Goal: Contribute content: Contribute content

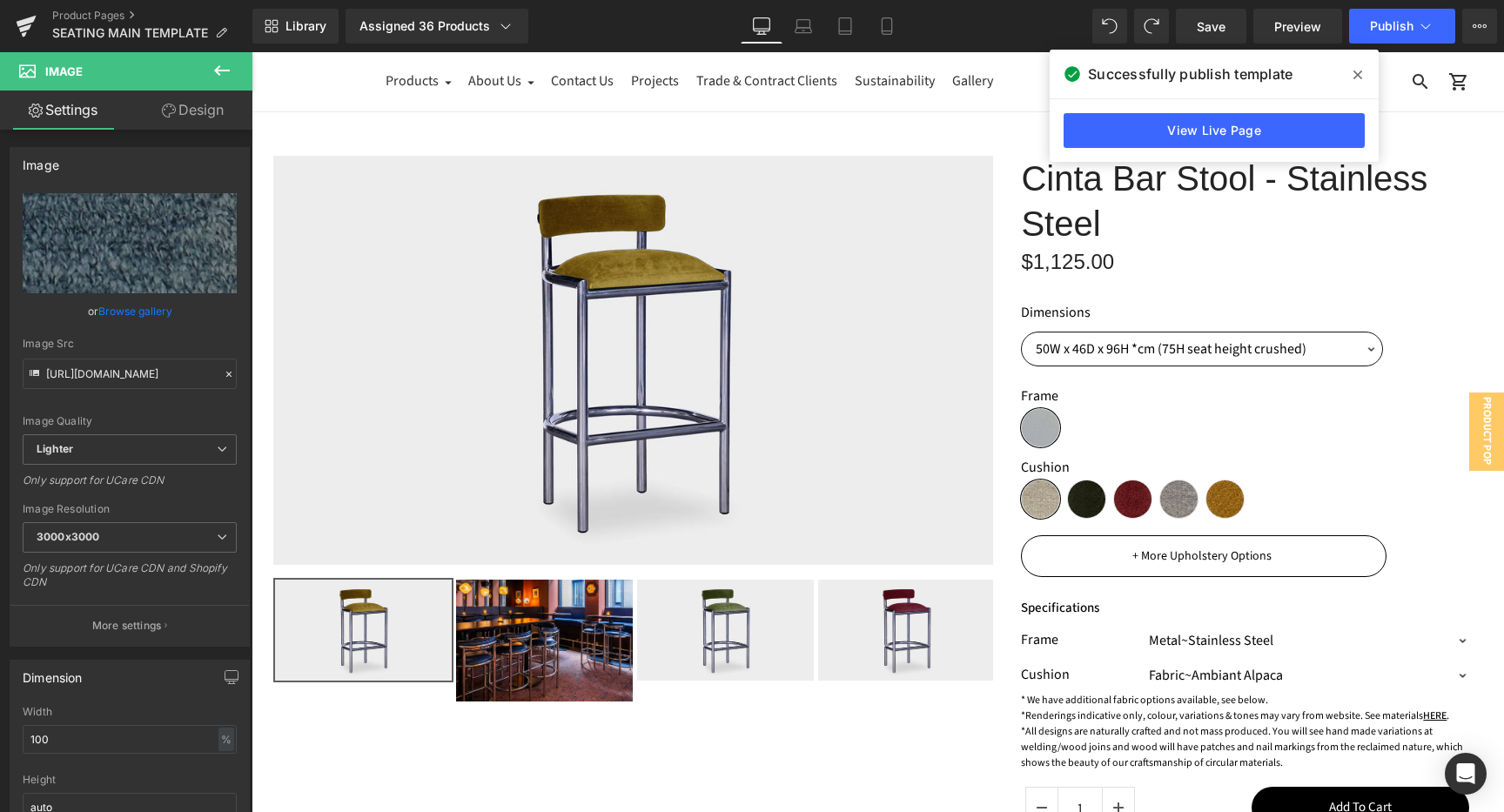
click at [218, 69] on icon at bounding box center [221, 70] width 15 height 11
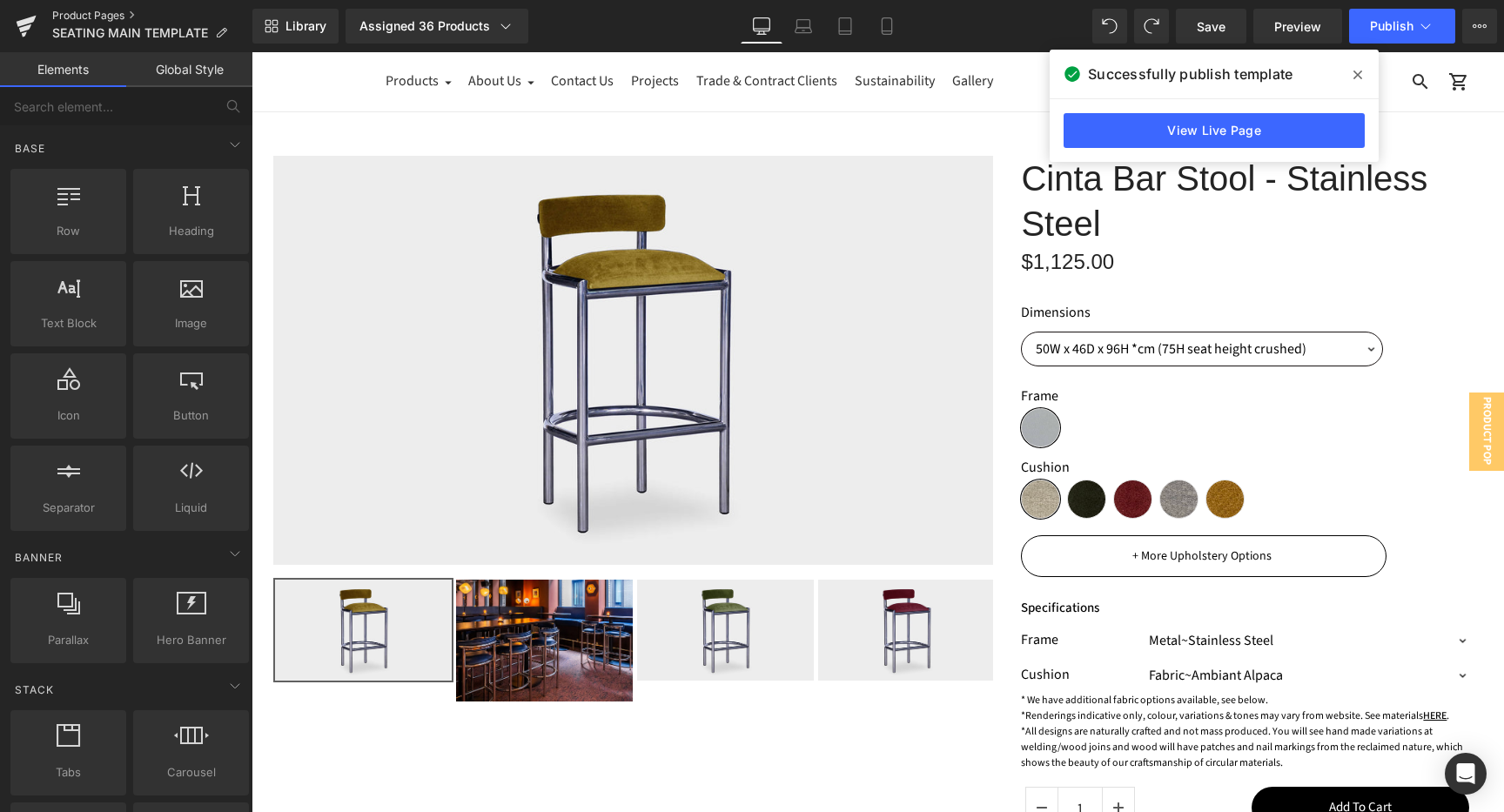
click at [116, 13] on link "Product Pages" at bounding box center [153, 15] width 200 height 14
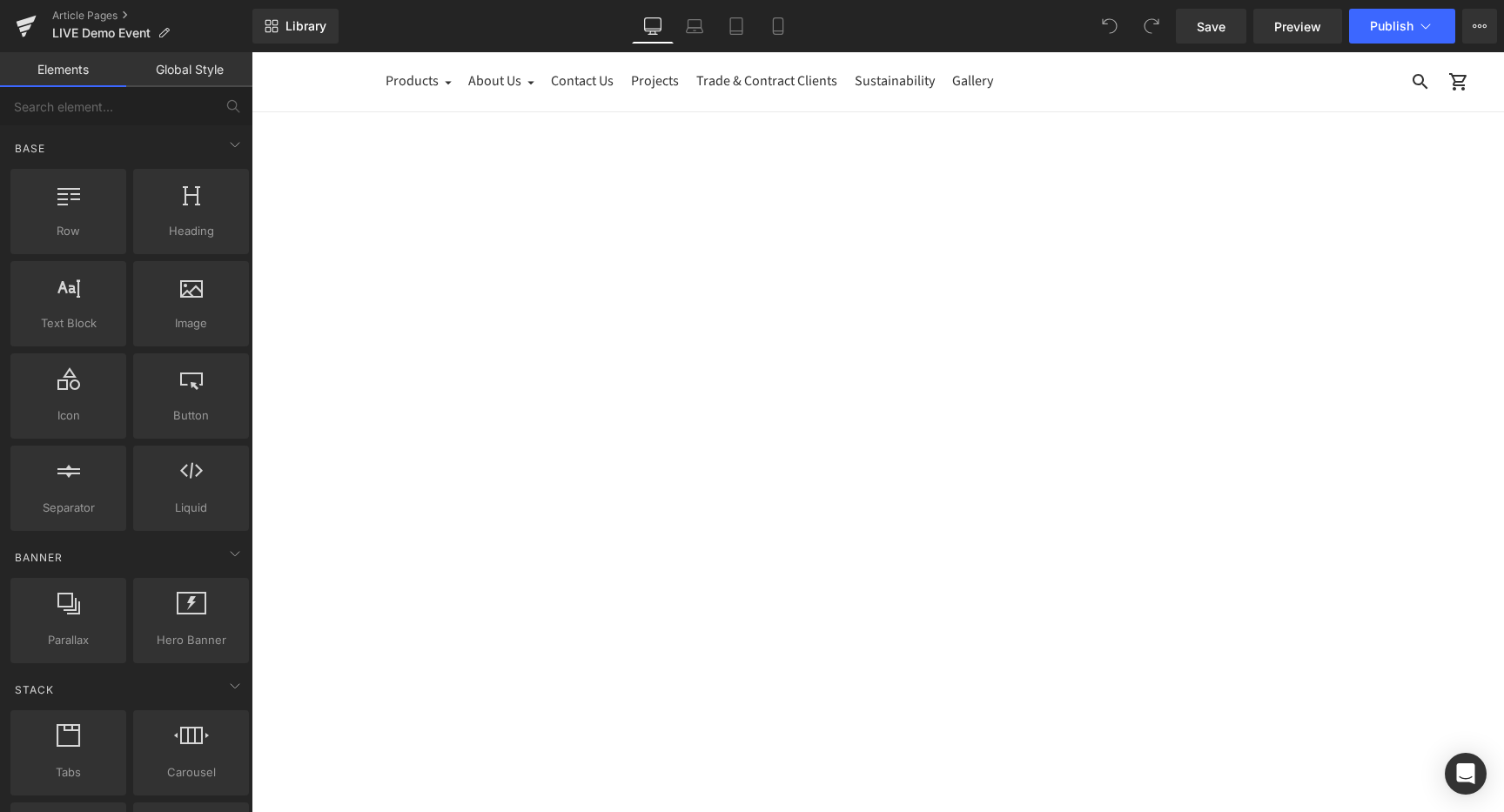
scroll to position [1152, 0]
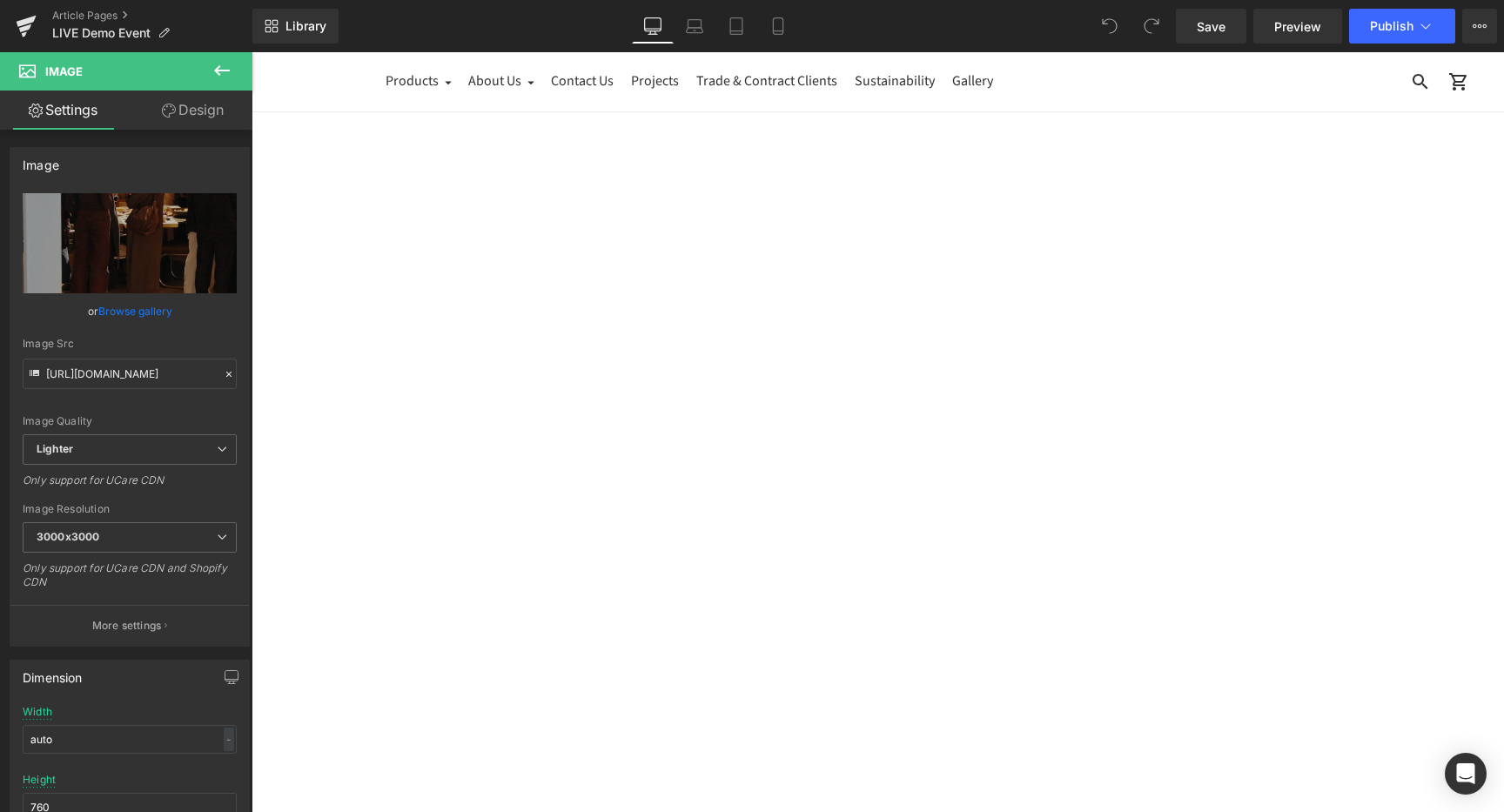
scroll to position [857, 0]
click at [252, 52] on icon at bounding box center [252, 52] width 0 height 0
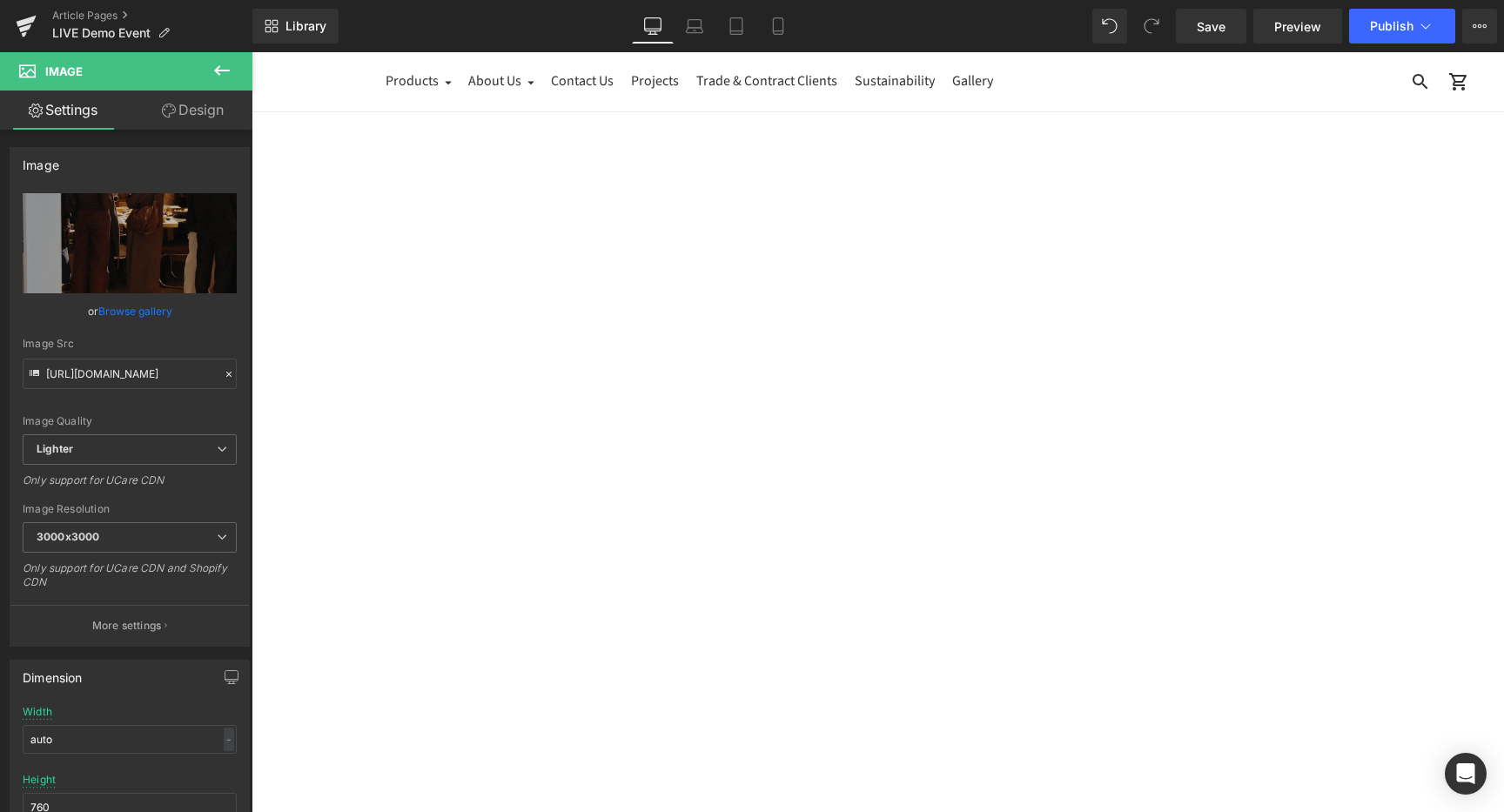
click at [252, 52] on icon at bounding box center [252, 52] width 0 height 0
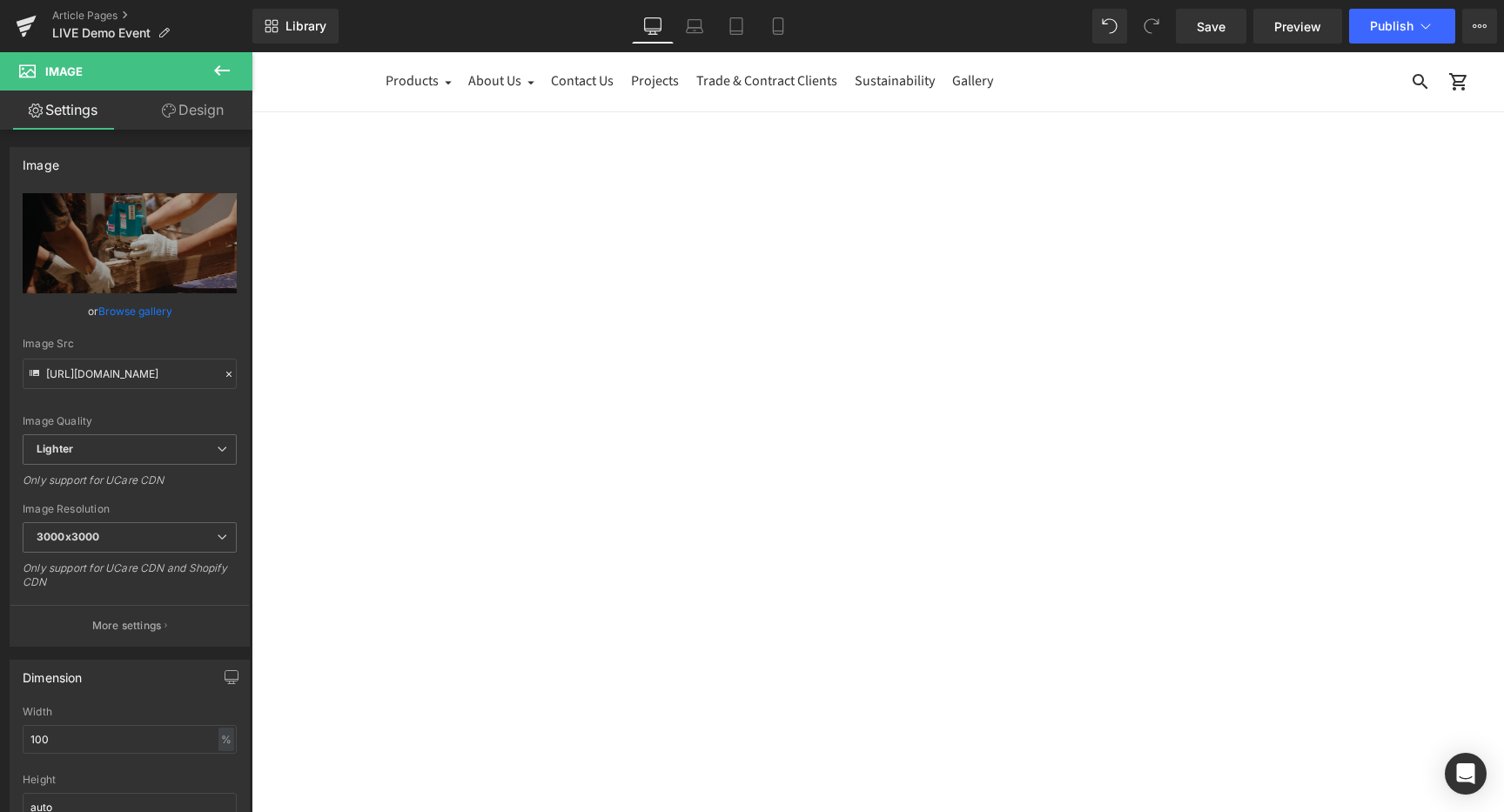
click at [252, 52] on icon at bounding box center [252, 52] width 0 height 0
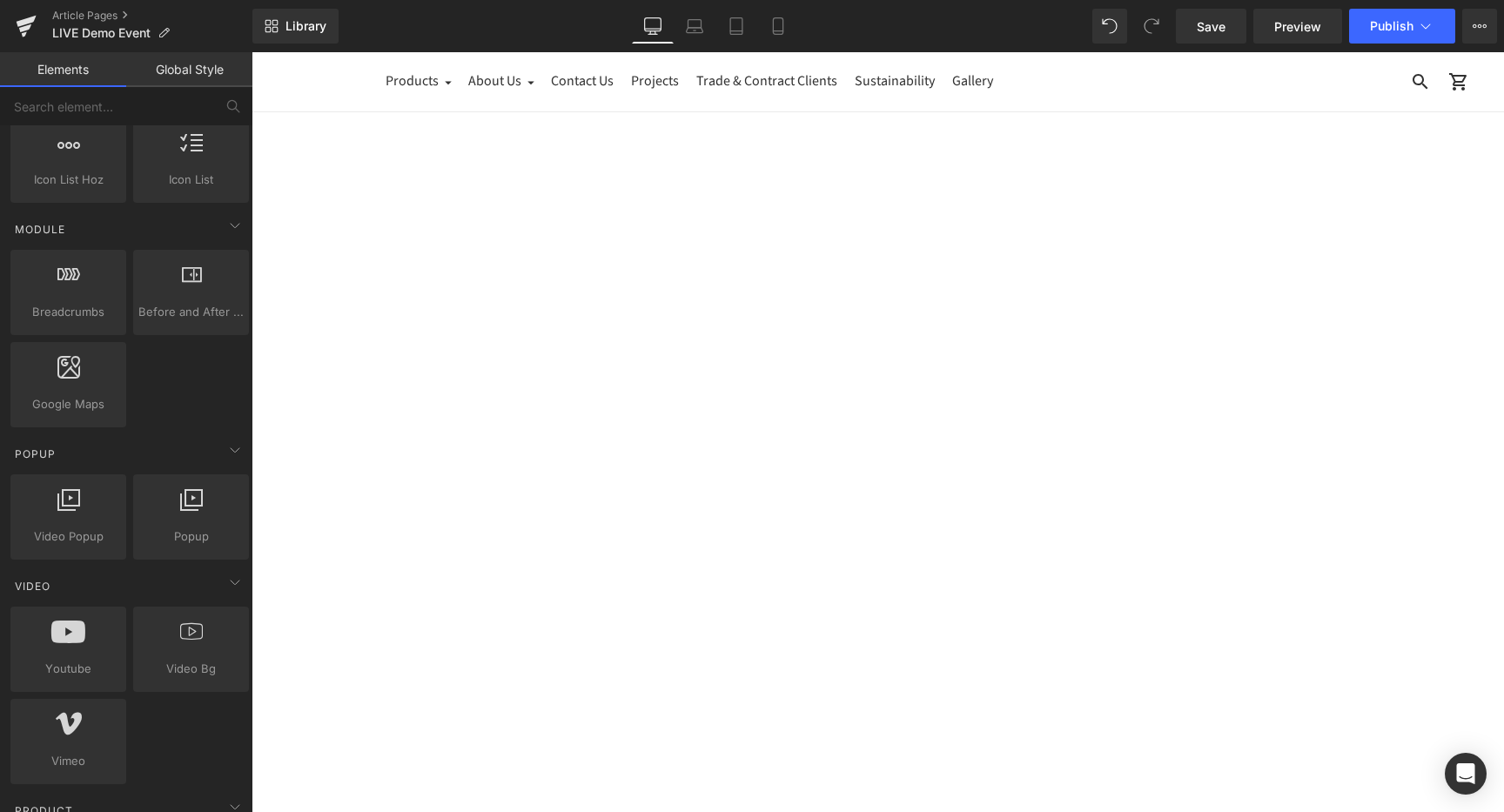
scroll to position [825, 0]
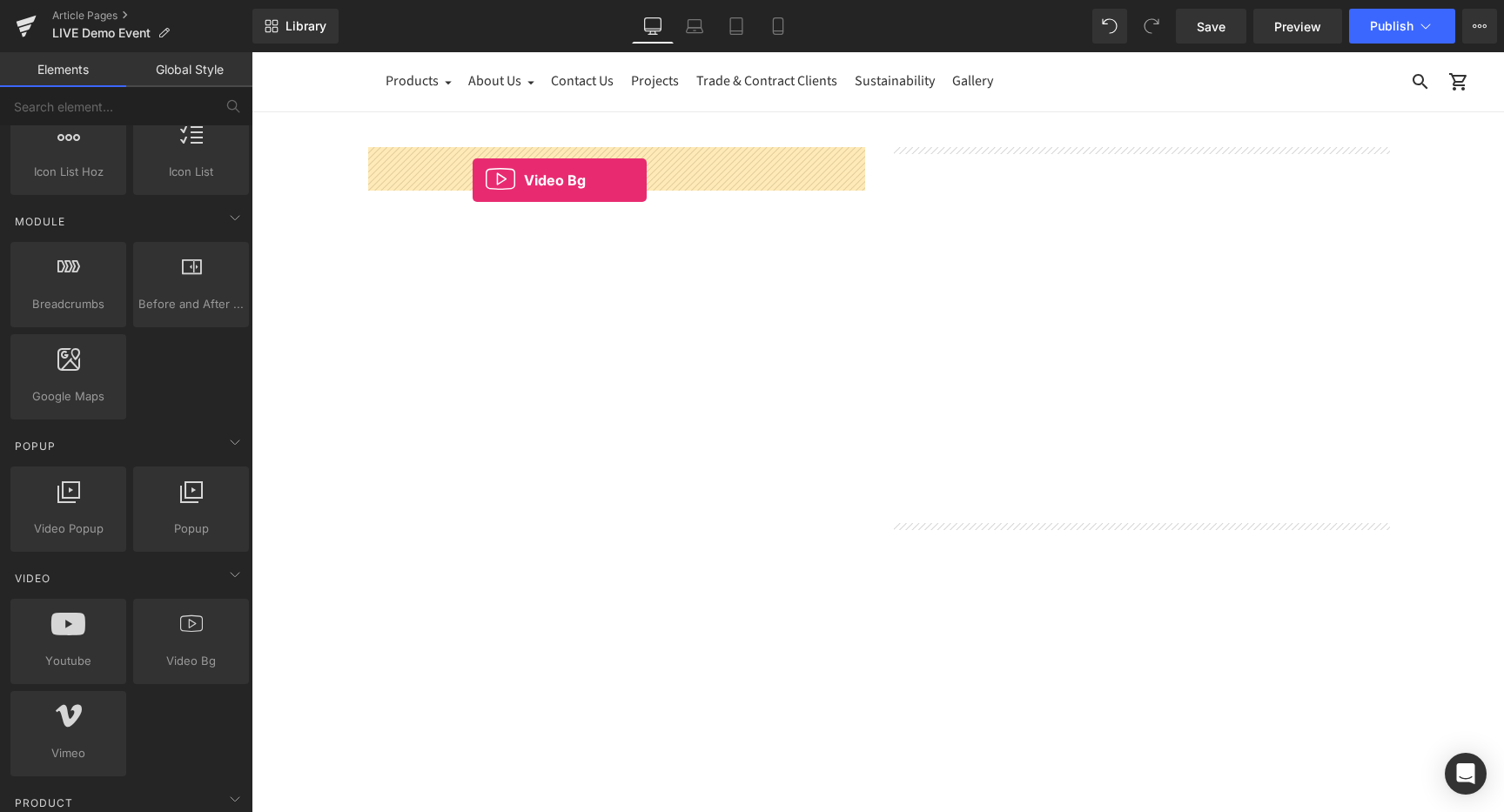
drag, startPoint x: 428, startPoint y: 702, endPoint x: 473, endPoint y: 180, distance: 523.9
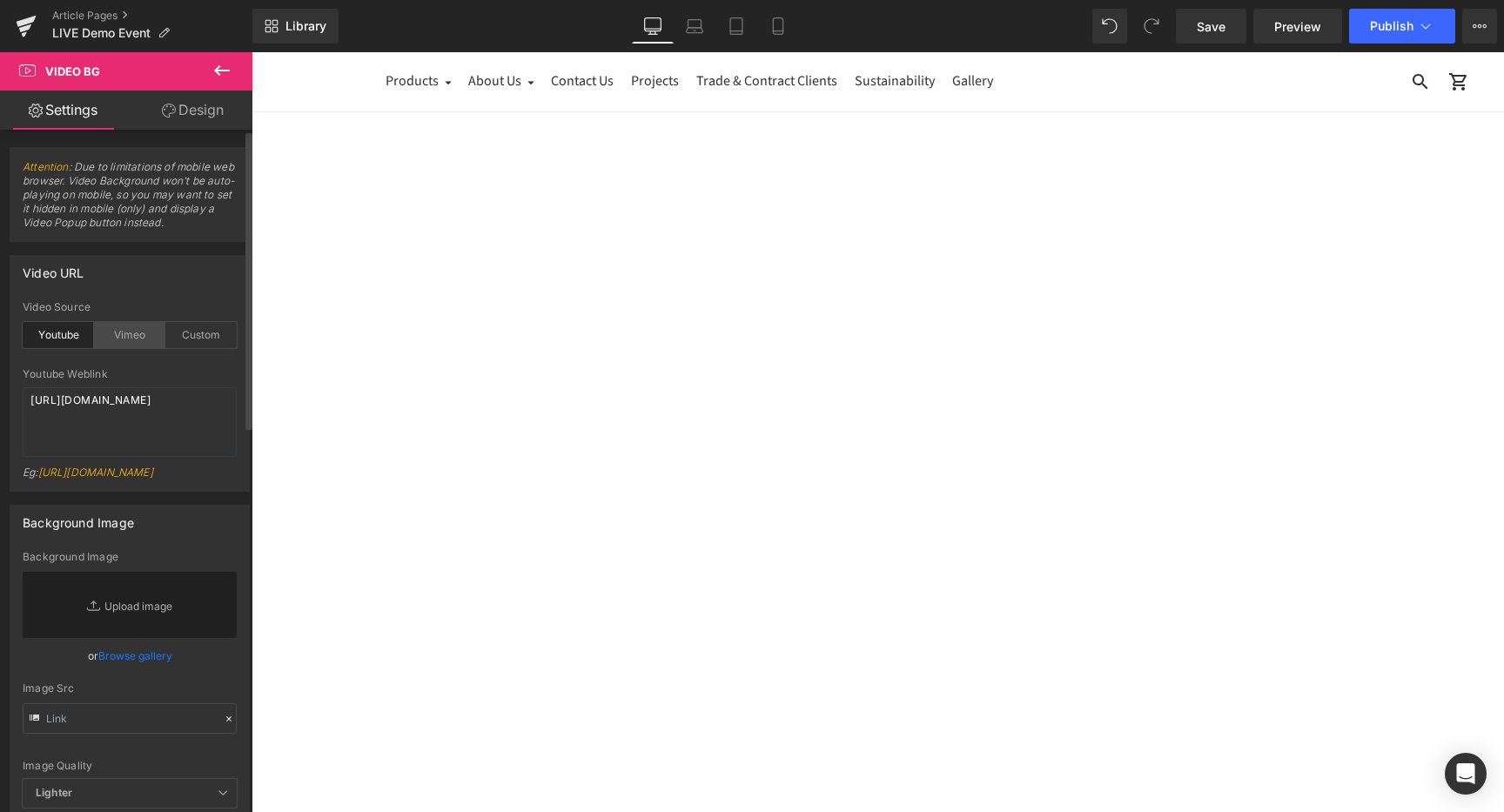
click at [139, 330] on div "Vimeo" at bounding box center [129, 335] width 71 height 26
click at [187, 335] on div "Custom" at bounding box center [200, 335] width 71 height 26
drag, startPoint x: 181, startPoint y: 424, endPoint x: 0, endPoint y: 342, distance: 198.7
click at [0, 350] on div "Video URL custom Video Source Youtube Vimeo Custom Youtube Weblink https://www.…" at bounding box center [130, 366] width 260 height 250
paste textarea "<blockquote class="instagram-media" data-instgrm-permalink="https://www.instagr…"
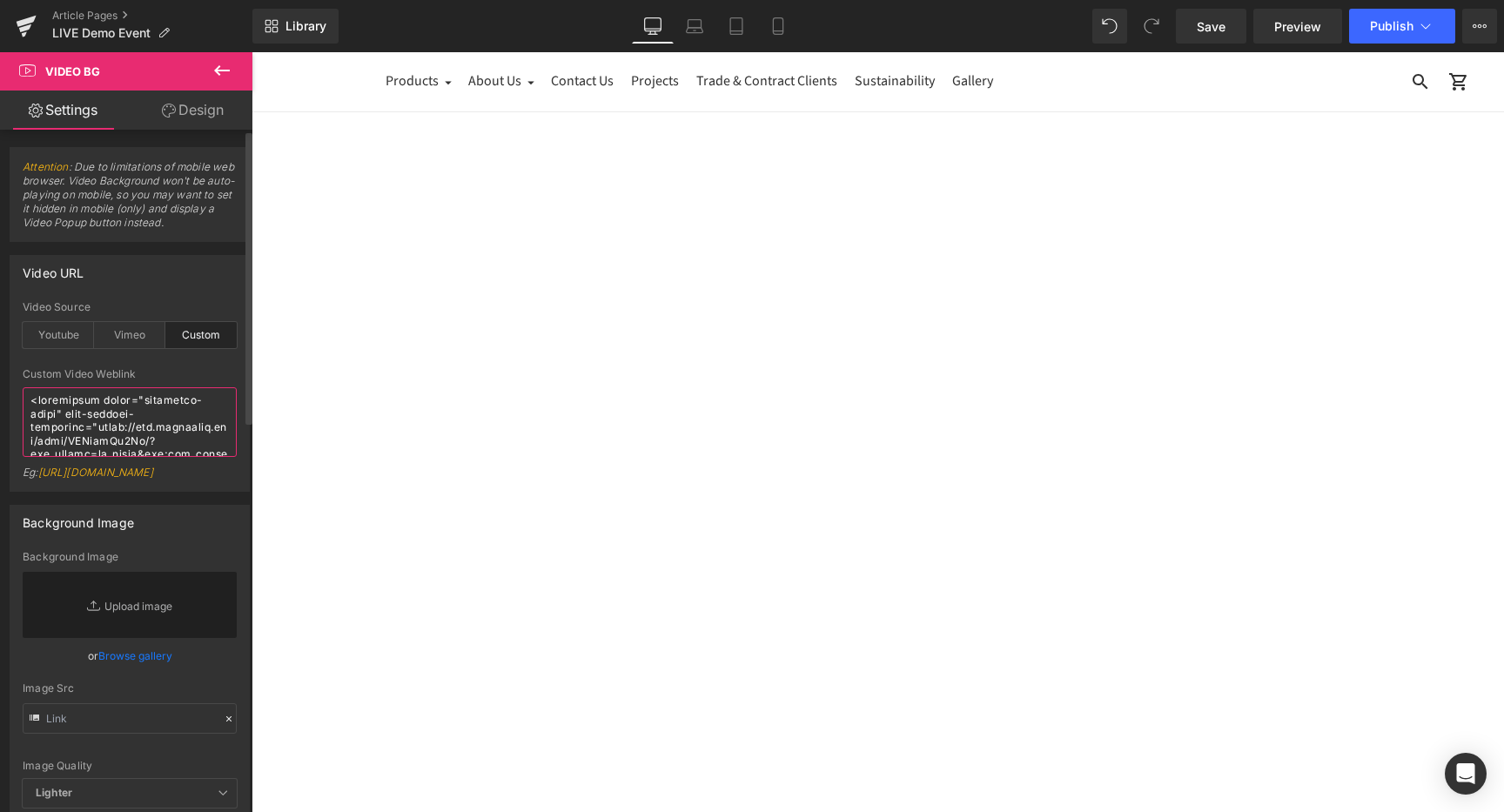
scroll to position [3138, 0]
drag, startPoint x: 111, startPoint y: 449, endPoint x: 0, endPoint y: 363, distance: 140.4
click at [0, 363] on div "Video URL custom Video Source Youtube Vimeo Custom Youtube Weblink https://www.…" at bounding box center [130, 366] width 260 height 250
click at [170, 428] on textarea "https://cdn.shopify.com/s/files/1/0263/4153/9917/files/Stamped_Reviews.mp4?v=15…" at bounding box center [129, 421] width 214 height 69
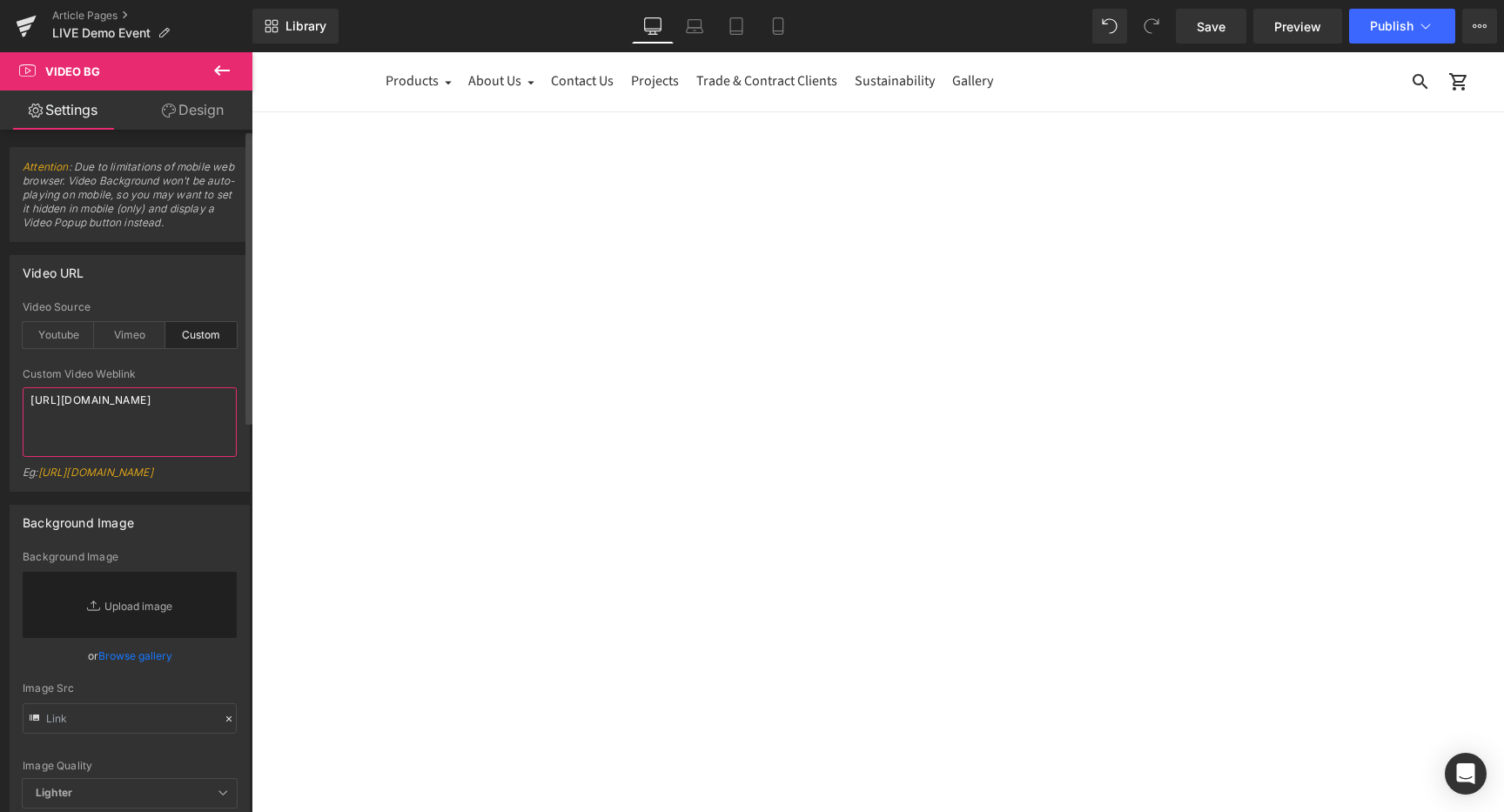
drag, startPoint x: 187, startPoint y: 429, endPoint x: 0, endPoint y: 354, distance: 201.5
click at [0, 358] on div "Video URL custom Video Source Youtube Vimeo Custom Youtube Weblink https://www.…" at bounding box center [130, 366] width 260 height 250
paste textarea "text-decoration:none;" target="_blank">A post shared by Reddie Furniture (@redd…"
type textarea "https://cdn.shopify.com/s/files/1/0263/4153/9917/files/Stamped_Reviews.mp4?v=15…"
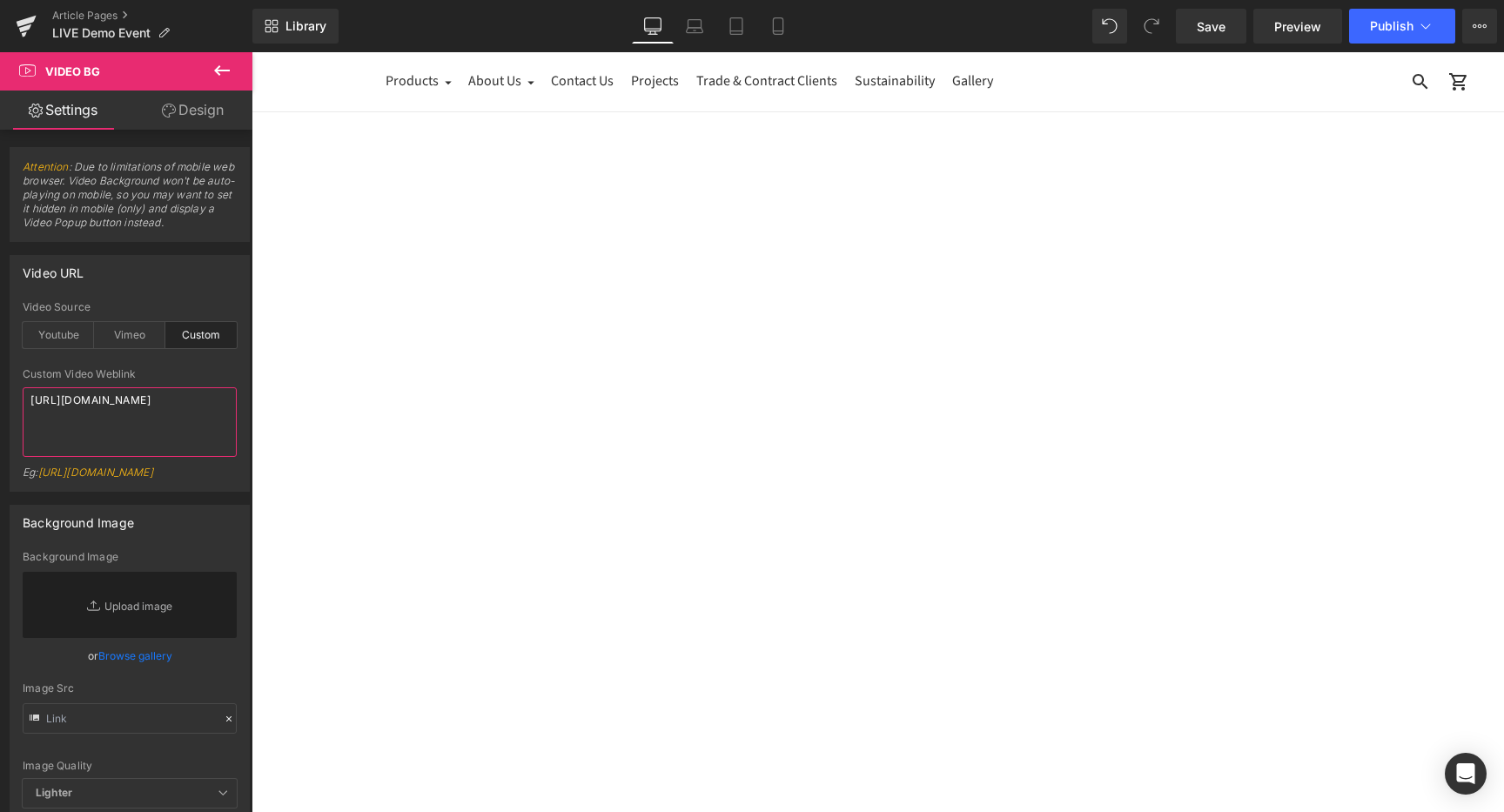
scroll to position [0, 0]
click at [252, 52] on icon at bounding box center [252, 52] width 0 height 0
drag, startPoint x: 125, startPoint y: 420, endPoint x: 0, endPoint y: 364, distance: 137.0
click at [0, 364] on div "Video URL custom Video Source Youtube Vimeo Custom Youtube Weblink https://www.…" at bounding box center [130, 366] width 260 height 250
click at [125, 638] on link "Replace Image" at bounding box center [129, 604] width 214 height 66
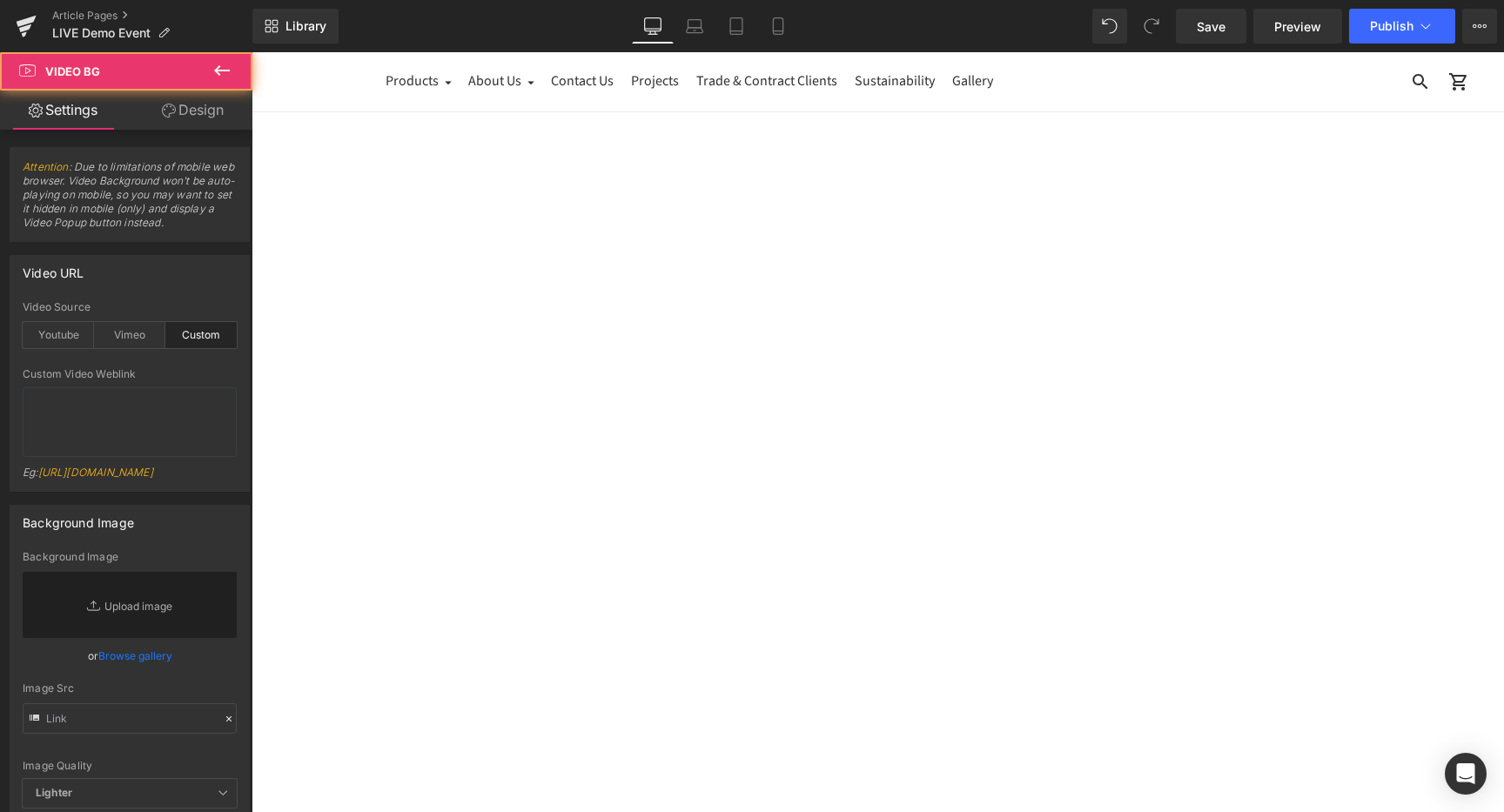
click at [252, 52] on icon at bounding box center [252, 52] width 0 height 0
click at [145, 638] on link "Replace Image" at bounding box center [129, 604] width 214 height 66
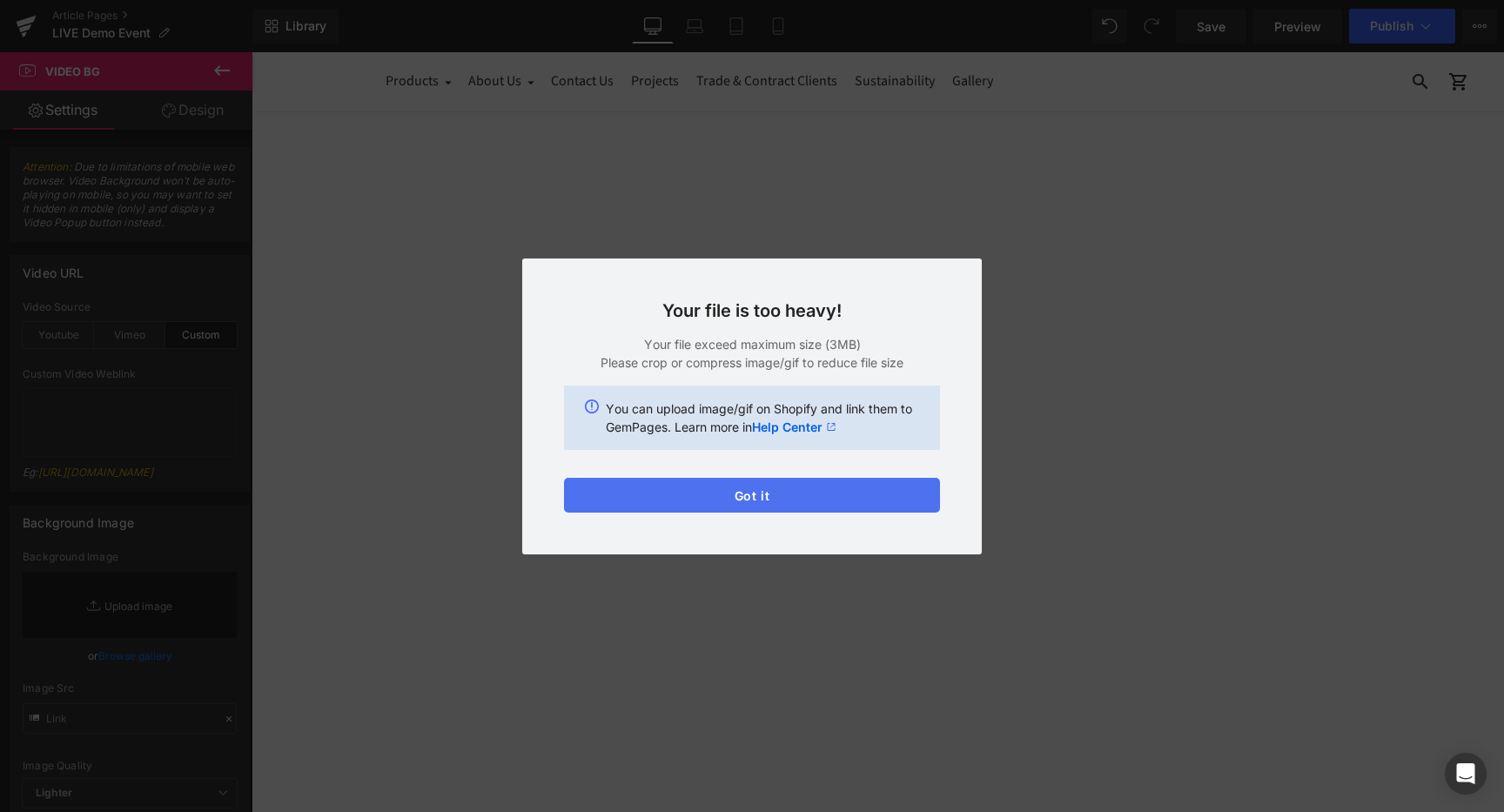
click at [702, 497] on button "Got it" at bounding box center [752, 494] width 376 height 35
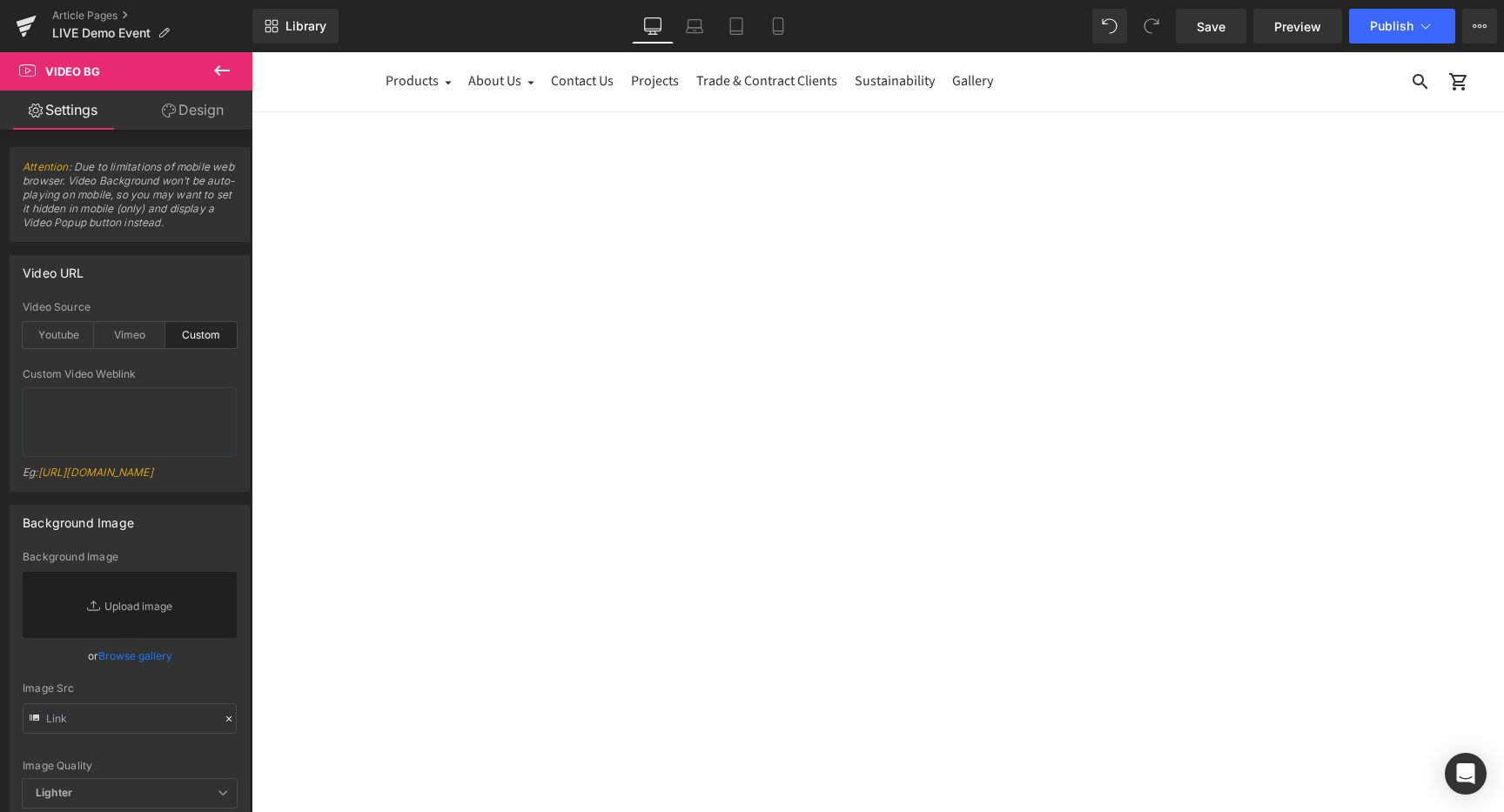
click at [252, 52] on span "Video Bg" at bounding box center [252, 52] width 0 height 0
click at [121, 638] on link "Replace Image" at bounding box center [129, 604] width 214 height 66
click at [125, 334] on div "Vimeo" at bounding box center [129, 335] width 71 height 26
click at [208, 339] on div "Custom" at bounding box center [200, 335] width 71 height 26
click at [103, 411] on textarea at bounding box center [129, 421] width 214 height 69
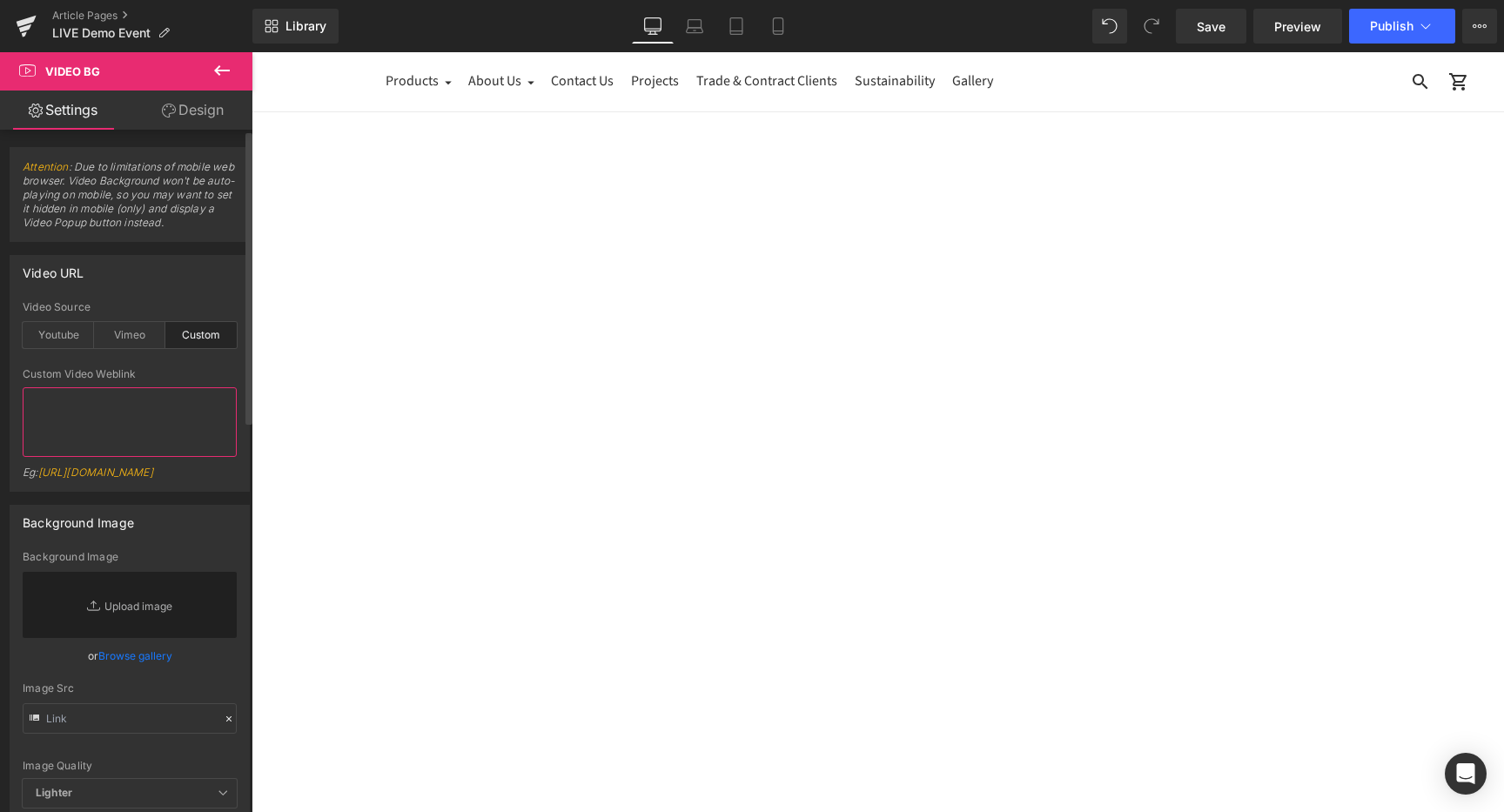
paste textarea "https://cdn.shopify.com/videos/c/o/v/6a073d2bcabf4a79894bd87f8e012b80.mp4"
type textarea "https://cdn.shopify.com/videos/c/o/v/6a073d2bcabf4a79894bd87f8e012b80.mp4"
click at [171, 539] on div "Background Image" at bounding box center [130, 521] width 238 height 33
click at [129, 445] on textarea "https://cdn.shopify.com/videos/c/o/v/6a073d2bcabf4a79894bd87f8e012b80.mp4" at bounding box center [129, 421] width 214 height 69
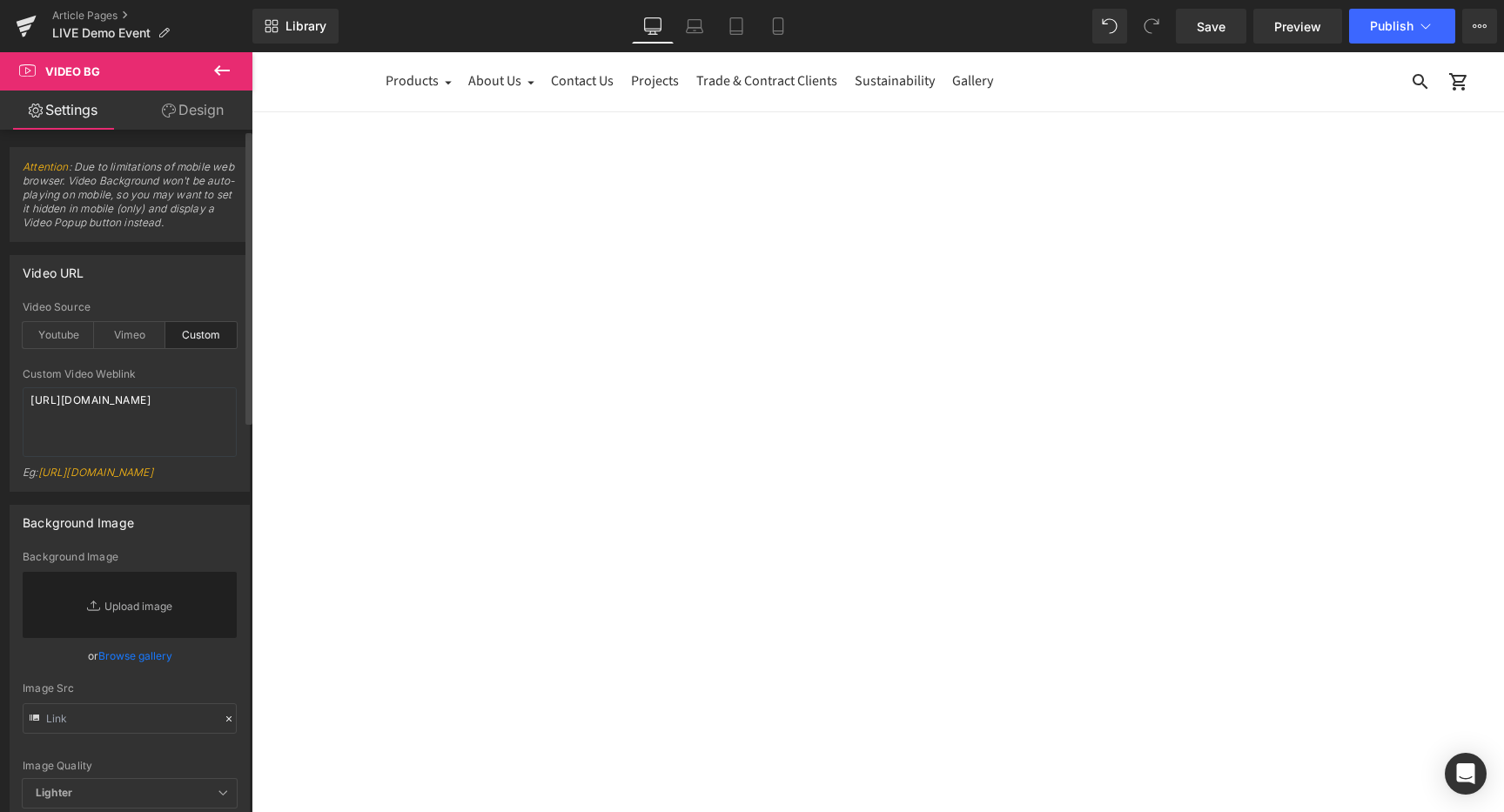
click at [180, 291] on div "Video URL custom Video Source Youtube Vimeo Custom Youtube Weblink https://www.…" at bounding box center [130, 373] width 240 height 236
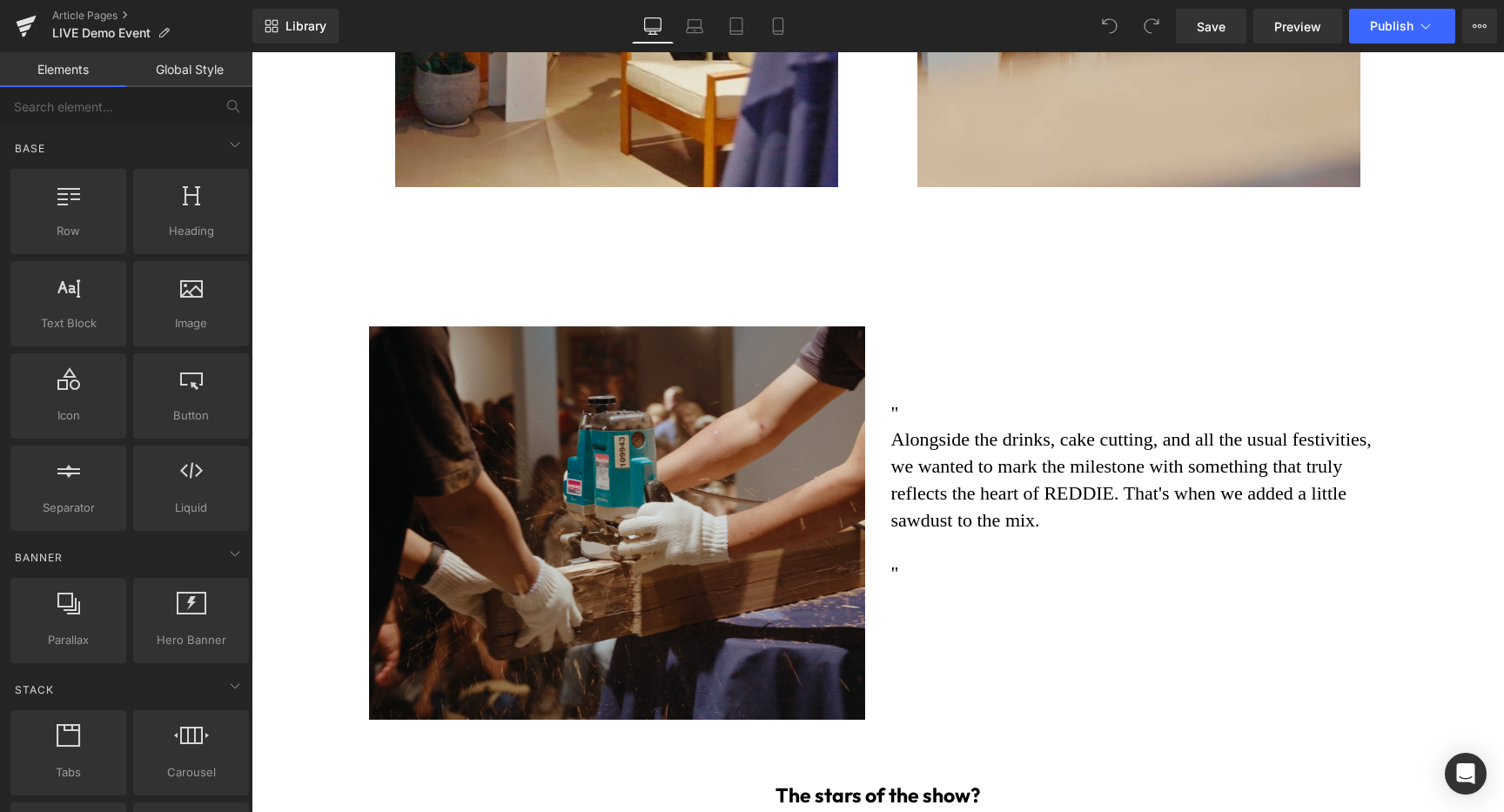
scroll to position [1861, 0]
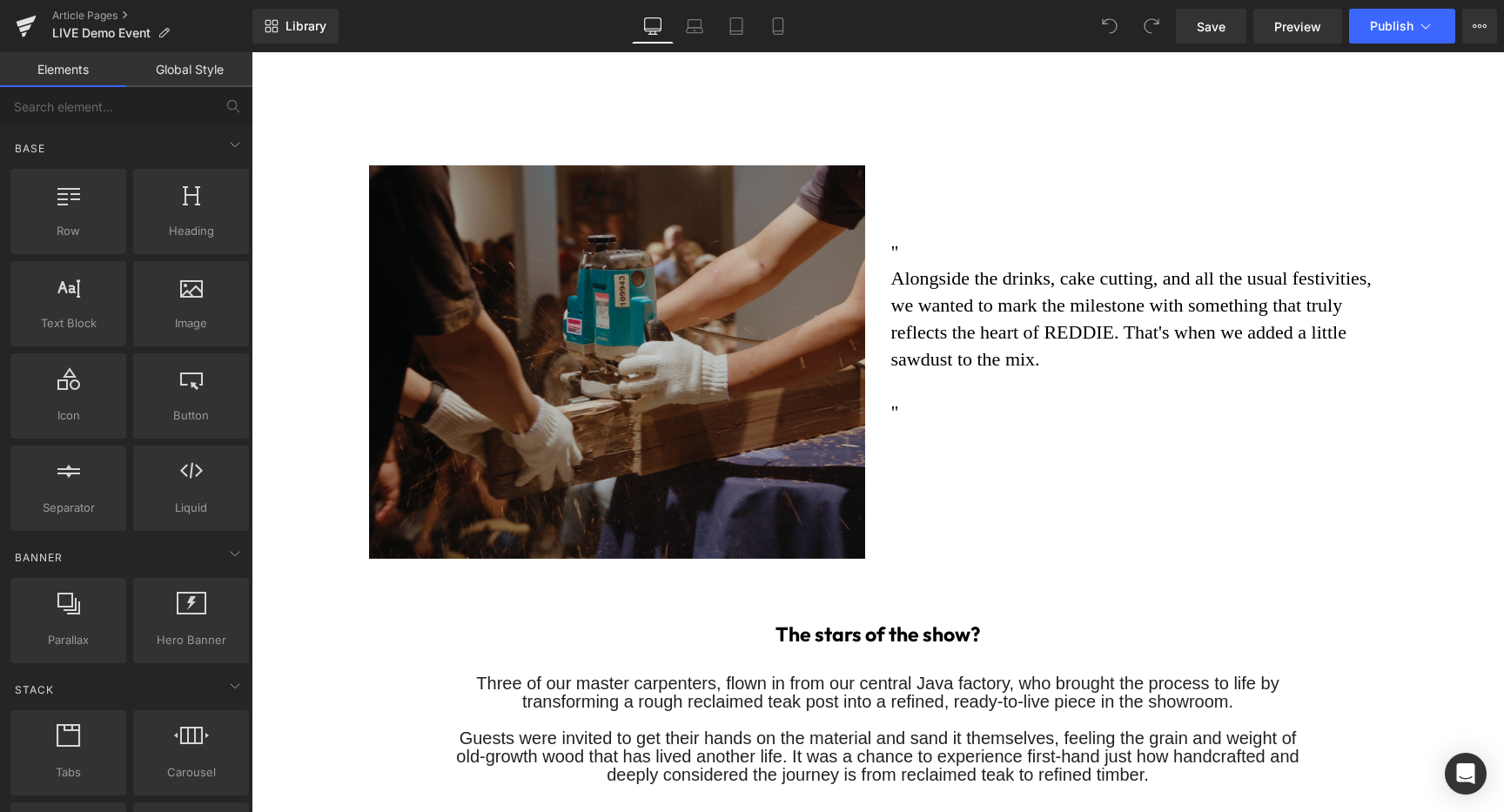
click at [577, 352] on img at bounding box center [617, 362] width 497 height 393
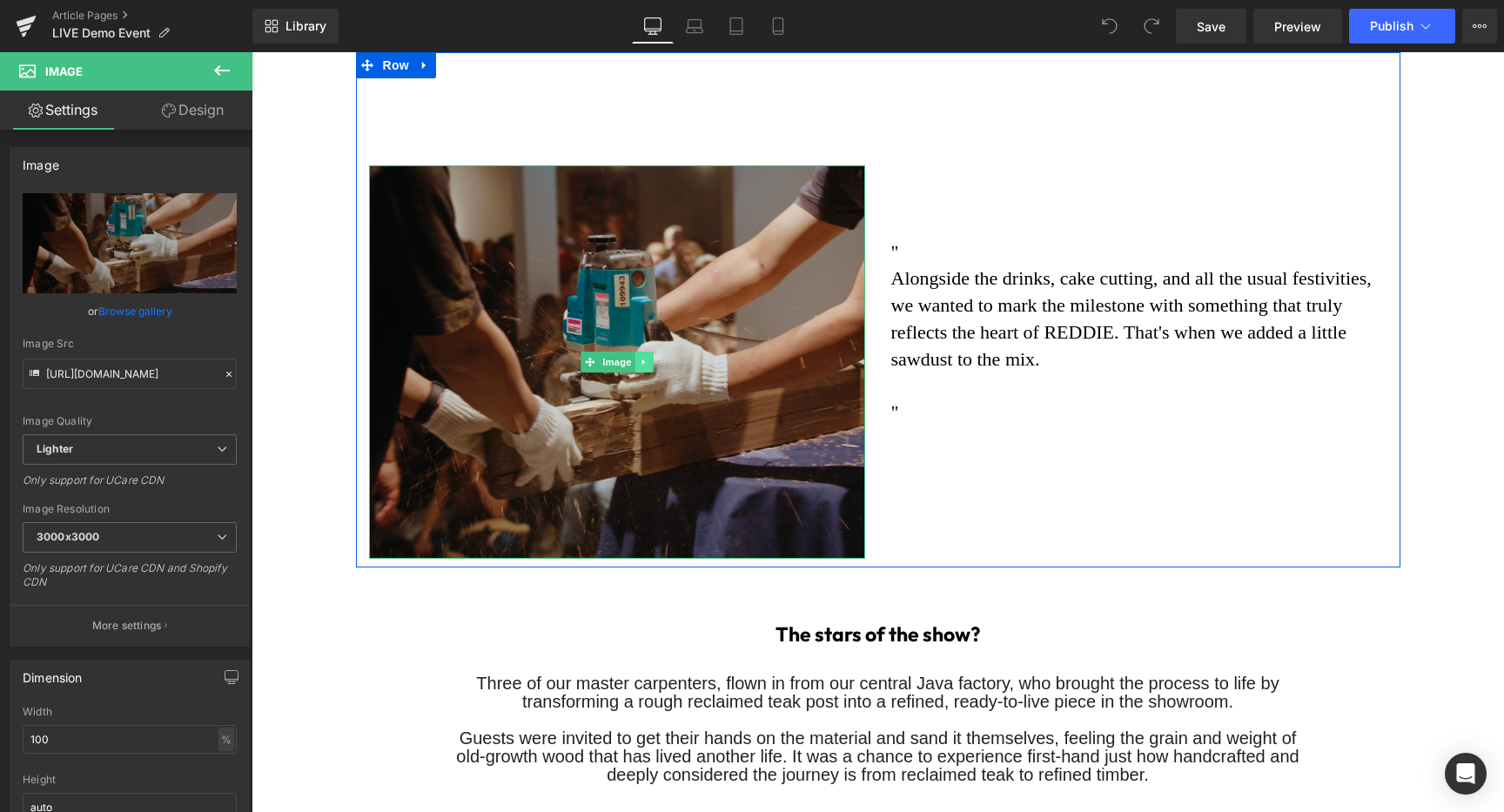
click at [645, 356] on icon at bounding box center [644, 362] width 10 height 11
click at [652, 356] on icon at bounding box center [652, 361] width 10 height 10
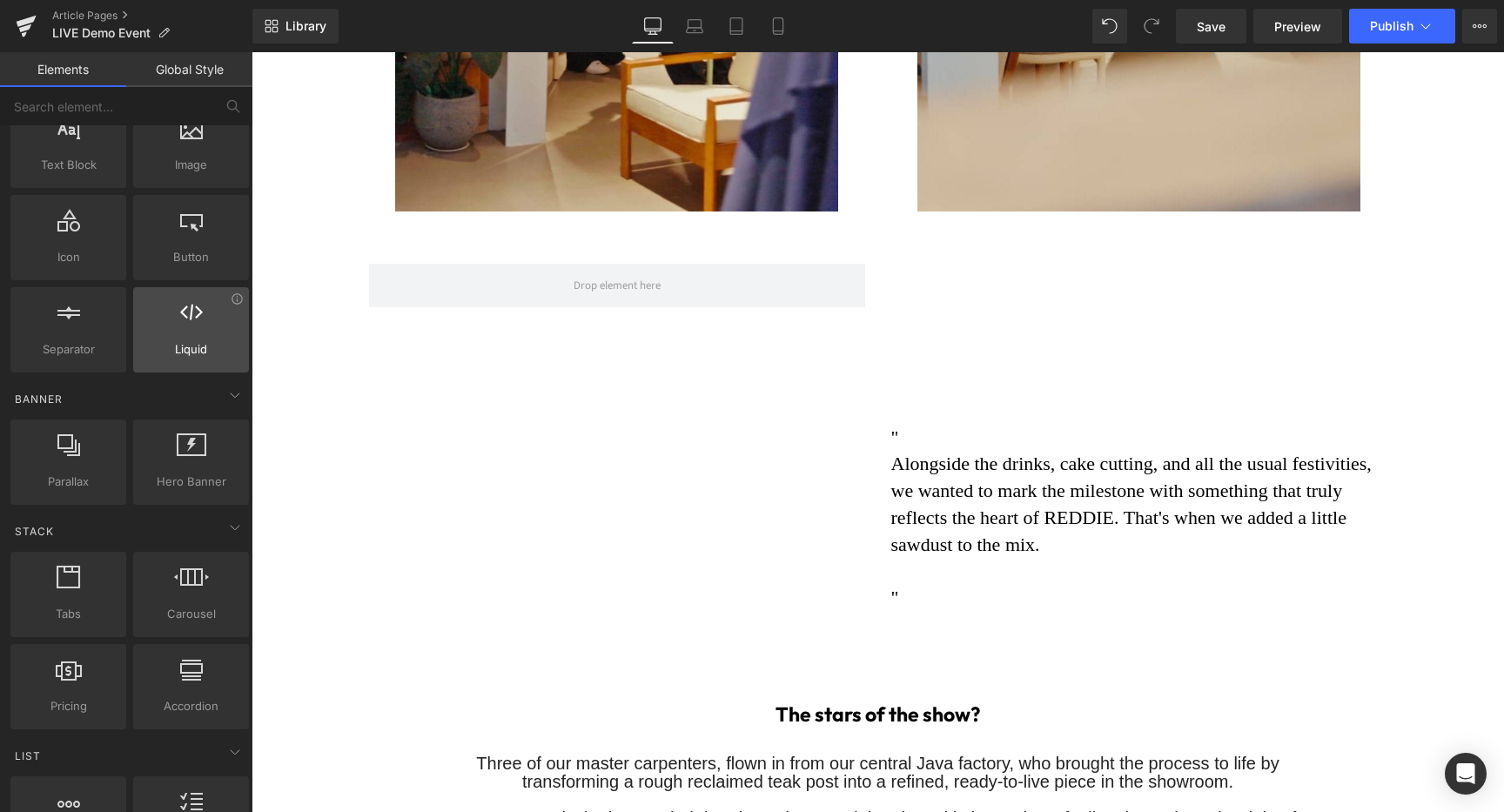
scroll to position [157, 0]
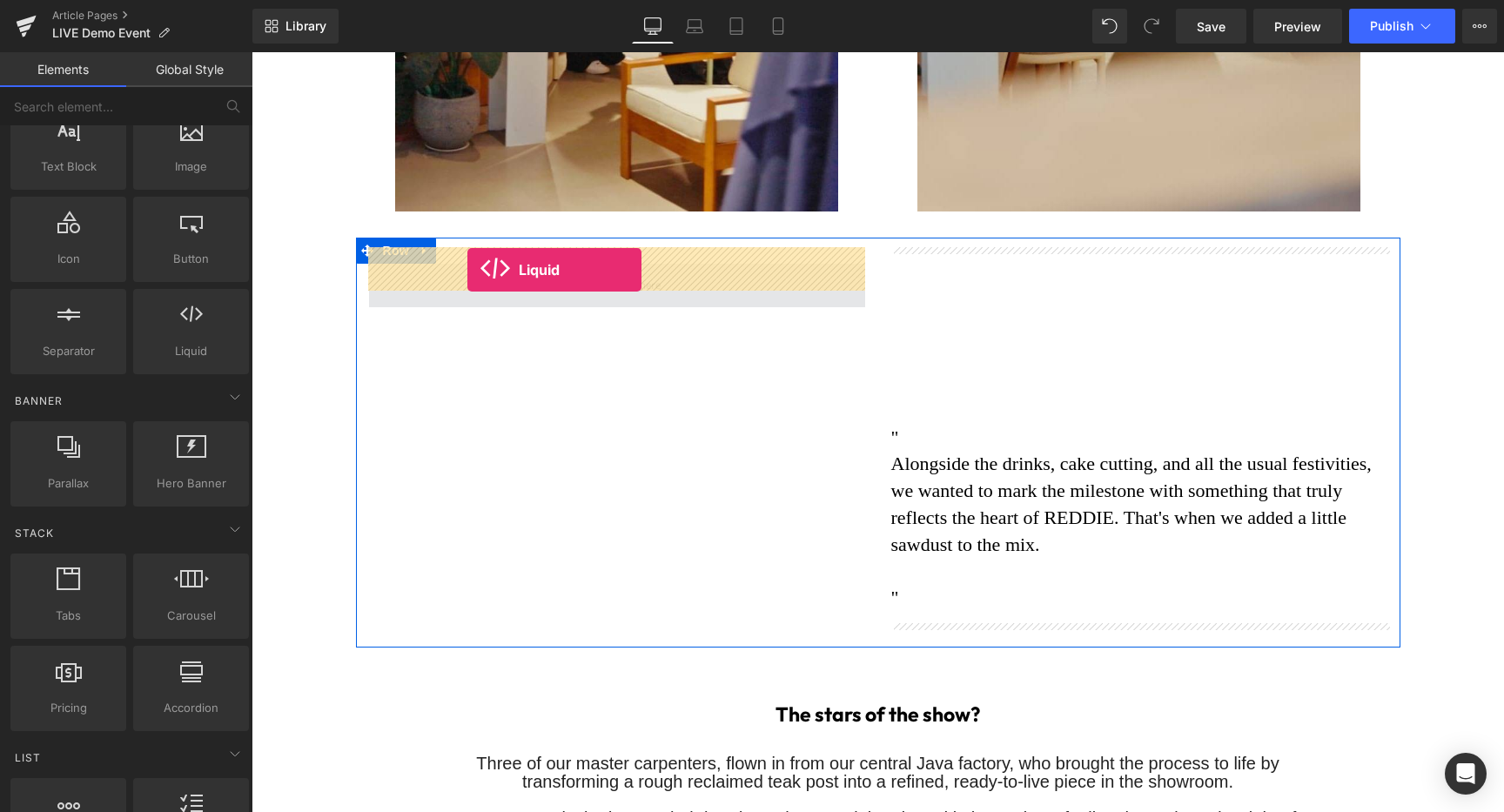
drag, startPoint x: 411, startPoint y: 401, endPoint x: 467, endPoint y: 271, distance: 141.5
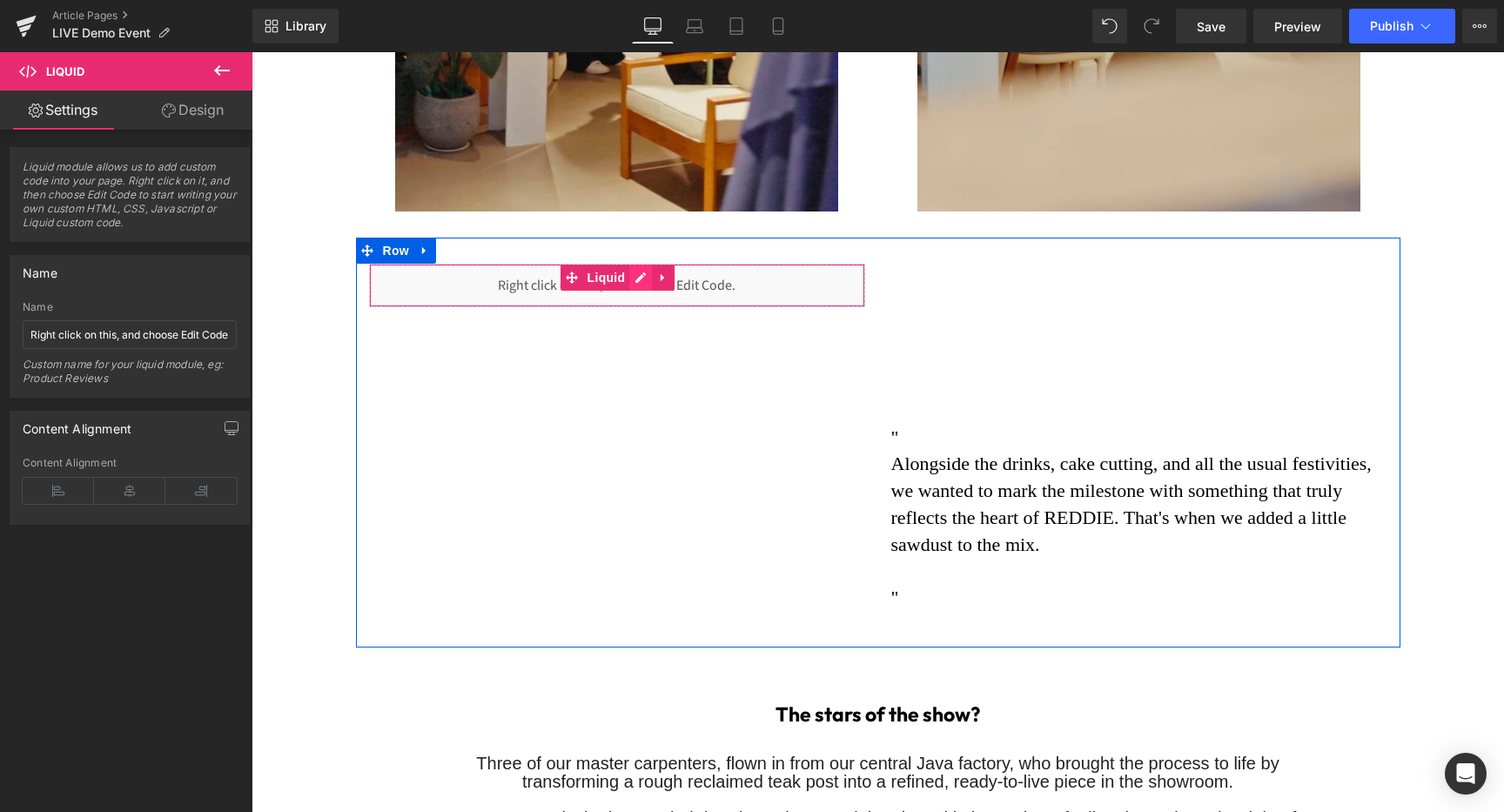
click at [638, 263] on div "Liquid" at bounding box center [617, 285] width 497 height 43
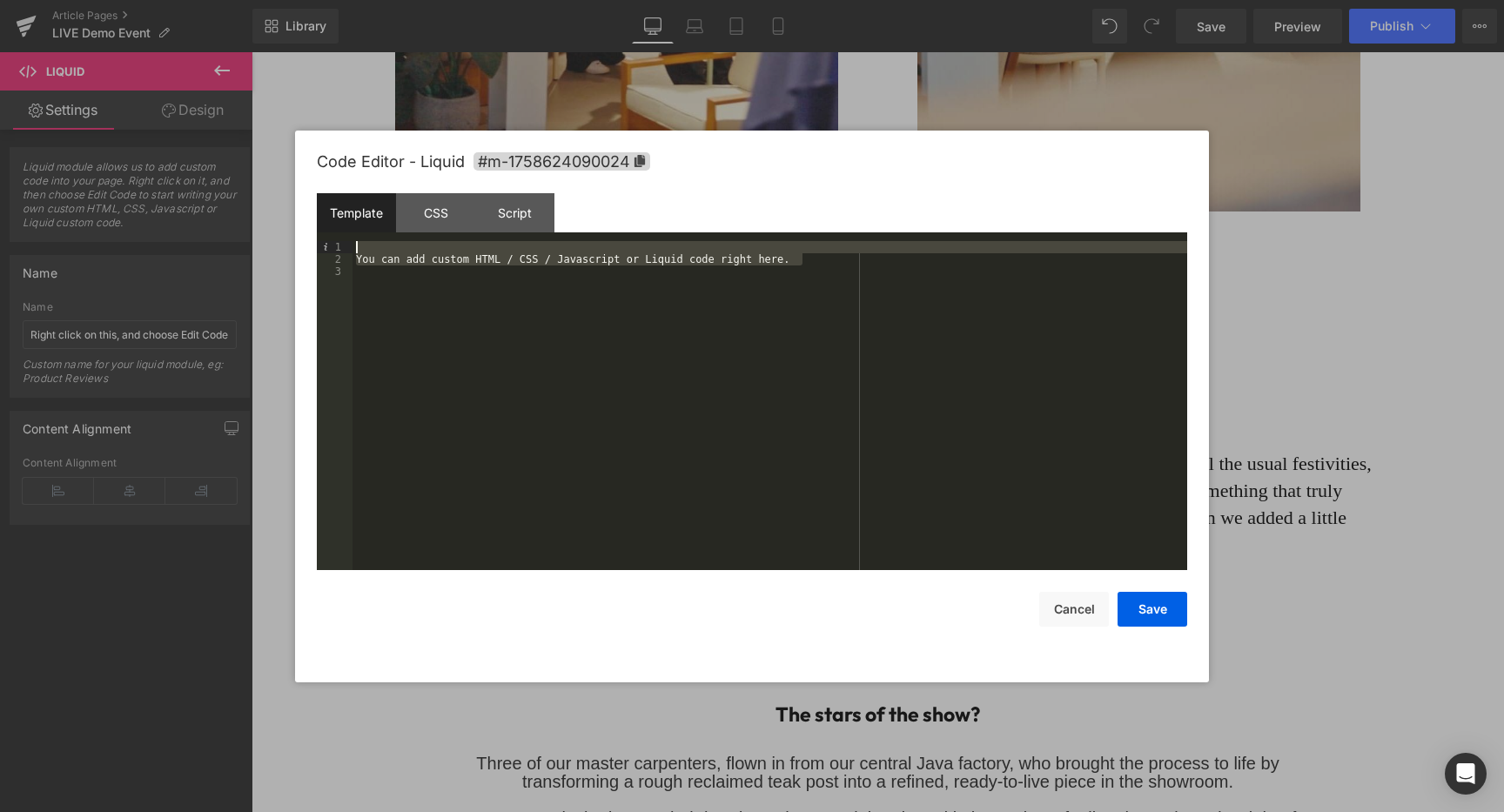
drag, startPoint x: 840, startPoint y: 261, endPoint x: 371, endPoint y: 109, distance: 493.0
click at [374, 114] on body "Liquid You are previewing how the will restyle your page. You can not edit Elem…" at bounding box center [752, 406] width 1504 height 812
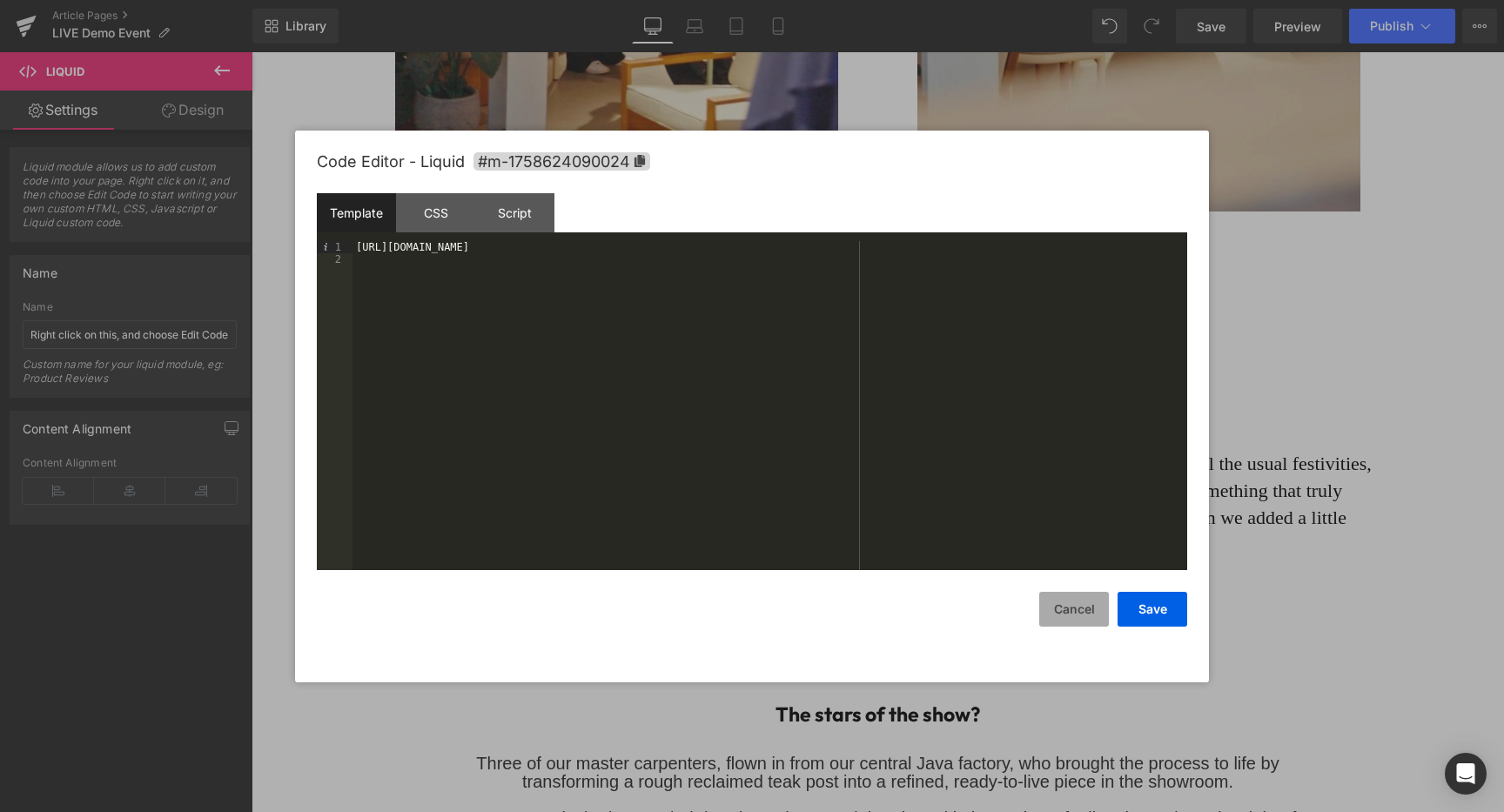
click at [1074, 614] on button "Cancel" at bounding box center [1073, 609] width 70 height 35
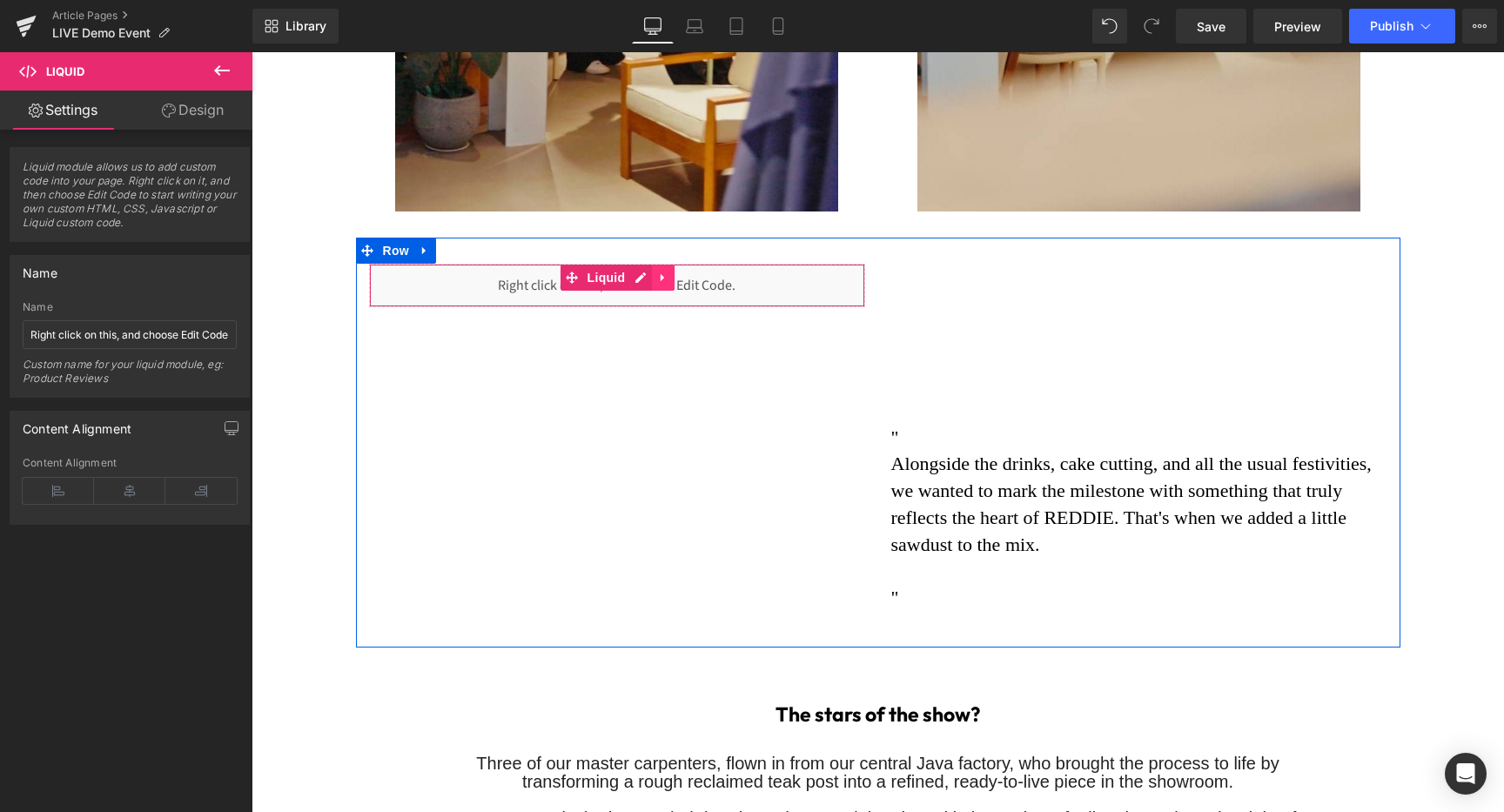
click at [666, 271] on icon at bounding box center [663, 277] width 12 height 13
click at [674, 272] on icon at bounding box center [673, 277] width 12 height 12
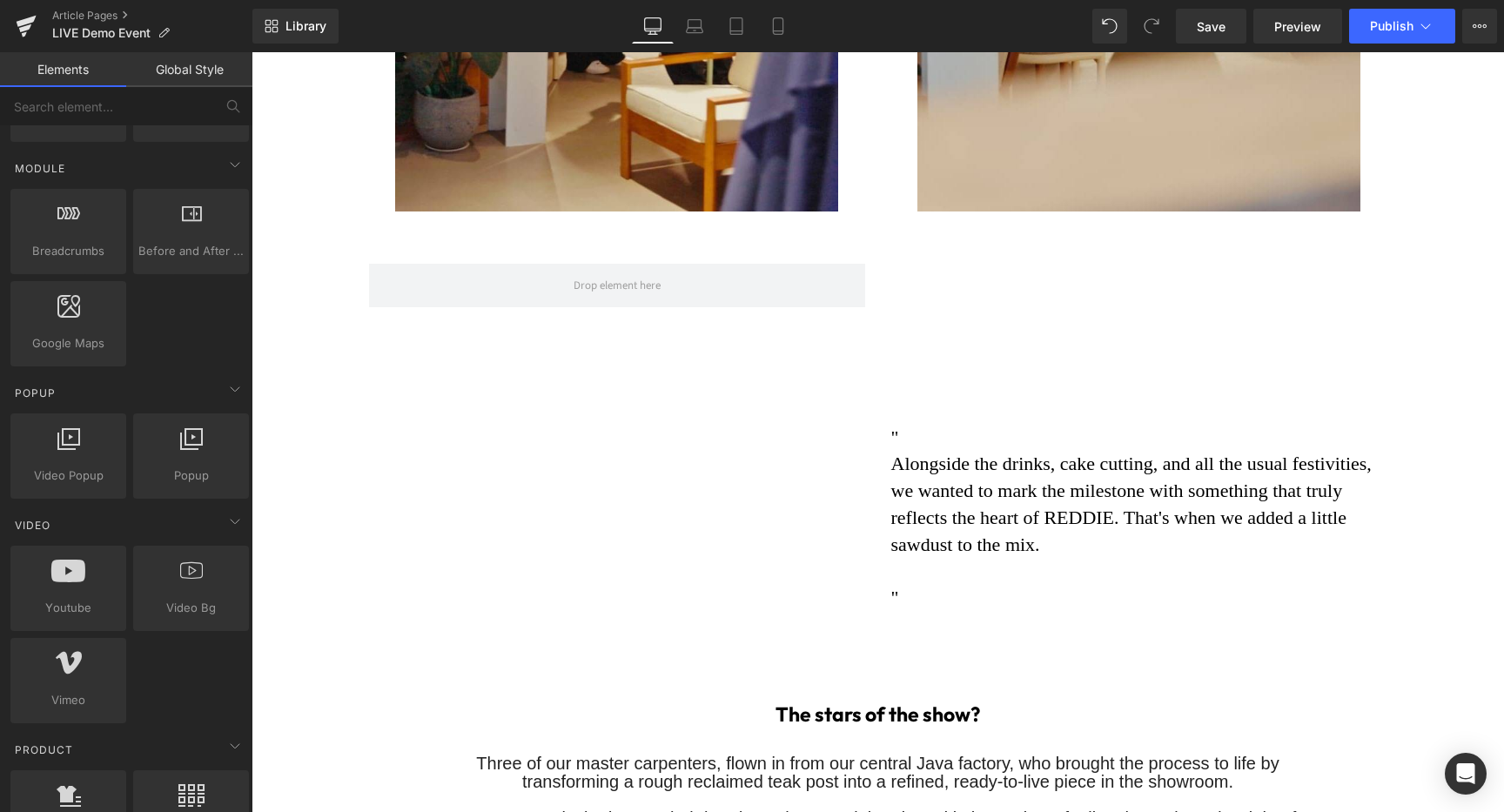
scroll to position [906, 0]
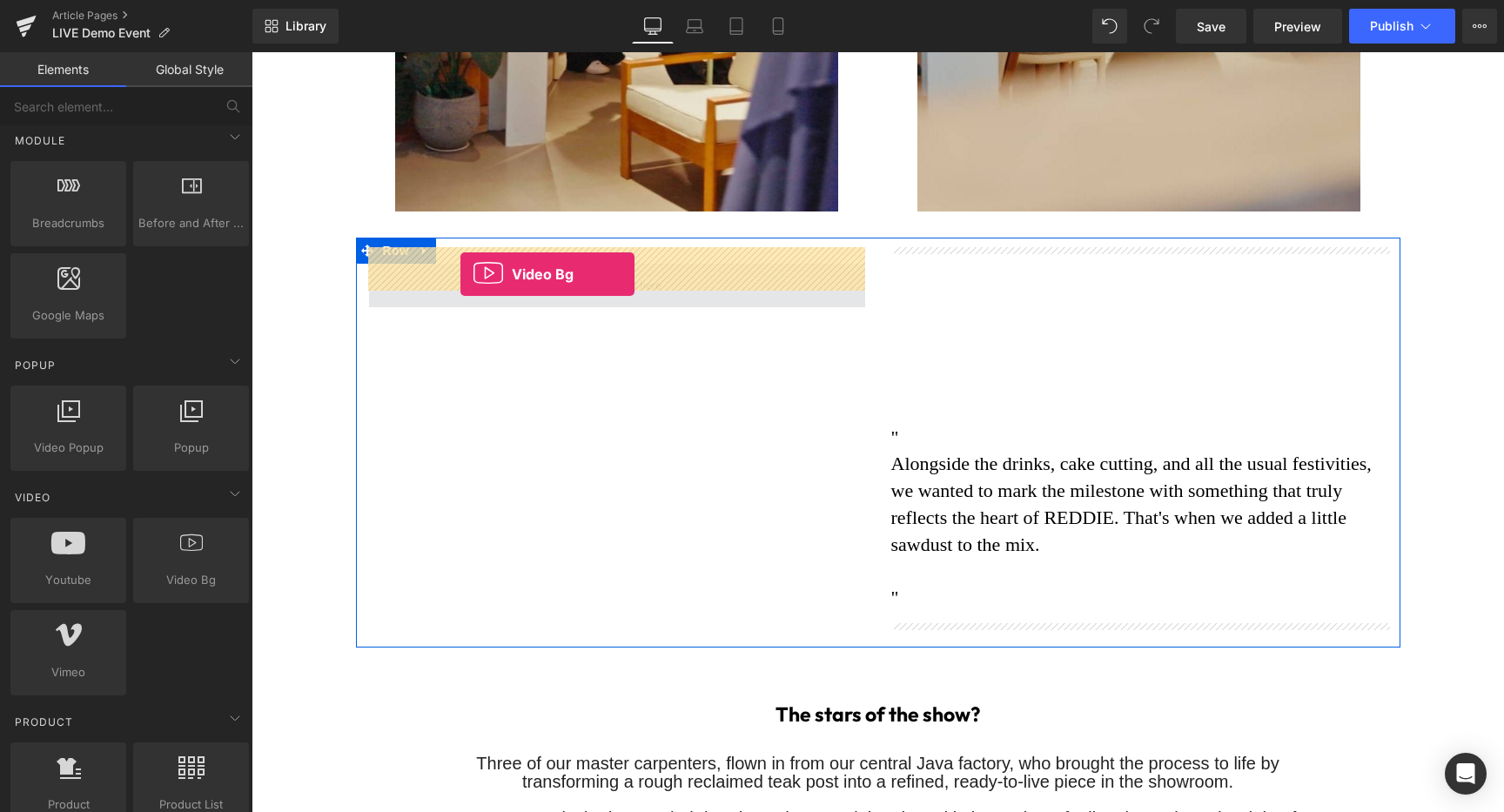
drag, startPoint x: 424, startPoint y: 611, endPoint x: 459, endPoint y: 272, distance: 340.8
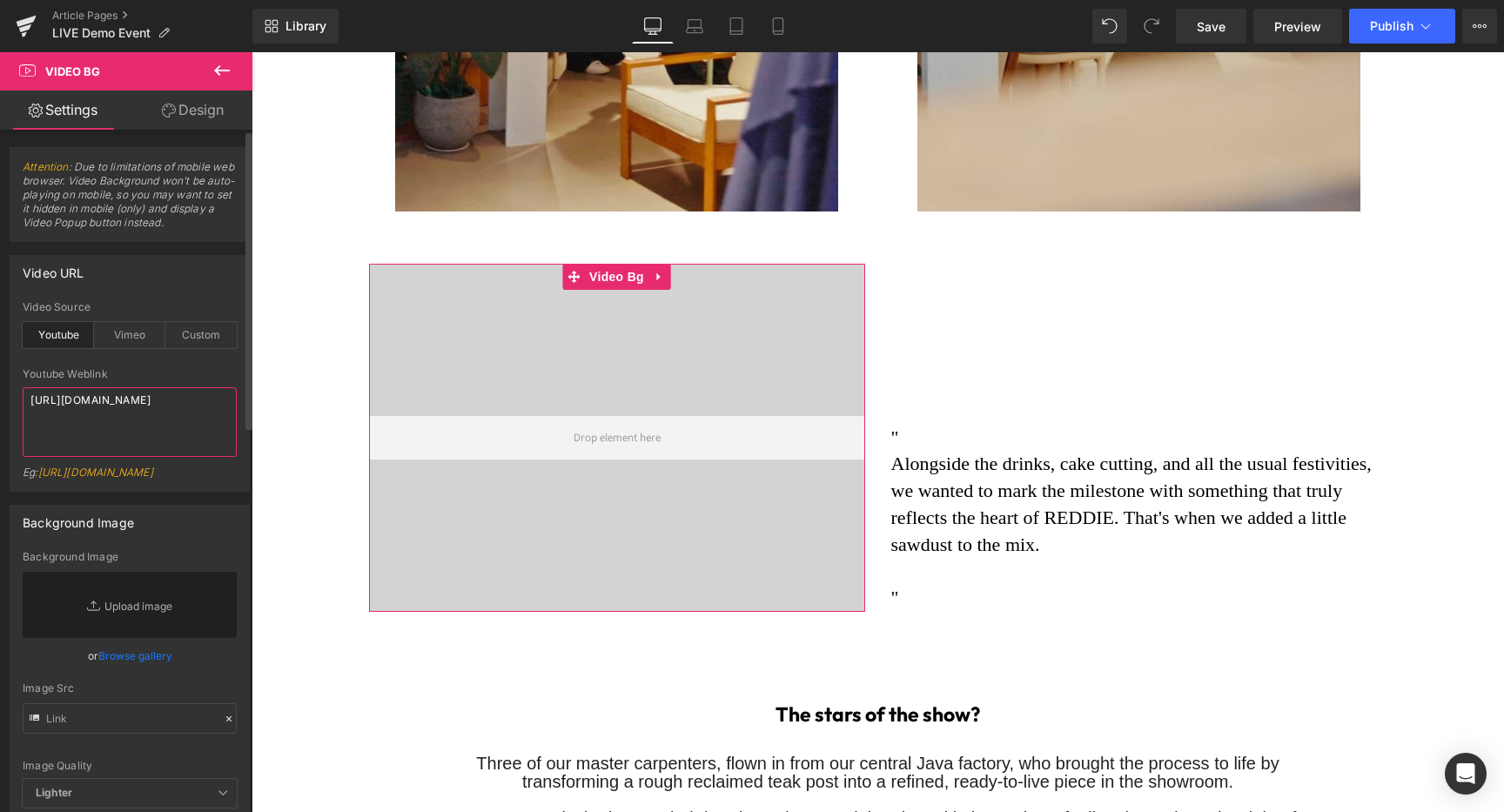
click at [136, 420] on textarea "https://www.youtube.com/watch?v=O_HMoyaixkw" at bounding box center [129, 421] width 214 height 69
drag, startPoint x: 143, startPoint y: 417, endPoint x: 0, endPoint y: 320, distance: 172.8
click at [0, 334] on div "Video URL youtube Video Source Youtube Vimeo Custom Youtube Weblink https://www…" at bounding box center [130, 366] width 260 height 250
paste textarea "cdn.shopify.com/videos/c/o/v/6a073d2bcabf4a79894bd87f8e012b80.mp4"
type textarea "https://cdn.shopify.com/videos/c/o/v/6a073d2bcabf4a79894bd87f8e012b80.mp4"
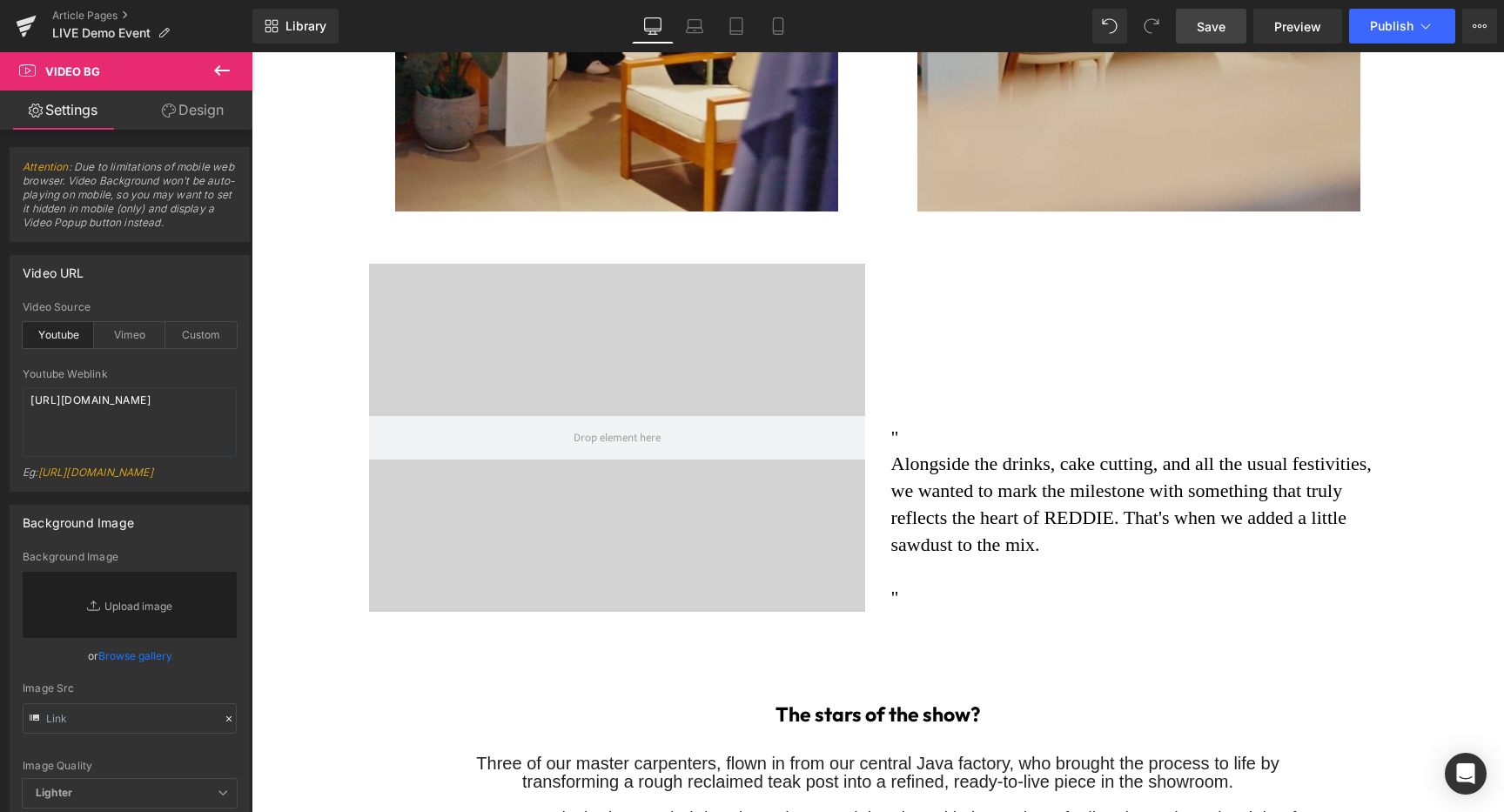
click at [1188, 29] on link "Save" at bounding box center [1212, 26] width 70 height 35
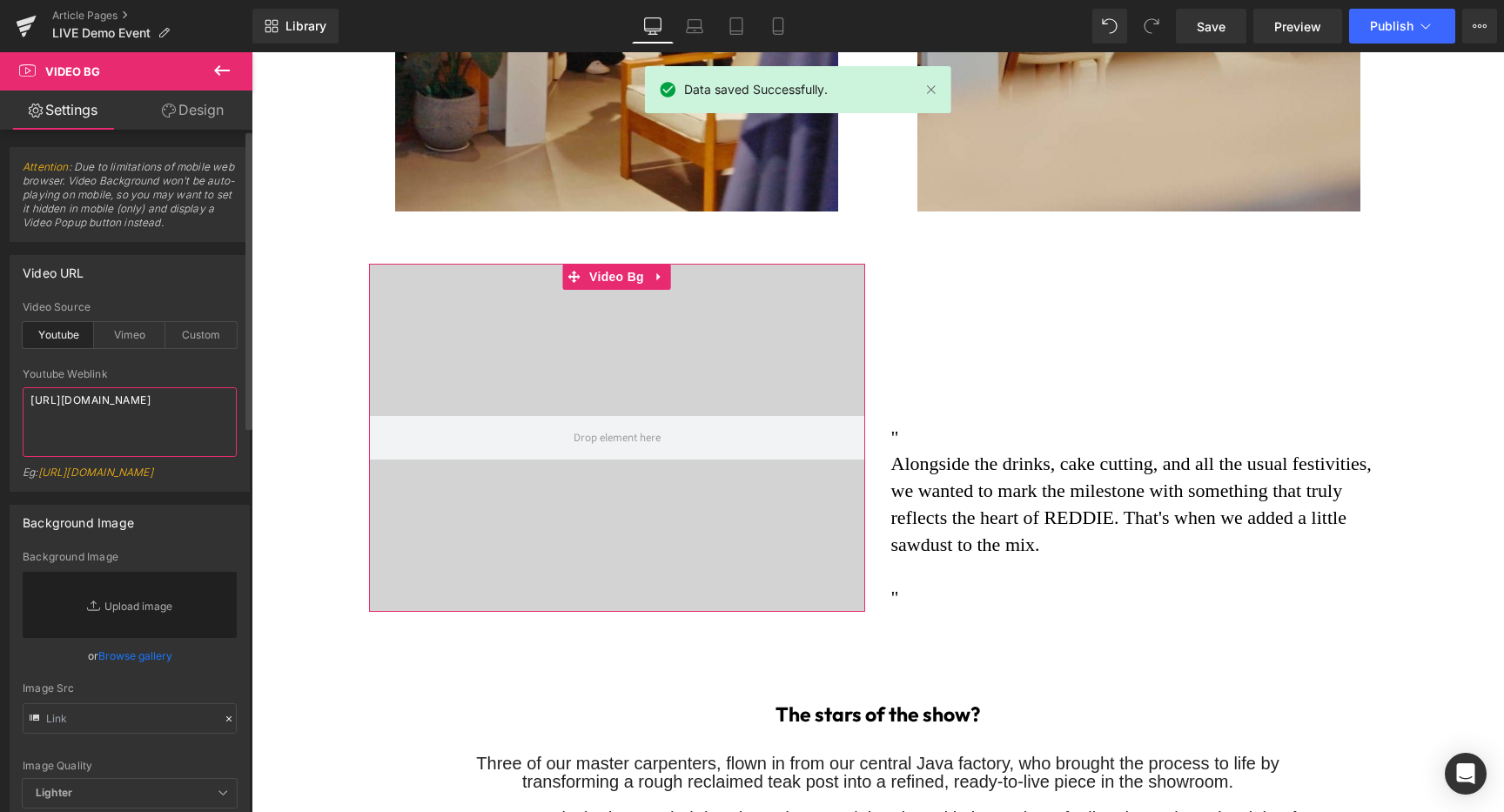
click at [162, 441] on textarea "https://cdn.shopify.com/videos/c/o/v/6a073d2bcabf4a79894bd87f8e012b80.mp4" at bounding box center [129, 421] width 214 height 69
drag, startPoint x: 157, startPoint y: 434, endPoint x: 0, endPoint y: 333, distance: 186.7
click at [0, 337] on div "Video URL youtube Video Source Youtube Vimeo Custom https://cdn.shopify.com/vid…" at bounding box center [130, 366] width 260 height 250
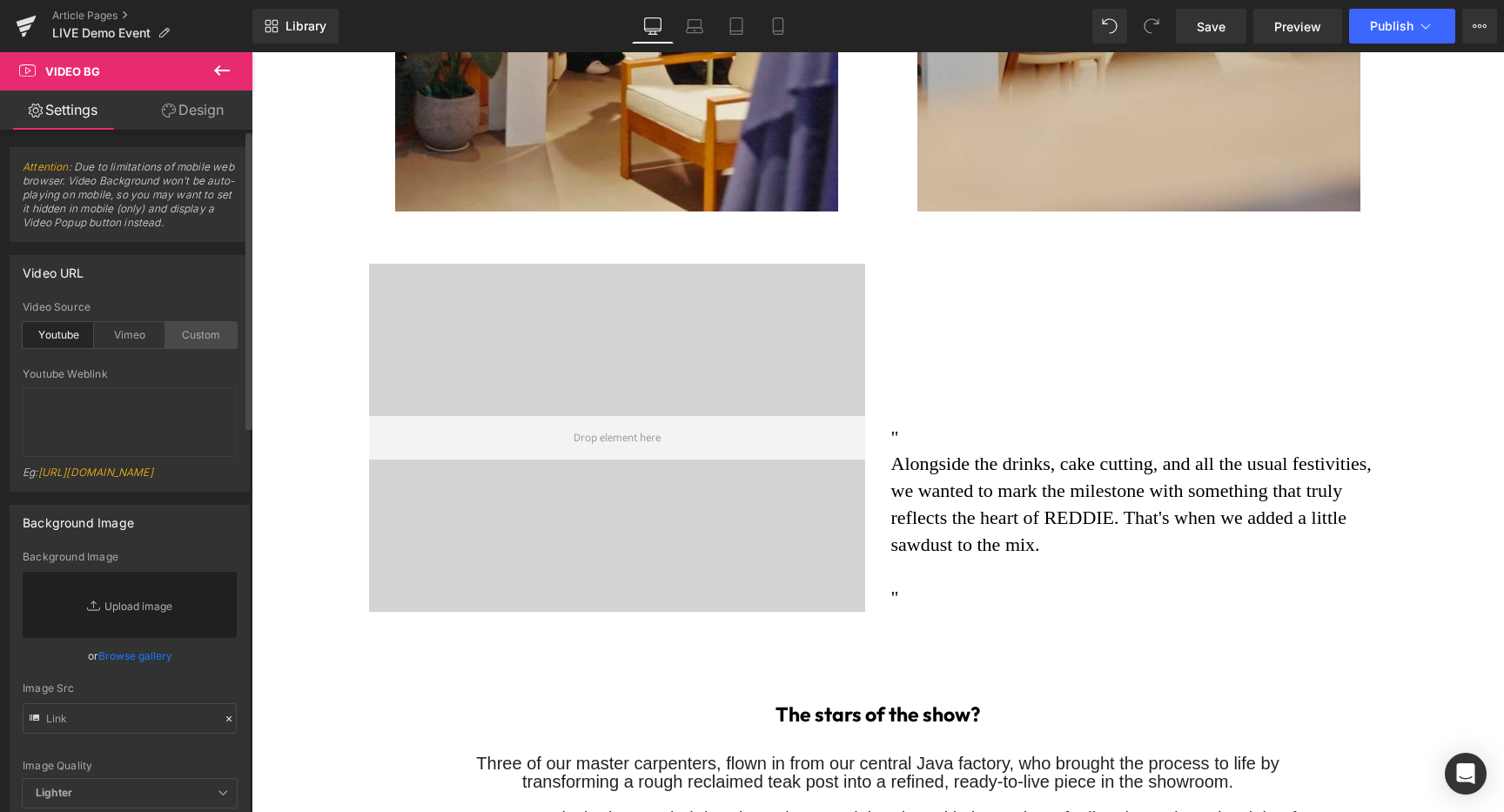
click at [171, 336] on div "Custom" at bounding box center [200, 335] width 71 height 26
drag, startPoint x: 176, startPoint y: 426, endPoint x: 0, endPoint y: 366, distance: 185.9
click at [0, 374] on div "Video URL custom Video Source Youtube Vimeo Custom Youtube Weblink Eg: https://…" at bounding box center [130, 366] width 260 height 250
paste textarea "videos/c/o/v/6a073d2bcabf4a79894bd87f8e012b80.mp4"
type textarea "https://cdn.shopify.com/videos/c/o/v/6a073d2bcabf4a79894bd87f8e012b80.mp4"
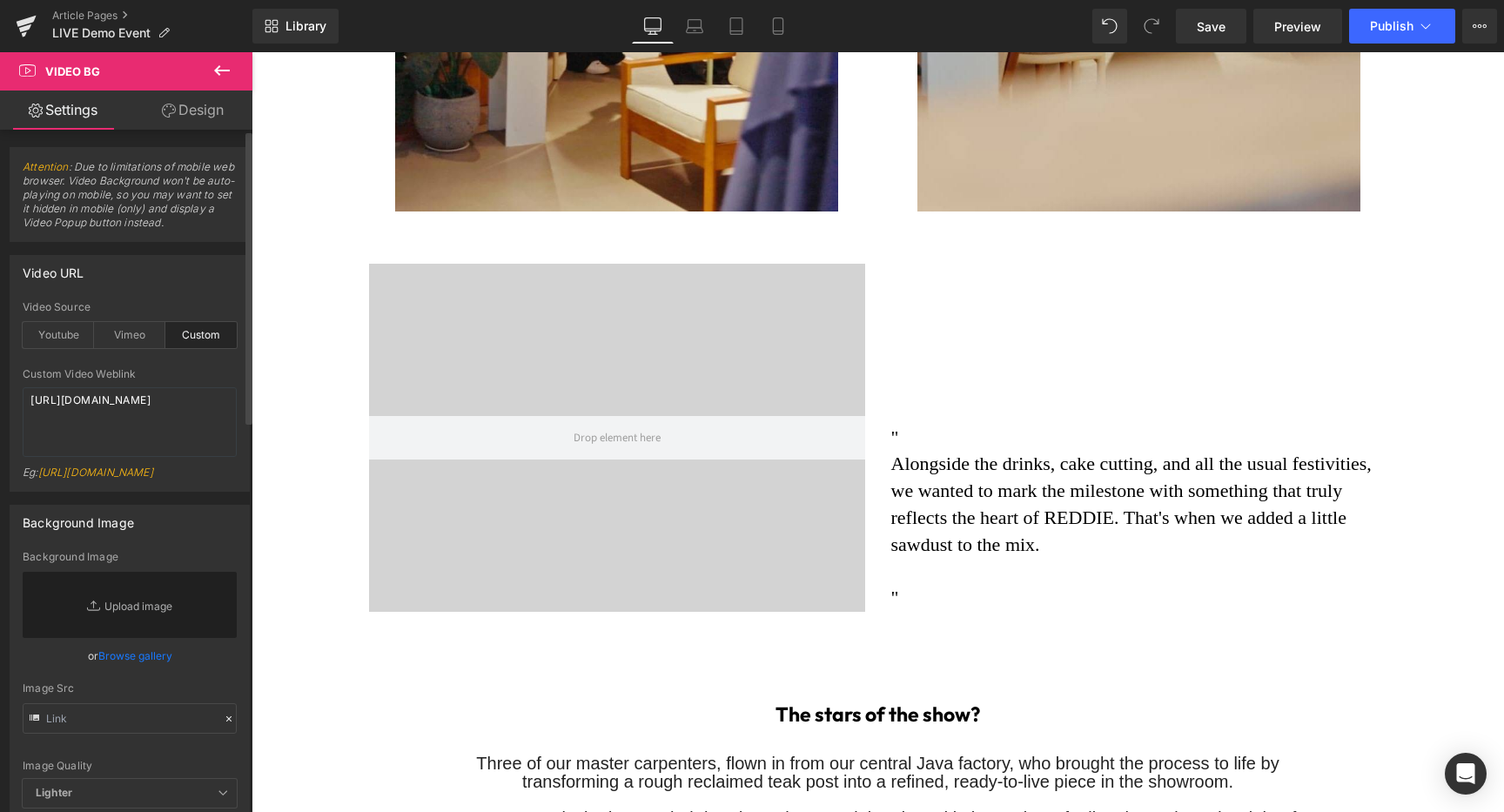
click at [115, 470] on div "Eg: https://cdn.shopify.com/s/files/1/0263/4153/9917/files/Stamped_Reviews.mp4?…" at bounding box center [129, 478] width 214 height 25
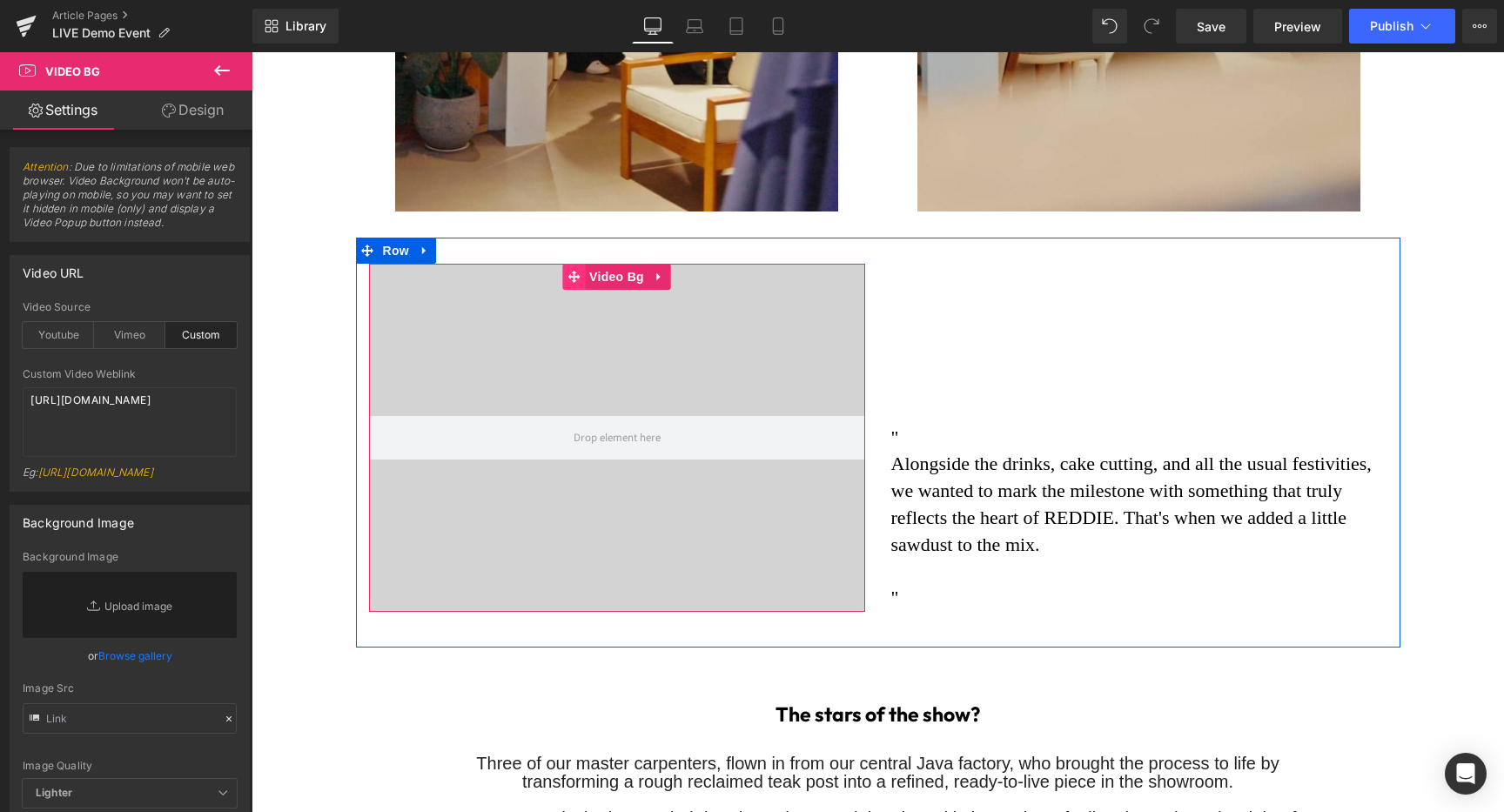
click at [572, 271] on icon at bounding box center [573, 276] width 12 height 12
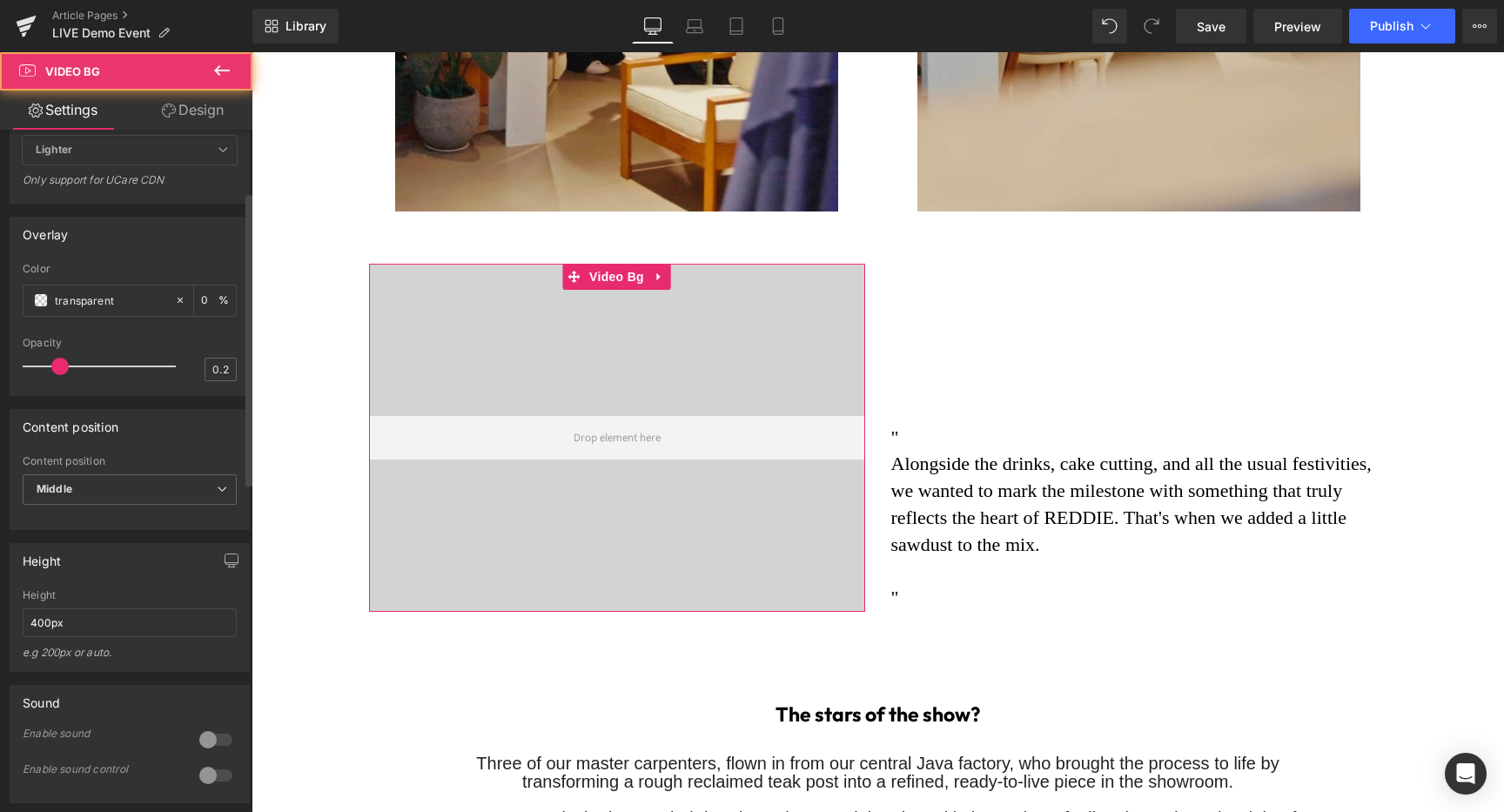
scroll to position [726, 0]
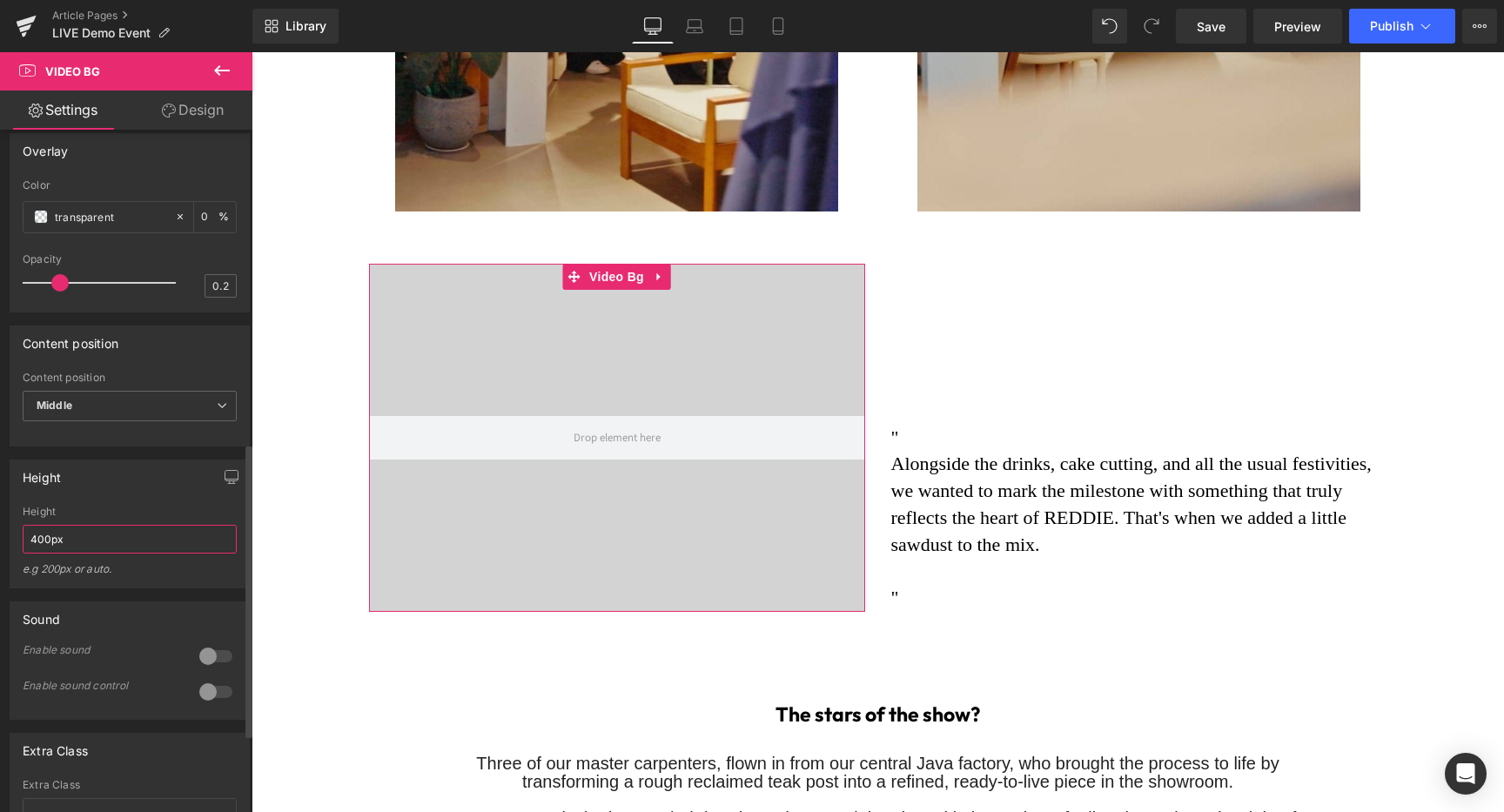
drag, startPoint x: 36, startPoint y: 583, endPoint x: 23, endPoint y: 583, distance: 13.0
click at [23, 553] on input "400px" at bounding box center [129, 539] width 214 height 29
drag, startPoint x: 8, startPoint y: 579, endPoint x: 0, endPoint y: 567, distance: 14.4
click at [0, 567] on div "Height 400px Height 400px e.g 200px or auto. 400px Height 400px e.g 200px or au…" at bounding box center [130, 517] width 260 height 142
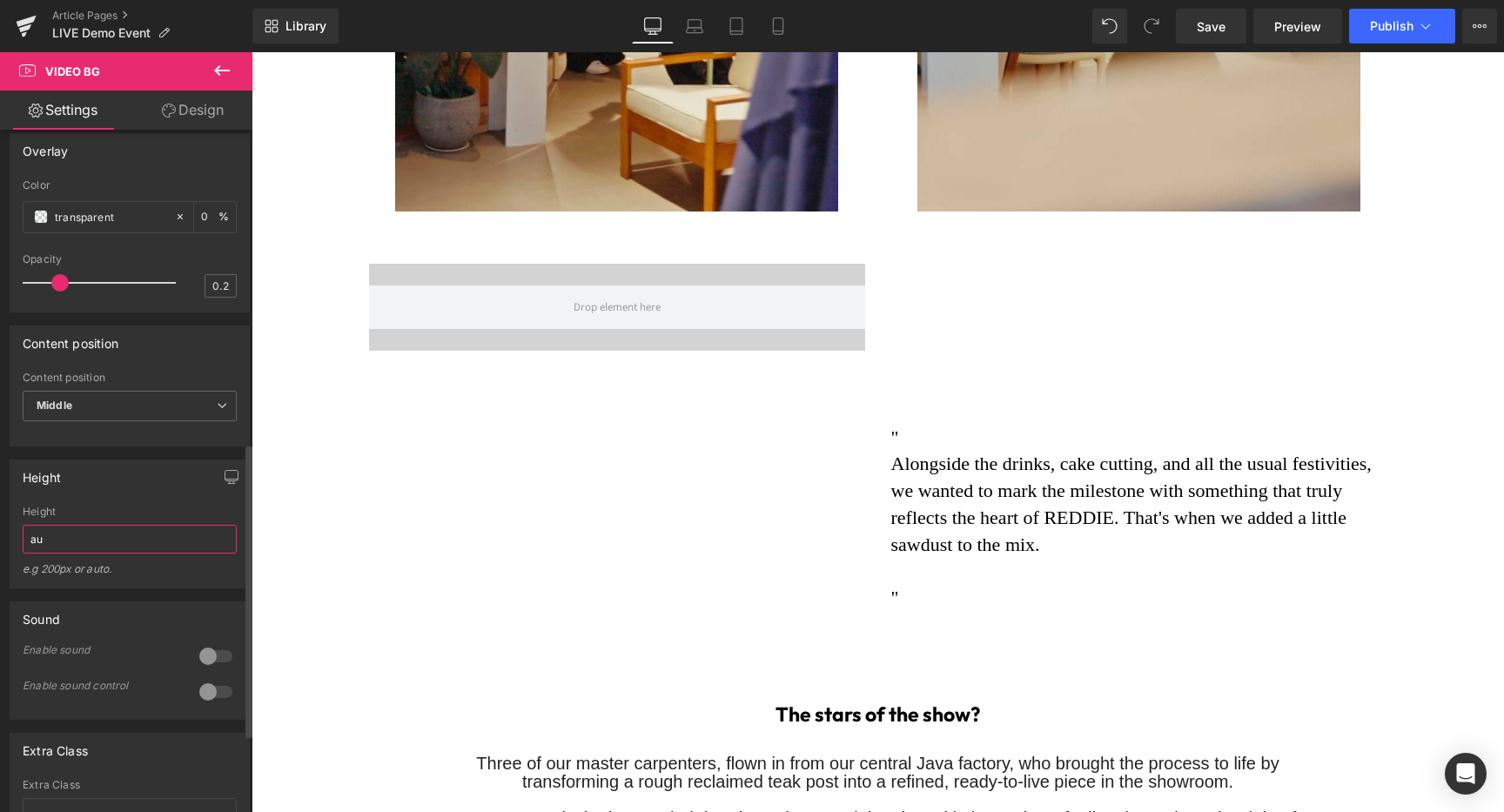
type input "a"
type input "1"
type input "3"
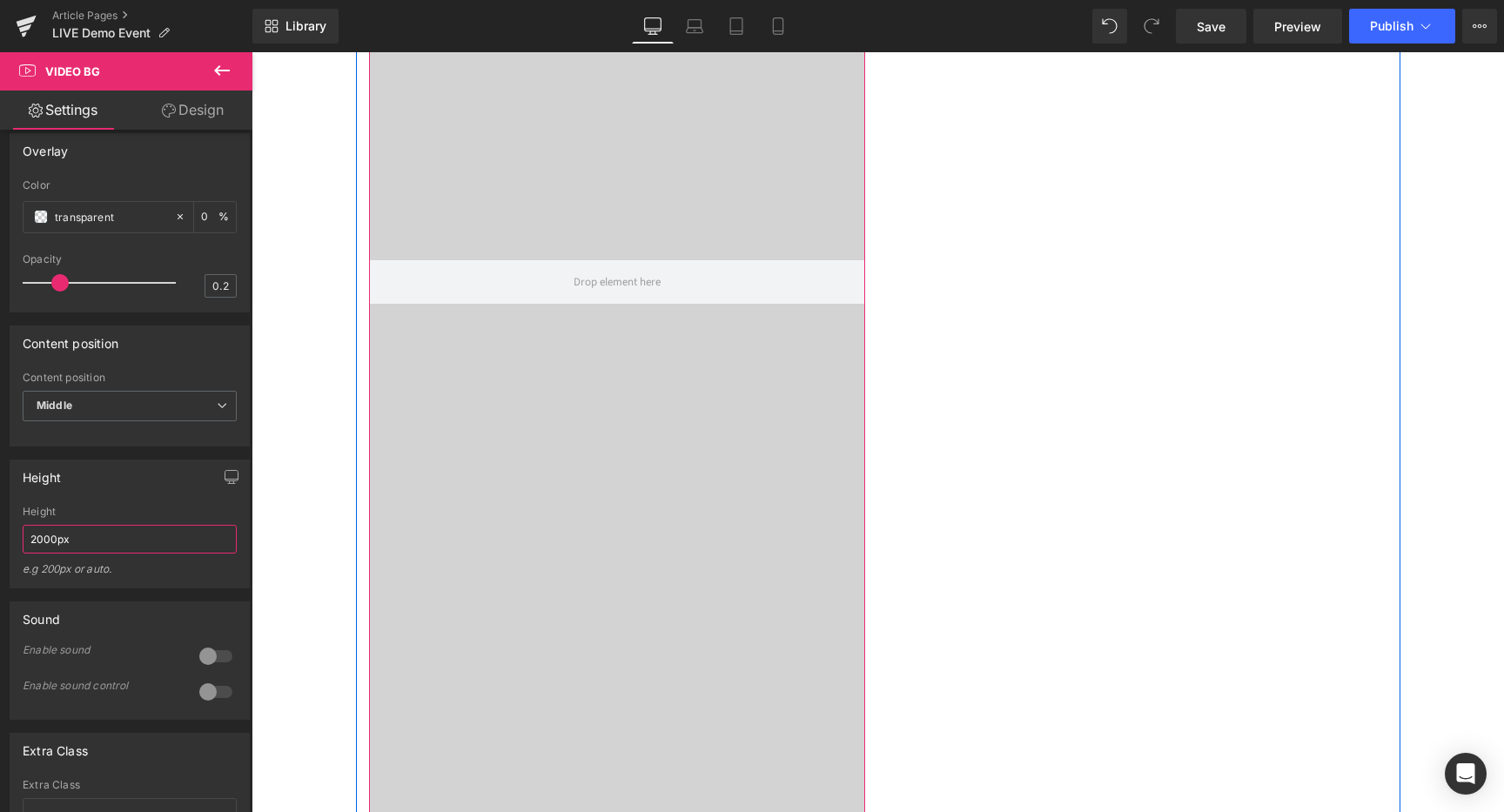
scroll to position [2530, 0]
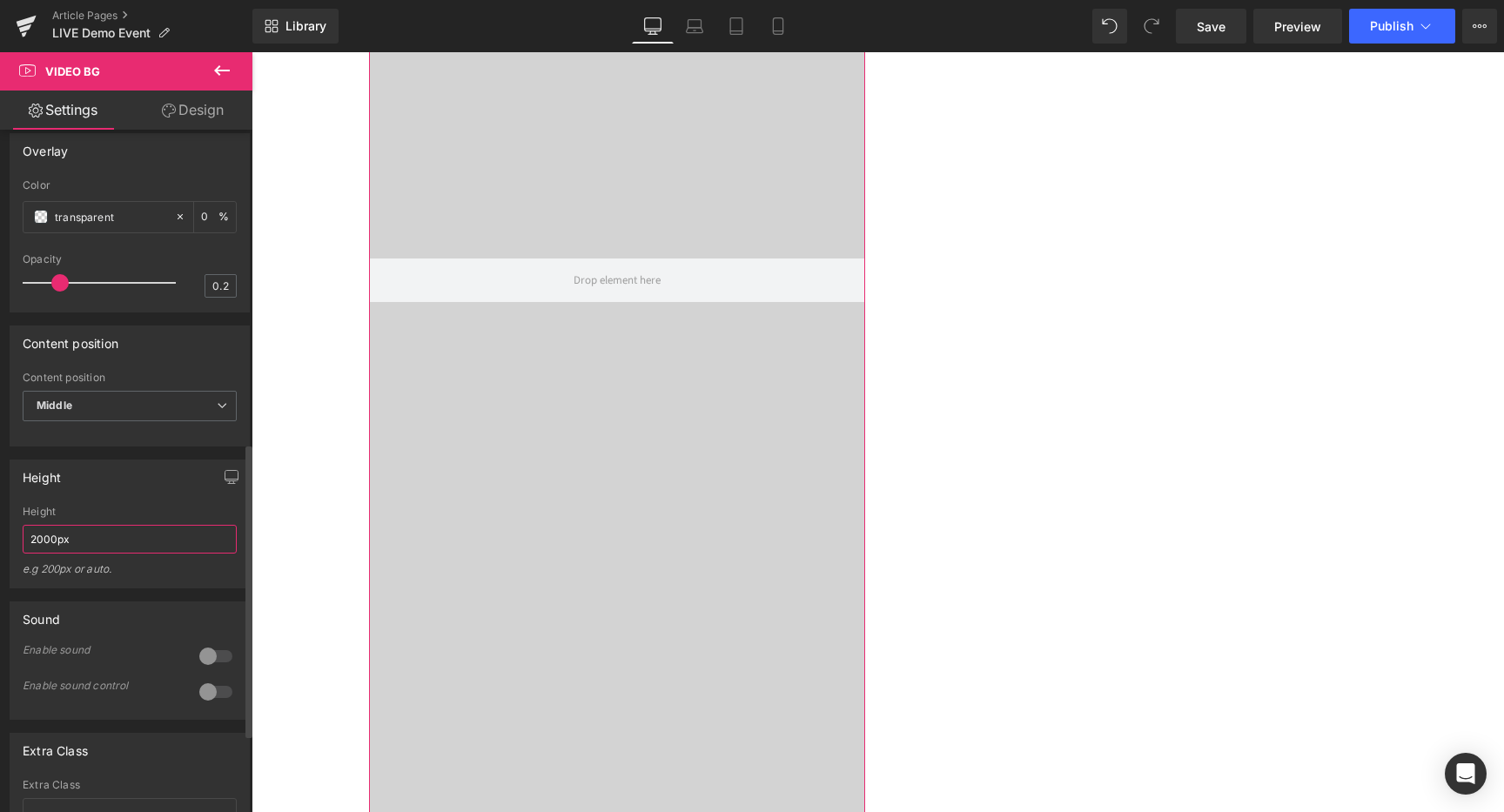
click at [54, 553] on input "2000px" at bounding box center [129, 539] width 214 height 29
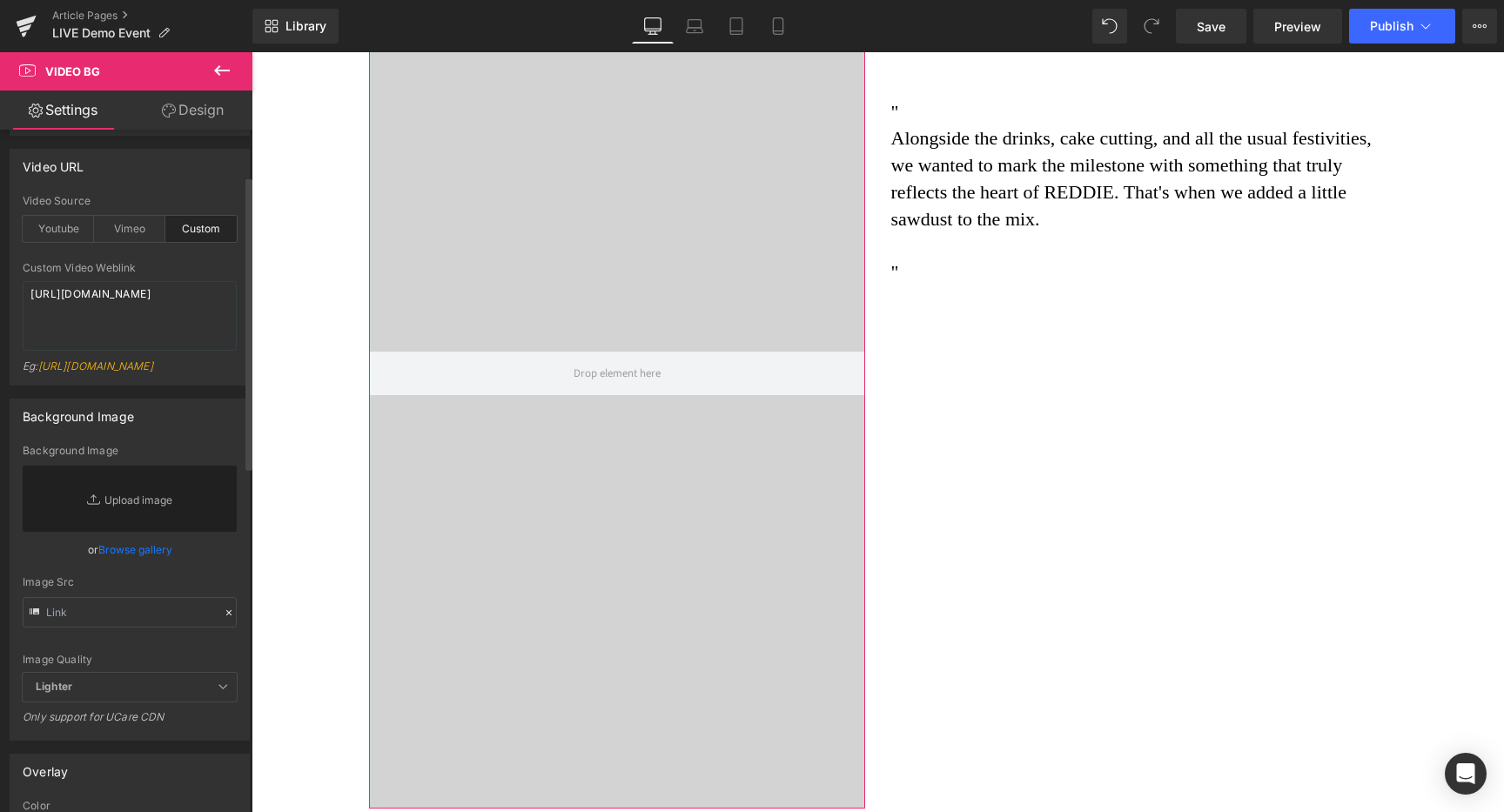
scroll to position [0, 0]
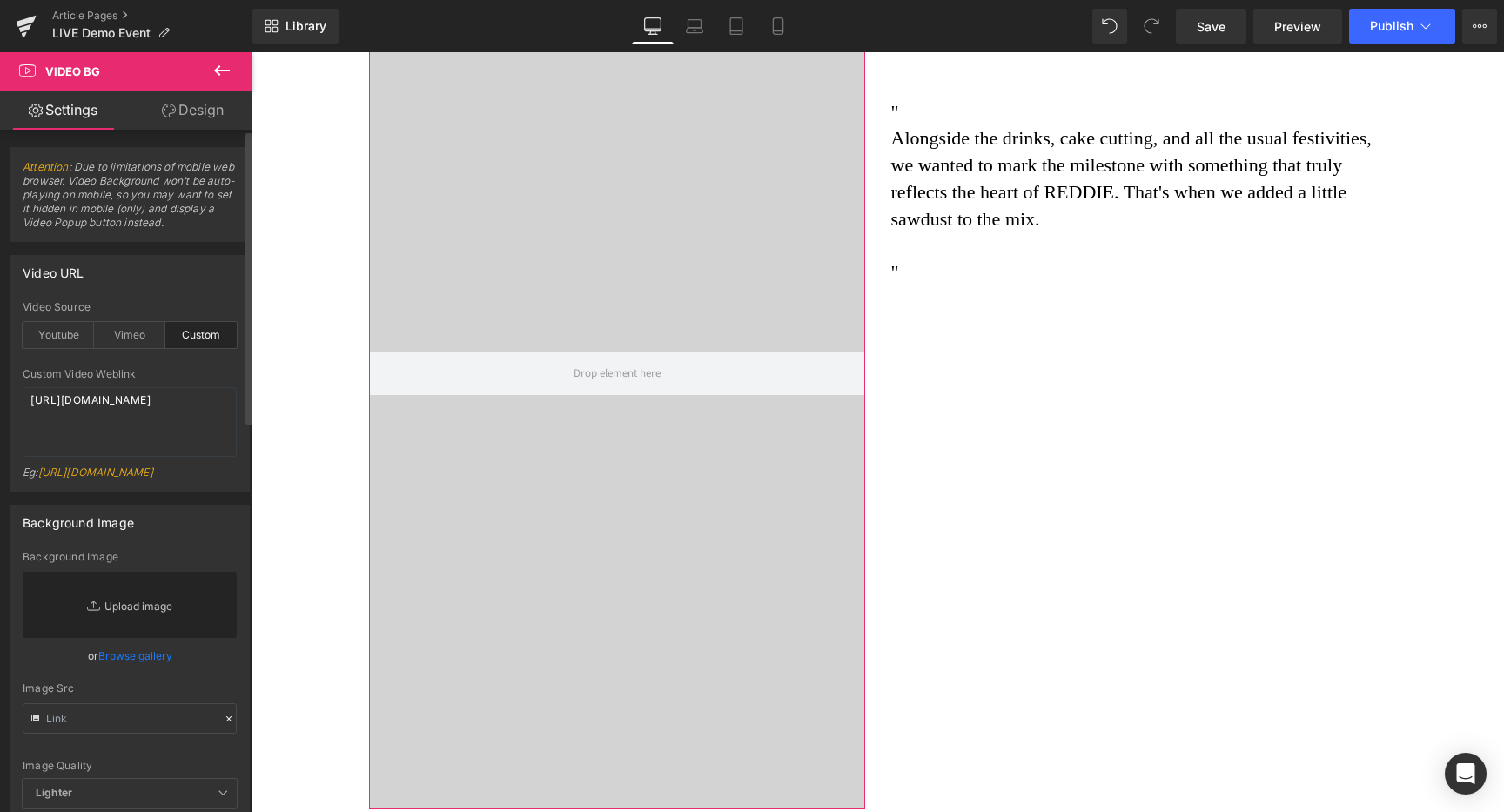
type input "1000px"
click at [145, 638] on link "Replace Image" at bounding box center [129, 604] width 214 height 66
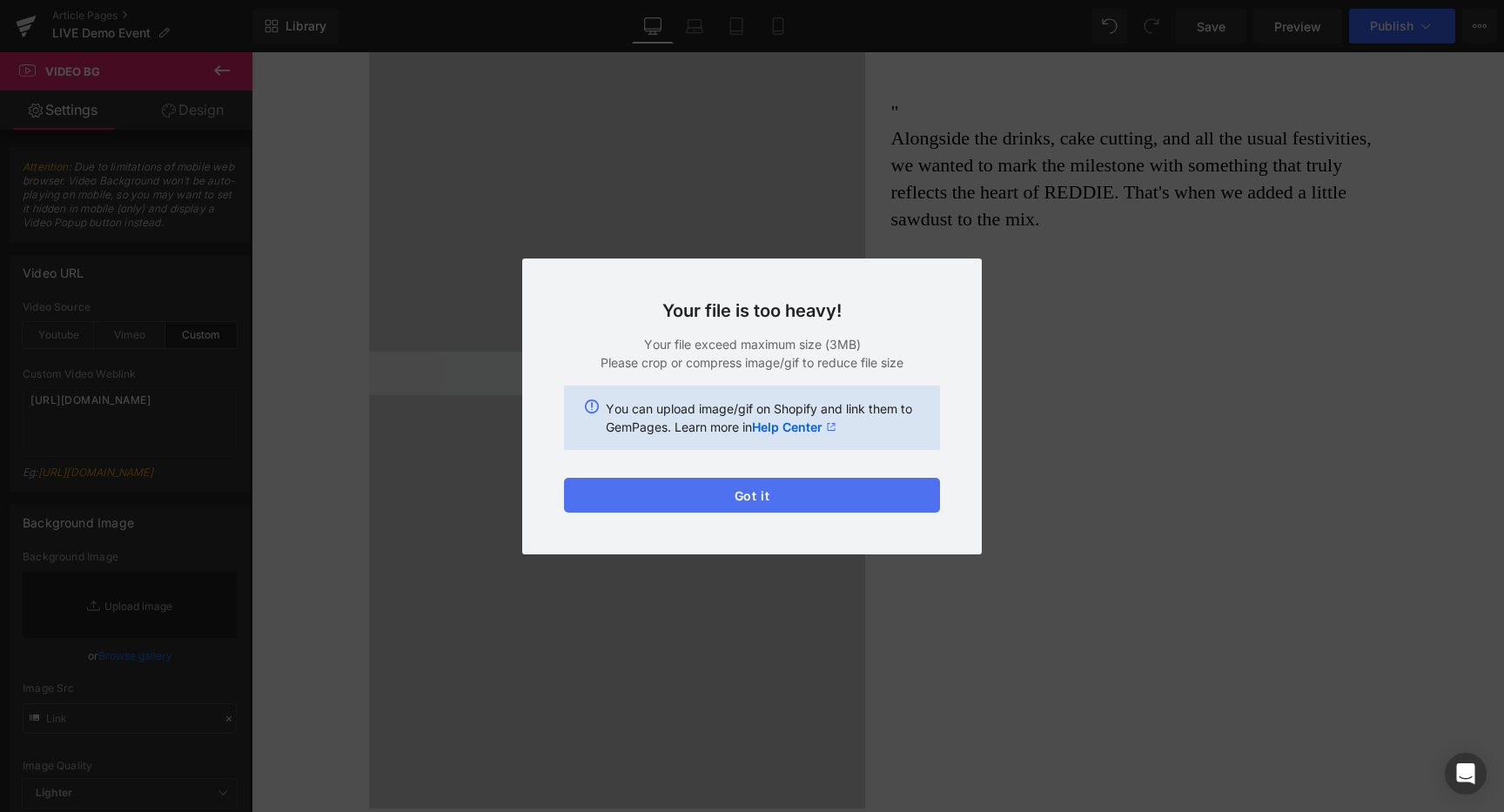
click at [772, 501] on button "Got it" at bounding box center [752, 494] width 376 height 35
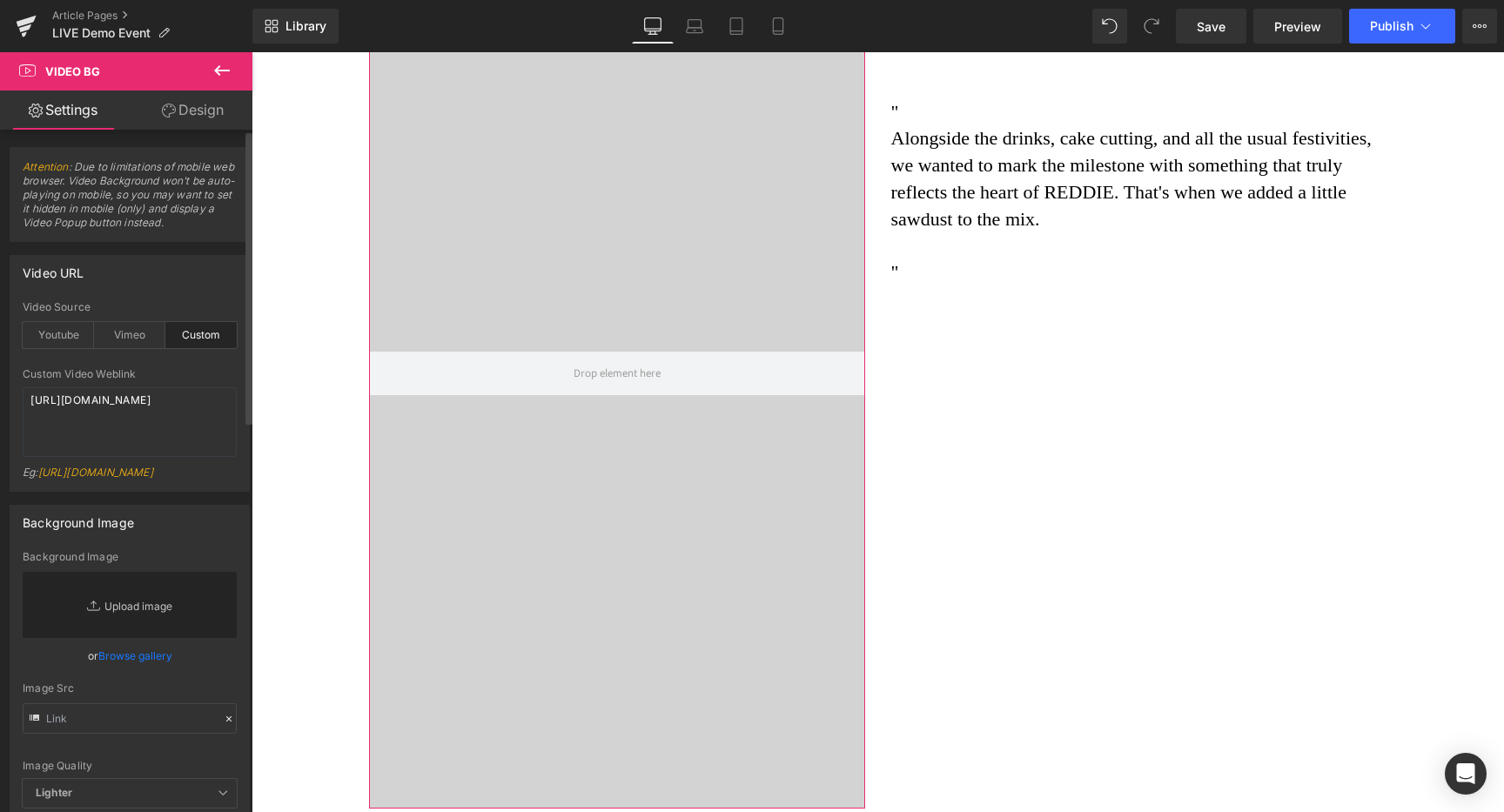
click at [126, 638] on link "Replace Image" at bounding box center [129, 604] width 214 height 66
type input "C:\fakepath\Screenshot 2025-09-18 at 9.32.55 am.png"
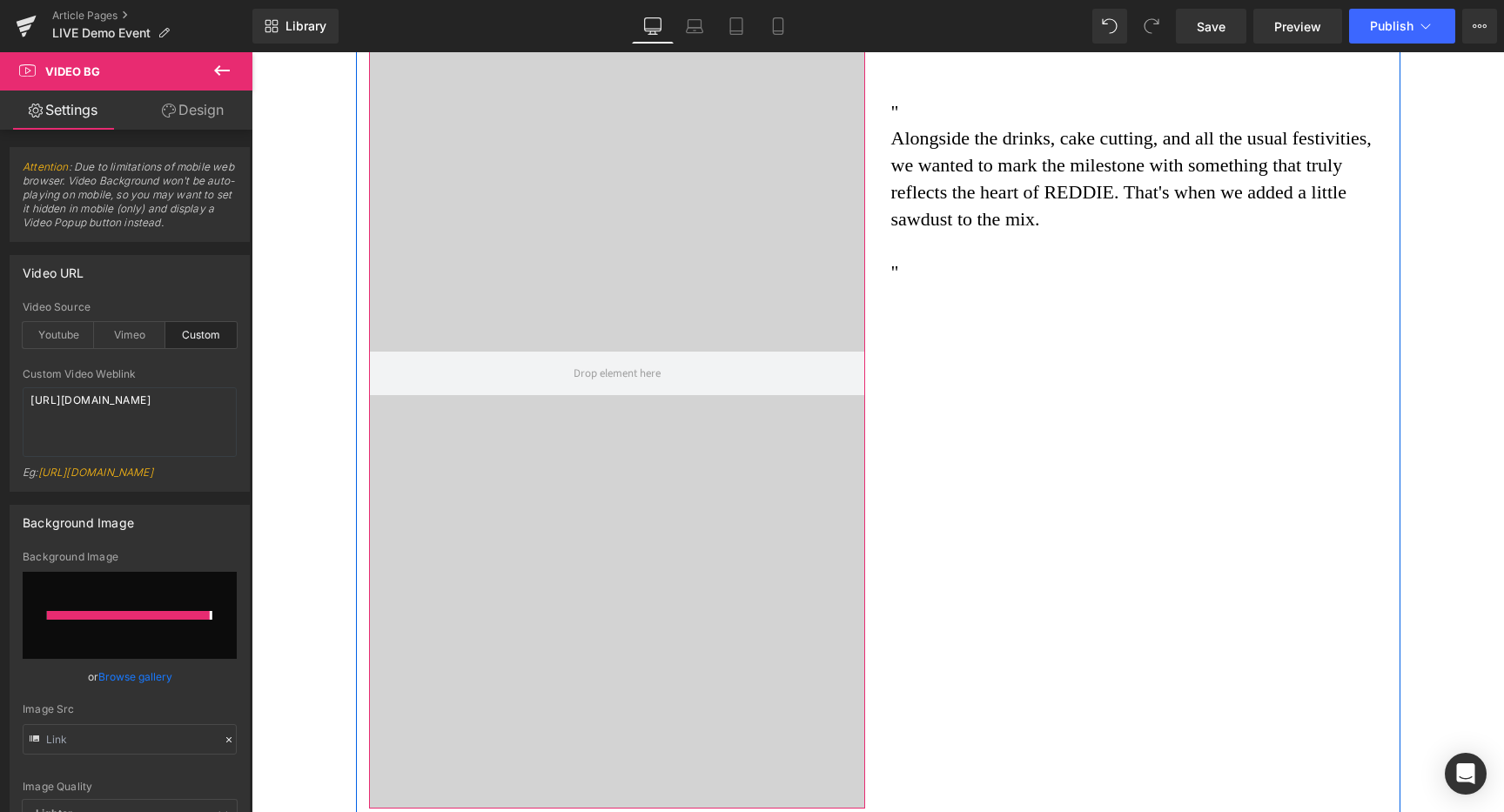
type input "https://ucarecdn.com/8c9cb656-7ddb-4a73-9e78-0eb55151424a/-/format/auto/-/previ…"
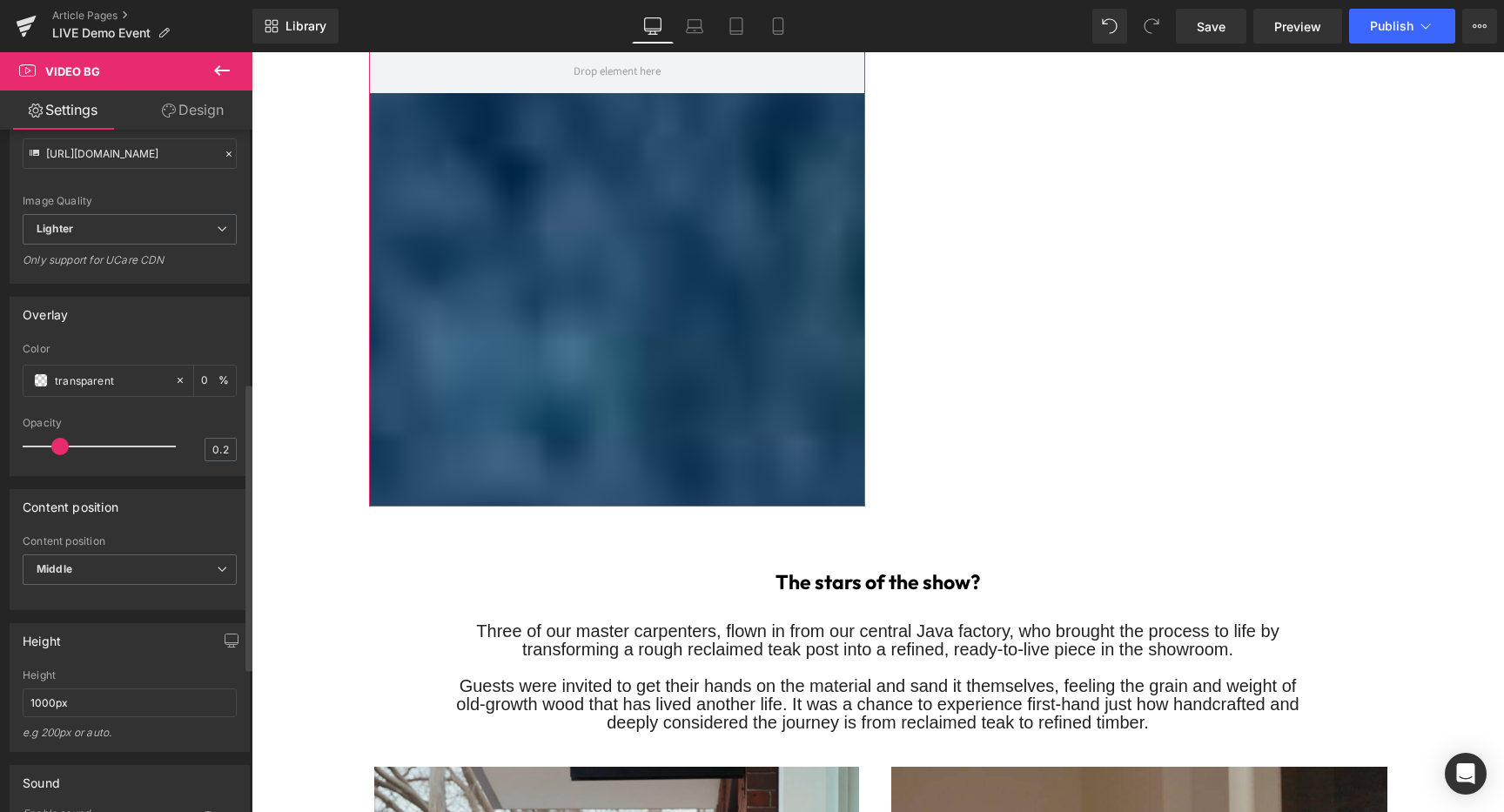
scroll to position [602, 0]
drag, startPoint x: 76, startPoint y: 737, endPoint x: 0, endPoint y: 716, distance: 78.8
click at [23, 714] on input "1000px" at bounding box center [129, 699] width 214 height 29
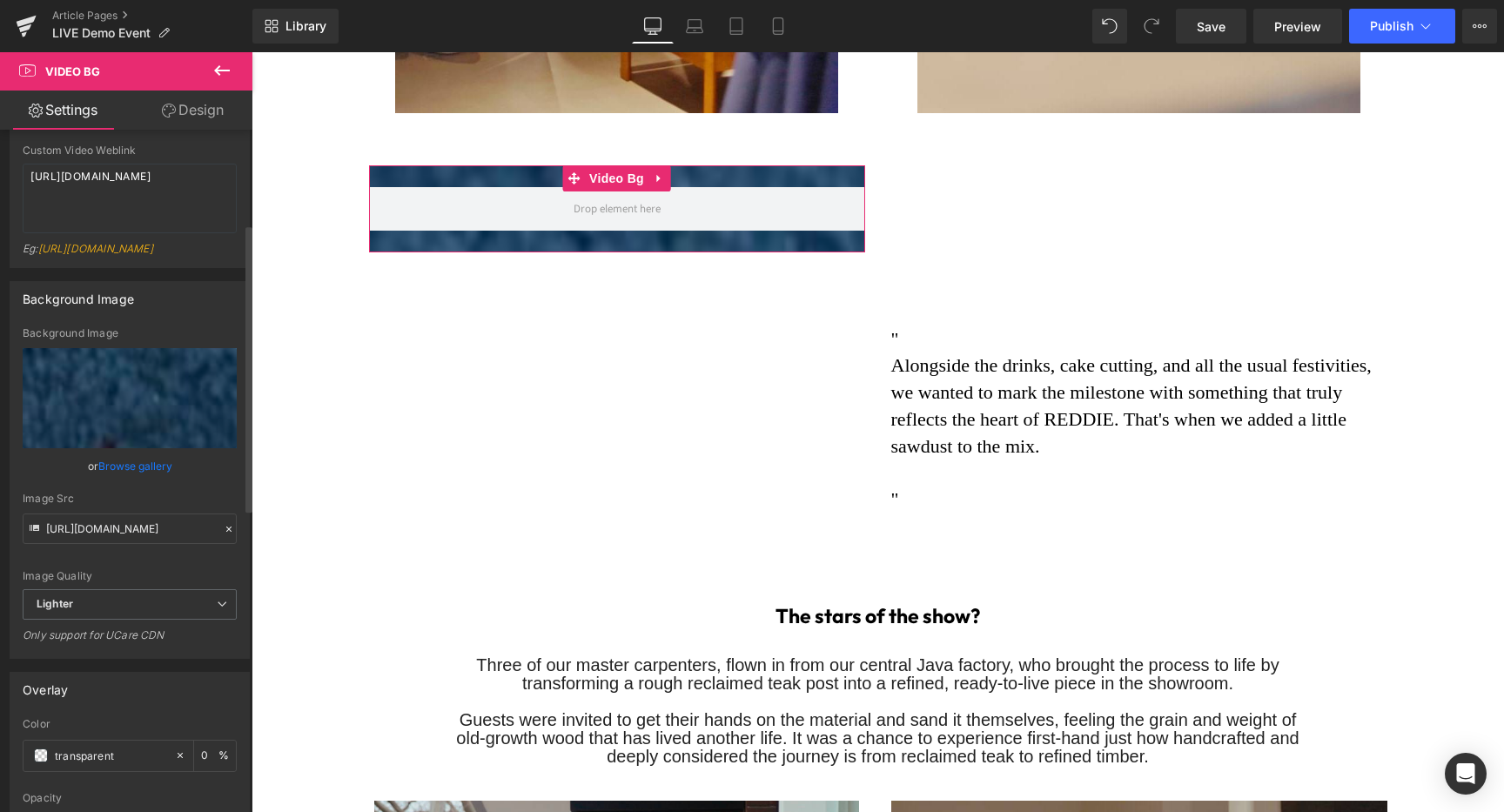
scroll to position [0, 0]
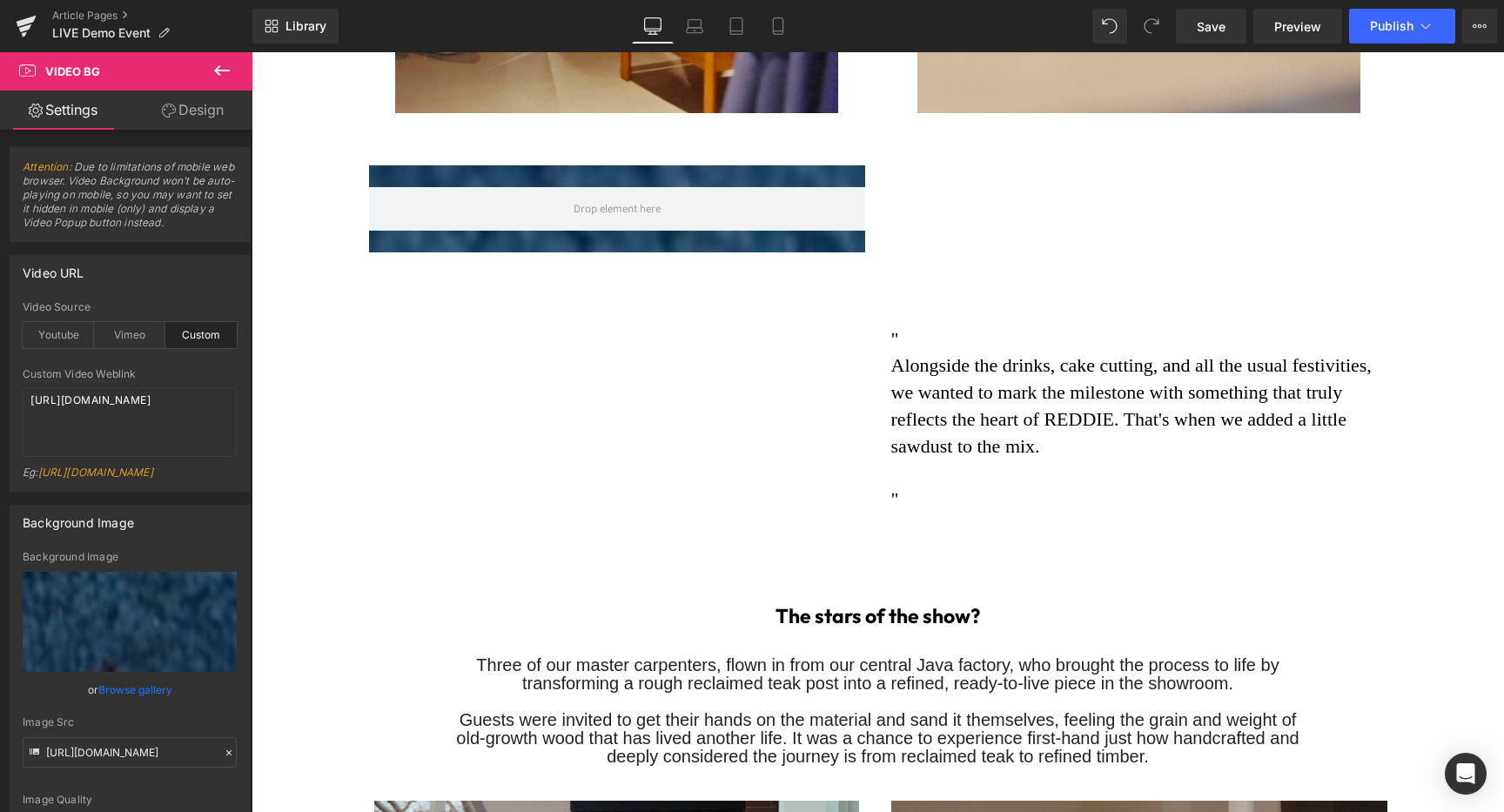
type input "auto"
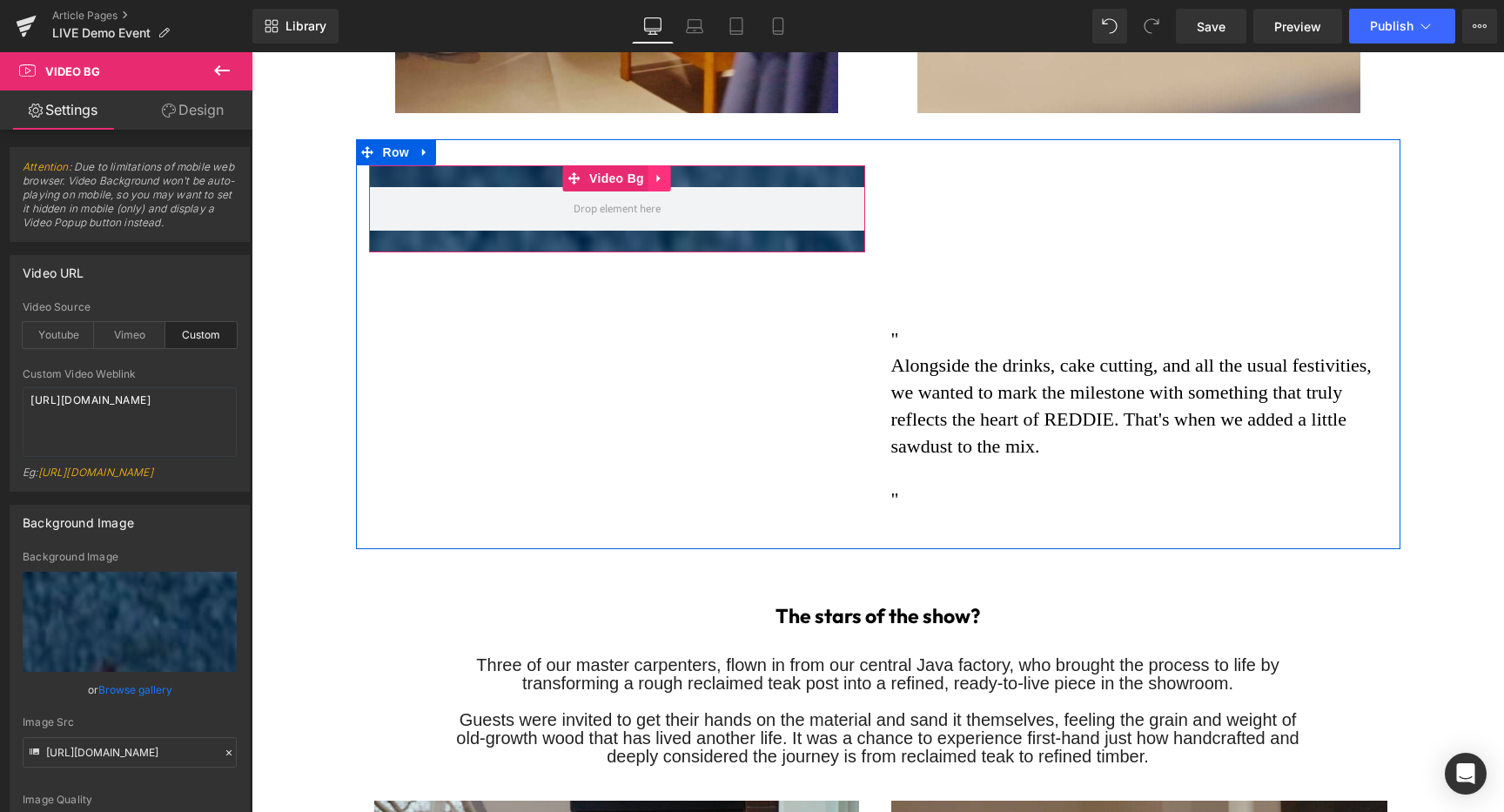
click at [659, 175] on icon at bounding box center [659, 179] width 4 height 8
click at [671, 172] on icon at bounding box center [671, 178] width 12 height 12
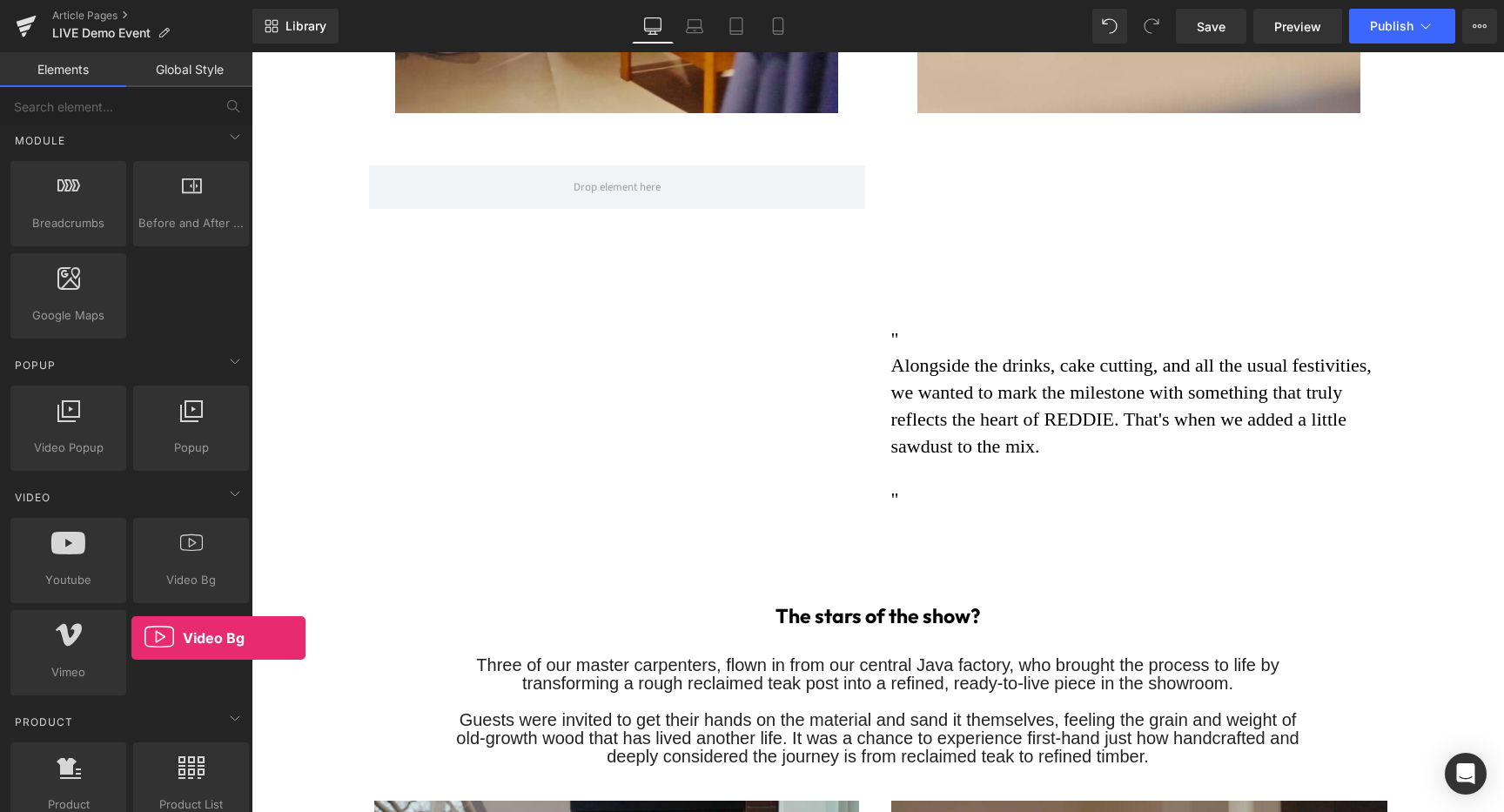
drag, startPoint x: 176, startPoint y: 593, endPoint x: 133, endPoint y: 636, distance: 60.8
click at [131, 639] on div "Youtube youtube, vimeo, videos Video Bg videos, backgrounds, youtube, vimeo Vim…" at bounding box center [130, 606] width 246 height 184
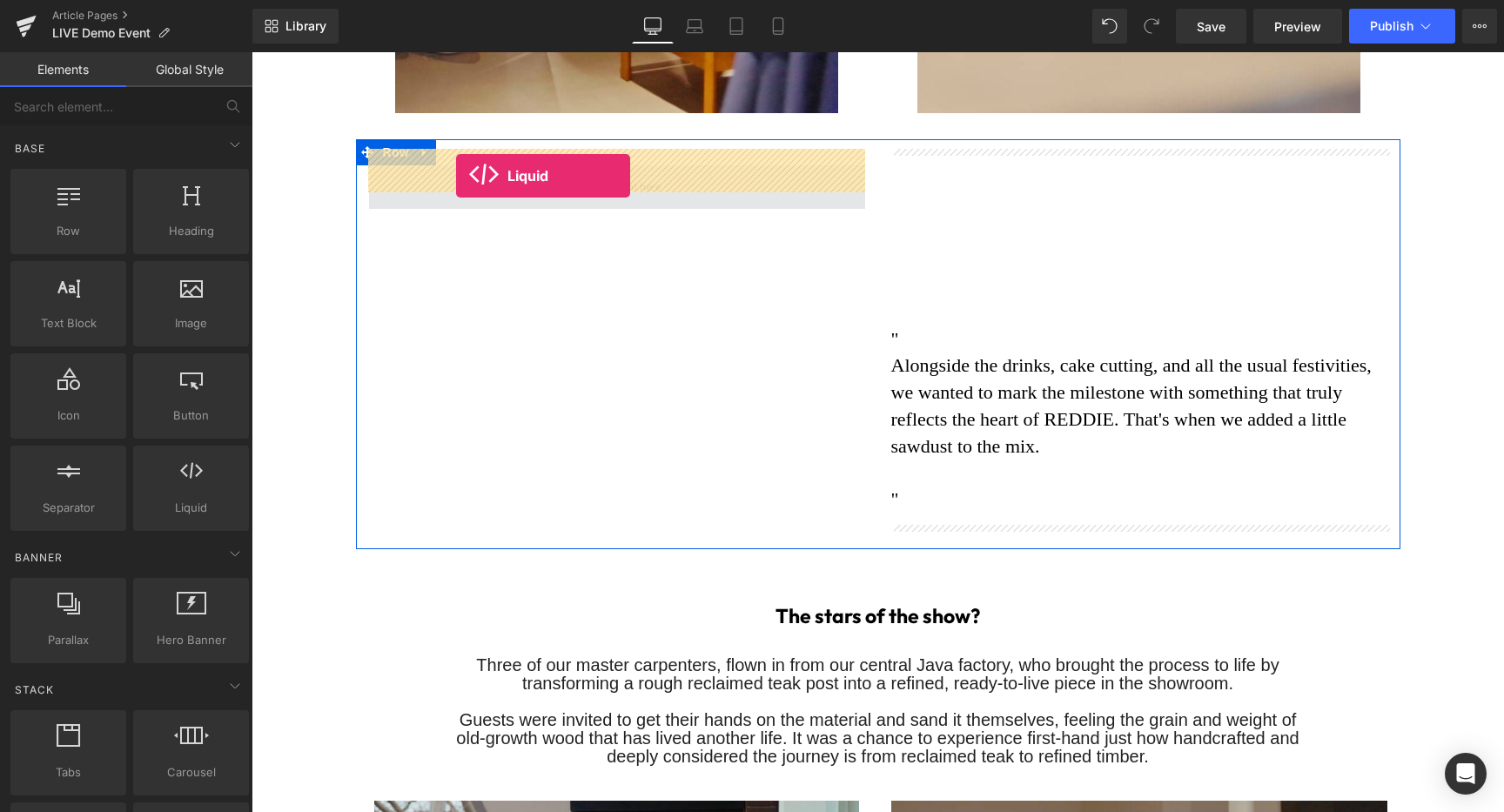
drag, startPoint x: 440, startPoint y: 528, endPoint x: 456, endPoint y: 176, distance: 352.4
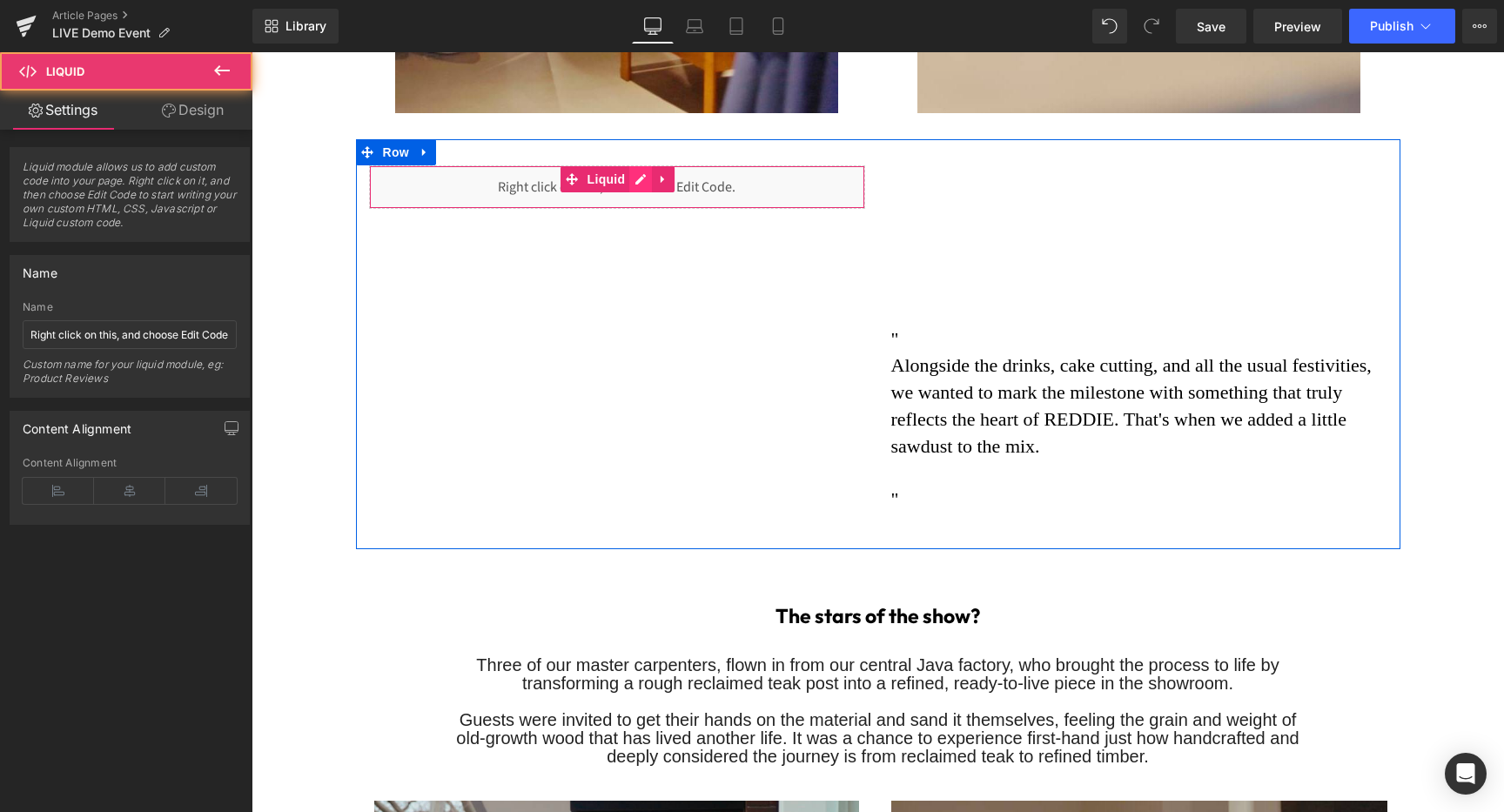
click at [643, 165] on div "Liquid" at bounding box center [617, 187] width 497 height 43
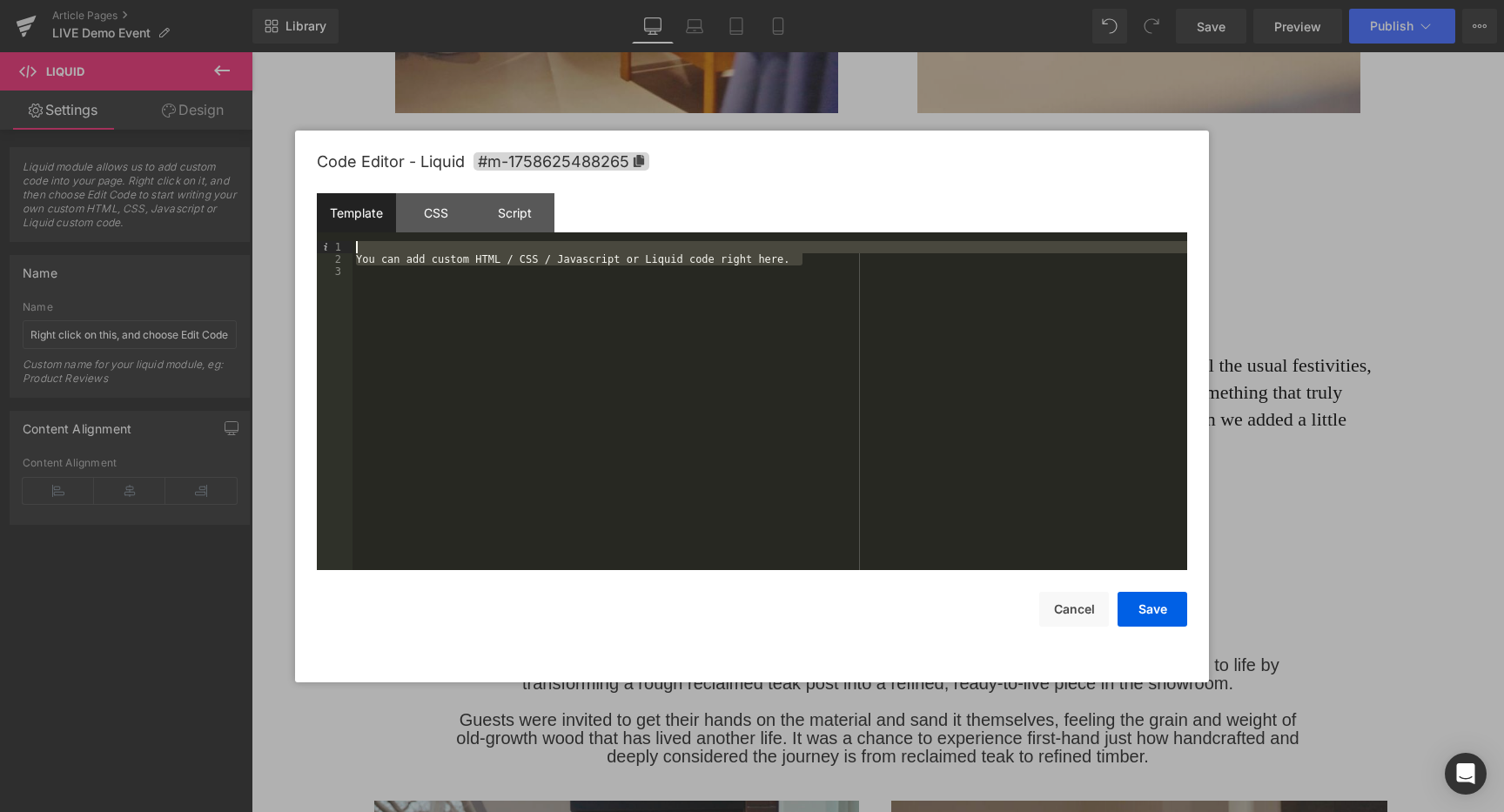
drag, startPoint x: 791, startPoint y: 259, endPoint x: 133, endPoint y: 112, distance: 674.2
click at [133, 112] on body "Liquid You are previewing how the will restyle your page. You can not edit Elem…" at bounding box center [752, 406] width 1504 height 812
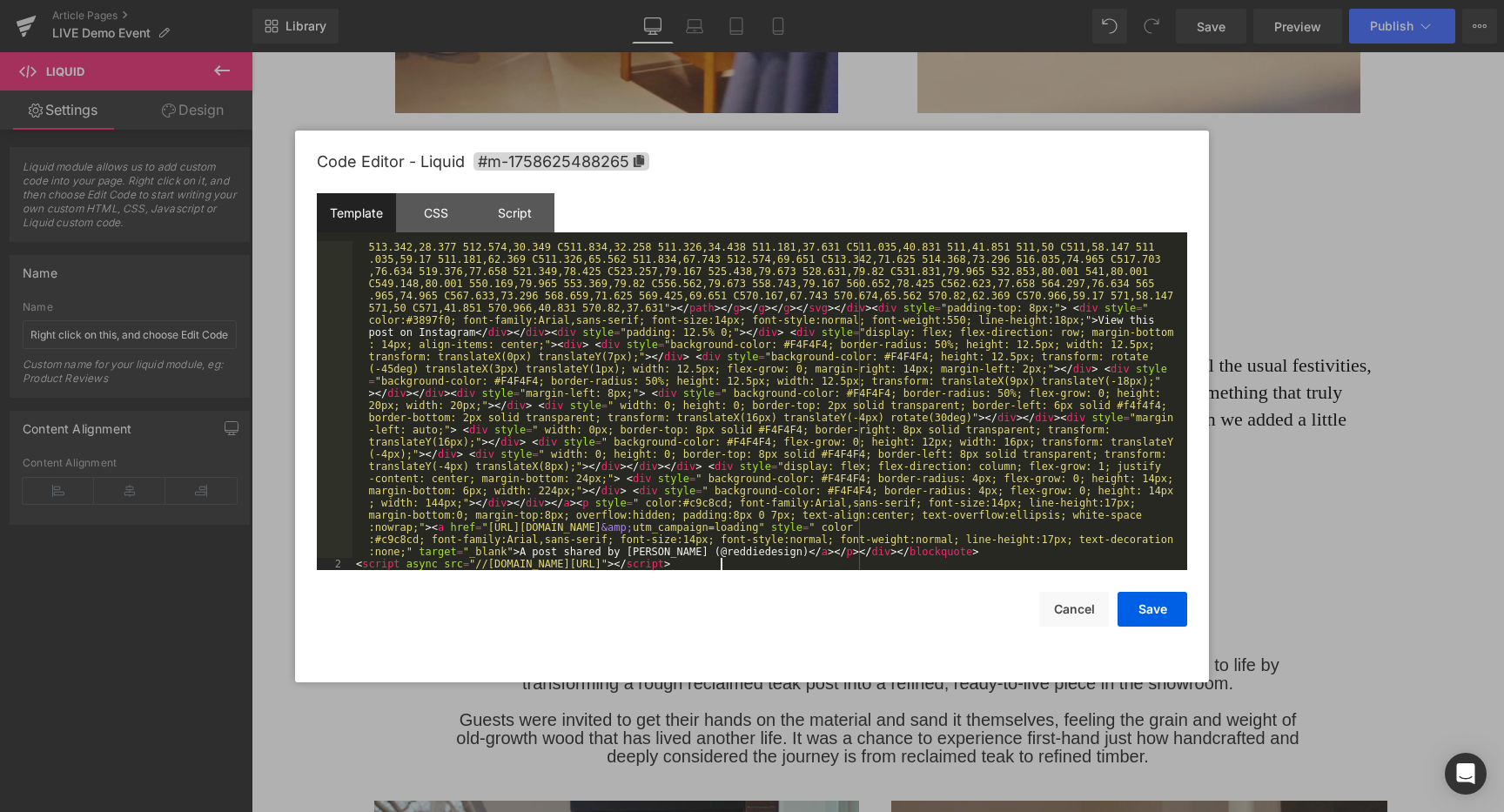
scroll to position [353, 0]
click at [1160, 618] on button "Save" at bounding box center [1152, 609] width 70 height 35
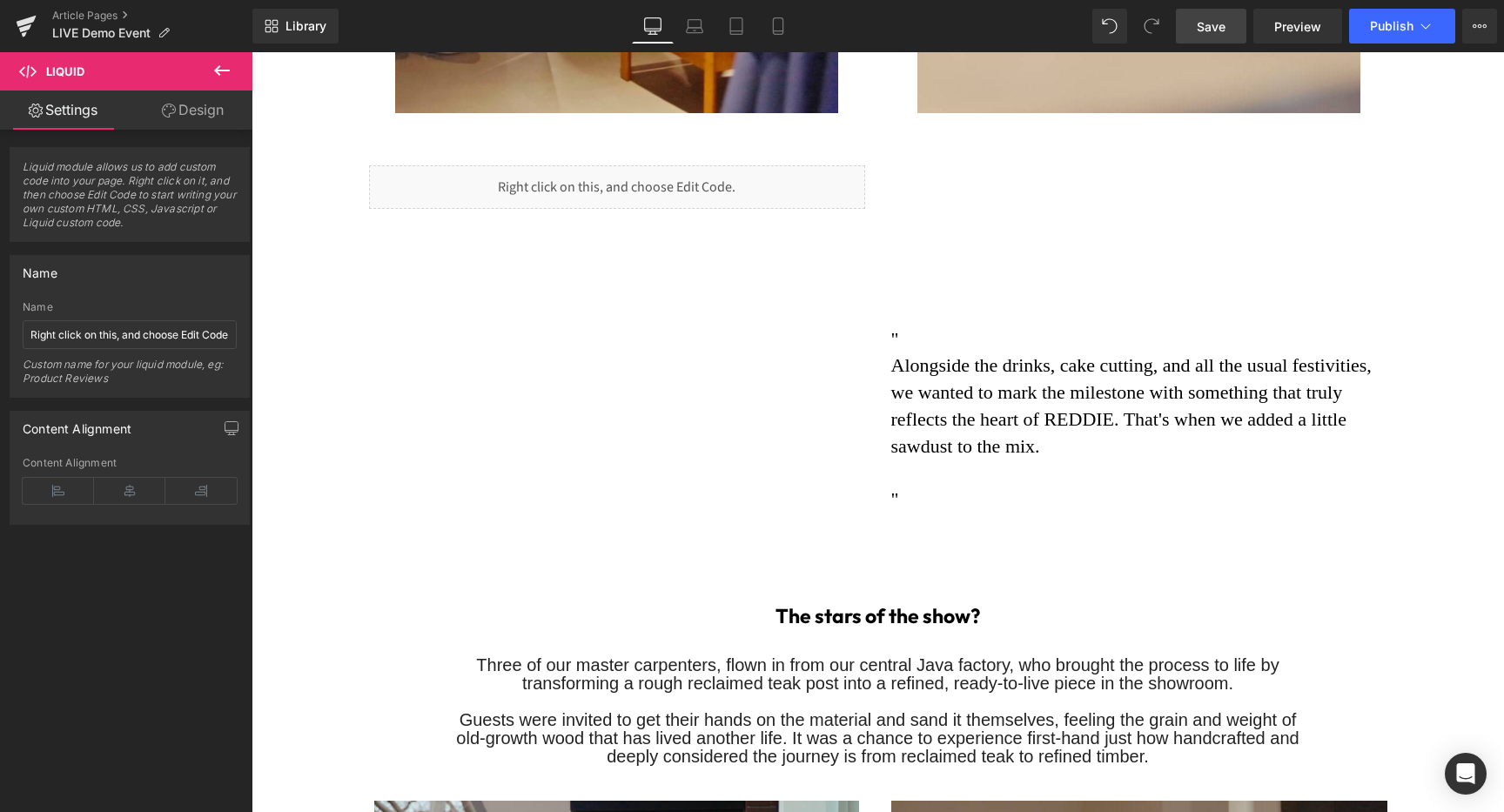
click at [1200, 32] on span "Save" at bounding box center [1212, 26] width 29 height 18
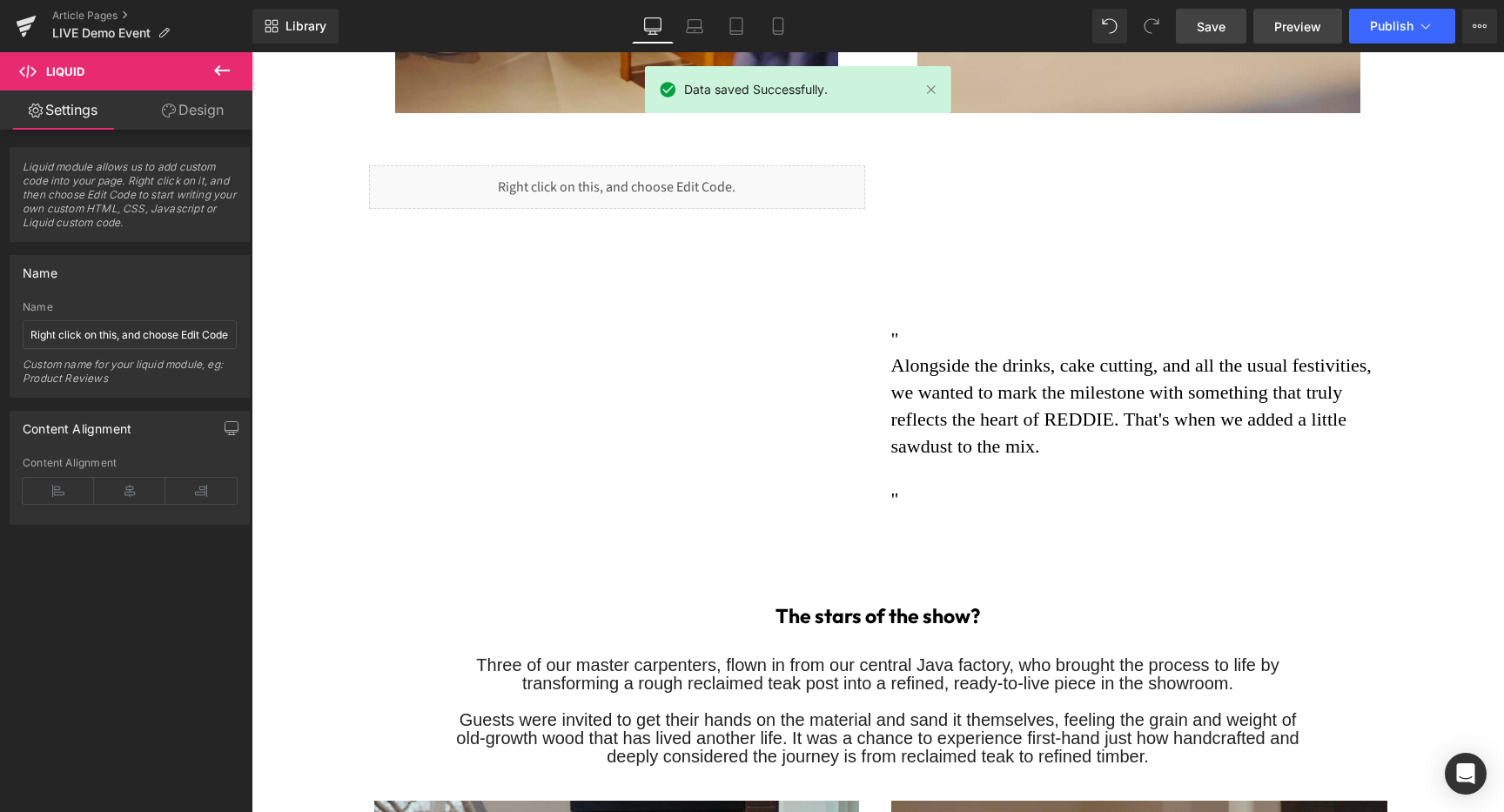
click at [1268, 28] on link "Preview" at bounding box center [1297, 26] width 88 height 35
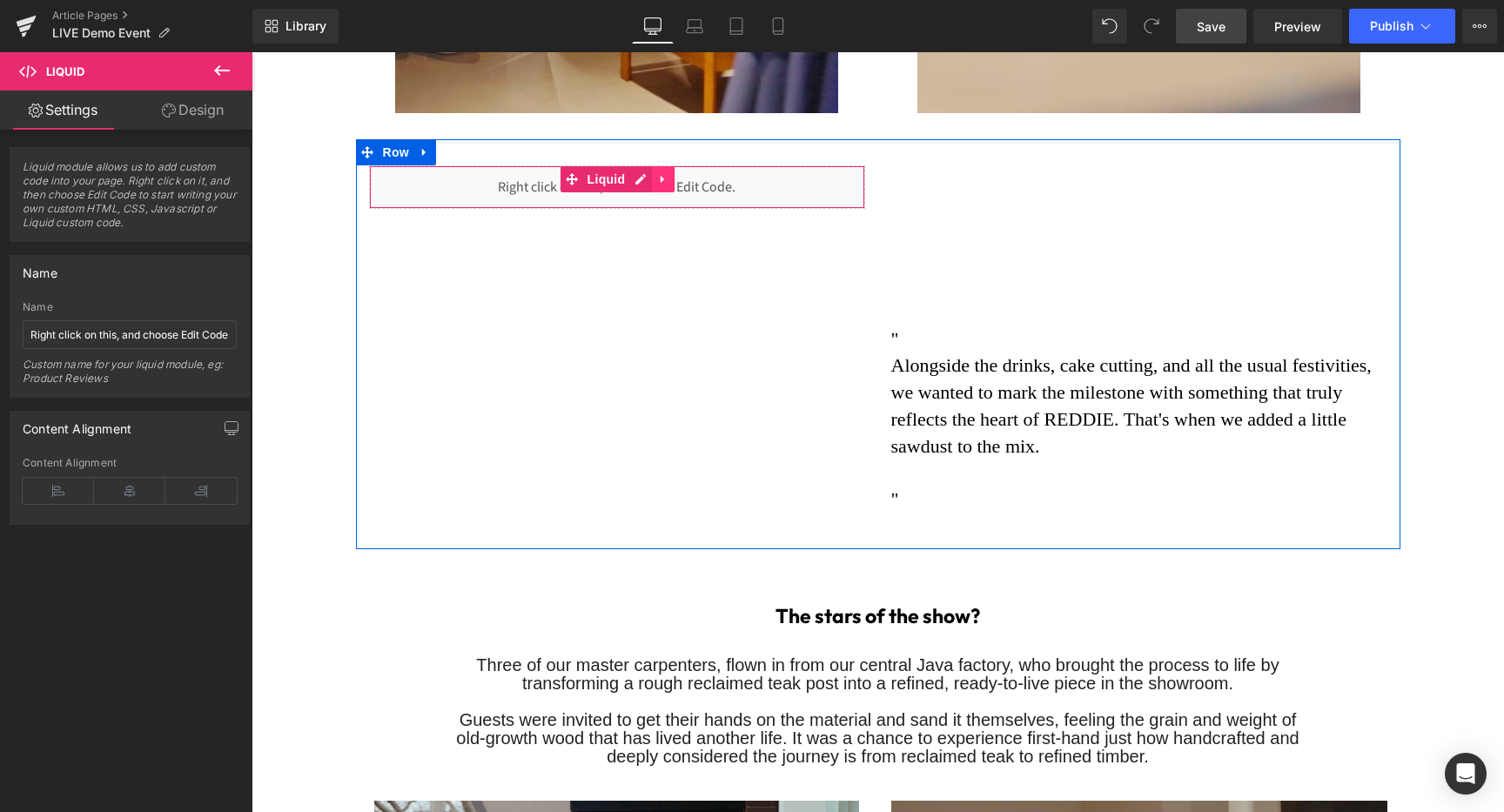
click at [663, 172] on icon at bounding box center [663, 179] width 12 height 13
click at [668, 173] on icon at bounding box center [673, 179] width 12 height 12
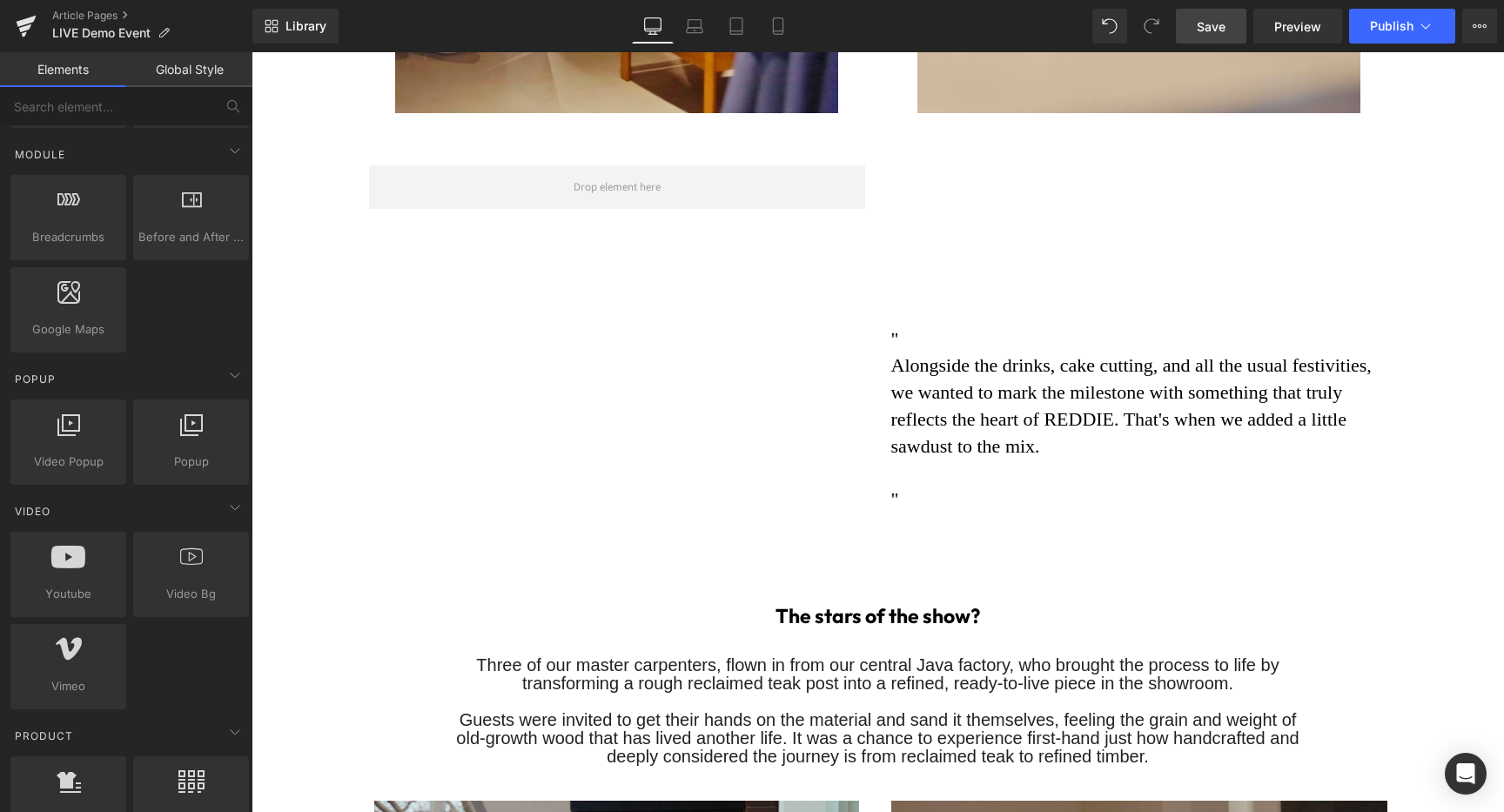
scroll to position [893, 0]
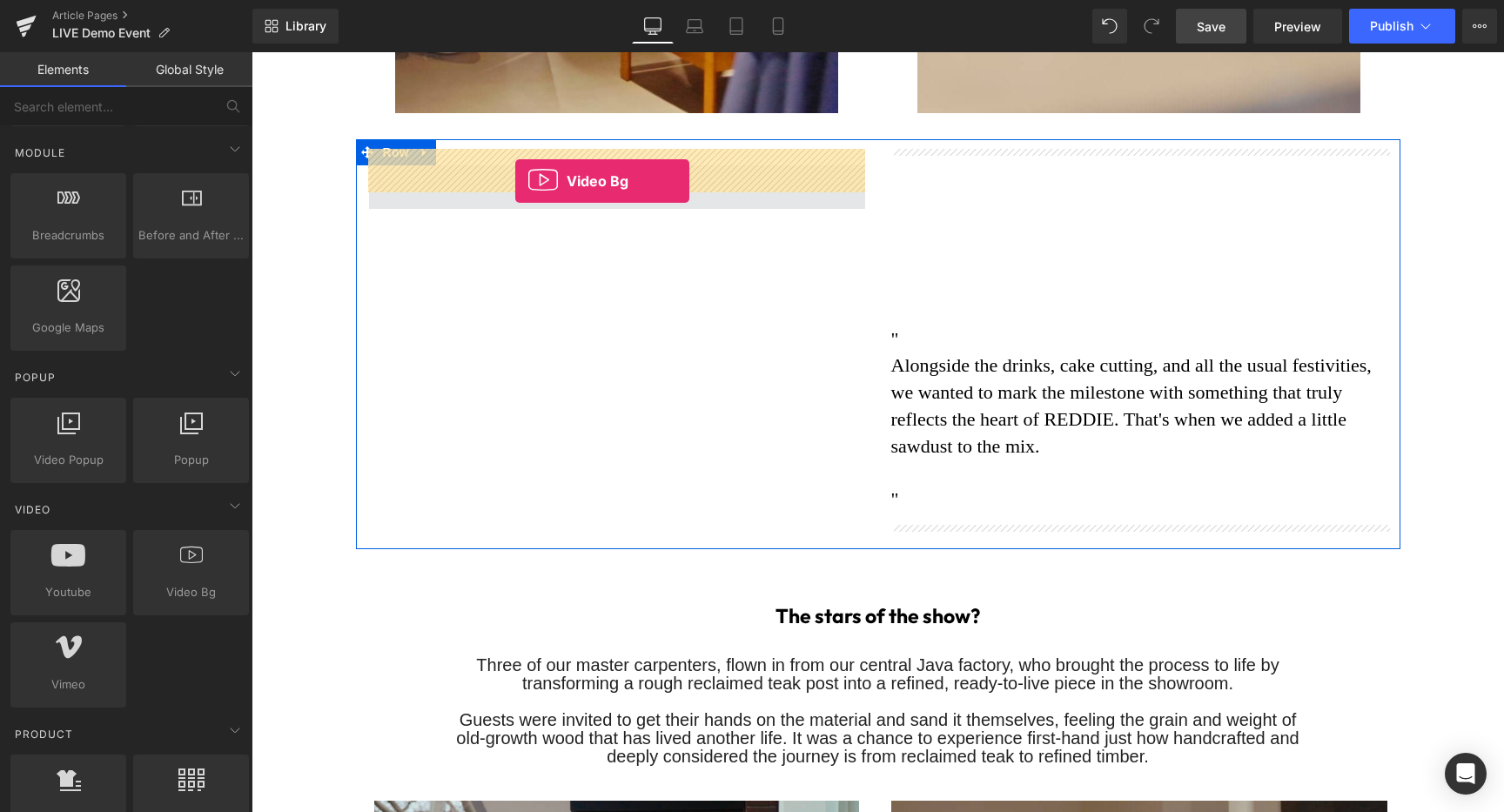
drag, startPoint x: 443, startPoint y: 629, endPoint x: 515, endPoint y: 180, distance: 454.7
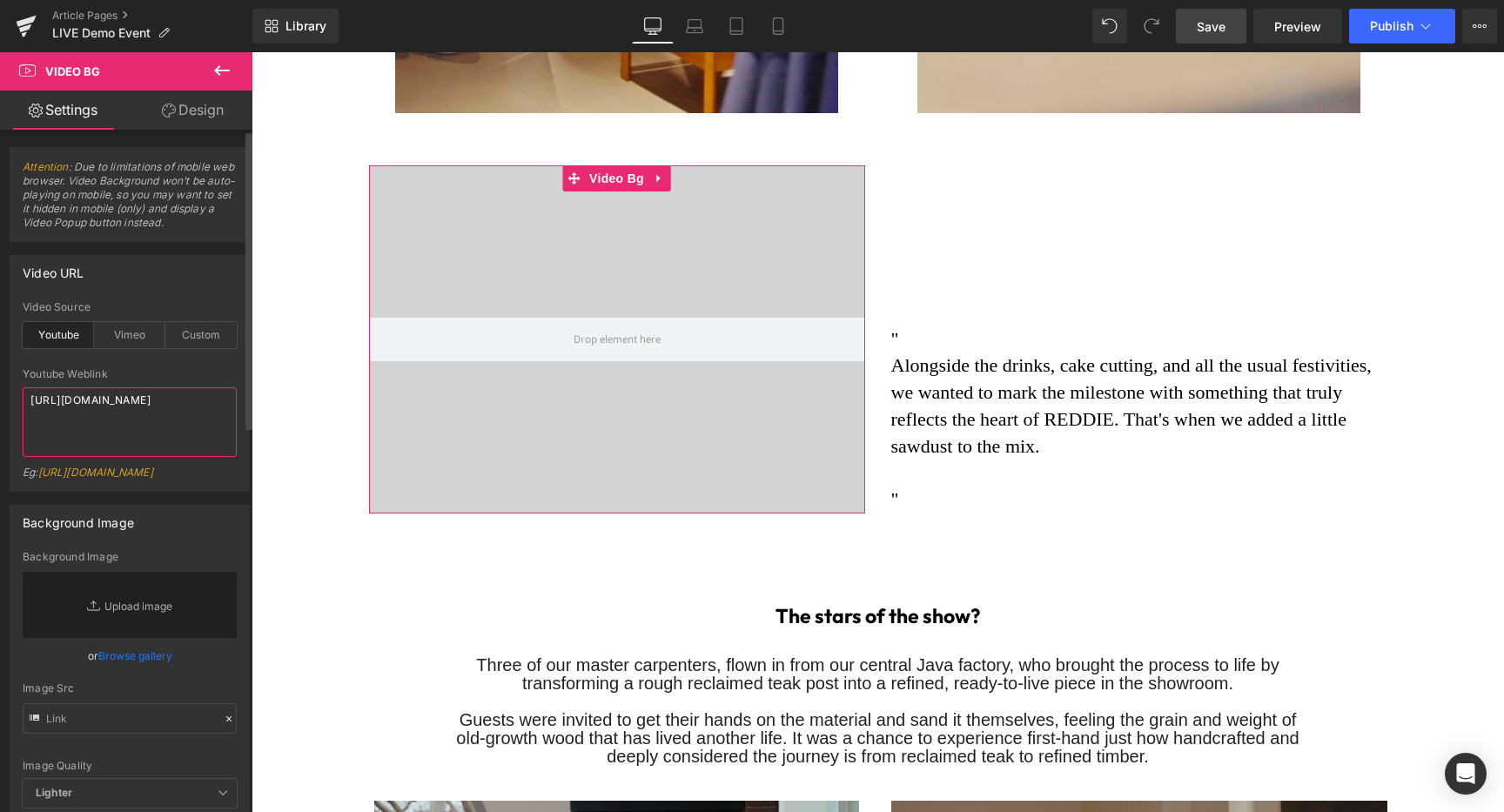
drag, startPoint x: 139, startPoint y: 419, endPoint x: 0, endPoint y: 340, distance: 159.9
click at [0, 341] on div "Video URL youtube Video Source Youtube Vimeo Custom Youtube Weblink https://www…" at bounding box center [130, 366] width 260 height 250
click at [194, 336] on div "Custom" at bounding box center [200, 335] width 71 height 26
drag, startPoint x: 185, startPoint y: 441, endPoint x: 0, endPoint y: 320, distance: 221.1
click at [0, 327] on div "Video URL custom Video Source Youtube Vimeo Custom Youtube Weblink Eg: https://…" at bounding box center [130, 366] width 260 height 250
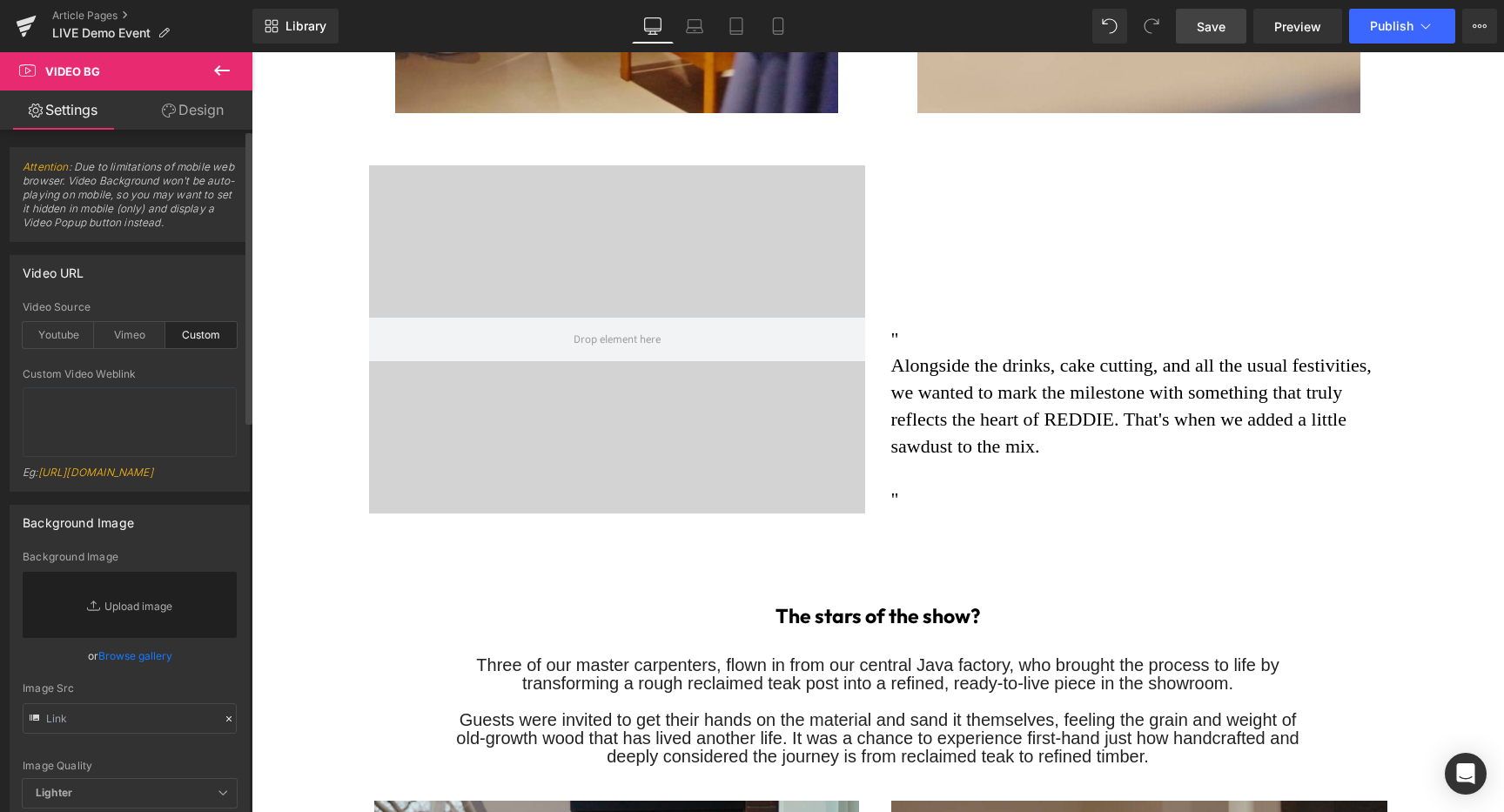
click at [127, 670] on link "Browse gallery" at bounding box center [135, 656] width 74 height 31
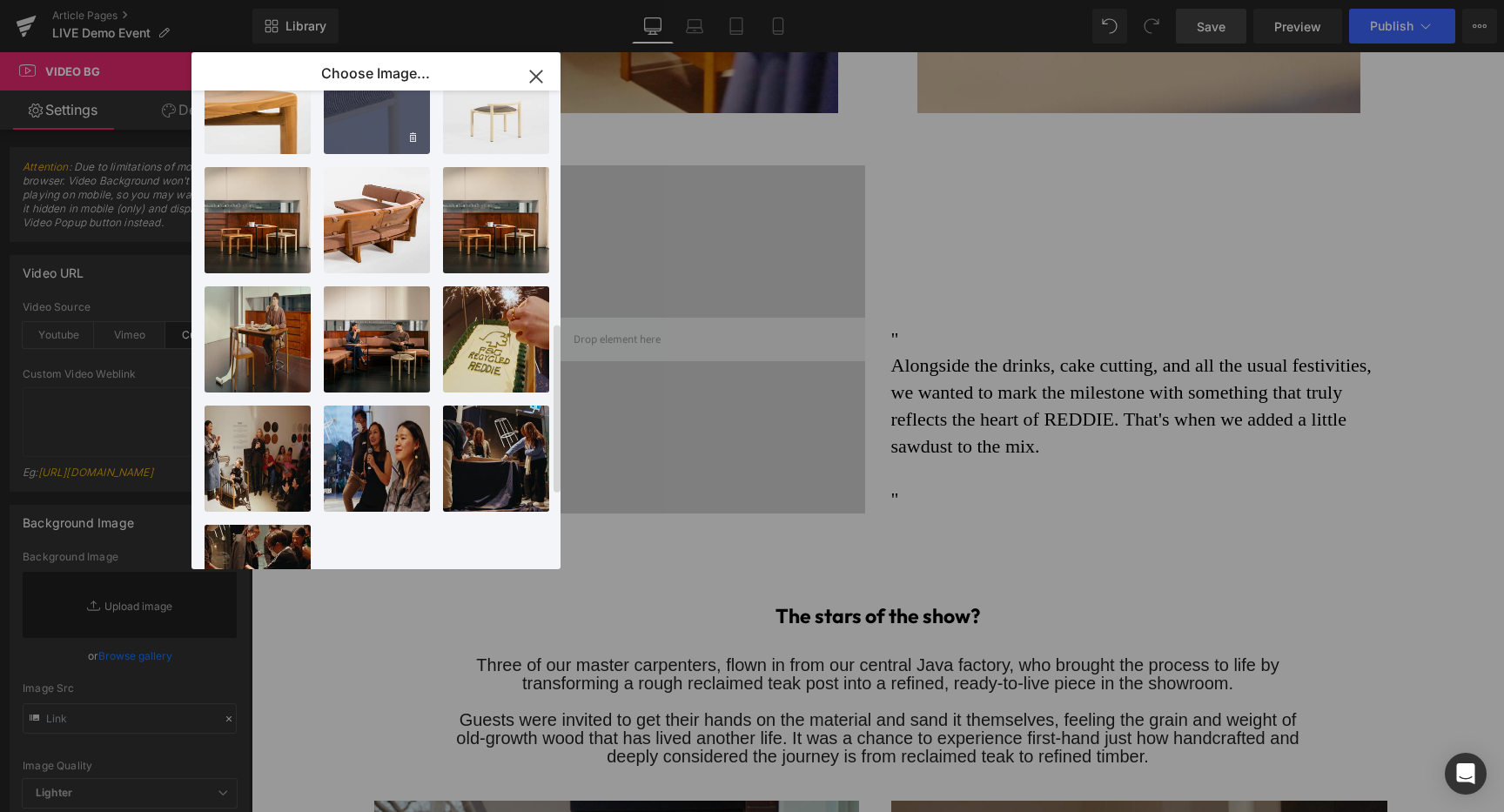
scroll to position [790, 0]
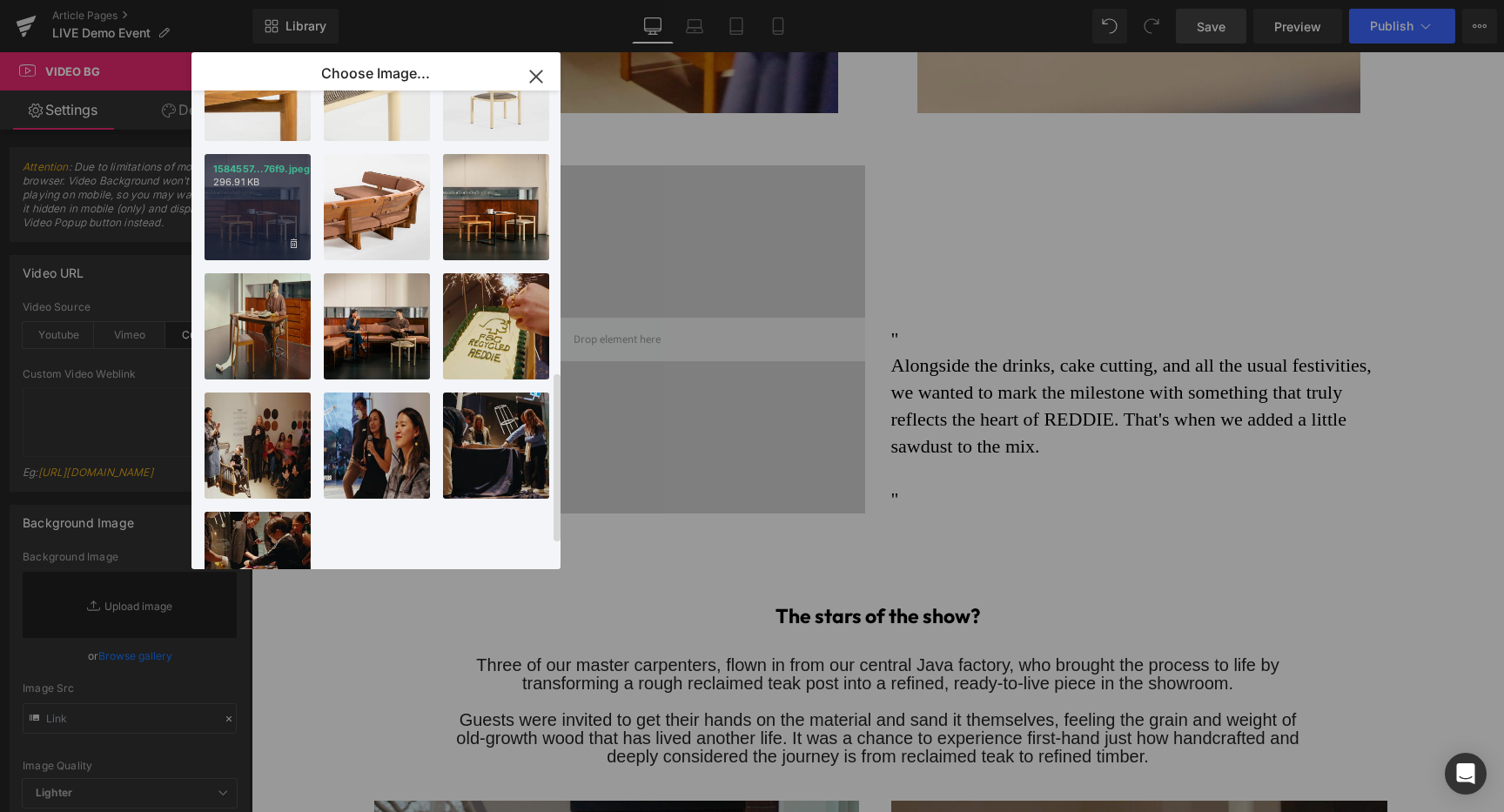
click at [249, 208] on div "1584557...76f9.jpeg 296.91 KB" at bounding box center [258, 208] width 107 height 106
type input "https://ucarecdn.com/282c12c3-277b-4673-b24e-ba76f3599d21/-/format/auto/-/previ…"
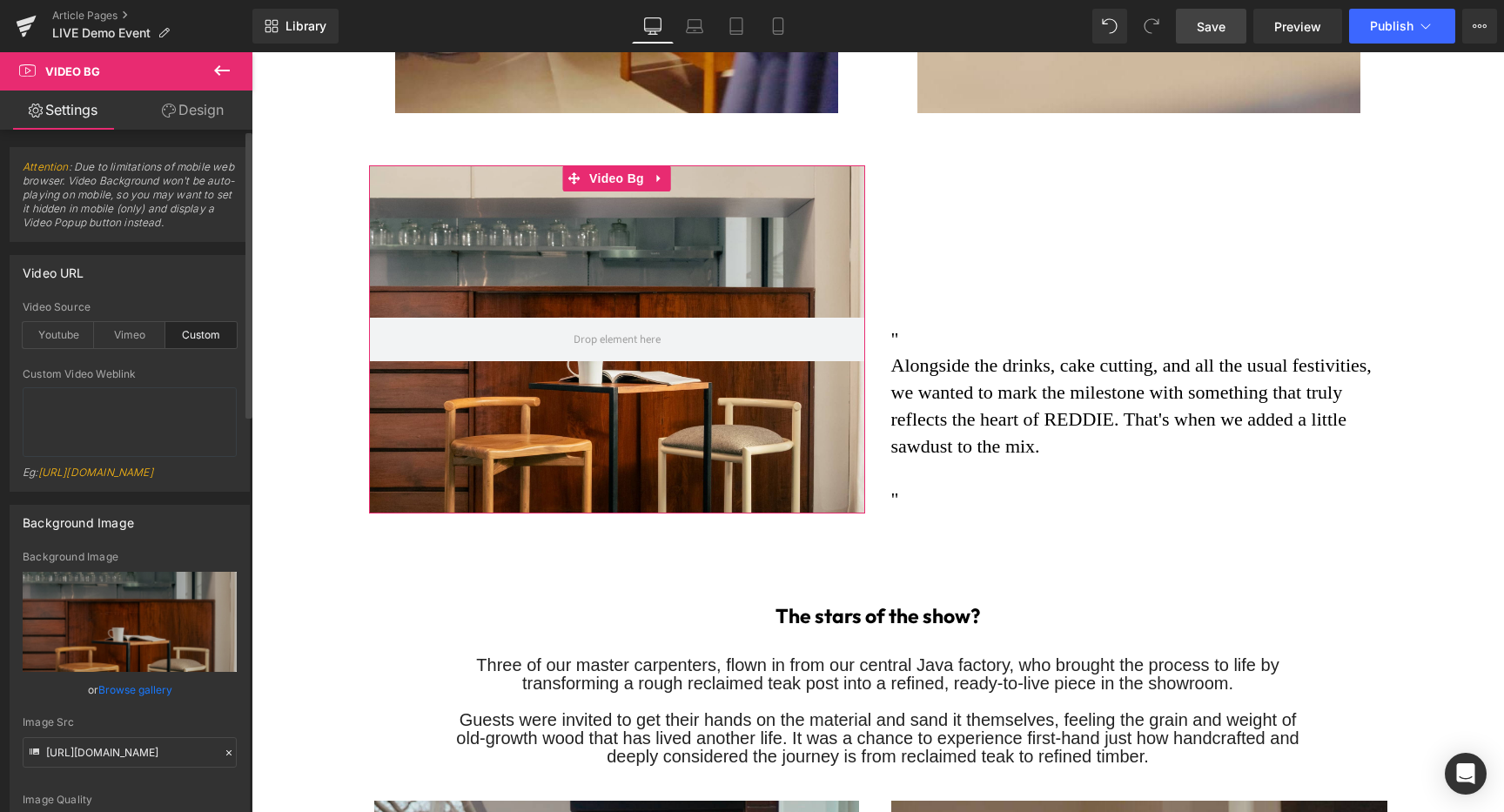
click at [133, 705] on link "Browse gallery" at bounding box center [135, 689] width 74 height 31
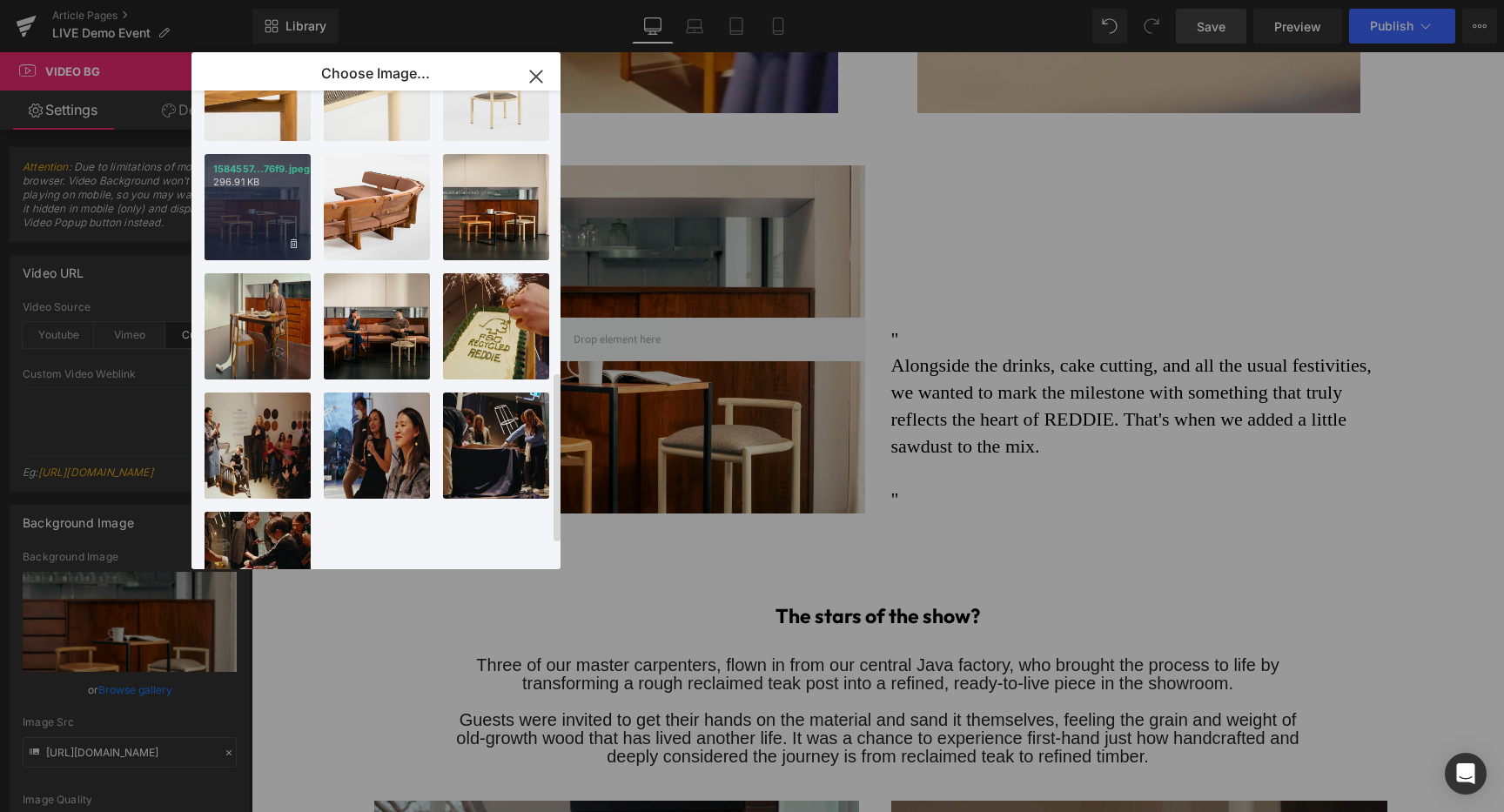
click at [270, 225] on div "1584557...76f9.jpeg 296.91 KB" at bounding box center [258, 208] width 107 height 106
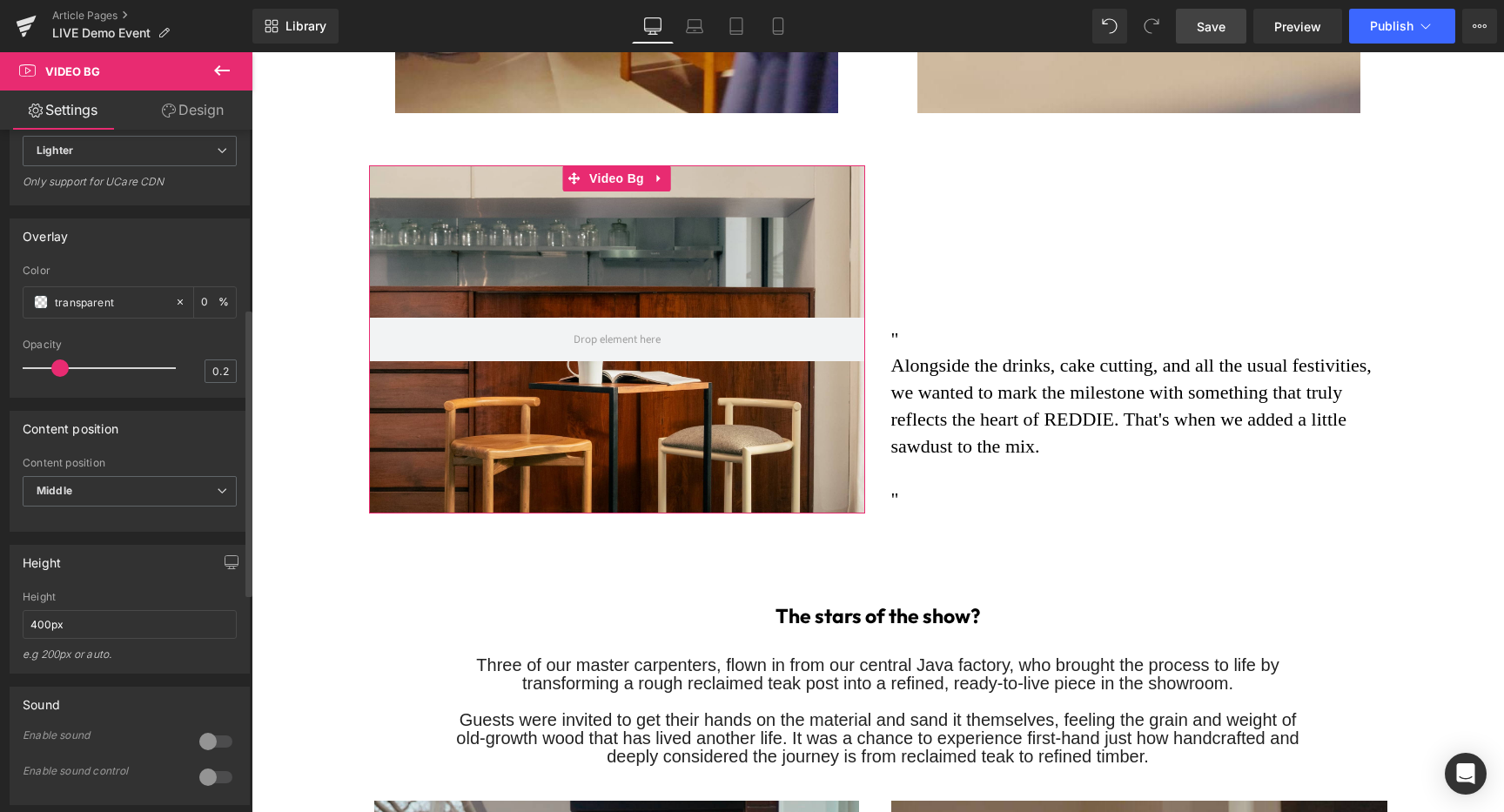
scroll to position [701, 0]
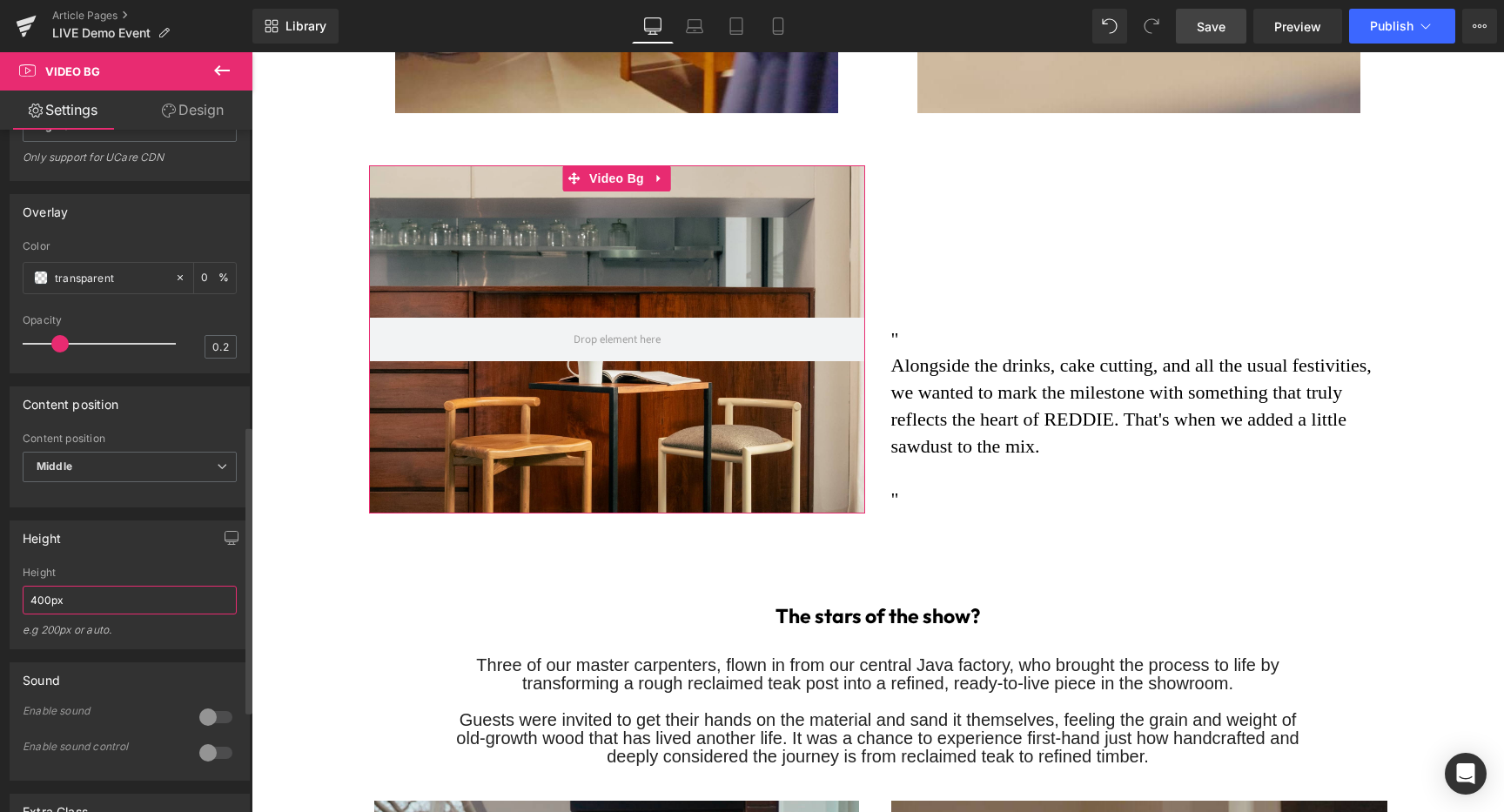
drag, startPoint x: 85, startPoint y: 642, endPoint x: 0, endPoint y: 617, distance: 88.6
click at [0, 617] on div "Height 400px Height 400px e.g 200px or auto. 400px Height 400px e.g 200px or au…" at bounding box center [130, 577] width 260 height 142
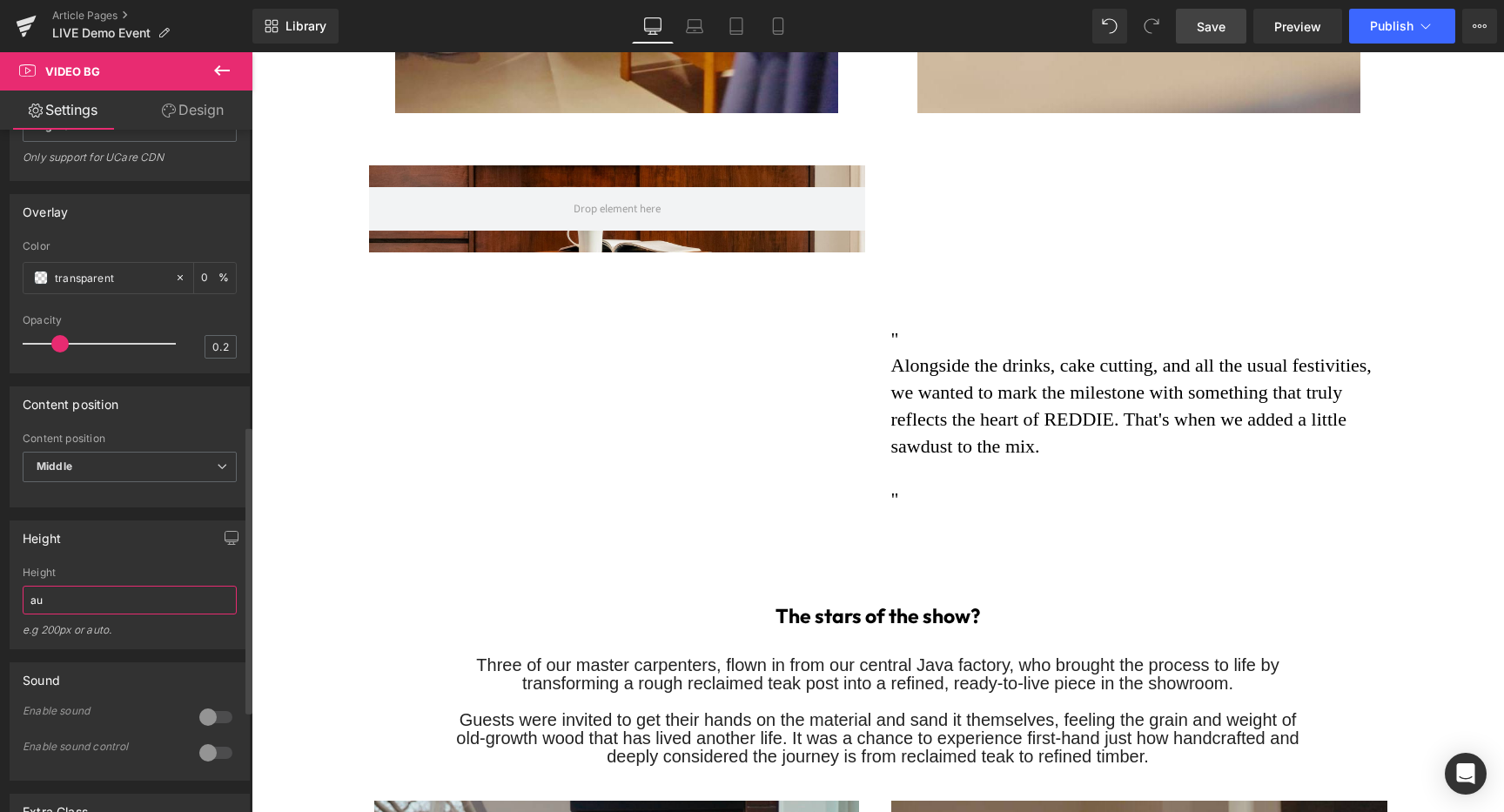
type input "a"
click at [44, 614] on input "100px" at bounding box center [129, 600] width 214 height 29
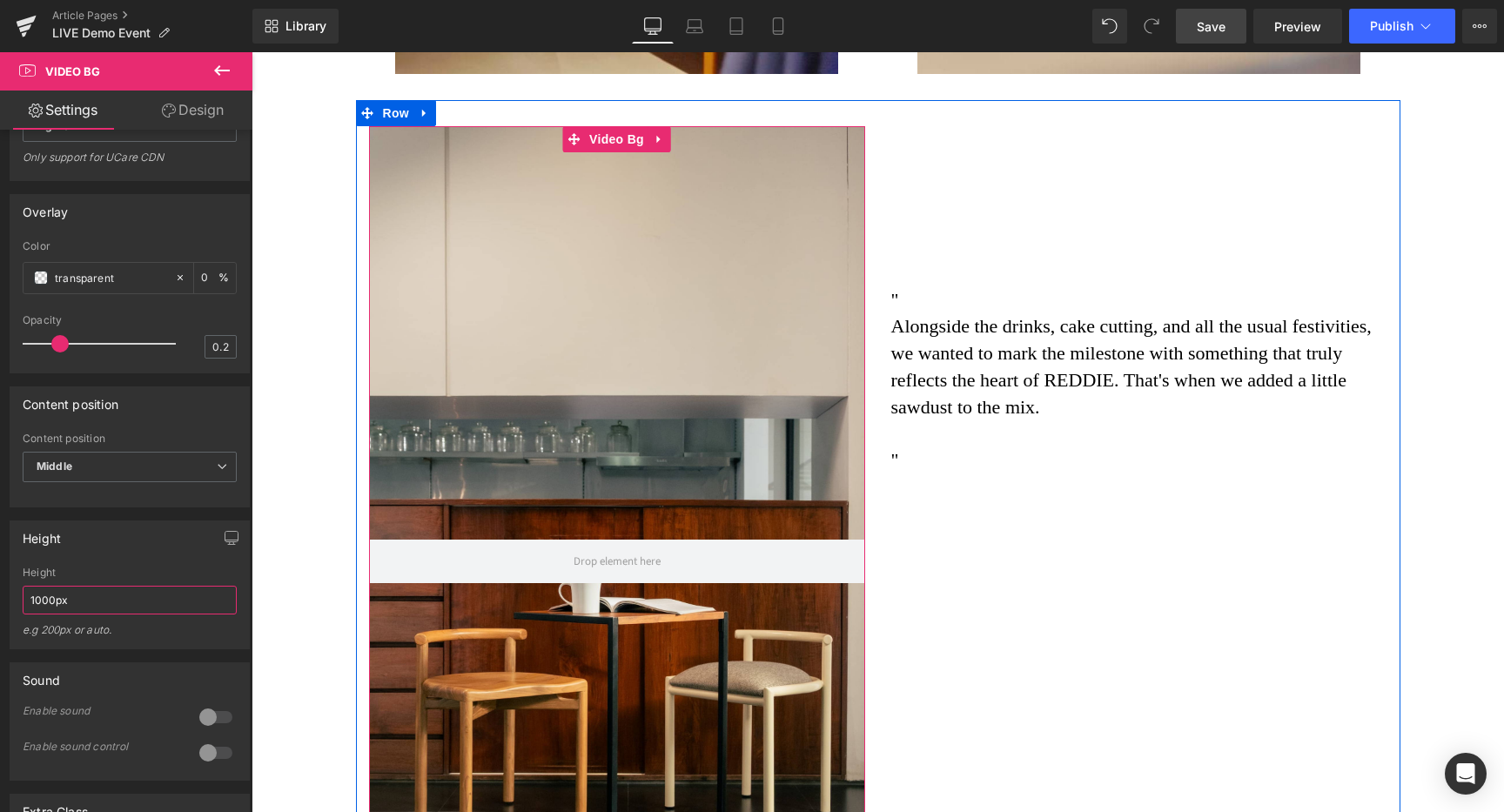
scroll to position [1816, 0]
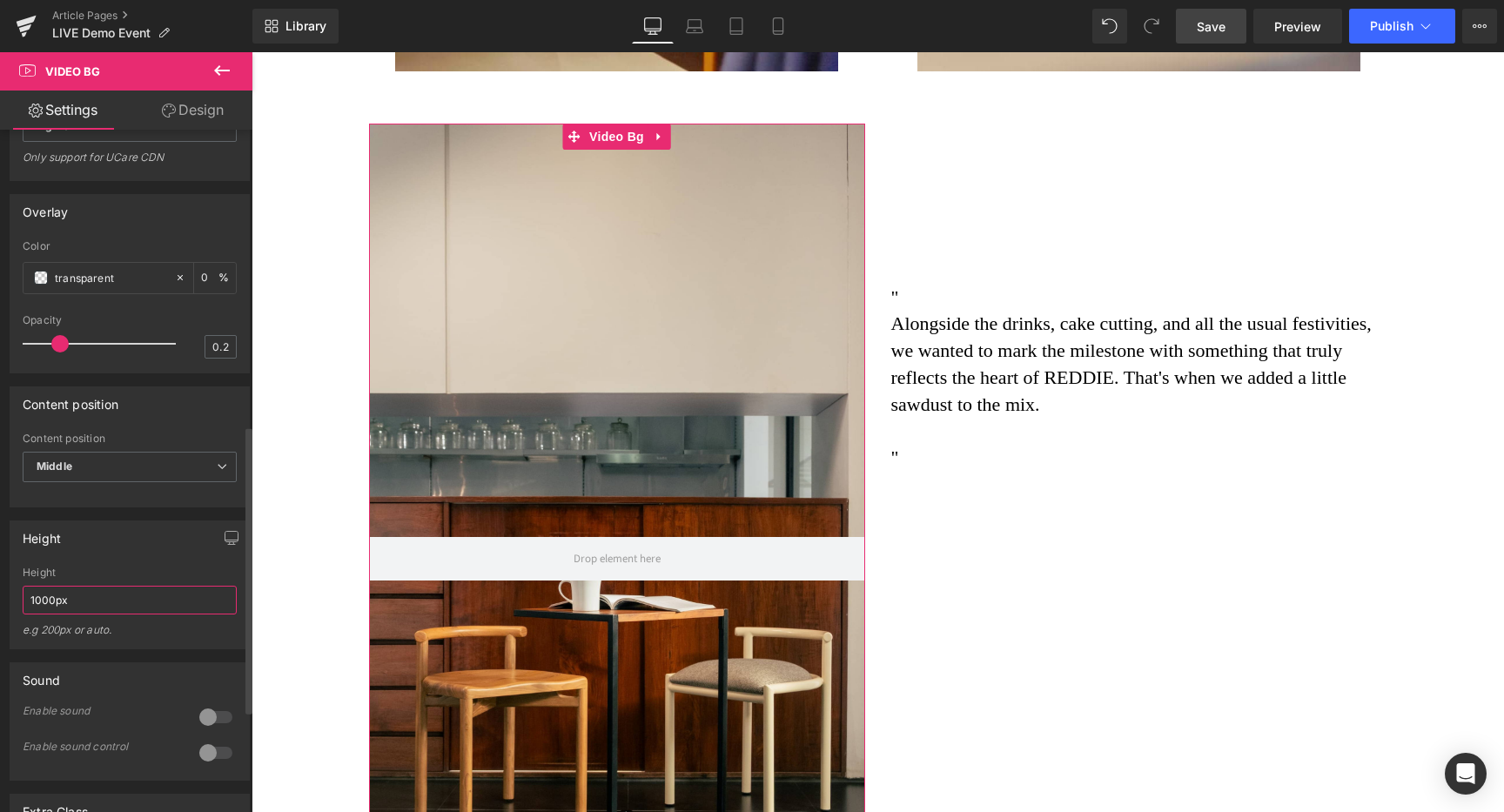
drag, startPoint x: 53, startPoint y: 640, endPoint x: 6, endPoint y: 636, distance: 47.2
click at [6, 636] on div "Height 1000px Height 1000px e.g 200px or auto. 400px Height 400px e.g 200px or …" at bounding box center [130, 577] width 260 height 142
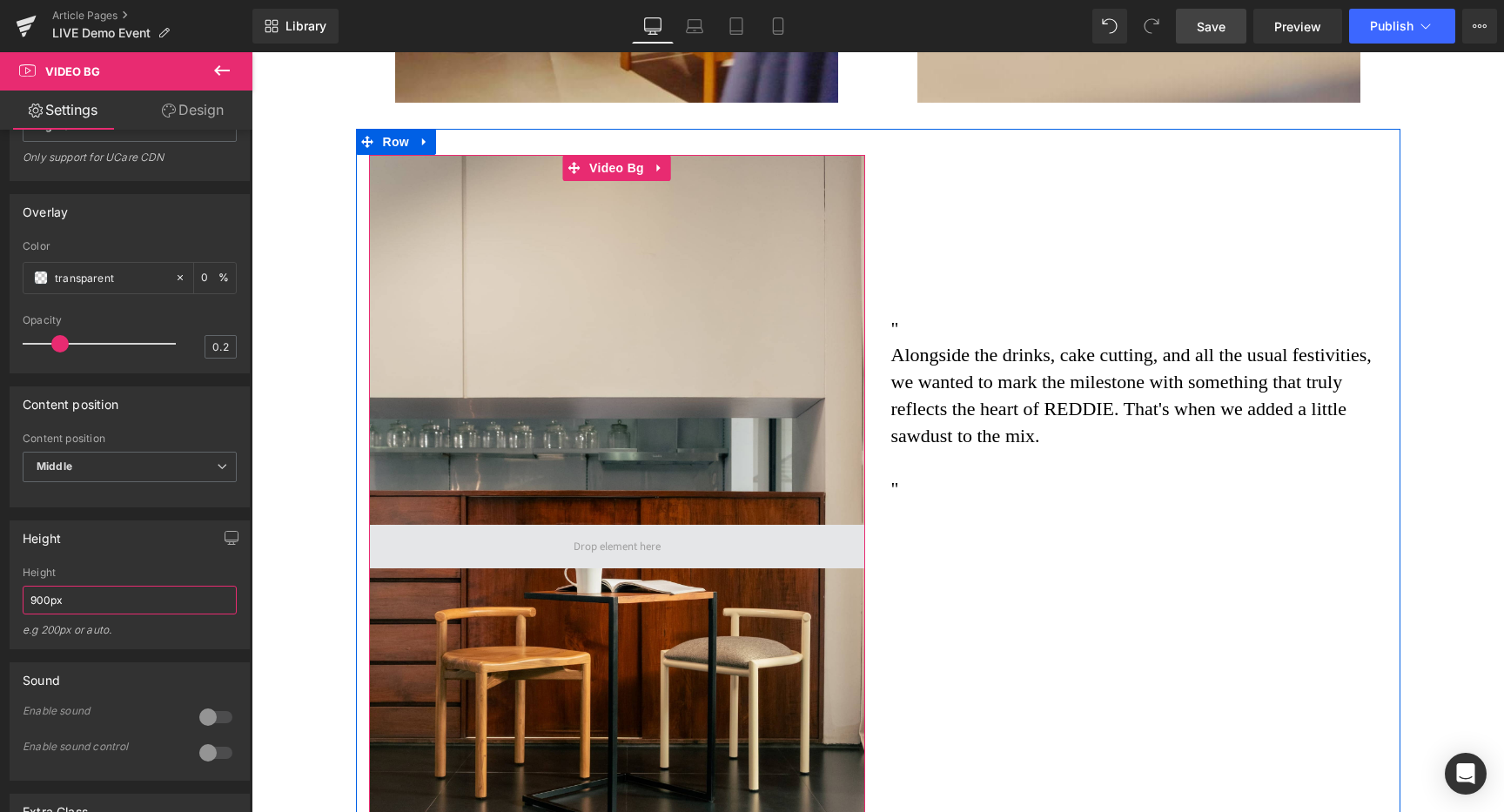
scroll to position [1760, 0]
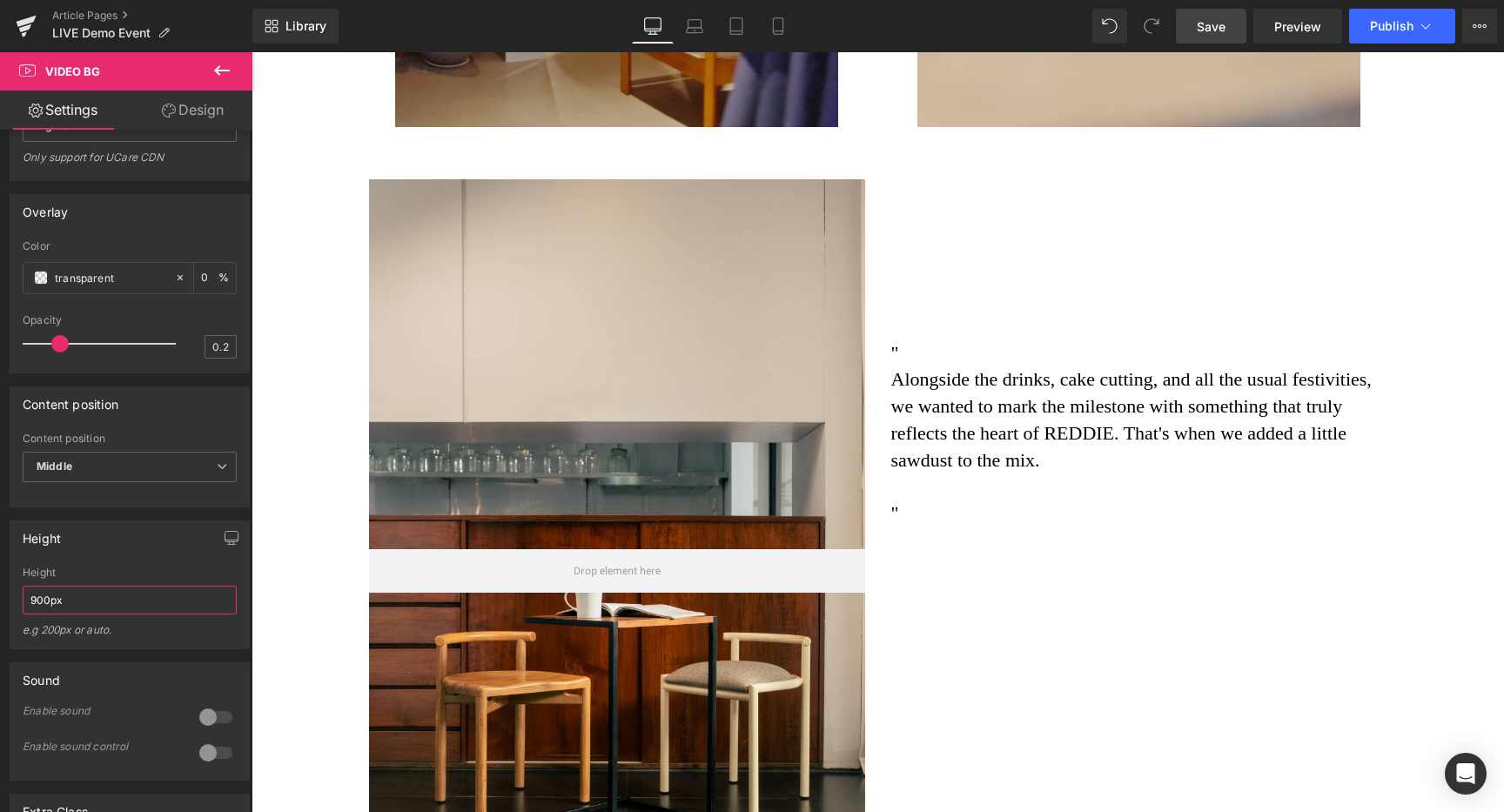
type input "900px"
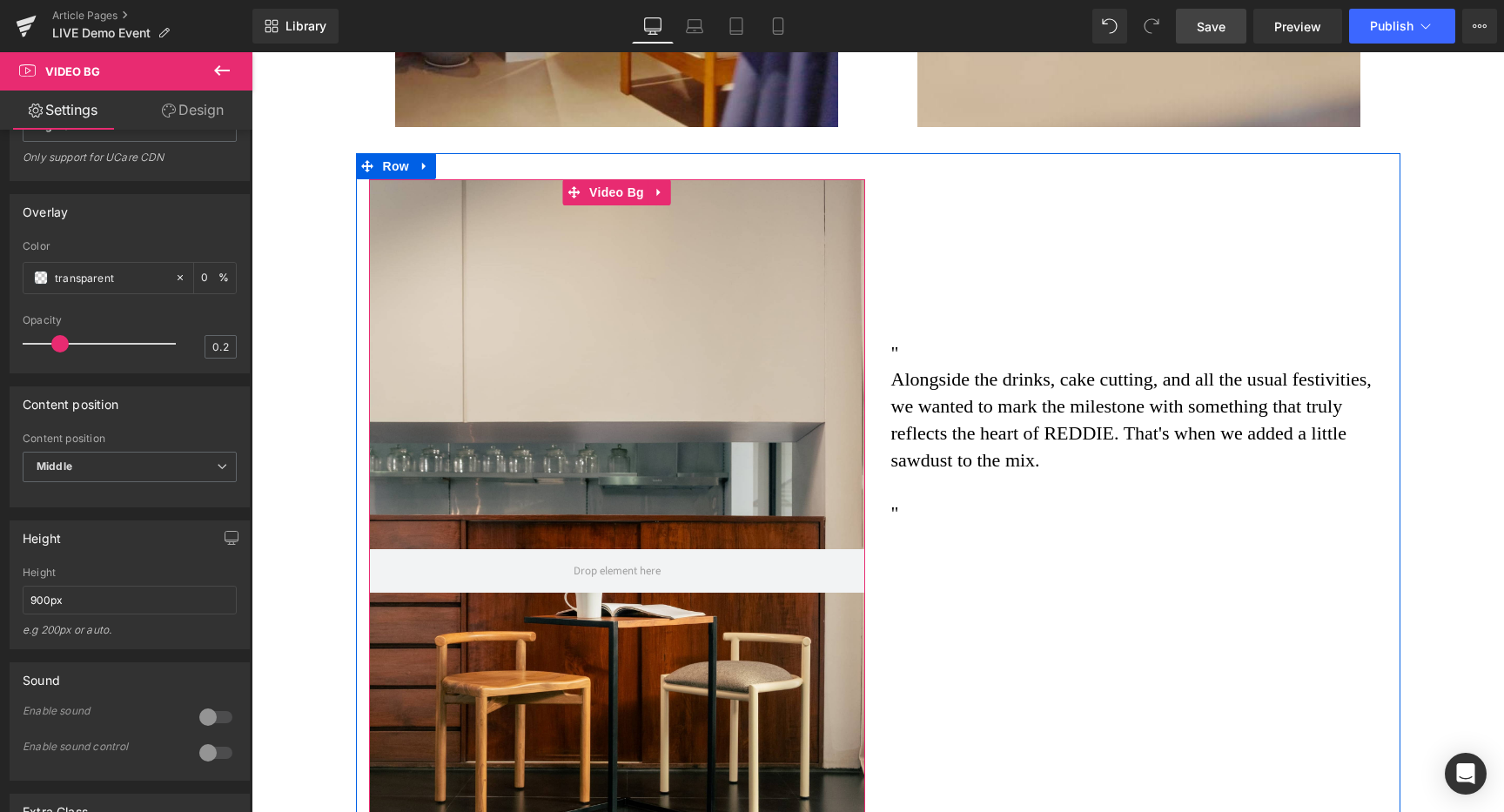
click at [554, 396] on div at bounding box center [617, 571] width 497 height 783
click at [607, 180] on span "Video Bg" at bounding box center [617, 192] width 63 height 26
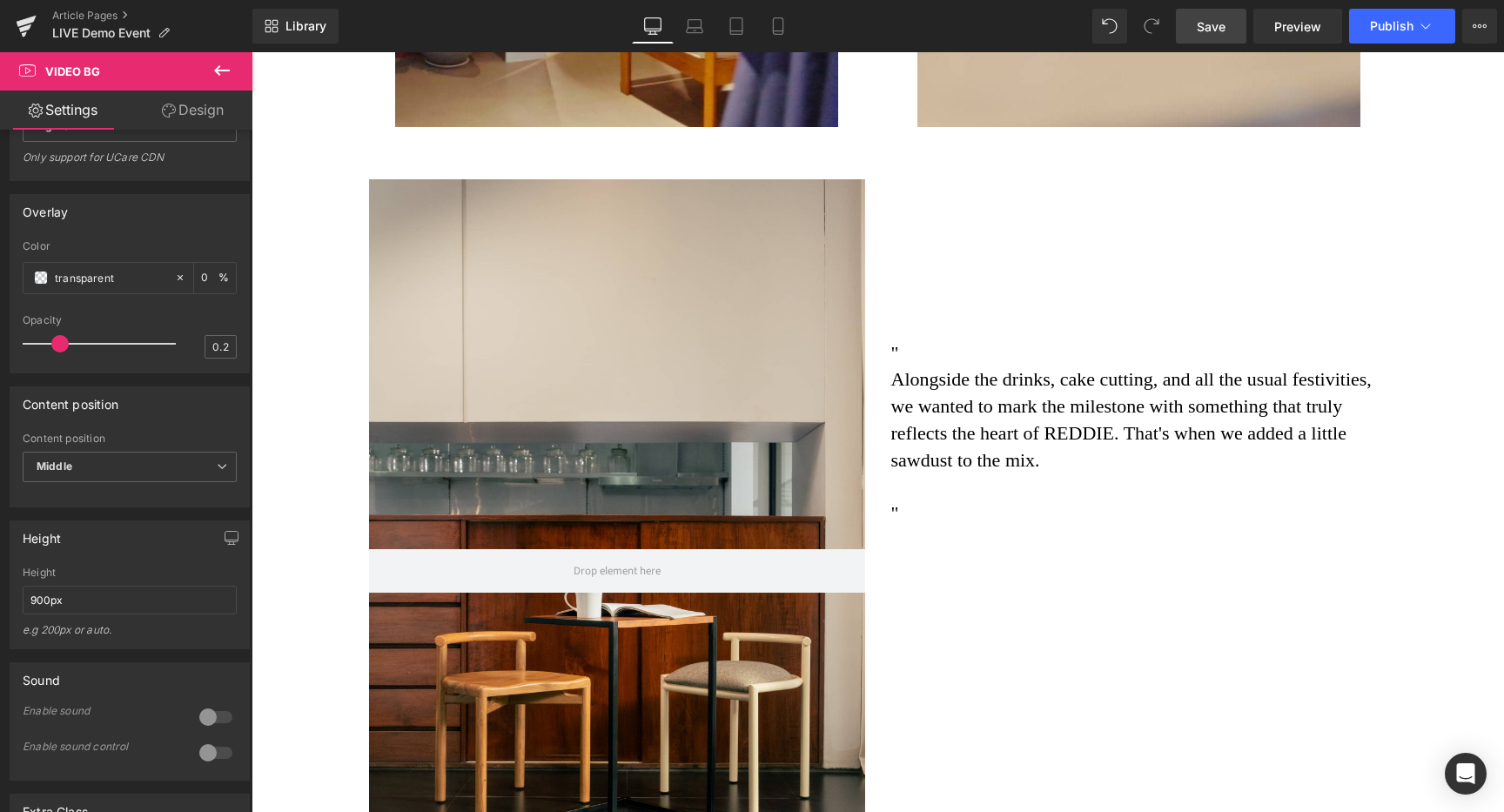
click at [220, 79] on icon at bounding box center [221, 70] width 21 height 21
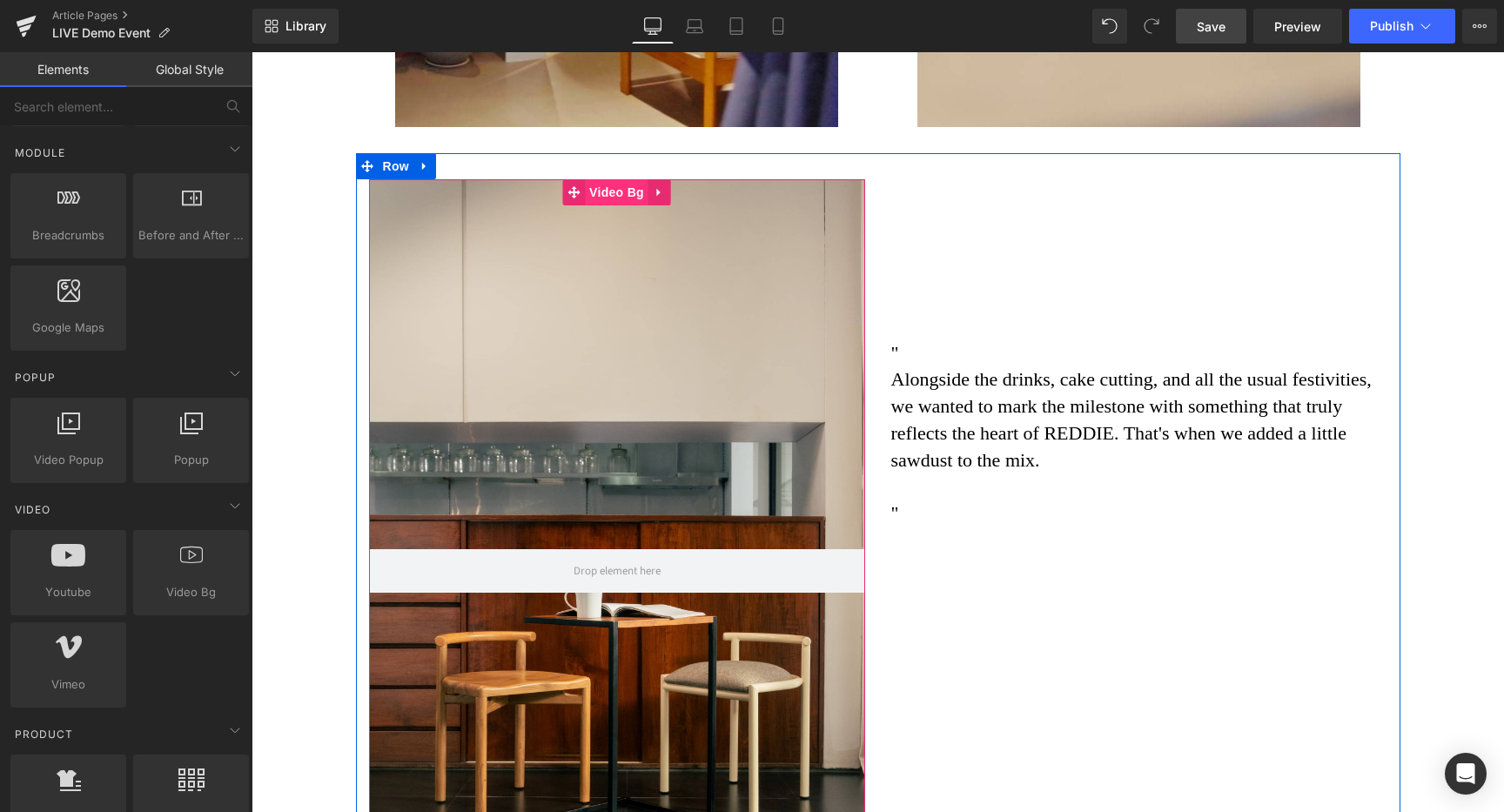
click at [615, 180] on span "Video Bg" at bounding box center [617, 192] width 63 height 26
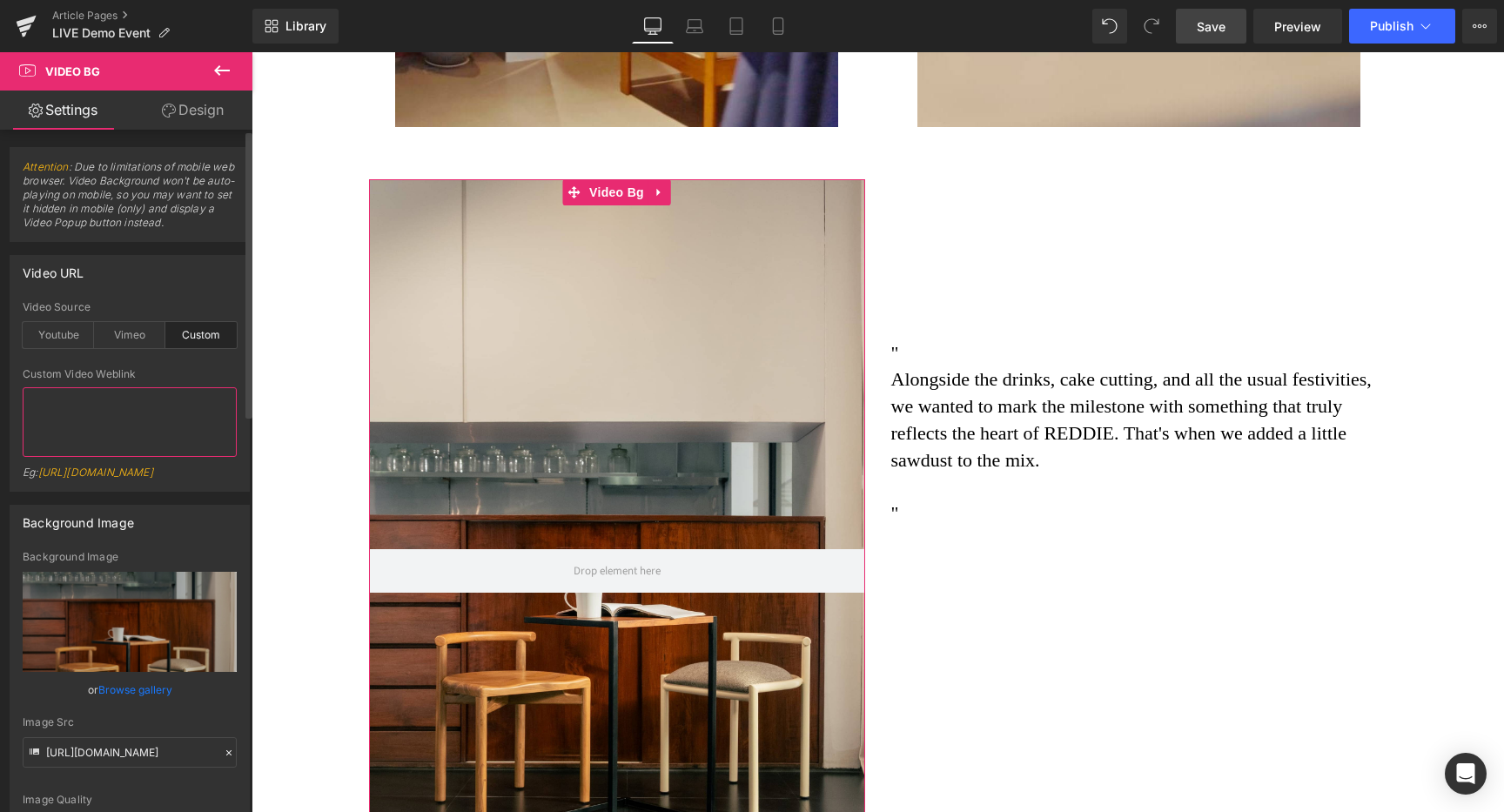
click at [155, 436] on textarea at bounding box center [129, 421] width 214 height 69
paste textarea "https://cdn.shopify.com/videos/c/o/v/6a073d2bcabf4a79894bd87f8e012b80.mp4"
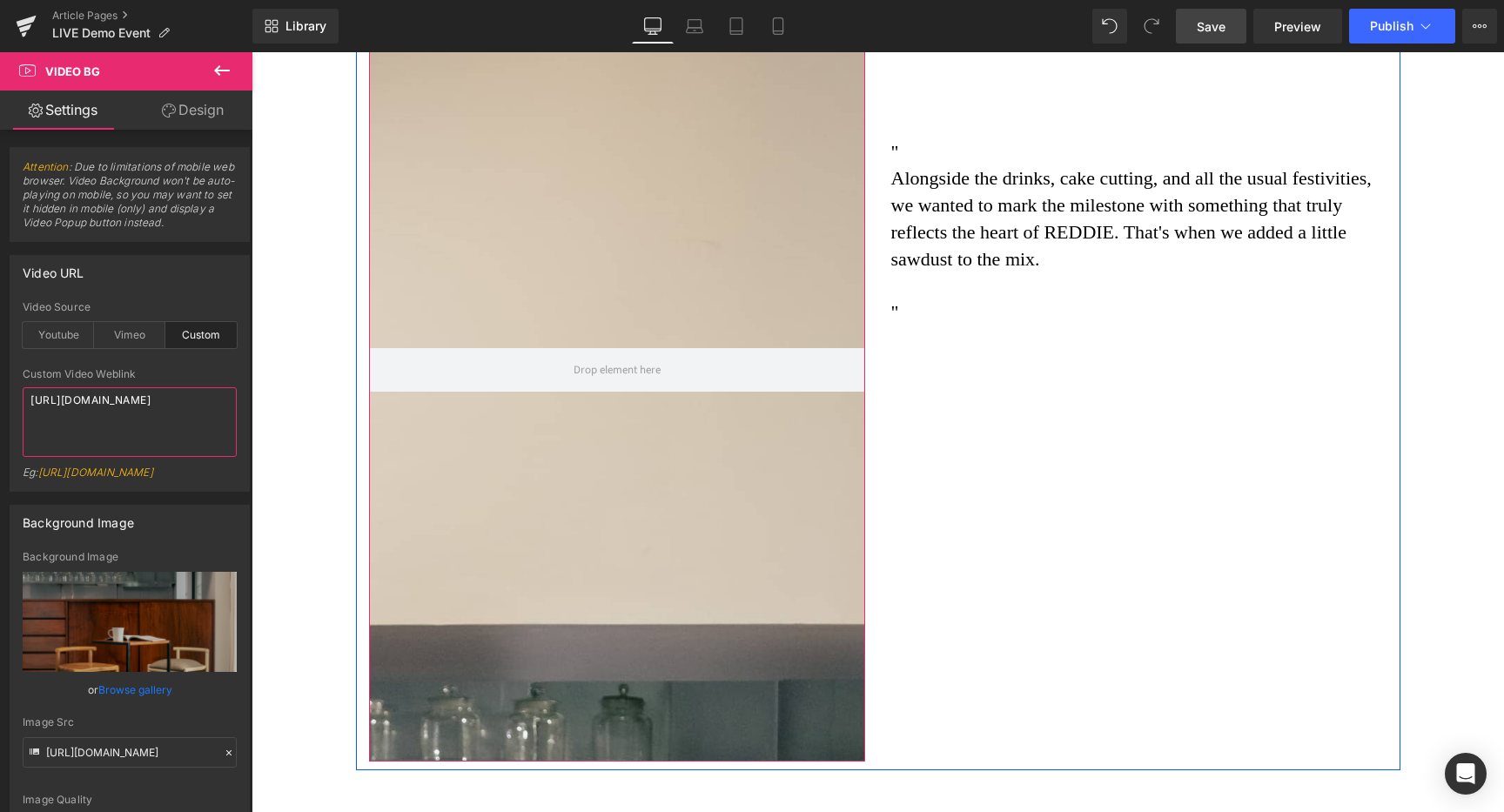
scroll to position [1963, 0]
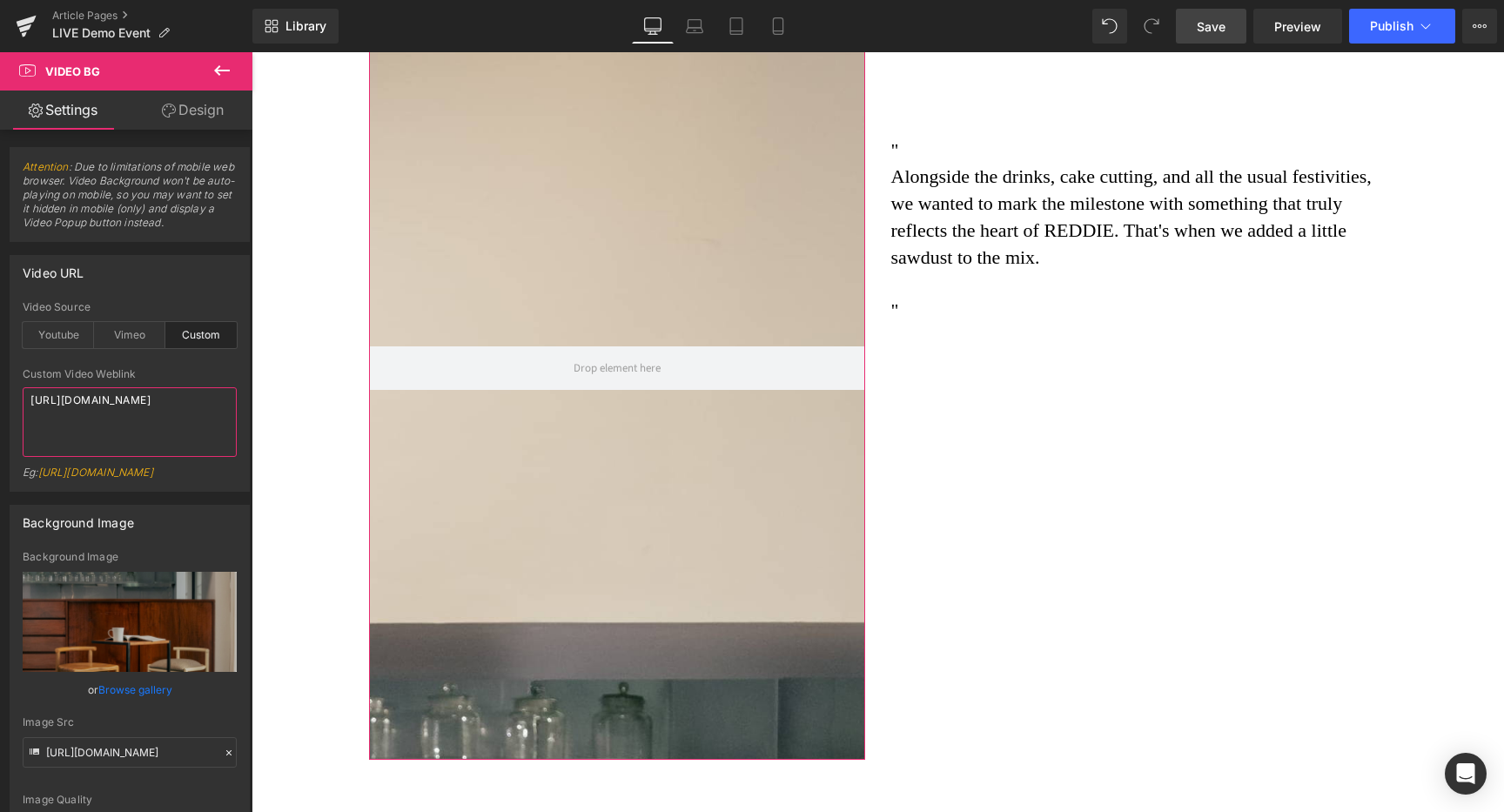
type textarea "https://cdn.shopify.com/videos/c/o/v/6a073d2bcabf4a79894bd87f8e012b80.mp4"
click at [195, 111] on link "Design" at bounding box center [193, 109] width 126 height 39
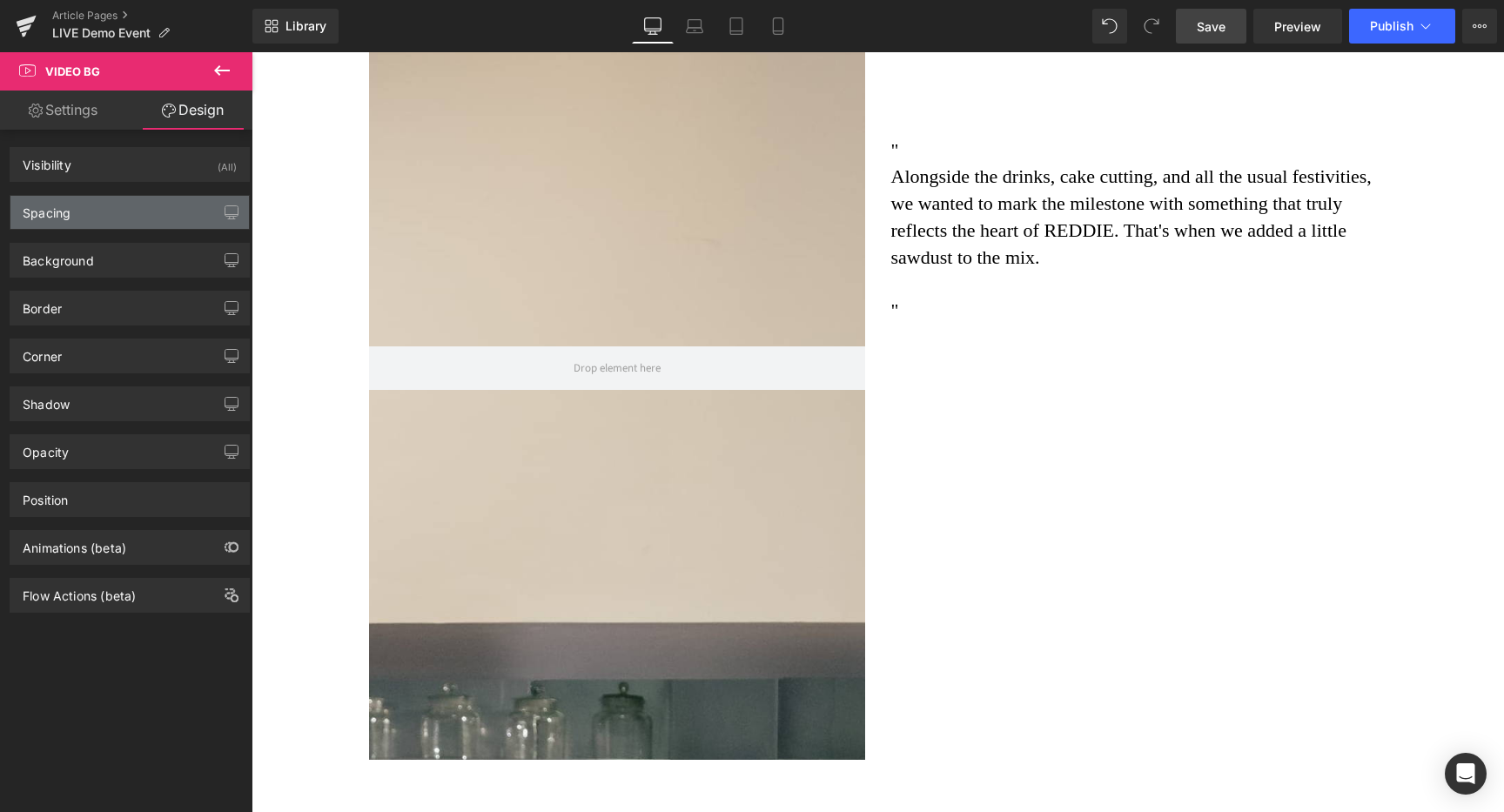
click at [104, 206] on div "Spacing" at bounding box center [130, 212] width 238 height 33
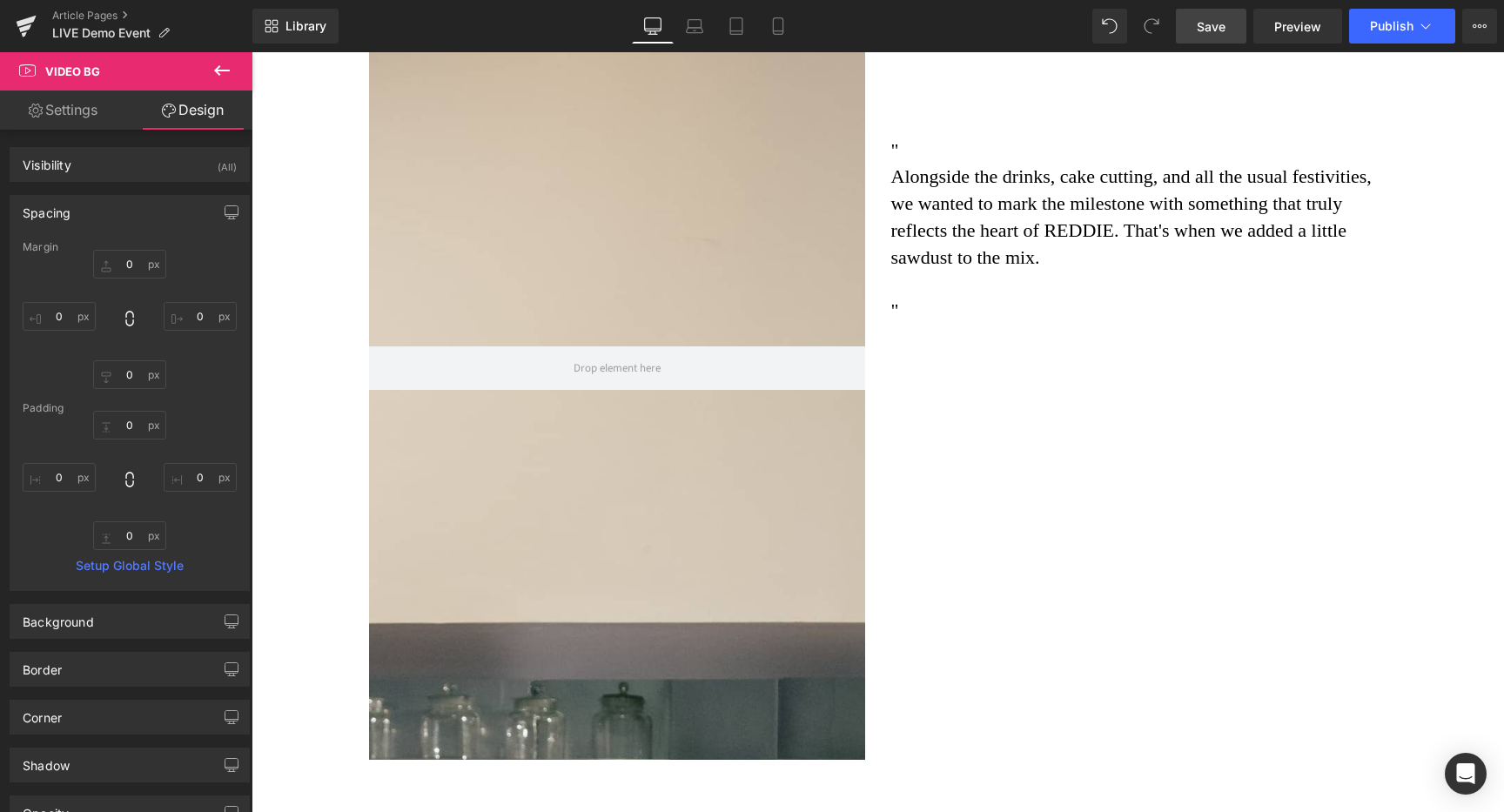
click at [116, 200] on div "Spacing" at bounding box center [130, 212] width 238 height 33
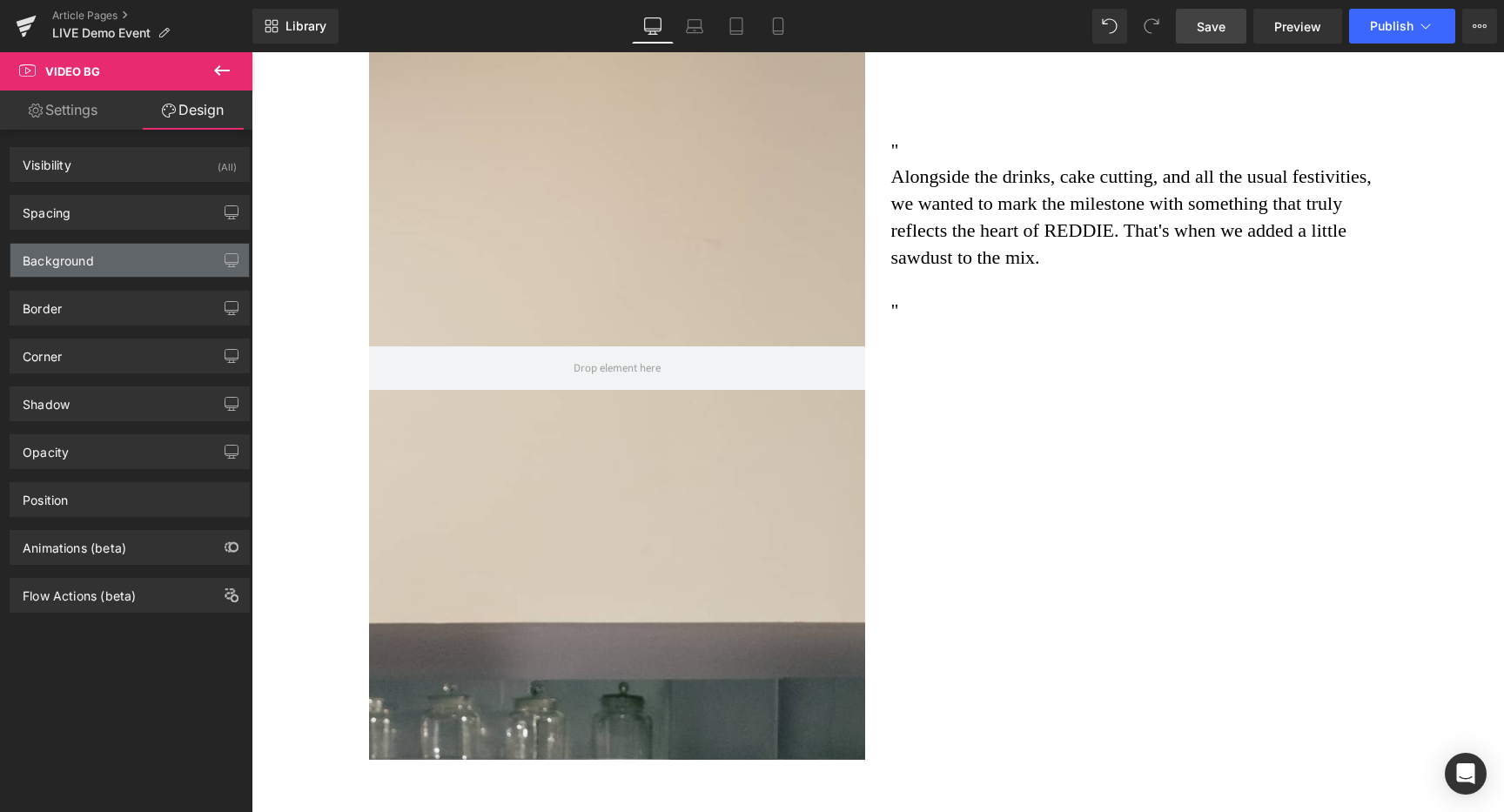
click at [141, 254] on div "Background" at bounding box center [130, 260] width 238 height 33
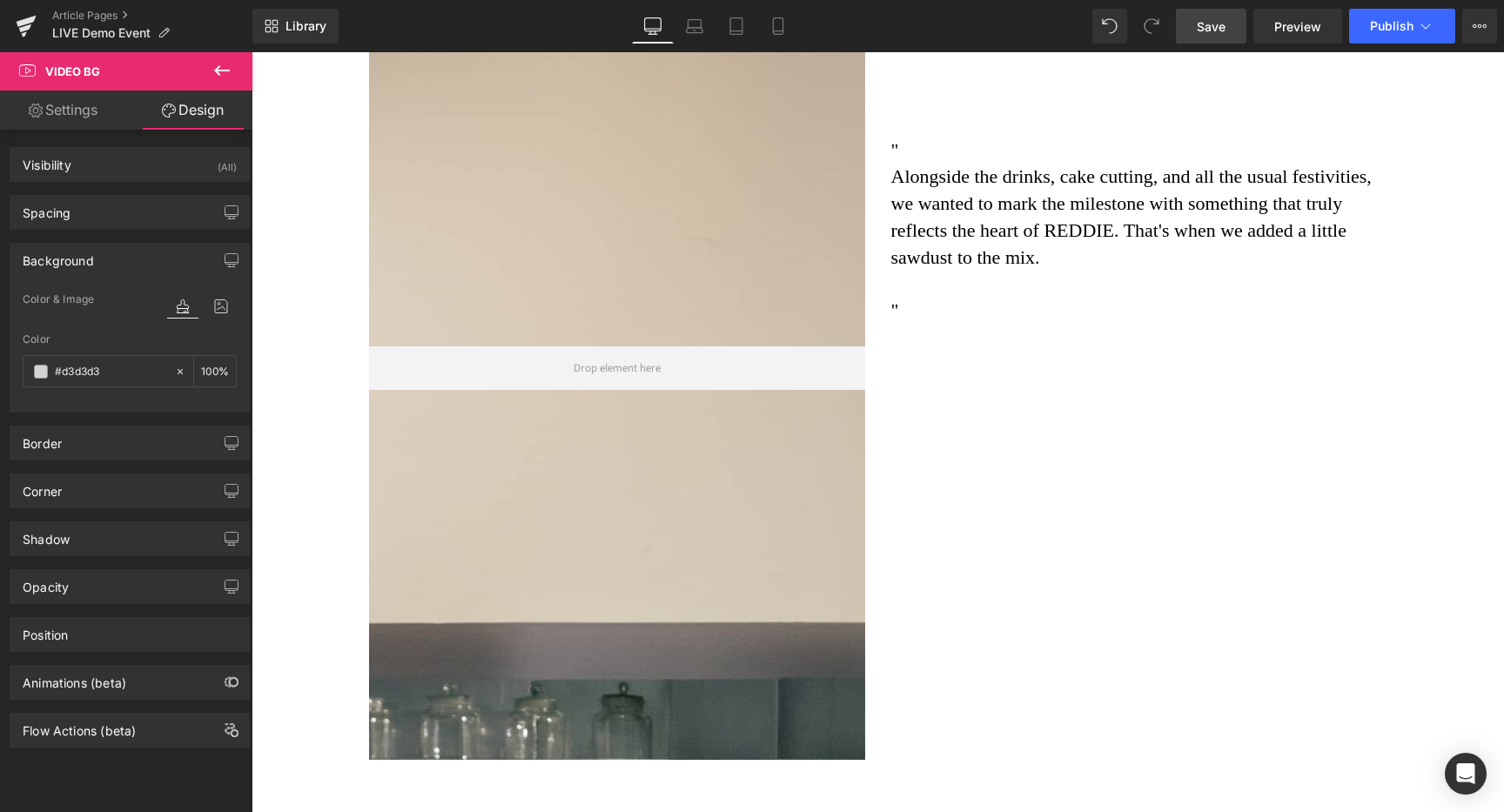
click at [141, 254] on div "Background" at bounding box center [130, 260] width 238 height 33
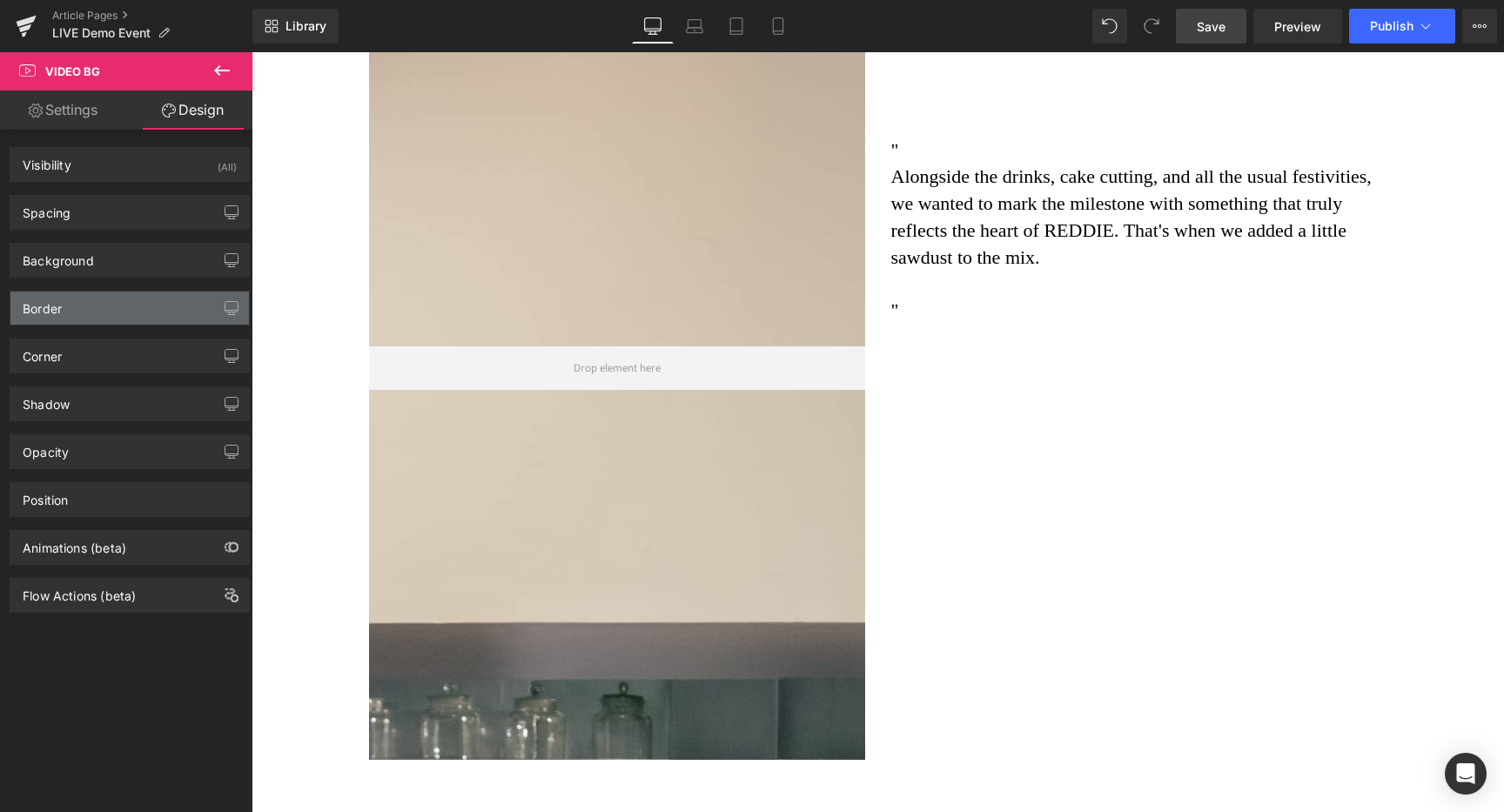
click at [125, 312] on div "Border" at bounding box center [130, 308] width 238 height 33
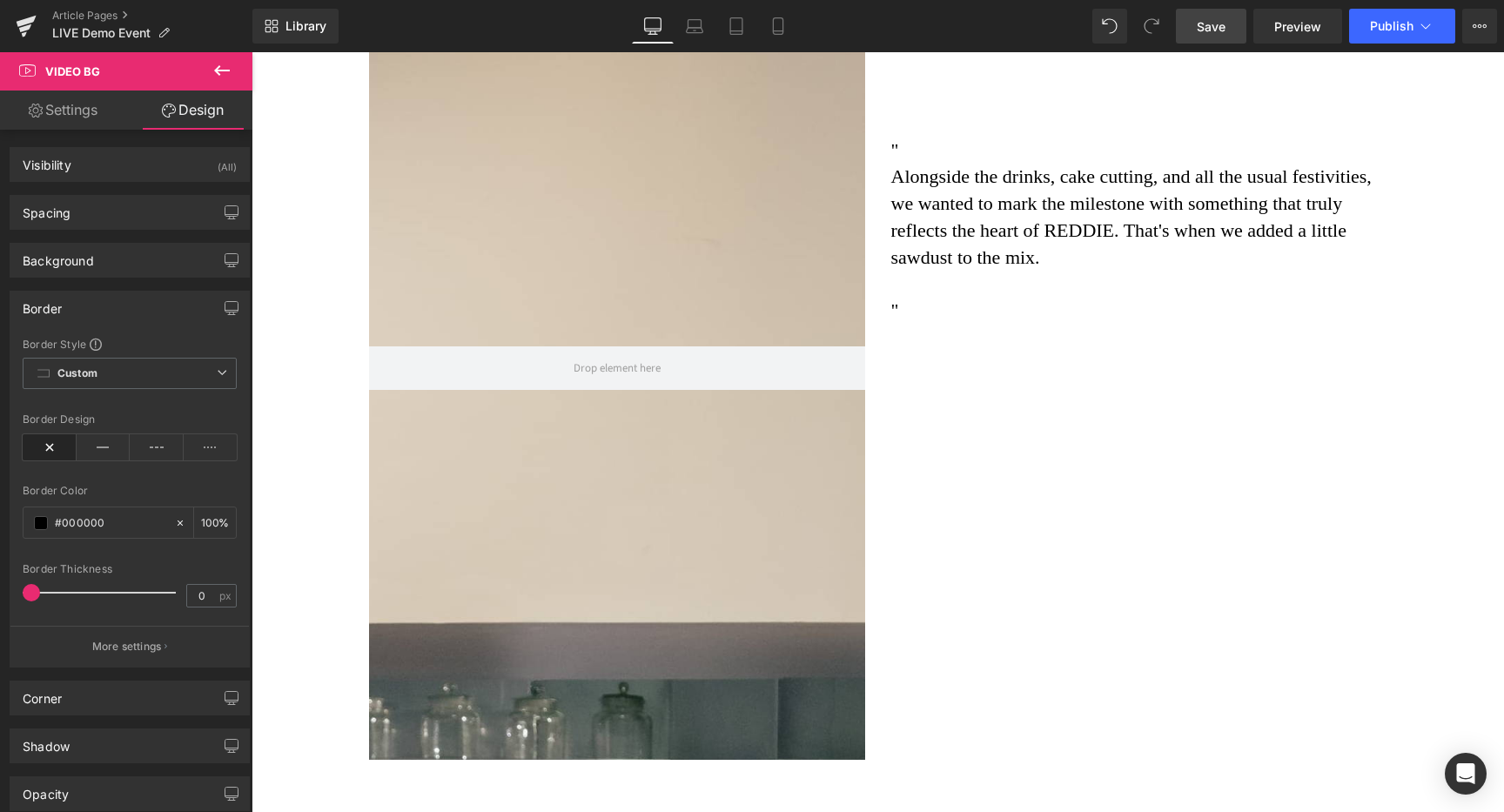
click at [125, 312] on div "Border" at bounding box center [130, 308] width 238 height 33
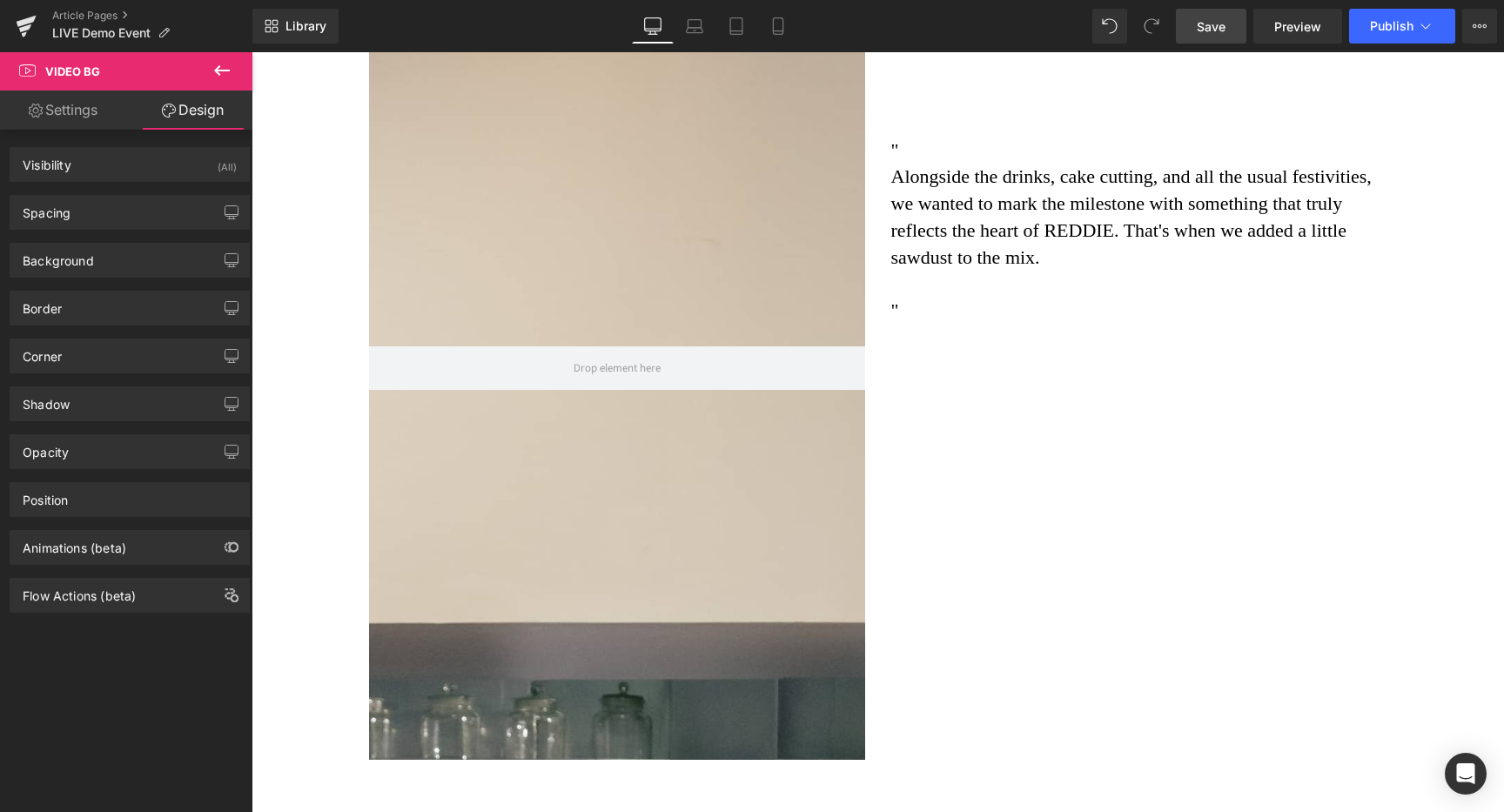
click at [220, 84] on button at bounding box center [221, 71] width 60 height 38
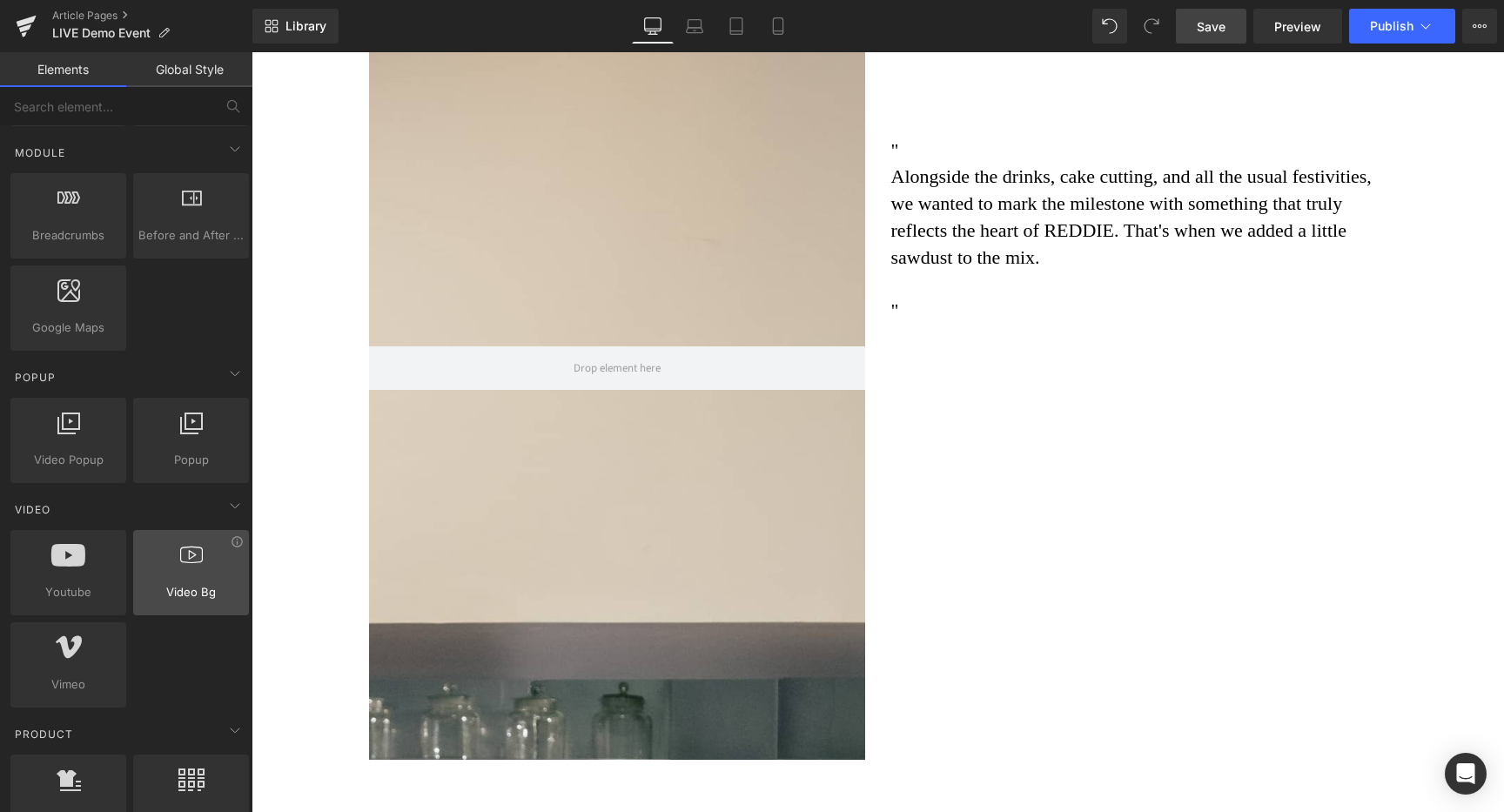
click at [166, 597] on span "Video Bg" at bounding box center [190, 592] width 106 height 18
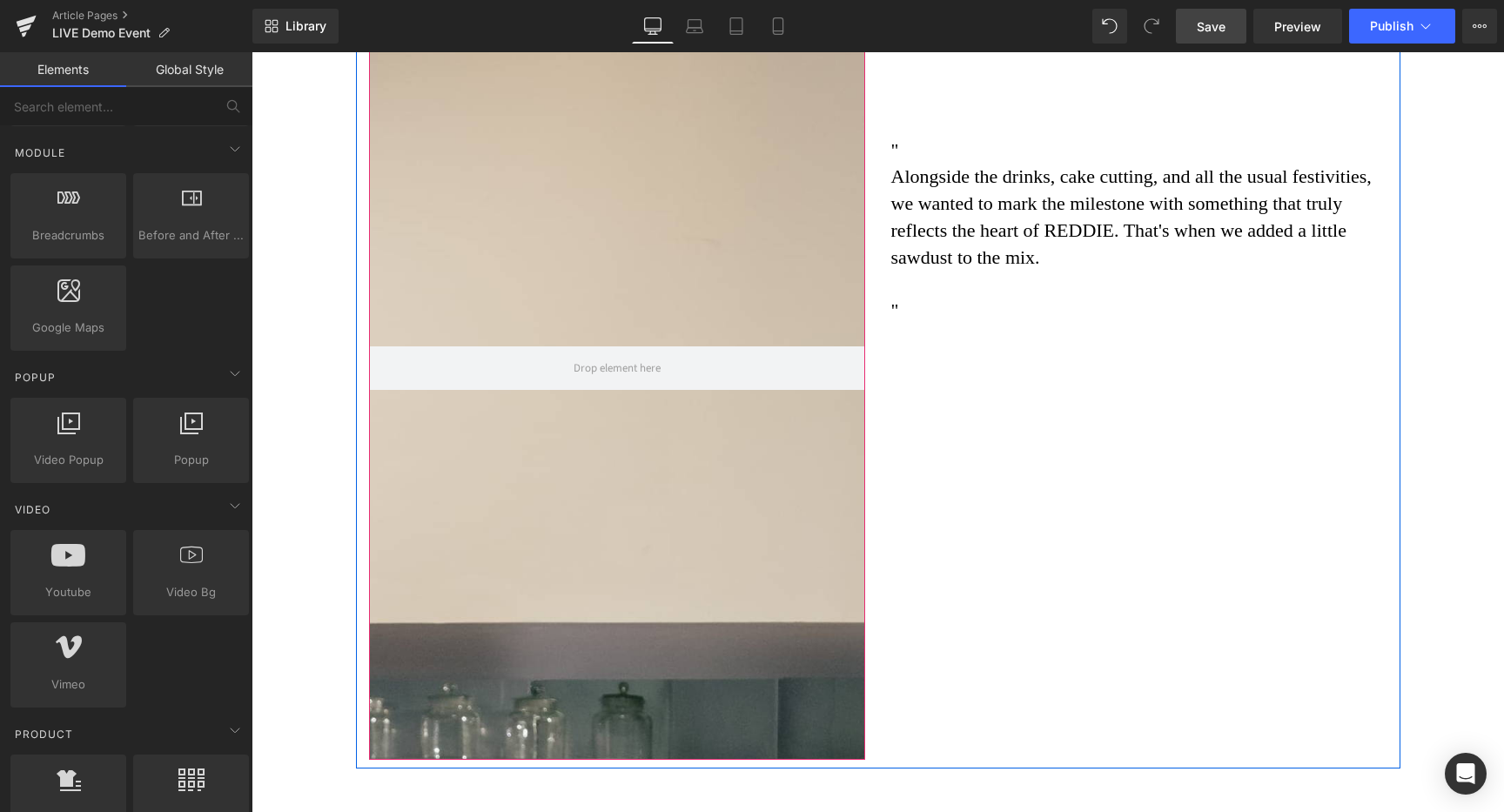
click at [574, 465] on div at bounding box center [617, 368] width 497 height 783
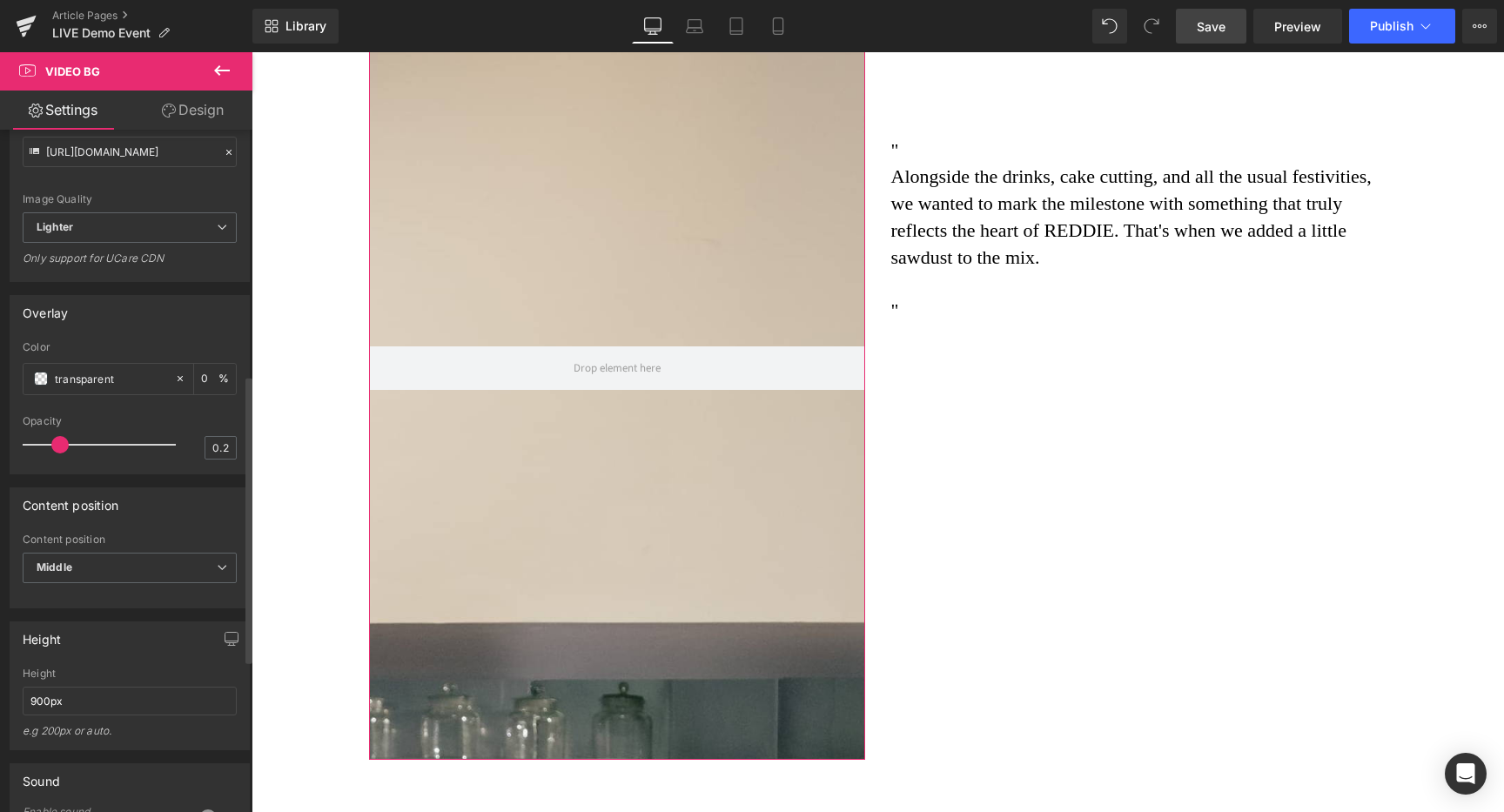
scroll to position [613, 0]
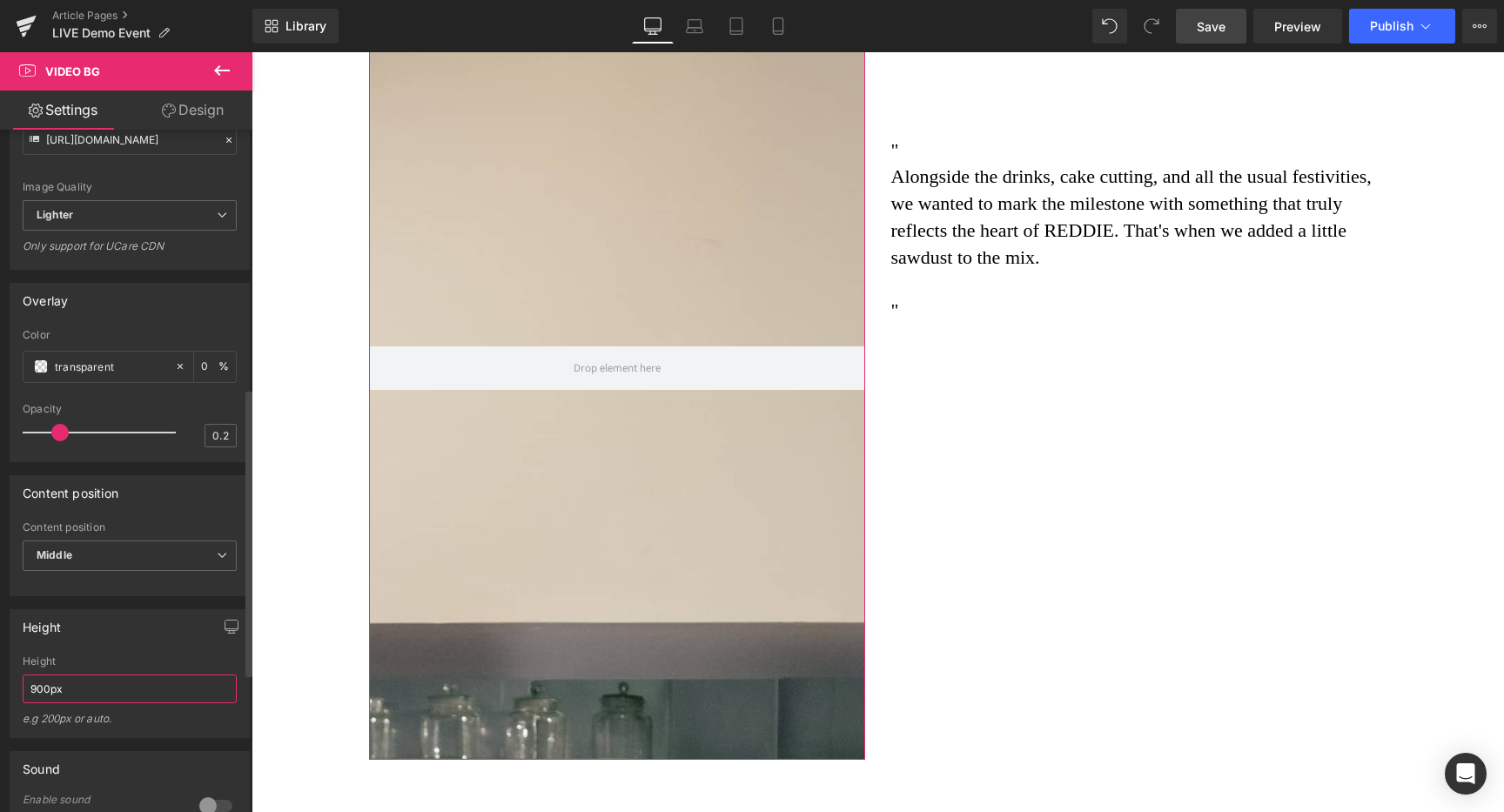
drag, startPoint x: 76, startPoint y: 731, endPoint x: 14, endPoint y: 728, distance: 62.1
click at [14, 728] on div "900px Height 900px e.g 200px or auto. 400px Height 400px e.g 200px or auto. 400…" at bounding box center [130, 696] width 238 height 82
click at [89, 703] on input "900px" at bounding box center [129, 688] width 214 height 29
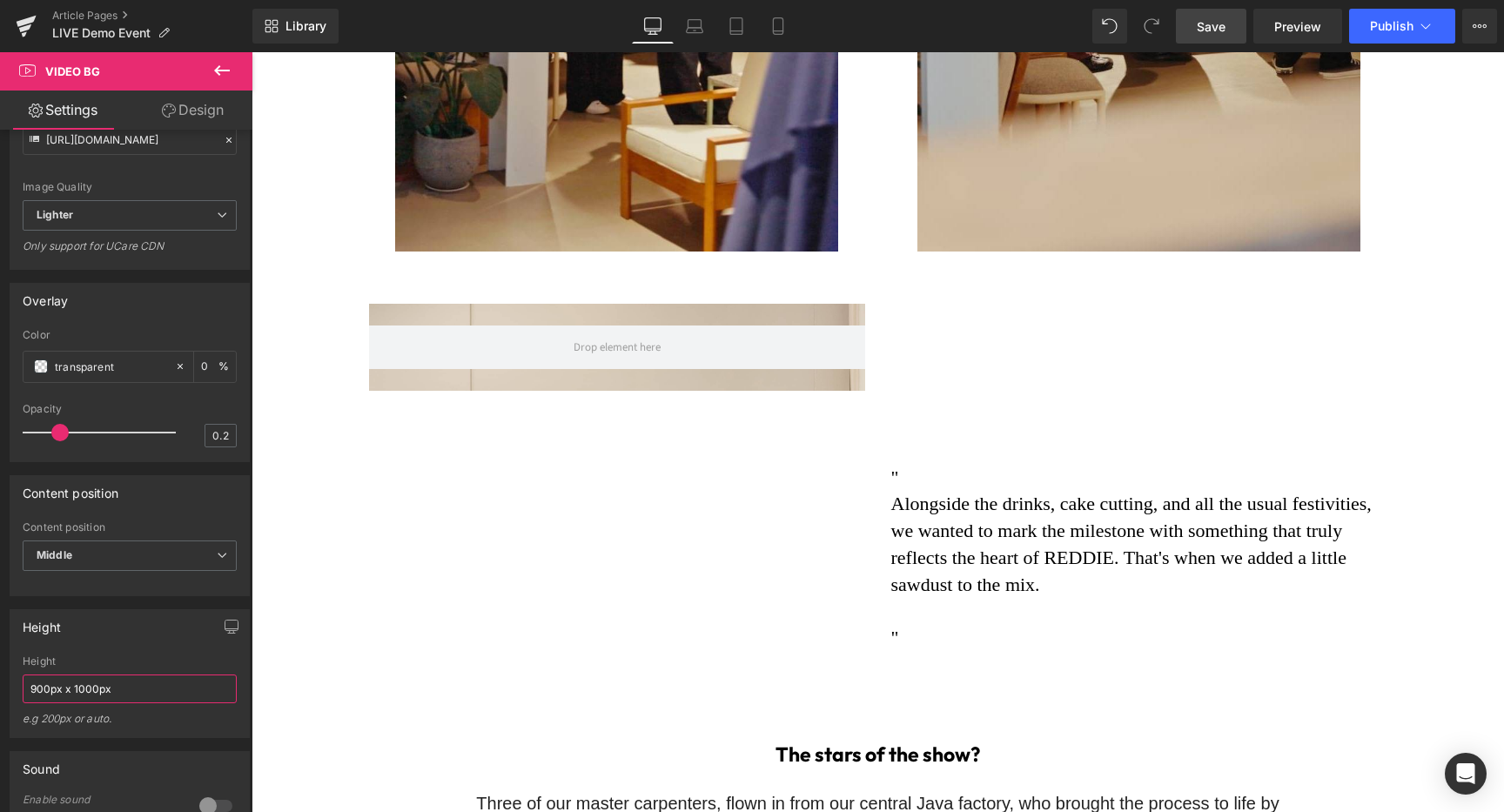
scroll to position [1640, 0]
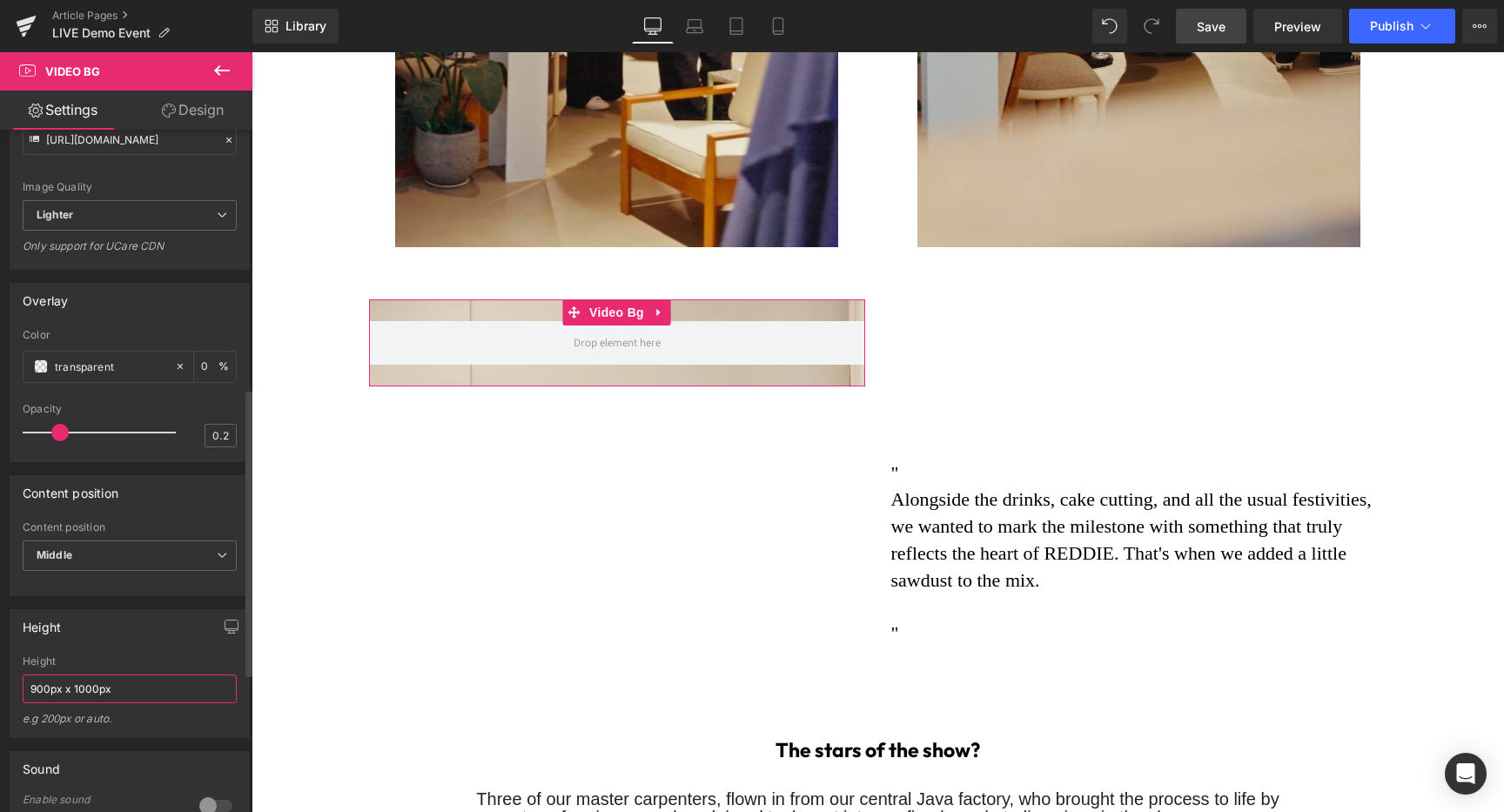
drag, startPoint x: 48, startPoint y: 728, endPoint x: 13, endPoint y: 724, distance: 35.2
click at [13, 724] on div "900px x 1000px Height 900px x 1000px e.g 200px or auto. 400px Height 400px e.g …" at bounding box center [130, 696] width 238 height 82
drag, startPoint x: 61, startPoint y: 728, endPoint x: 178, endPoint y: 739, distance: 117.5
click at [176, 703] on input "1000px x 1000px" at bounding box center [129, 688] width 214 height 29
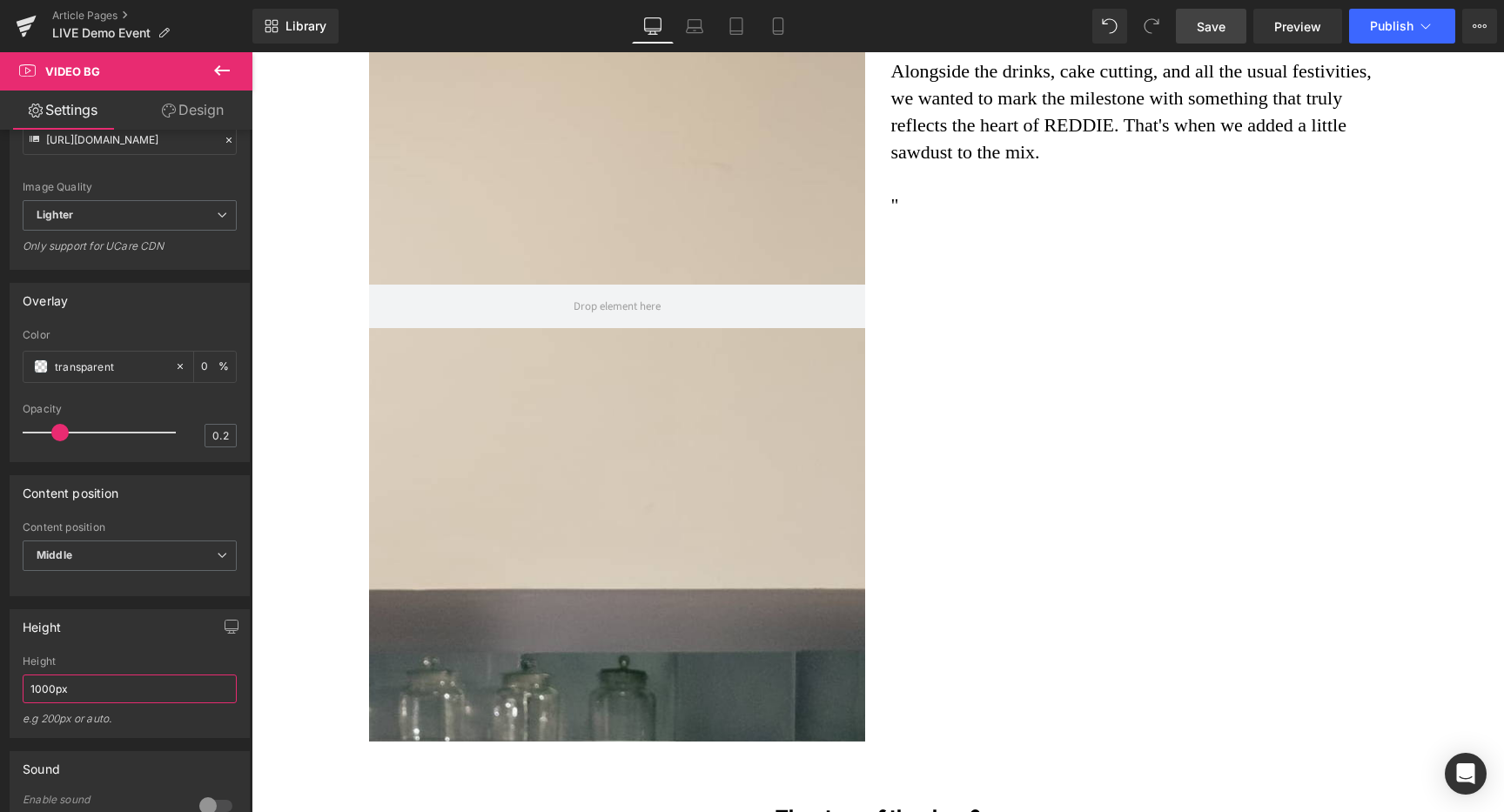
scroll to position [1972, 0]
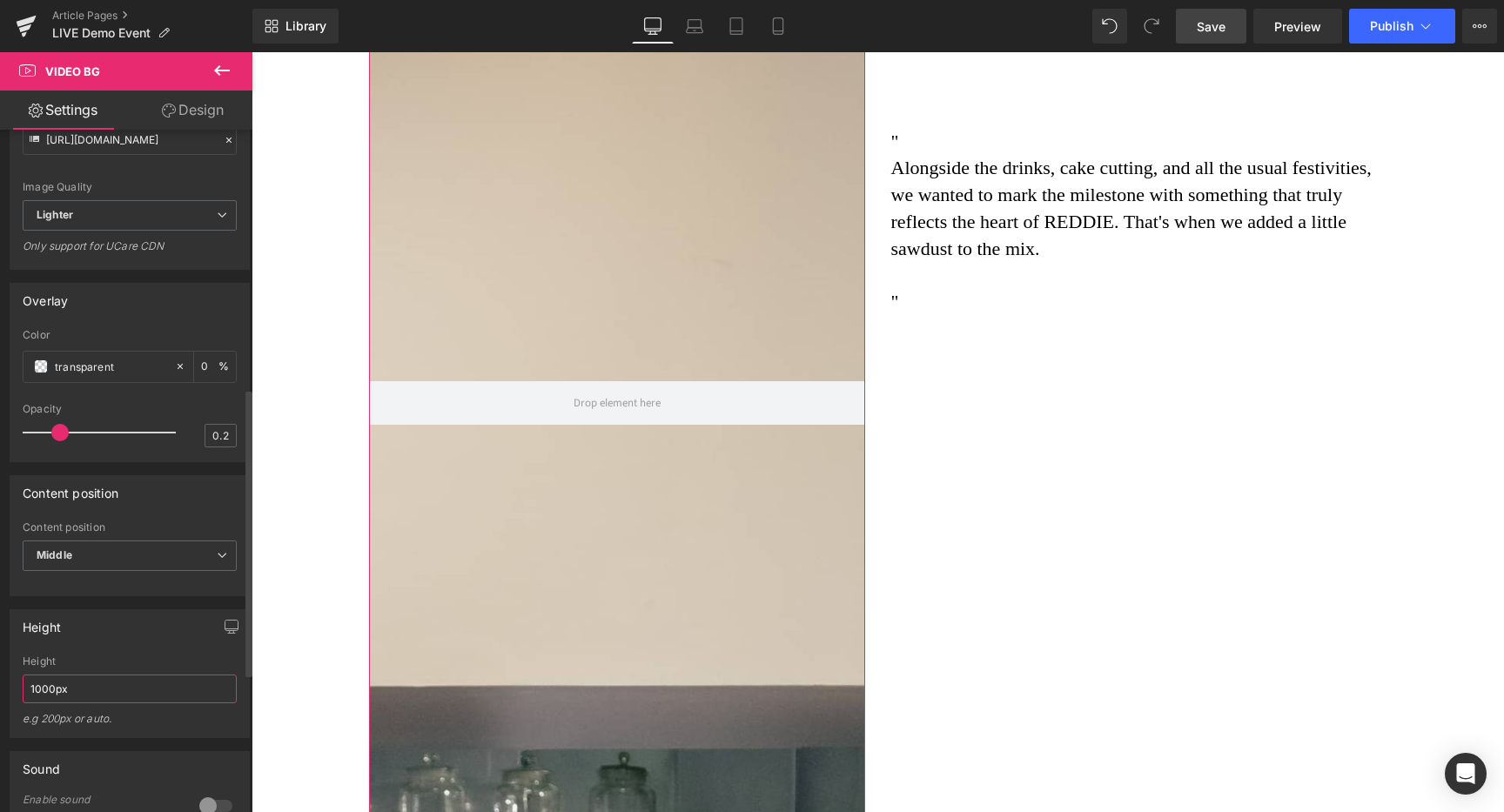
type input "1000px"
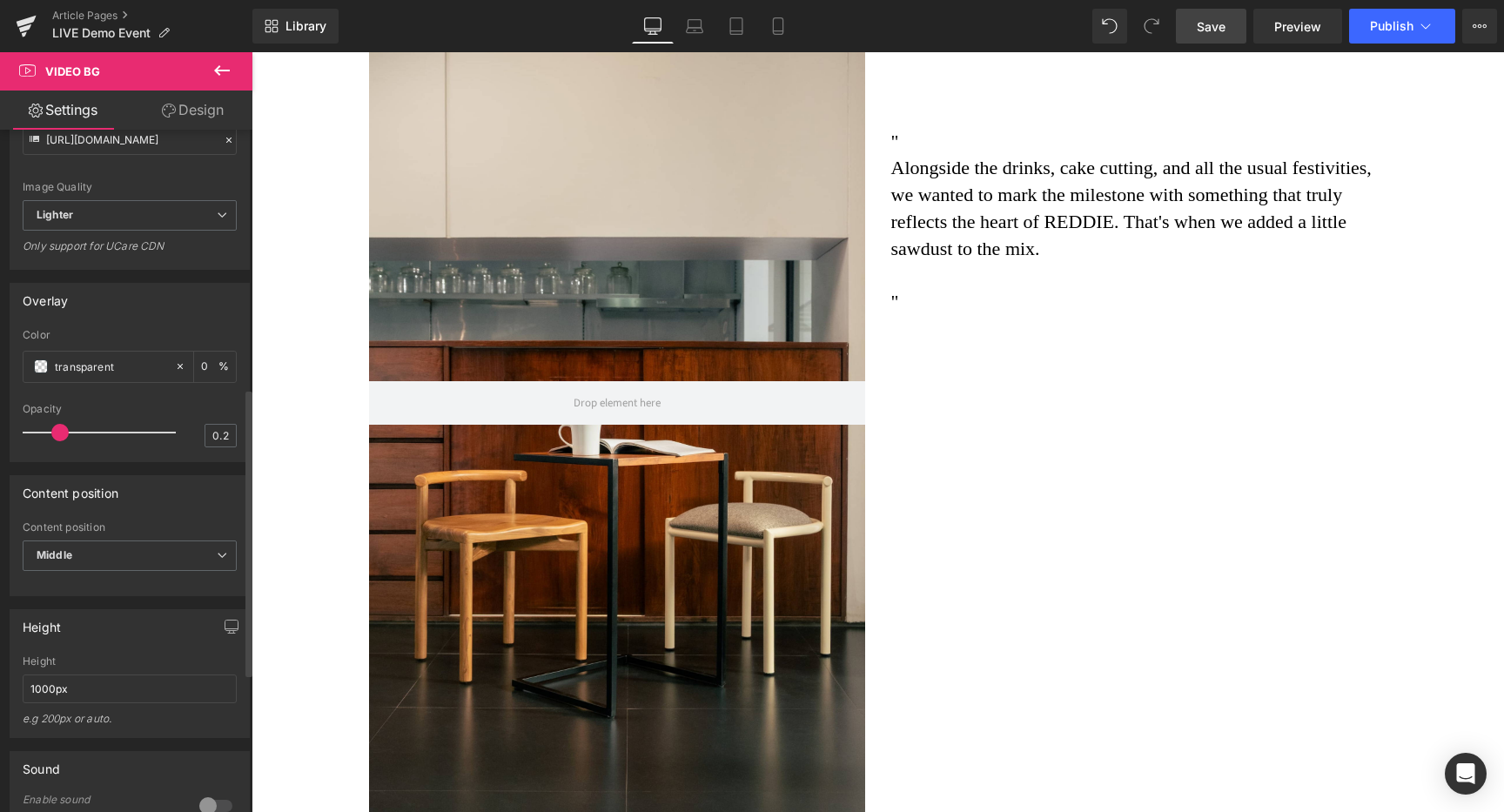
click at [208, 579] on div "Content position Middle Top Middle Bottom" at bounding box center [129, 555] width 214 height 69
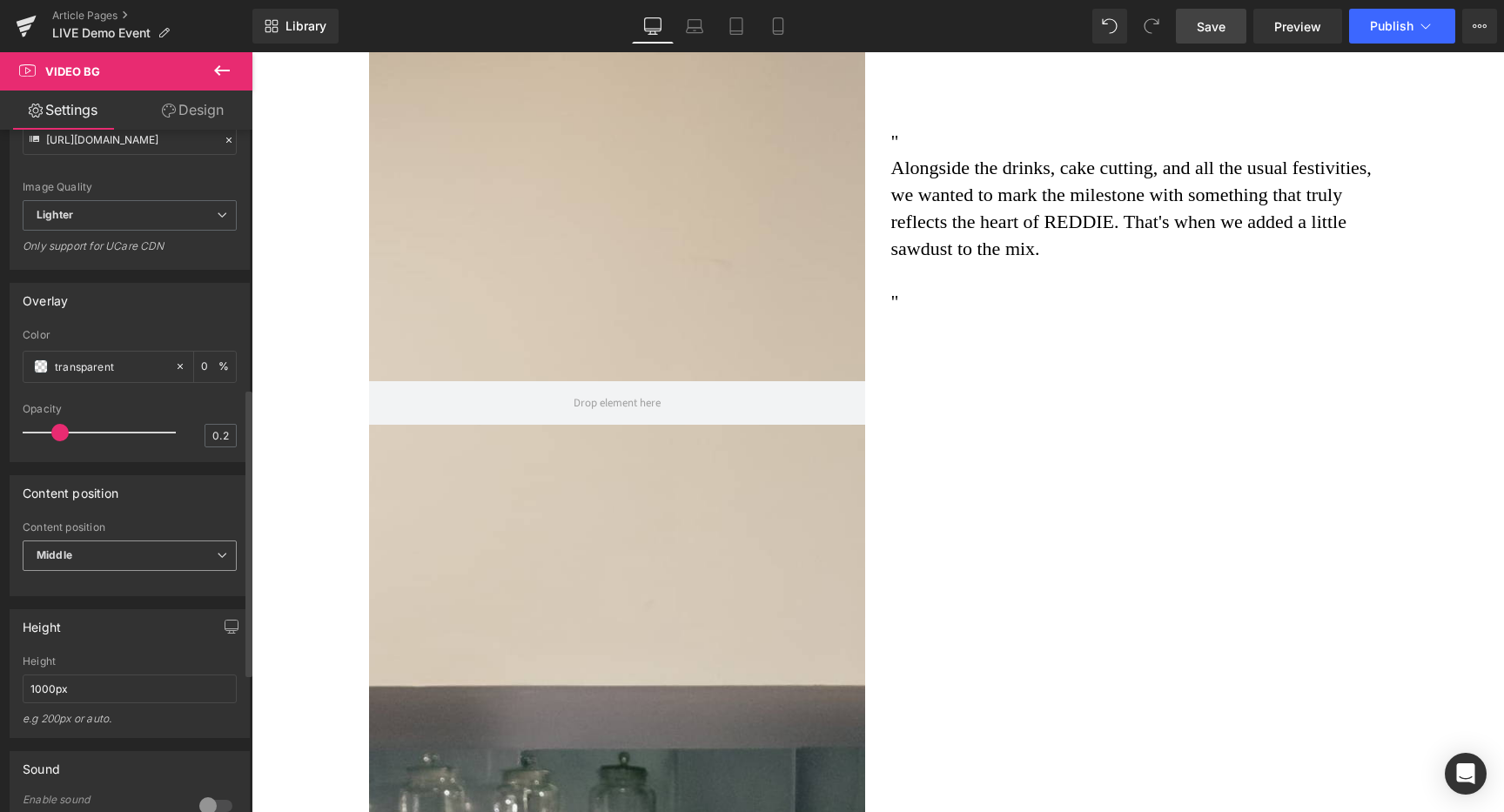
click at [208, 570] on span "Middle" at bounding box center [129, 556] width 214 height 31
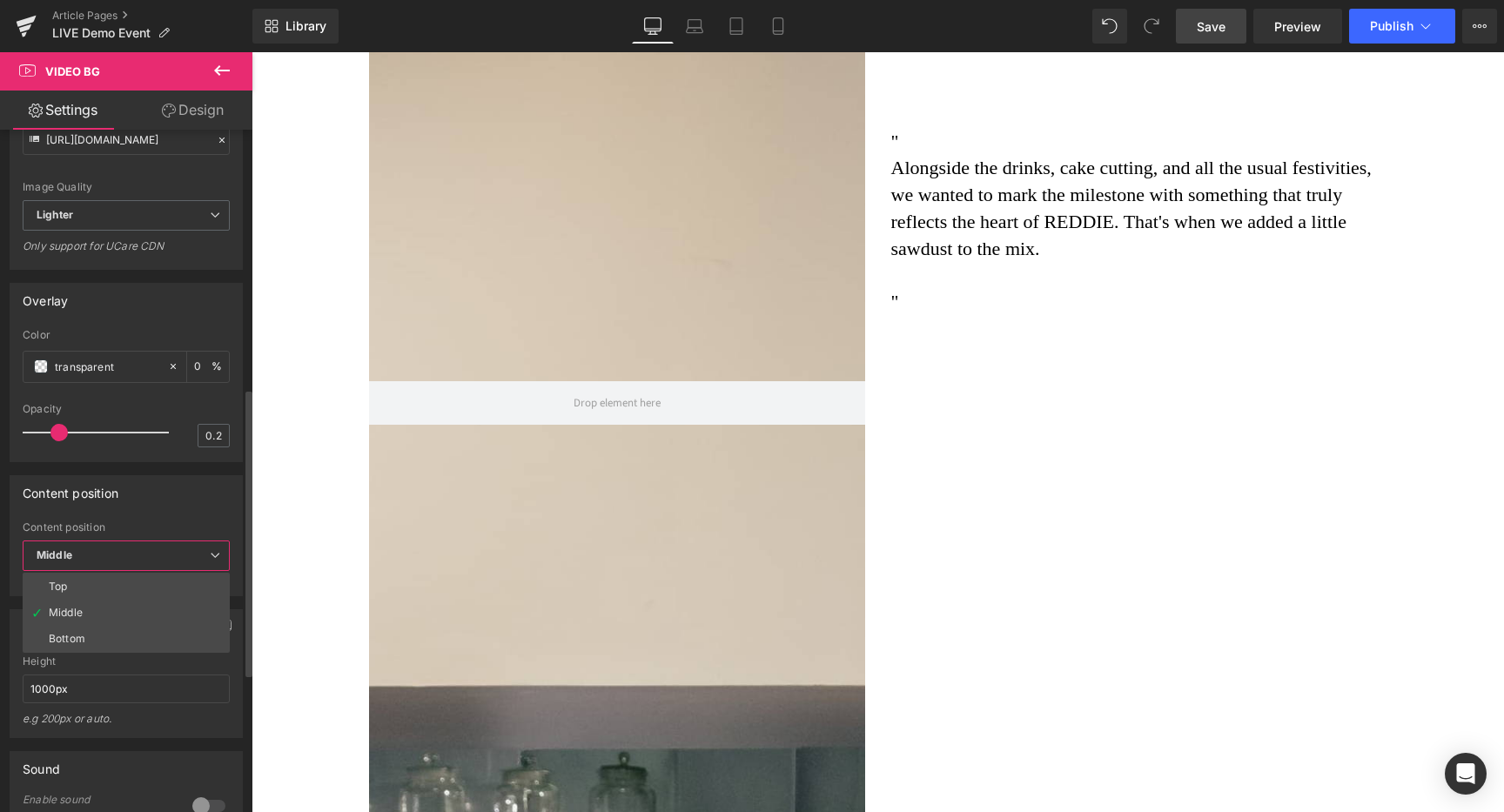
click at [208, 570] on span "Middle" at bounding box center [125, 556] width 207 height 31
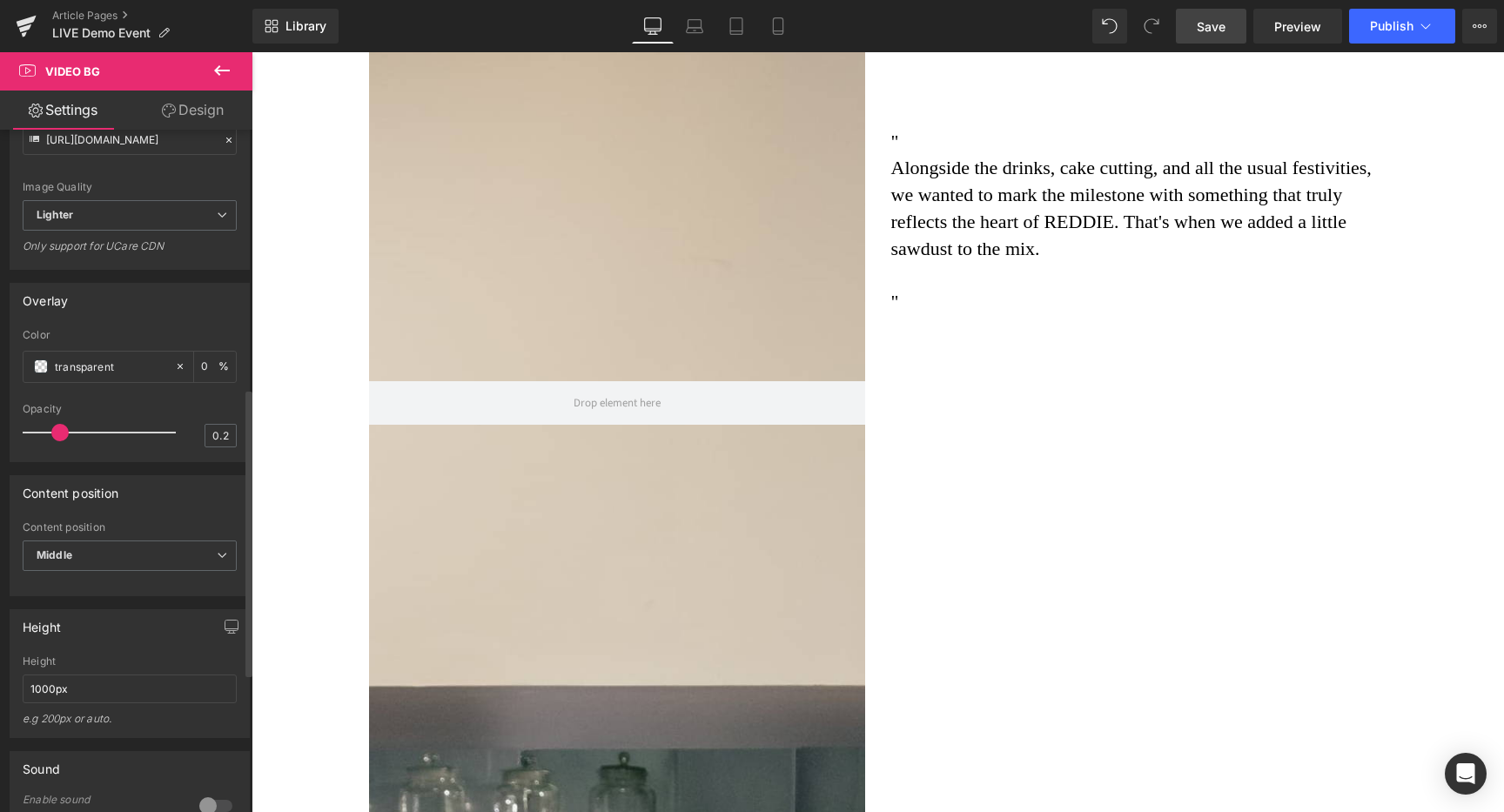
click at [200, 509] on div "Content position" at bounding box center [130, 492] width 238 height 33
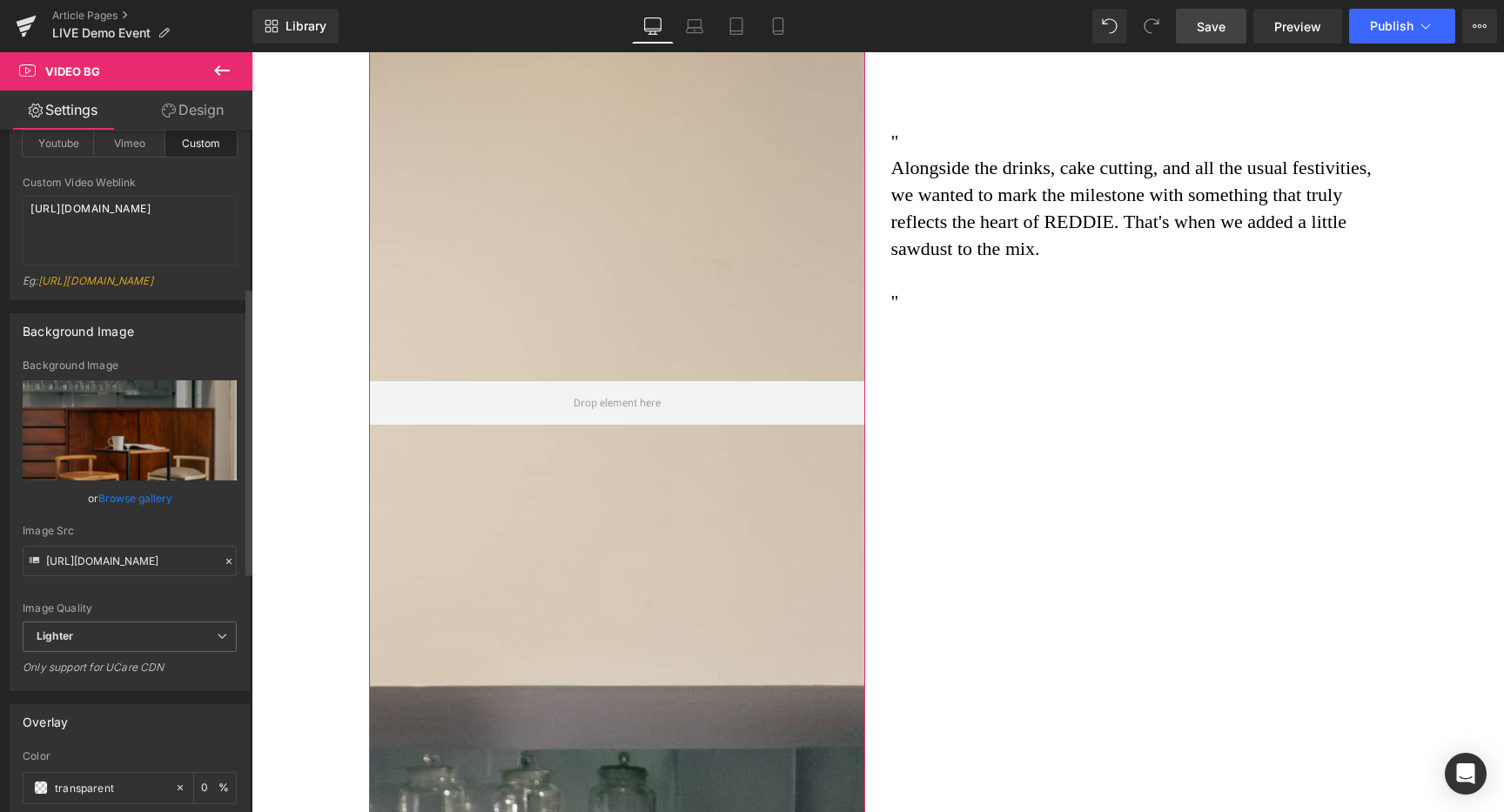
scroll to position [0, 0]
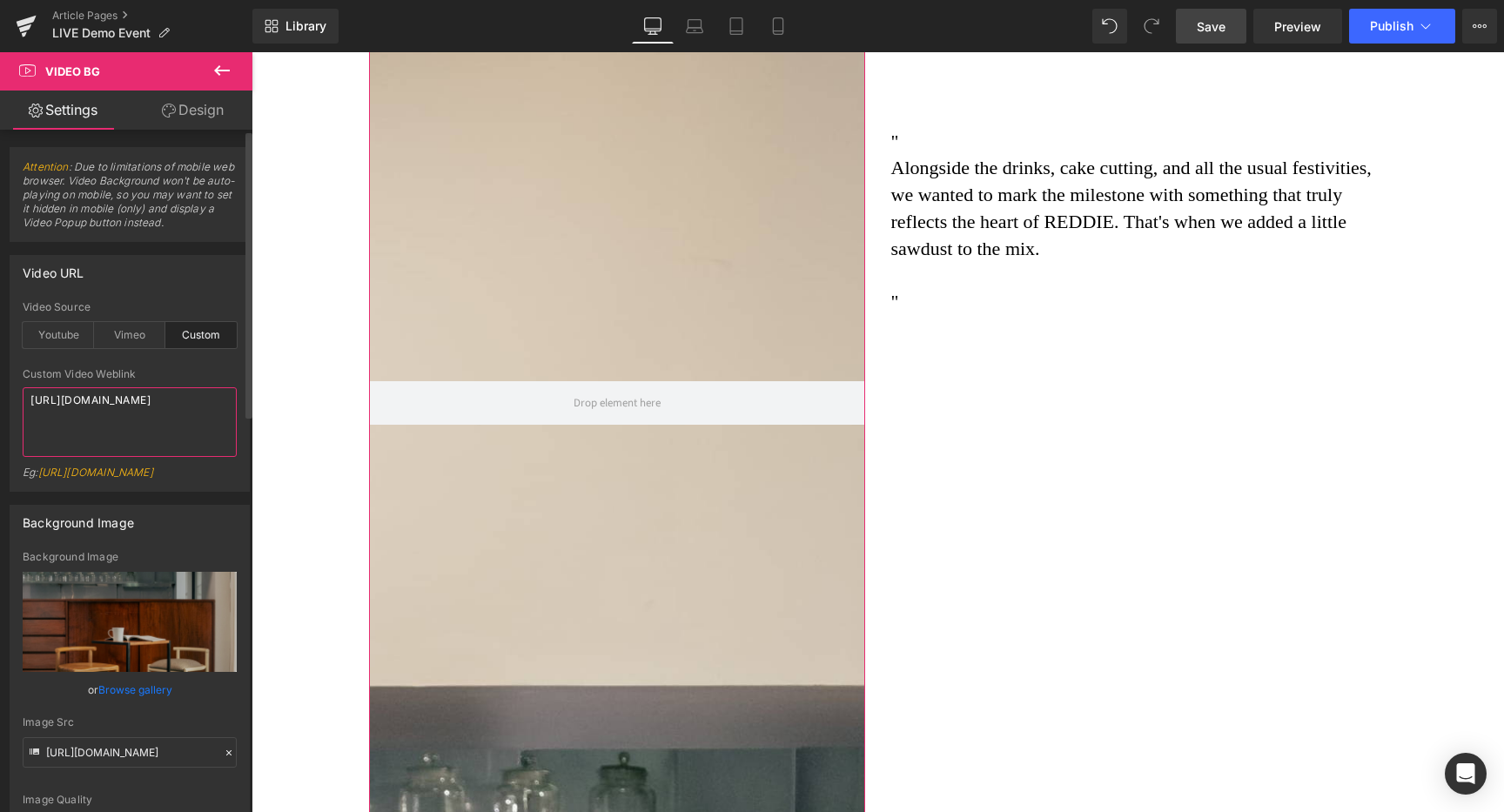
drag, startPoint x: 116, startPoint y: 439, endPoint x: 0, endPoint y: 365, distance: 137.6
click at [0, 366] on div "Video URL custom Video Source Youtube Vimeo Custom Youtube Weblink Eg: https://…" at bounding box center [130, 366] width 260 height 250
paste textarea "91c13a5a37dd474bb2a4d569a3be8c3c.mov"
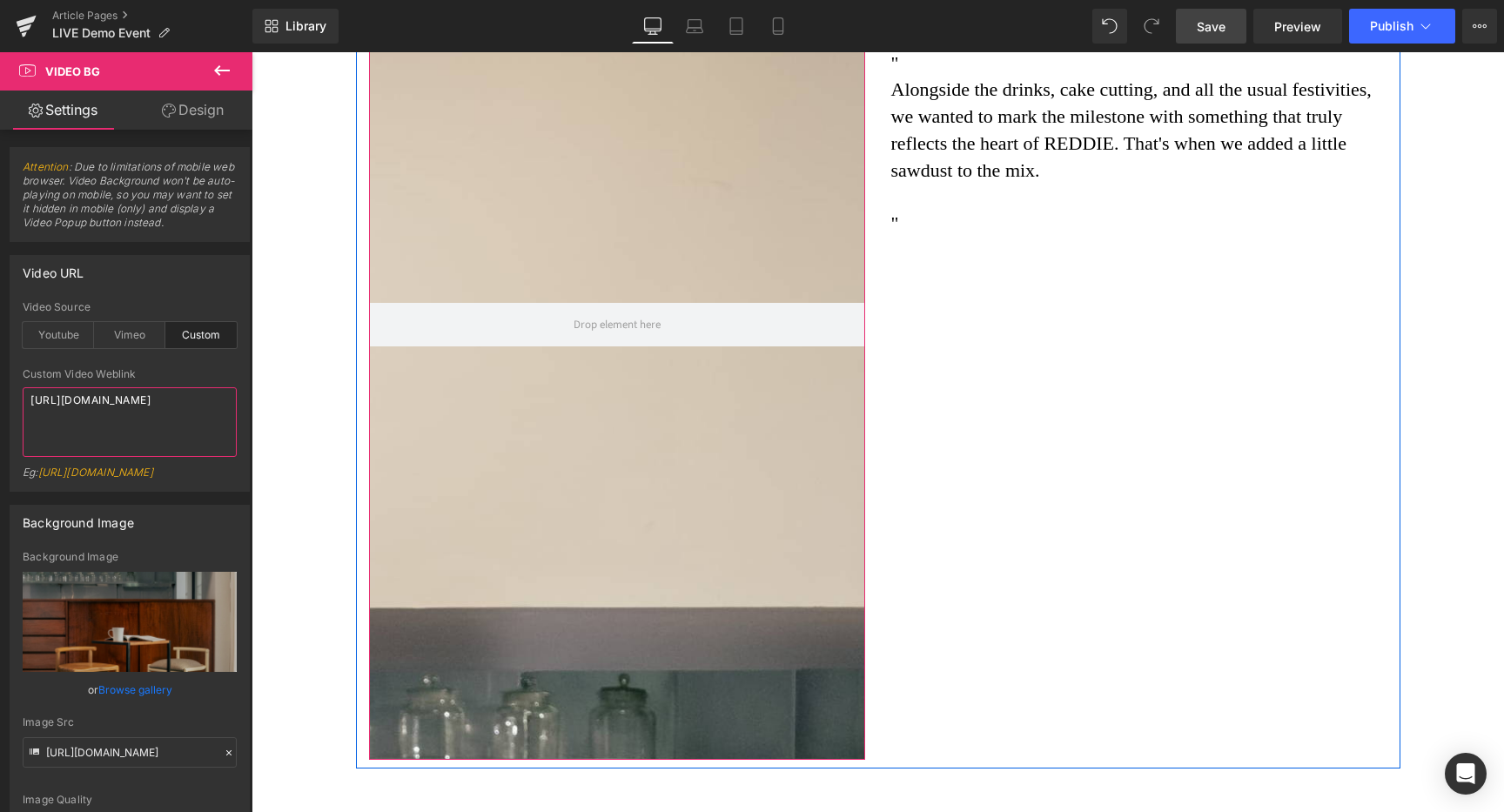
scroll to position [2008, 0]
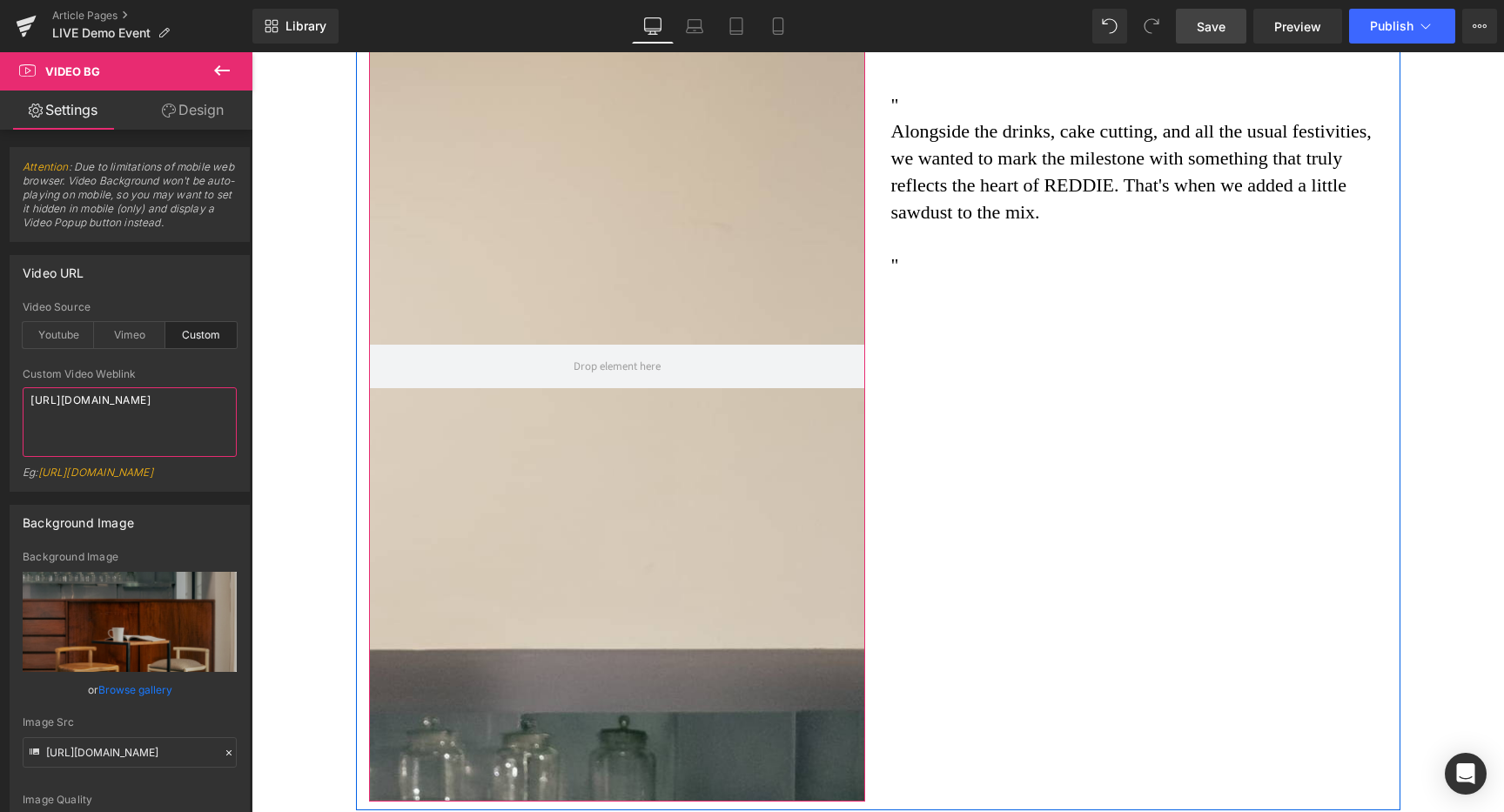
type textarea "https://cdn.shopify.com/videos/c/o/v/91c13a5a37dd474bb2a4d569a3be8c3c.mov"
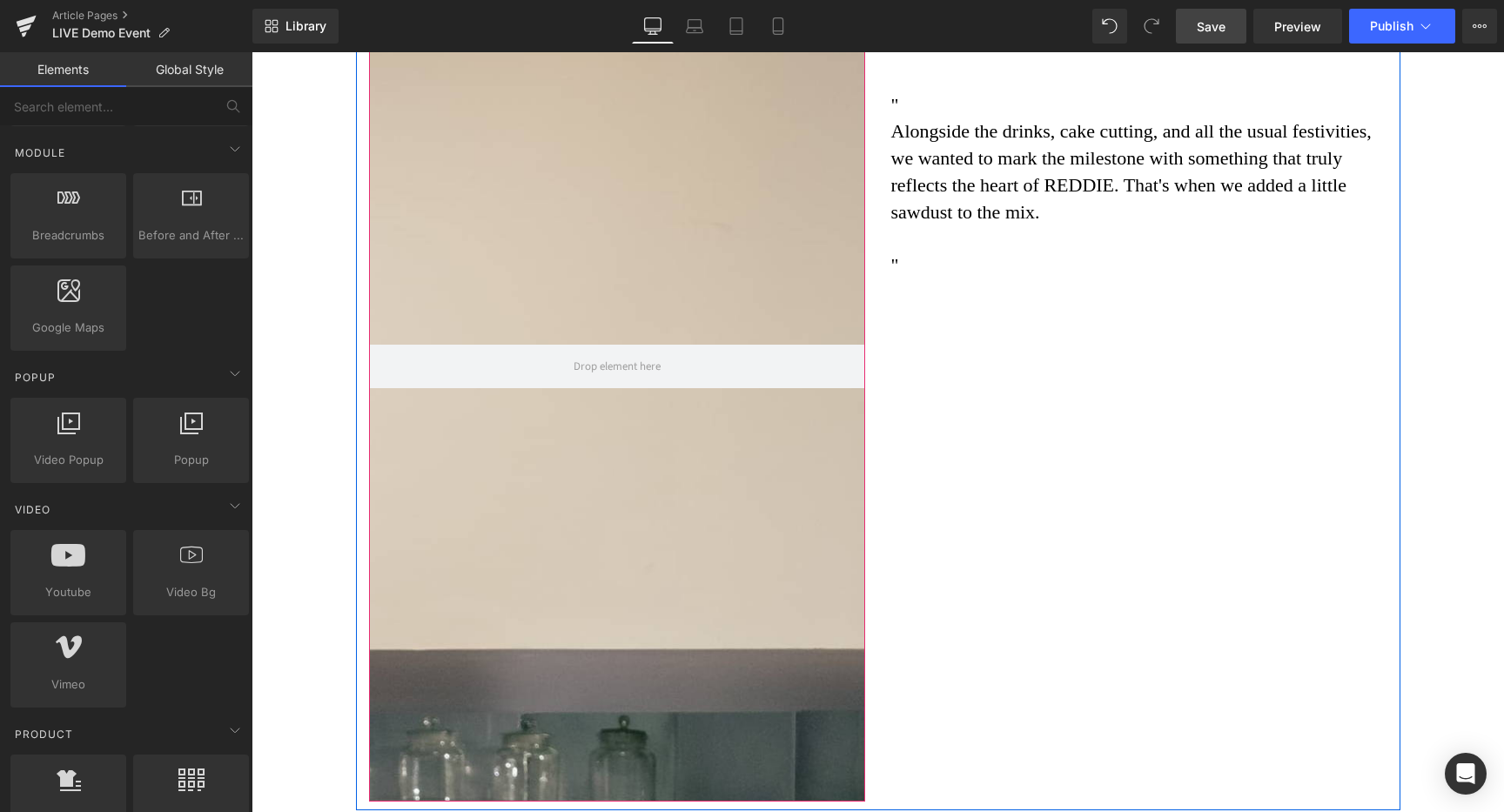
click at [506, 386] on div at bounding box center [617, 366] width 497 height 870
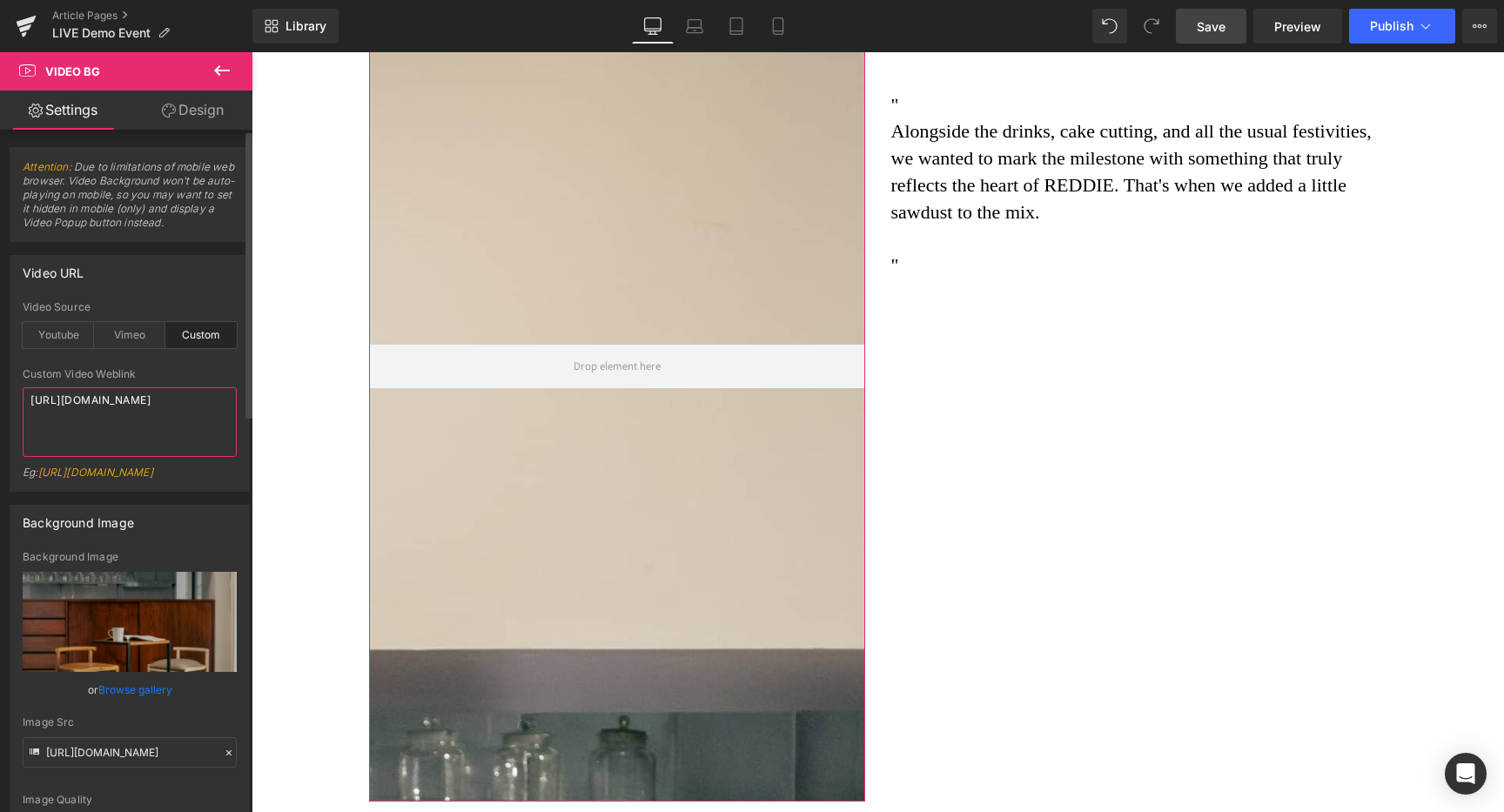
drag, startPoint x: 165, startPoint y: 429, endPoint x: 4, endPoint y: 374, distance: 170.1
click at [0, 376] on div "Video URL custom Video Source Youtube Vimeo Custom Youtube Weblink Eg: https://…" at bounding box center [130, 366] width 260 height 250
click at [135, 434] on textarea "https://cdn.shopify.com/videos/c/o/v/91c13a5a37dd474bb2a4d569a3be8c3c.mov" at bounding box center [129, 421] width 214 height 69
click at [1213, 32] on span "Save" at bounding box center [1212, 26] width 29 height 18
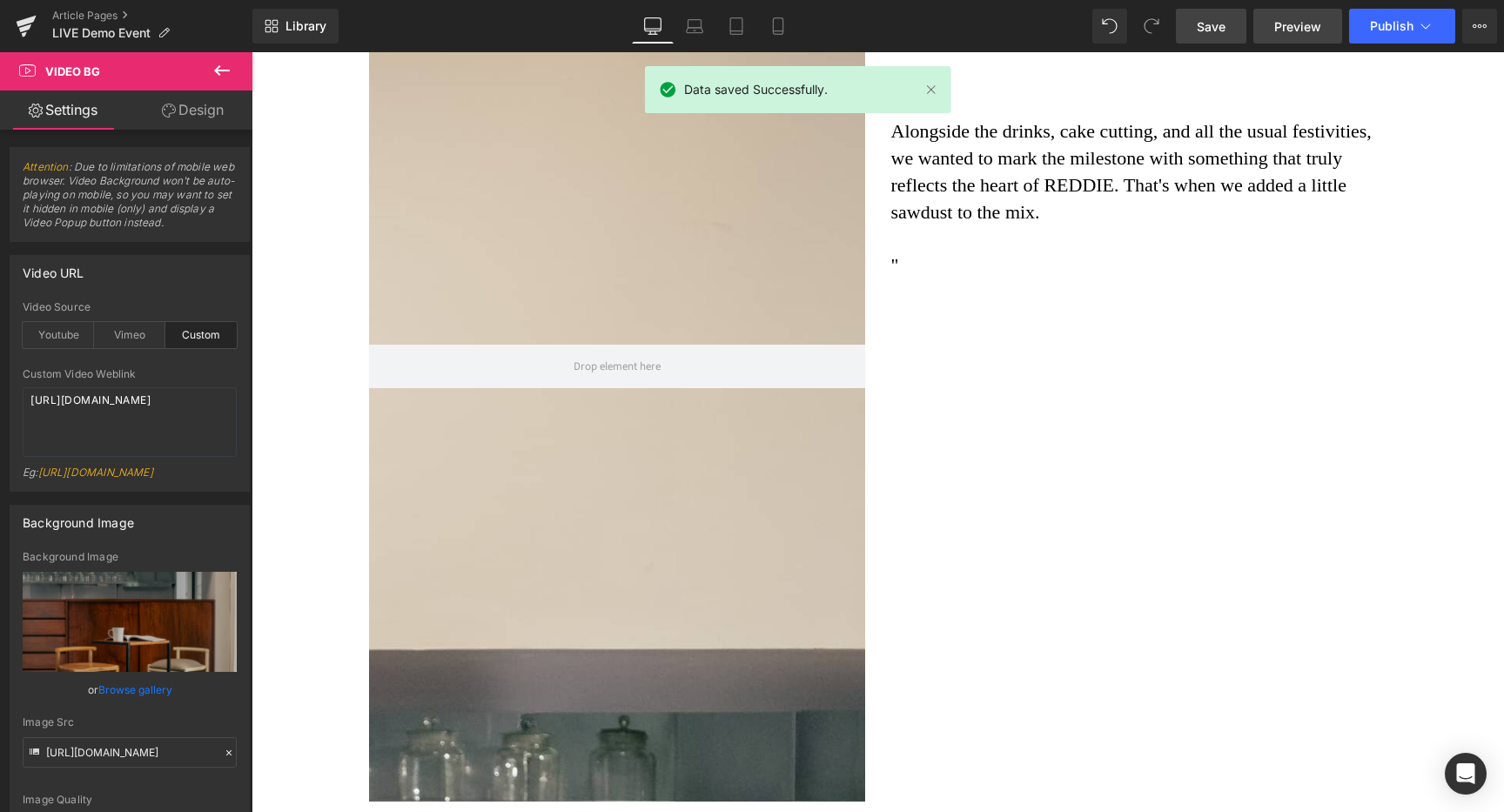
click at [1275, 21] on span "Preview" at bounding box center [1297, 26] width 47 height 18
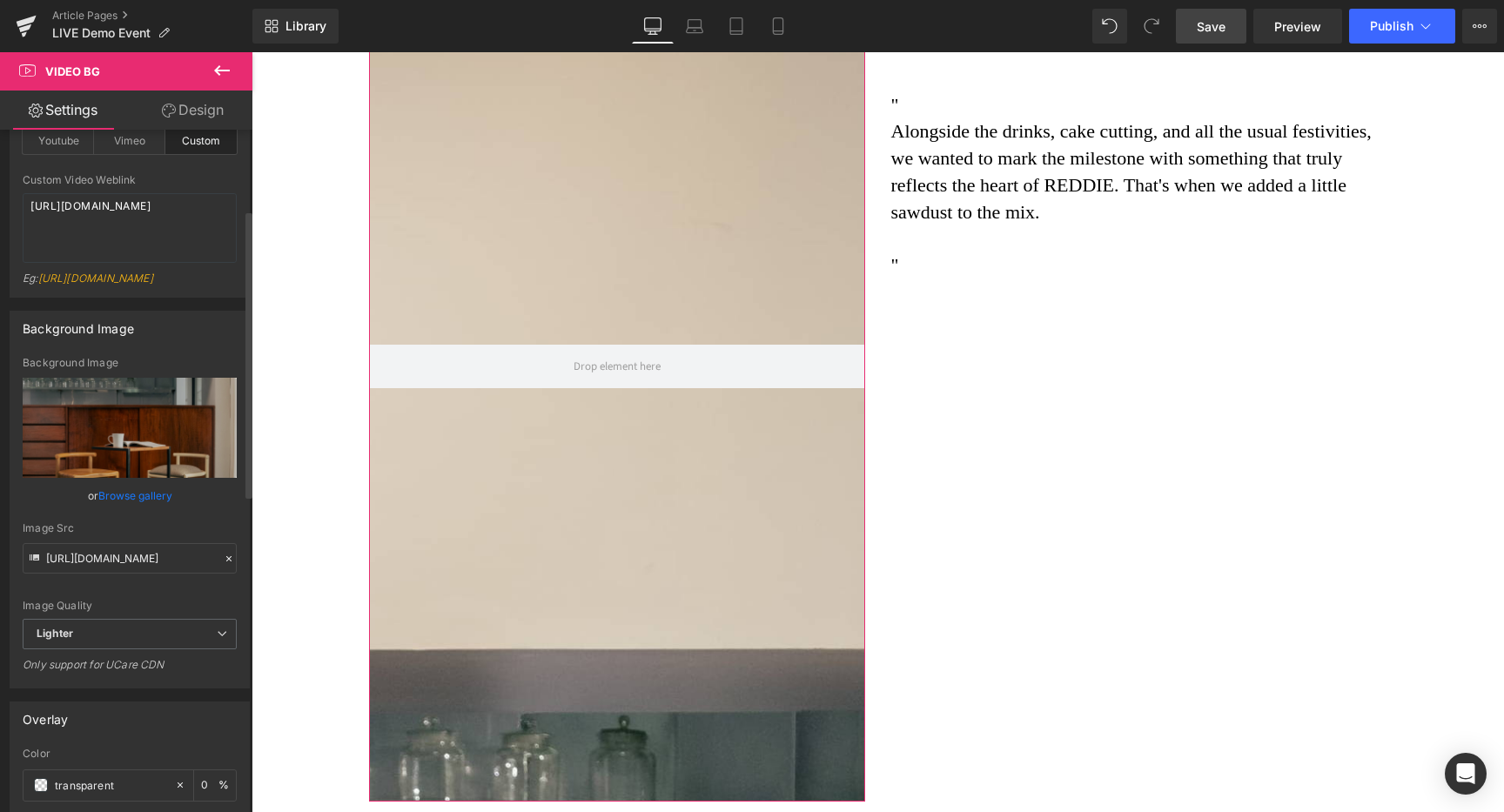
scroll to position [190, 0]
click at [125, 514] on link "Browse gallery" at bounding box center [135, 499] width 74 height 31
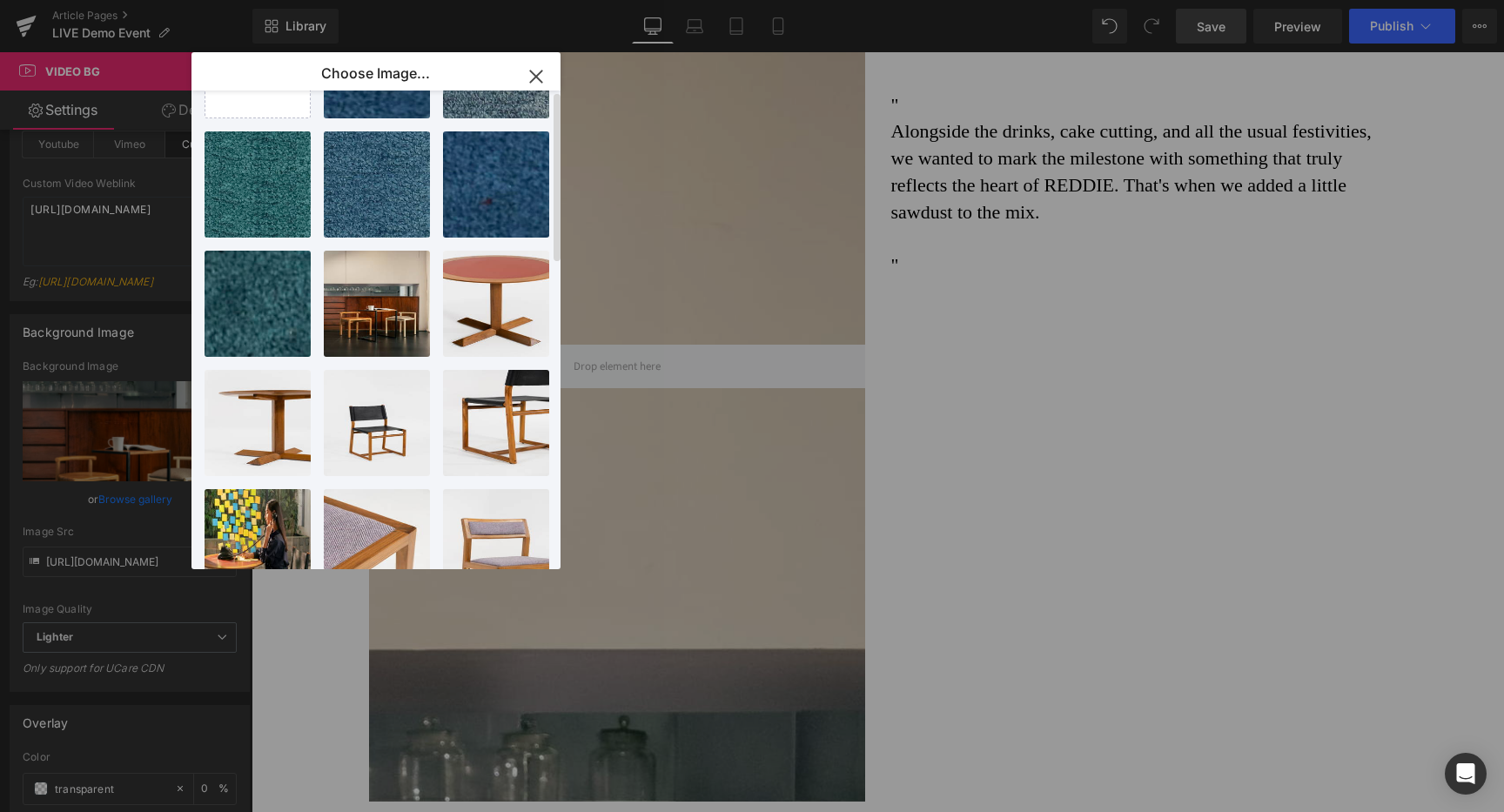
scroll to position [0, 0]
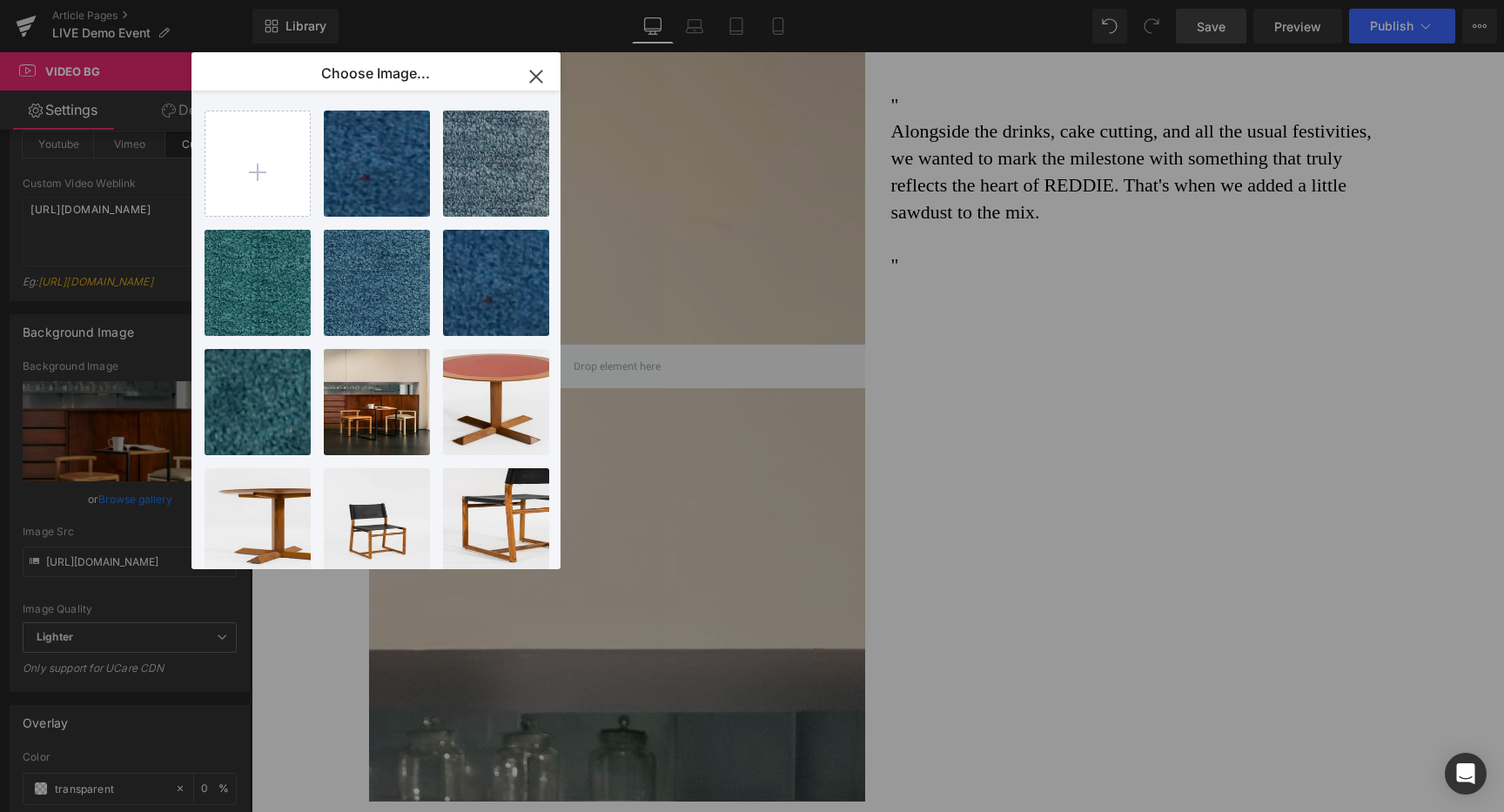
click at [531, 73] on icon "button" at bounding box center [535, 76] width 28 height 28
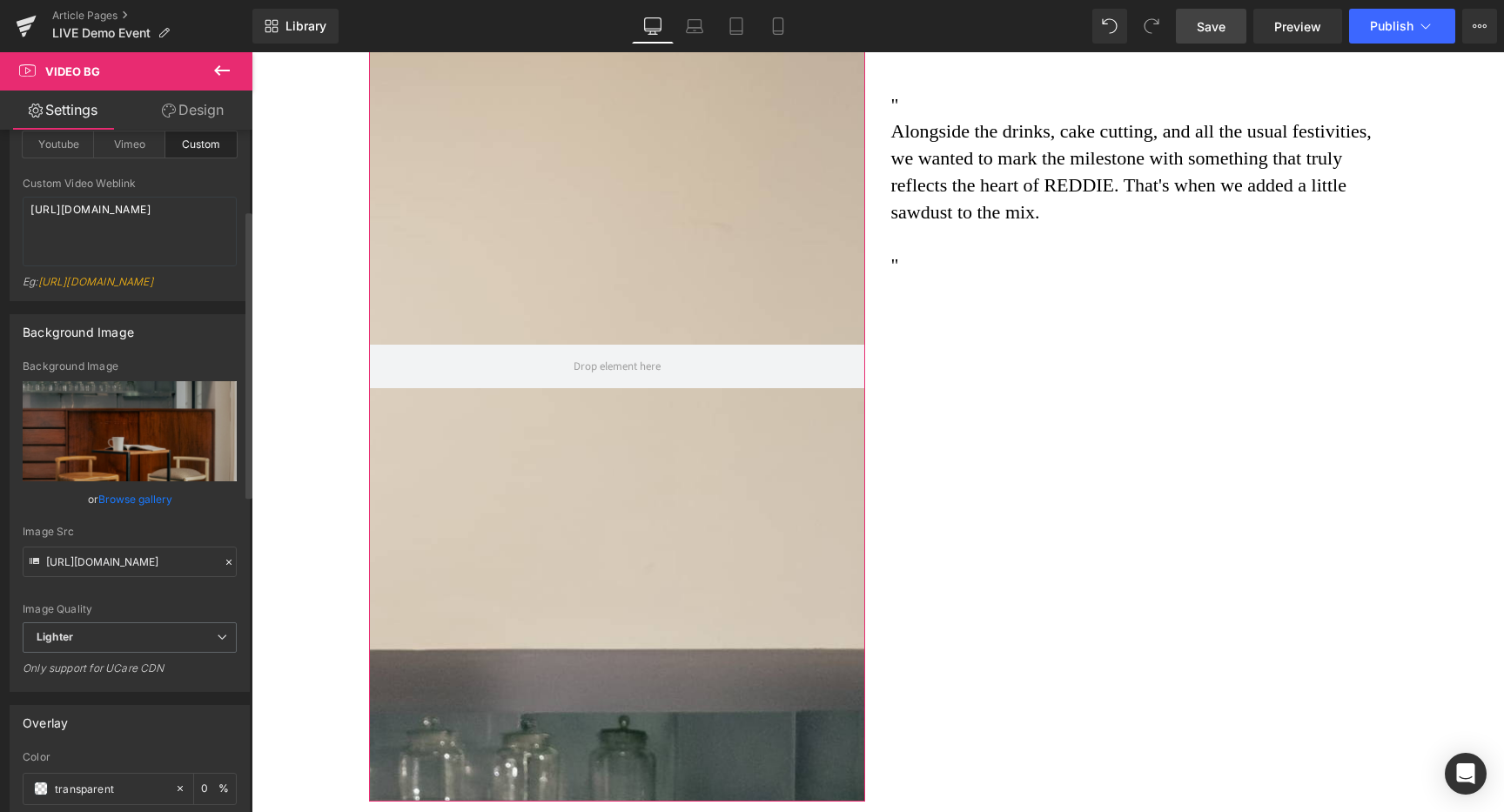
click at [223, 568] on icon at bounding box center [228, 561] width 12 height 12
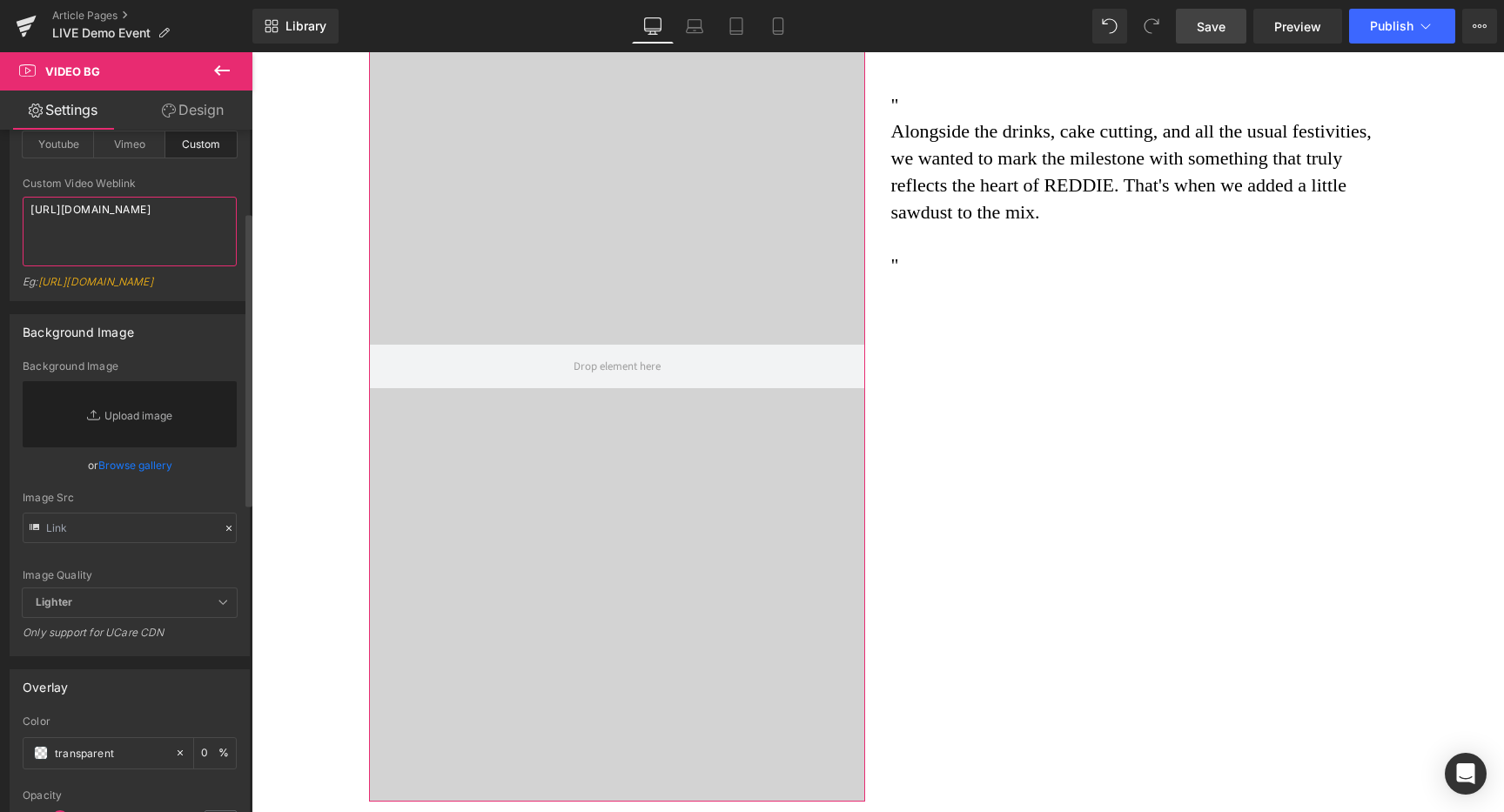
click at [116, 248] on textarea "https://cdn.shopify.com/videos/c/o/v/91c13a5a37dd474bb2a4d569a3be8c3c.mov" at bounding box center [129, 231] width 214 height 69
drag, startPoint x: 137, startPoint y: 246, endPoint x: 0, endPoint y: 146, distance: 169.6
click at [0, 147] on div "Video URL custom Video Source Youtube Vimeo Custom Youtube Weblink Eg: https://…" at bounding box center [130, 176] width 260 height 250
paste textarea
type textarea "https://cdn.shopify.com/videos/c/o/v/91c13a5a37dd474bb2a4d569a3be8c3c.mov"
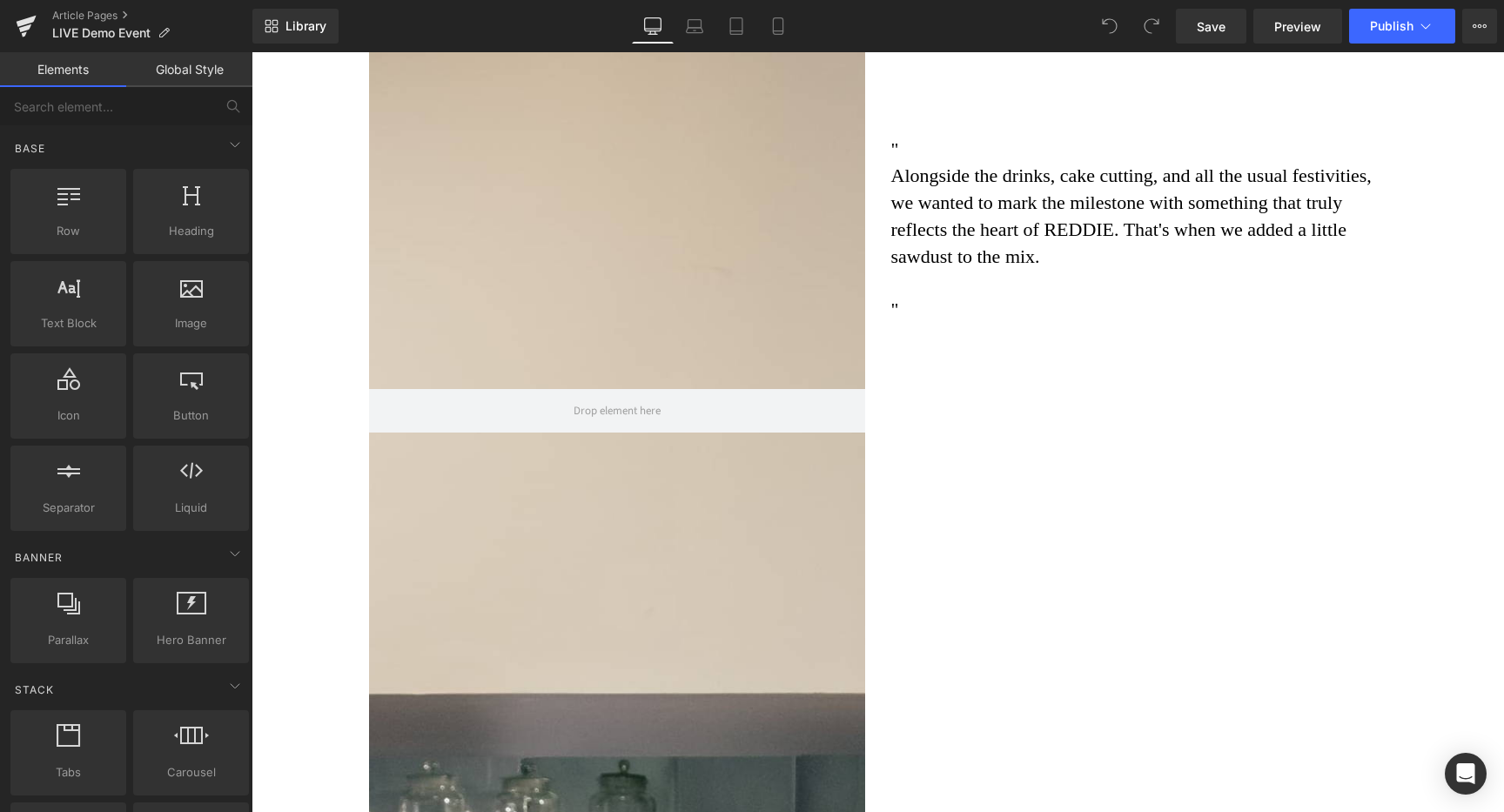
scroll to position [2037, 0]
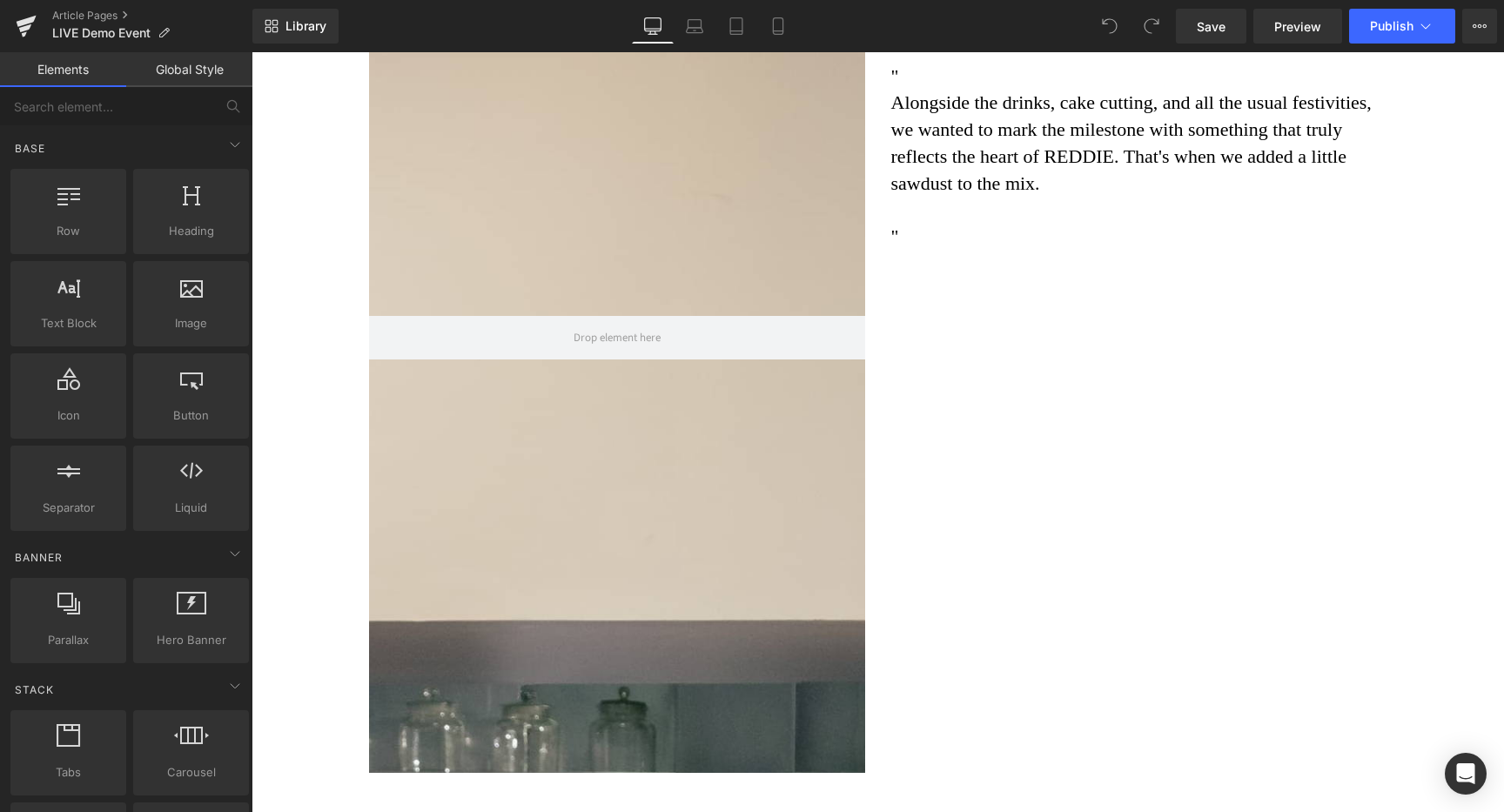
click at [589, 272] on div at bounding box center [617, 337] width 497 height 870
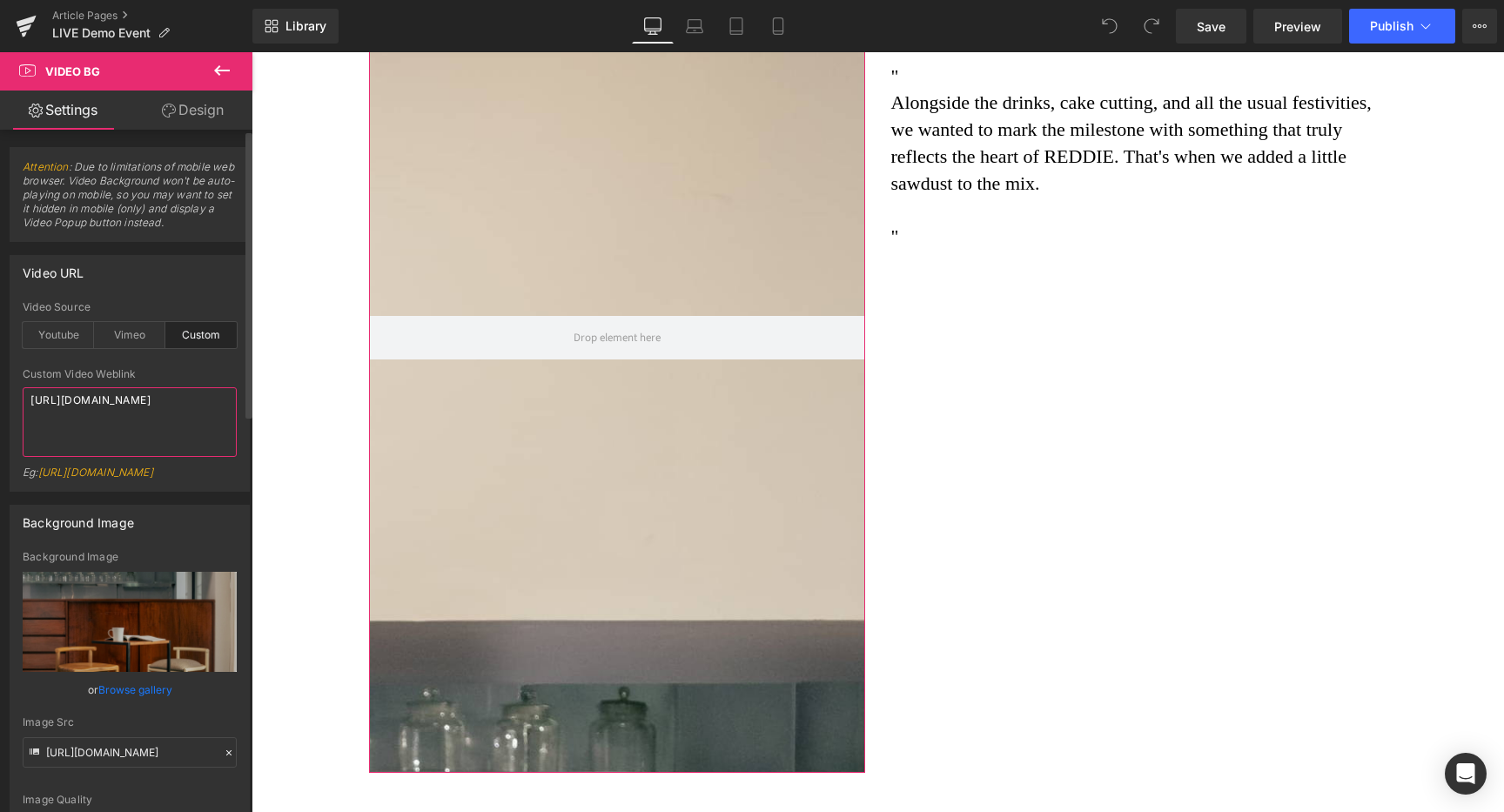
drag, startPoint x: 150, startPoint y: 437, endPoint x: 0, endPoint y: 346, distance: 175.4
click at [0, 346] on div "Video URL custom Video Source Youtube Vimeo Custom Youtube Weblink Eg: https://…" at bounding box center [130, 366] width 260 height 250
paste textarea
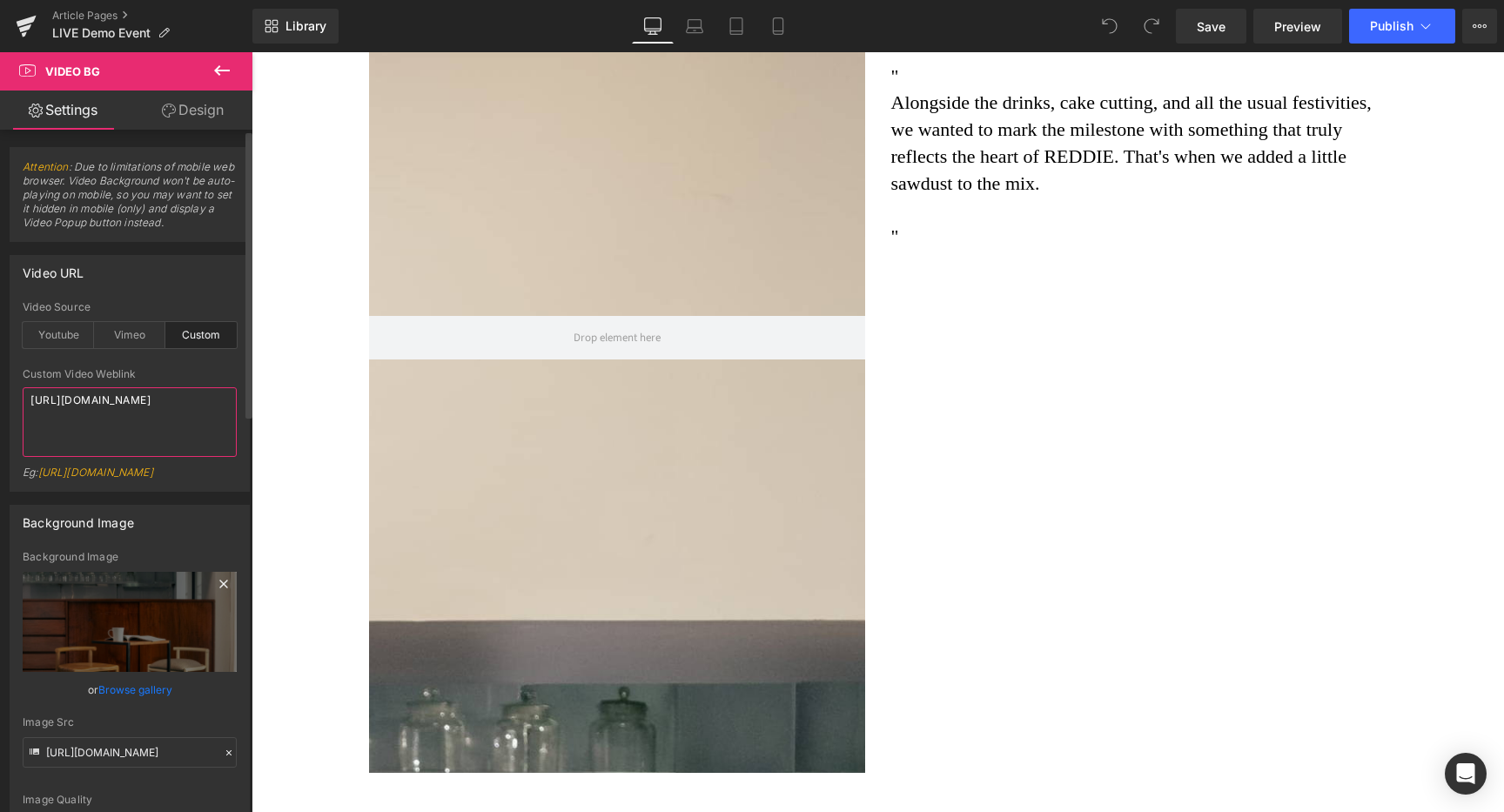
type textarea "https://cdn.shopify.com/videos/c/o/v/91c13a5a37dd474bb2a4d569a3be8c3c.mov"
click at [214, 594] on icon at bounding box center [223, 583] width 21 height 21
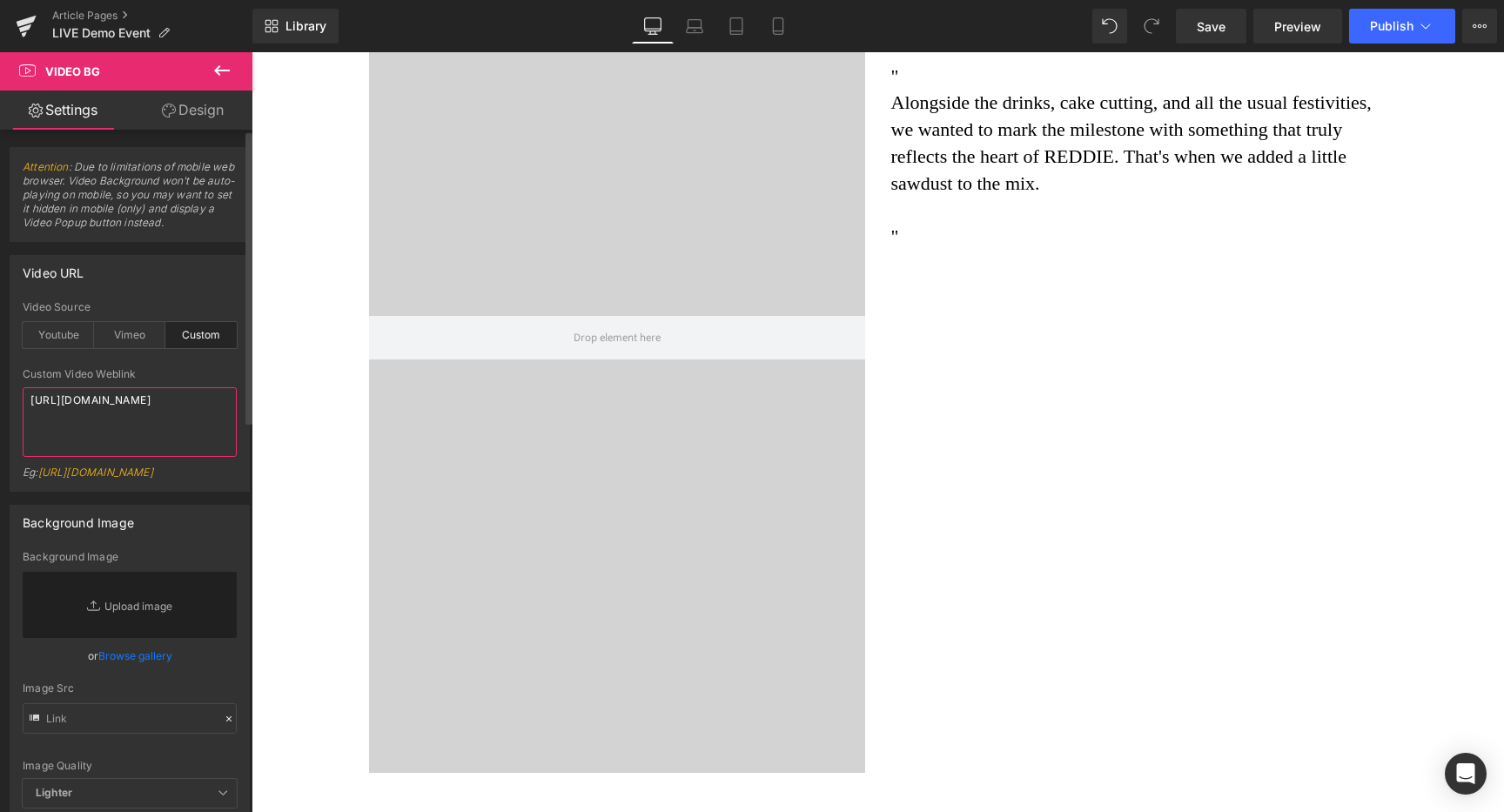
drag, startPoint x: 111, startPoint y: 429, endPoint x: 0, endPoint y: 316, distance: 158.4
click at [0, 316] on div "Video URL custom Video Source Youtube Vimeo Custom Youtube Weblink Eg: https://…" at bounding box center [130, 366] width 260 height 250
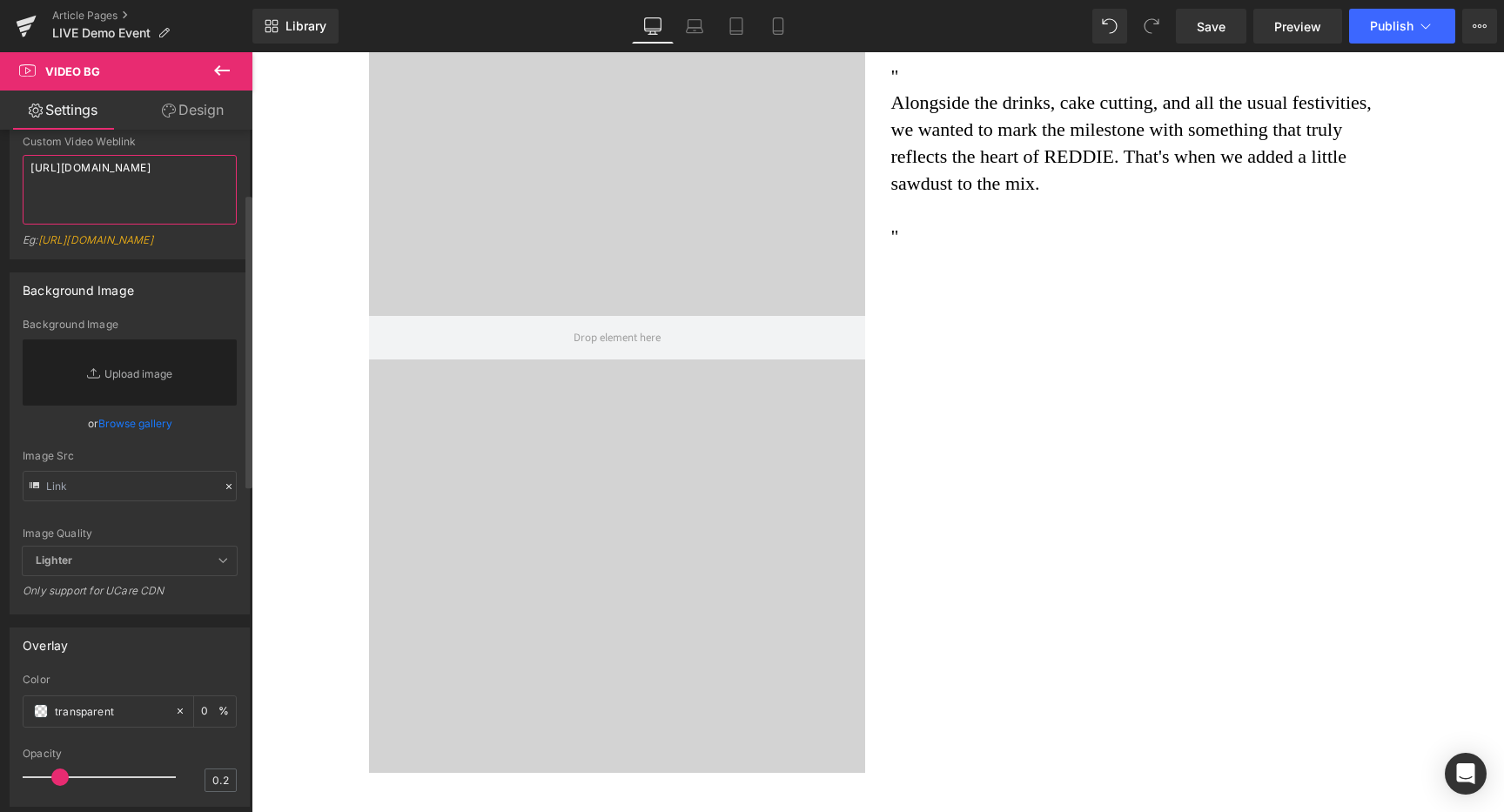
scroll to position [261, 0]
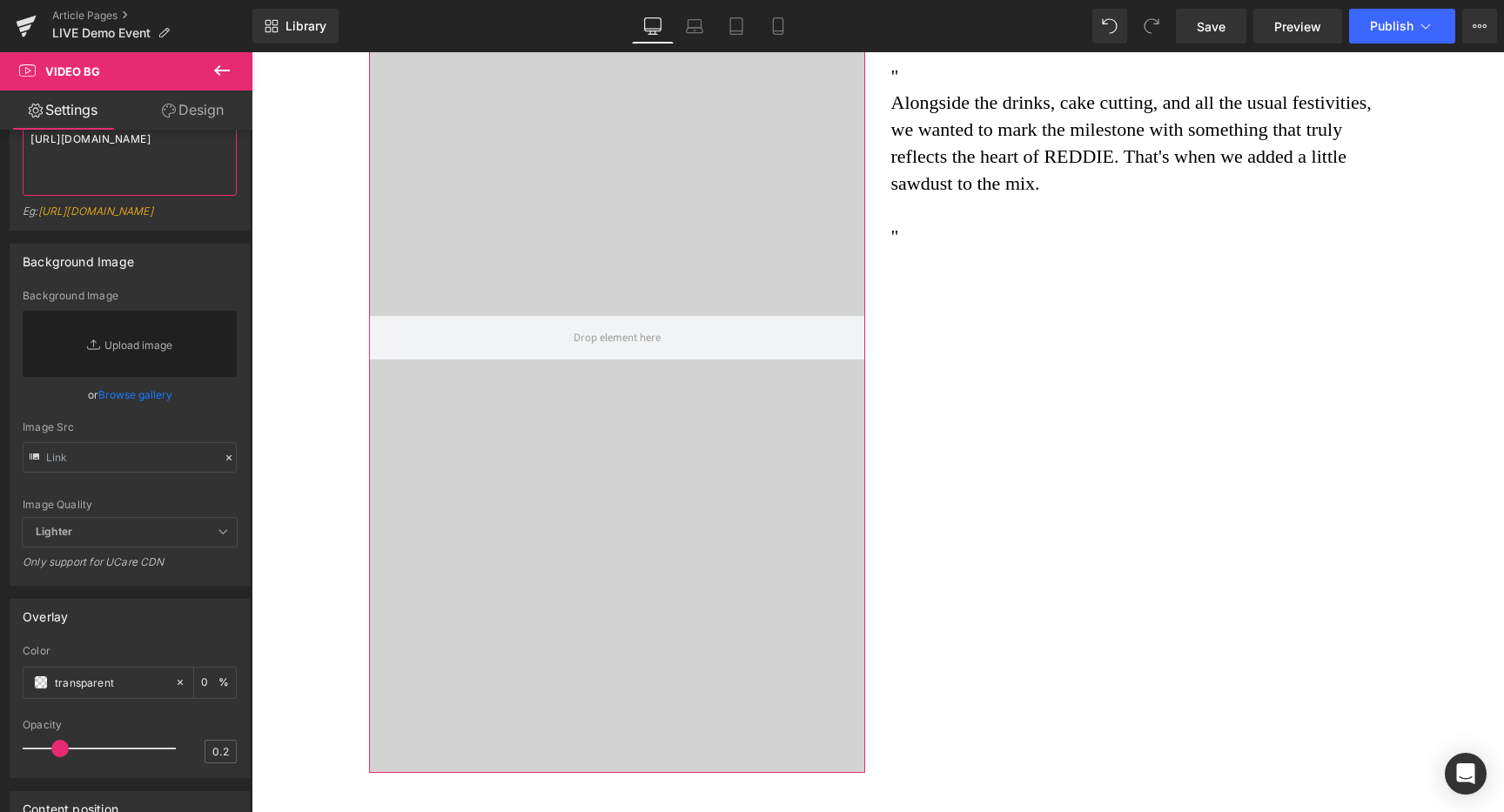
drag, startPoint x: 139, startPoint y: 171, endPoint x: 0, endPoint y: 94, distance: 158.9
click at [0, 115] on div "Settings Design Attention : Due to limitations of mobile web browser. Video Bac…" at bounding box center [126, 474] width 253 height 768
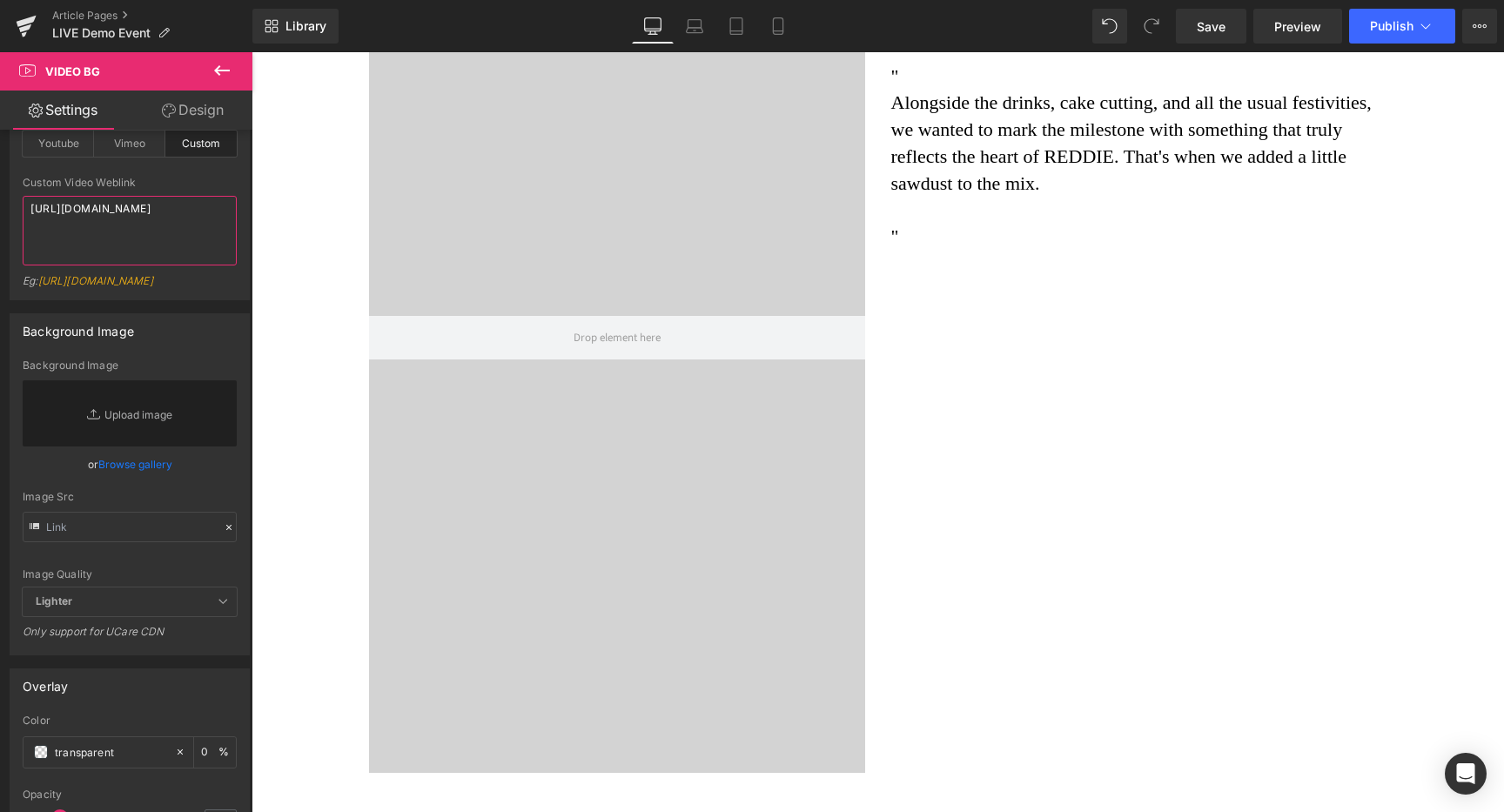
paste textarea "5b877a06fd4b49f3a30b9cca7f61e4e6"
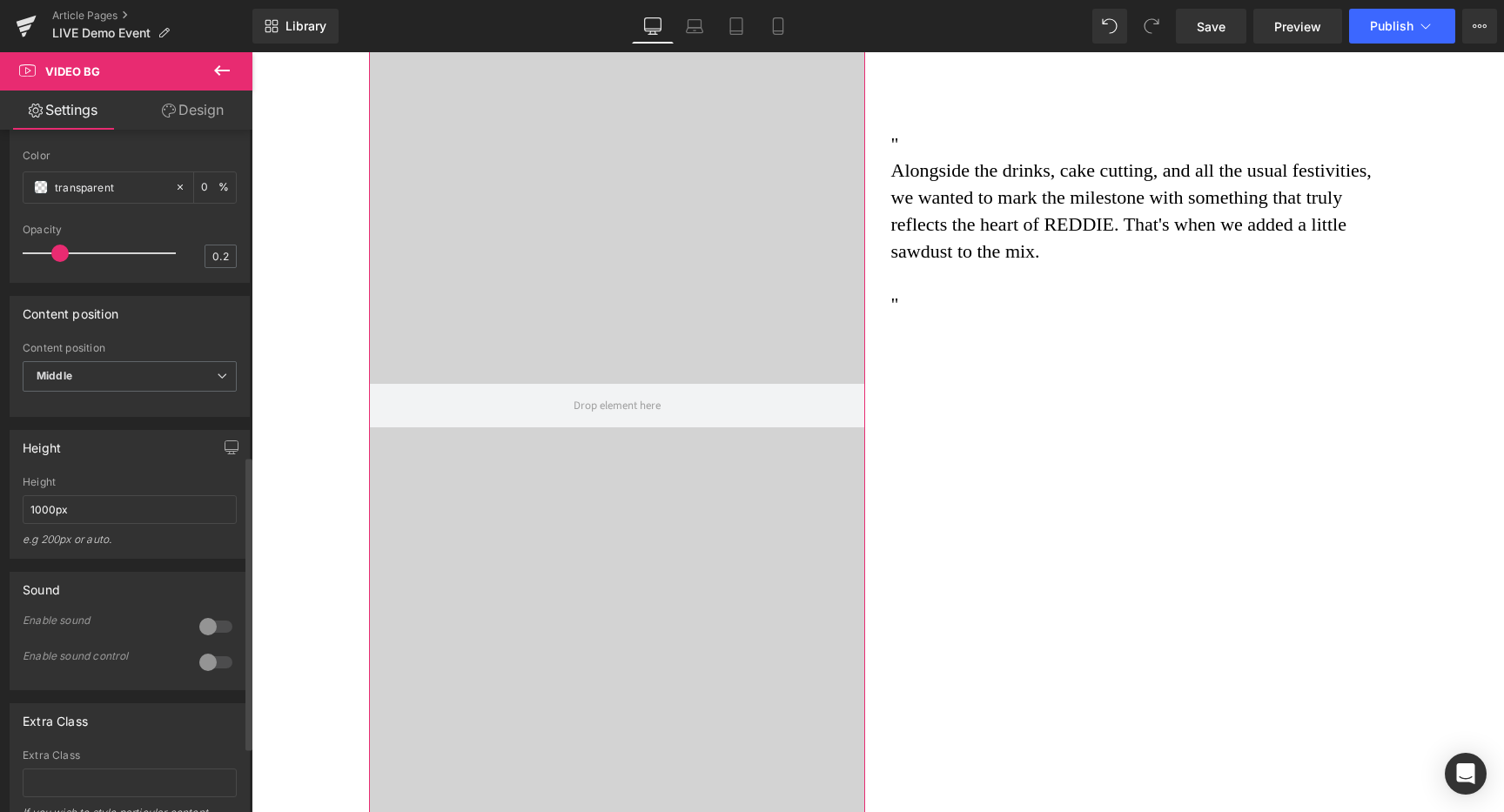
scroll to position [757, 0]
type textarea "https://cdn.shopify.com/videos/c/o/v/5b877a06fd4b49f3a30b9cca7f61e4e6.mov"
drag, startPoint x: 35, startPoint y: 549, endPoint x: 14, endPoint y: 542, distance: 22.1
click at [17, 548] on div "1000px Height 1000px e.g 200px or auto. 400px Height 400px e.g 200px or auto. 4…" at bounding box center [130, 515] width 238 height 82
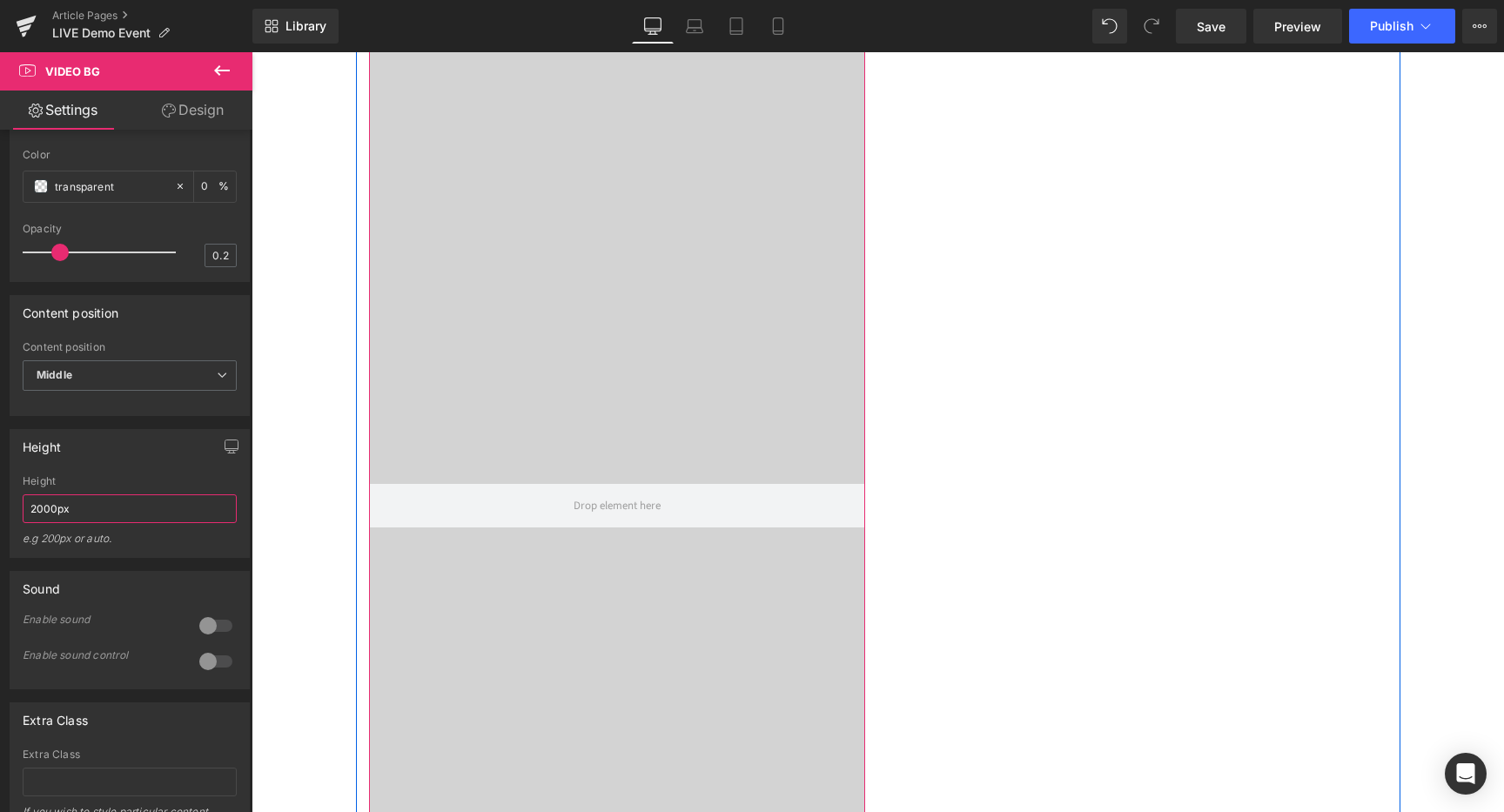
scroll to position [2312, 0]
type input "1000px"
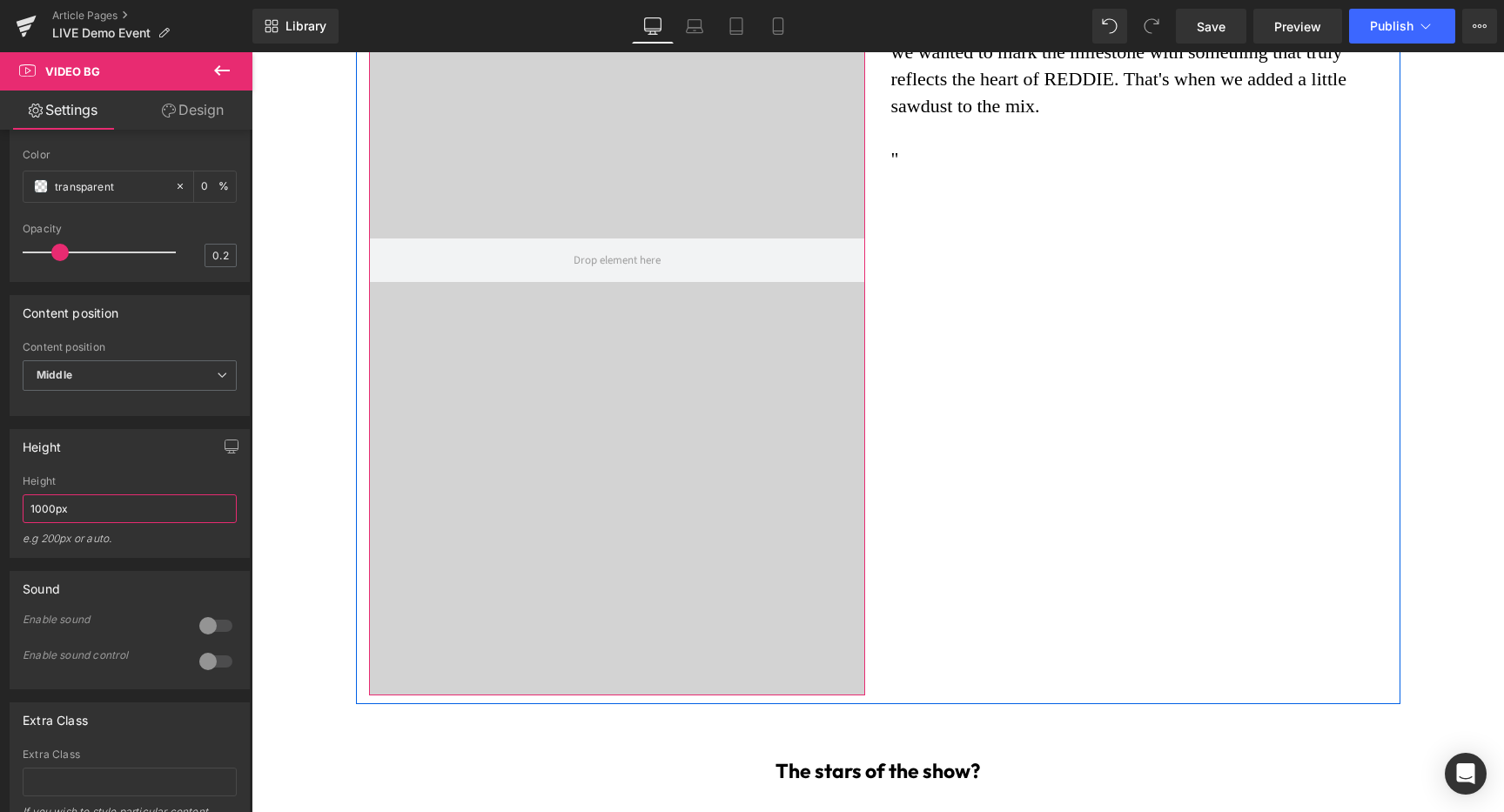
scroll to position [1481, 0]
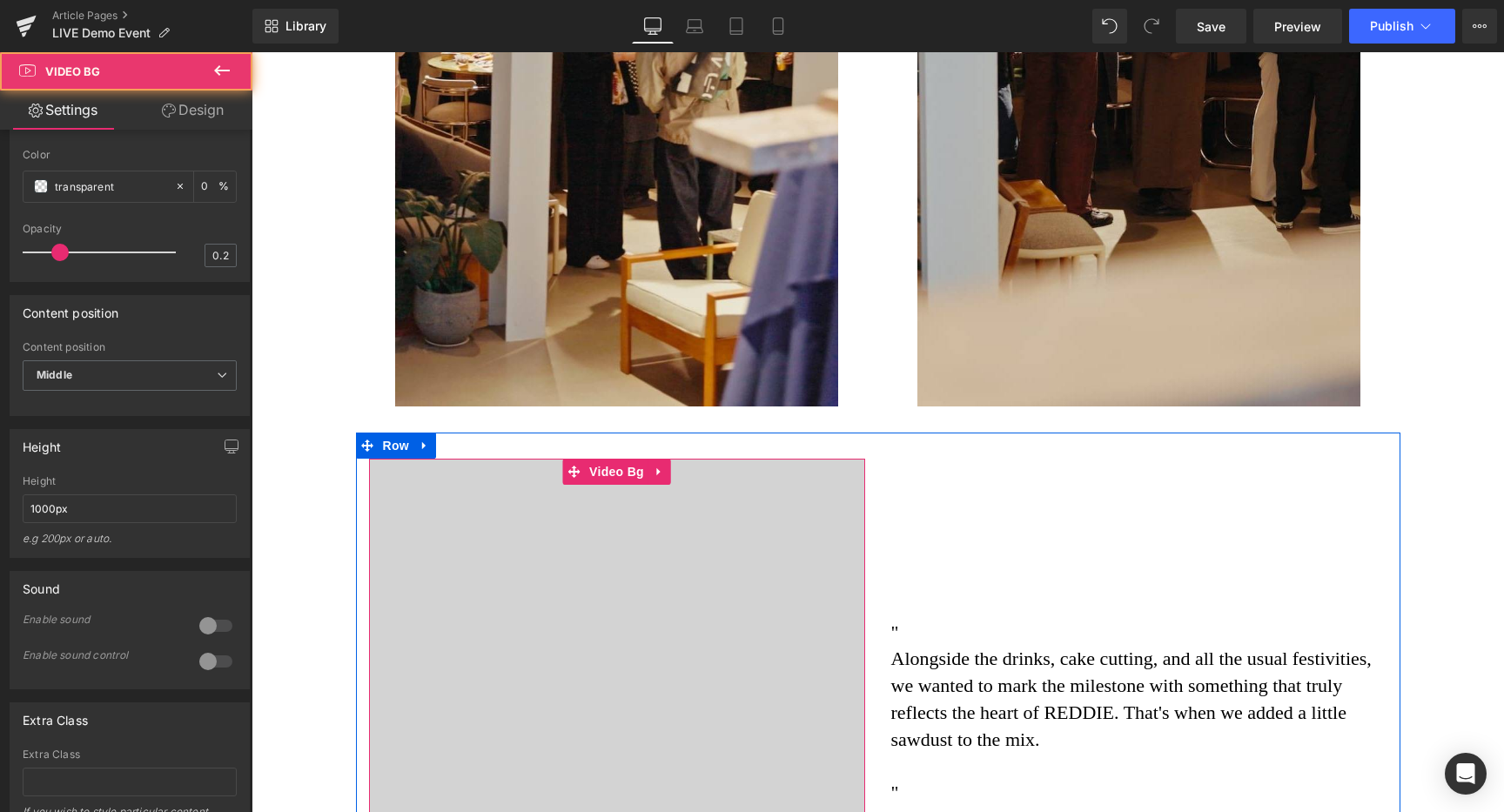
click at [658, 468] on icon at bounding box center [659, 472] width 4 height 8
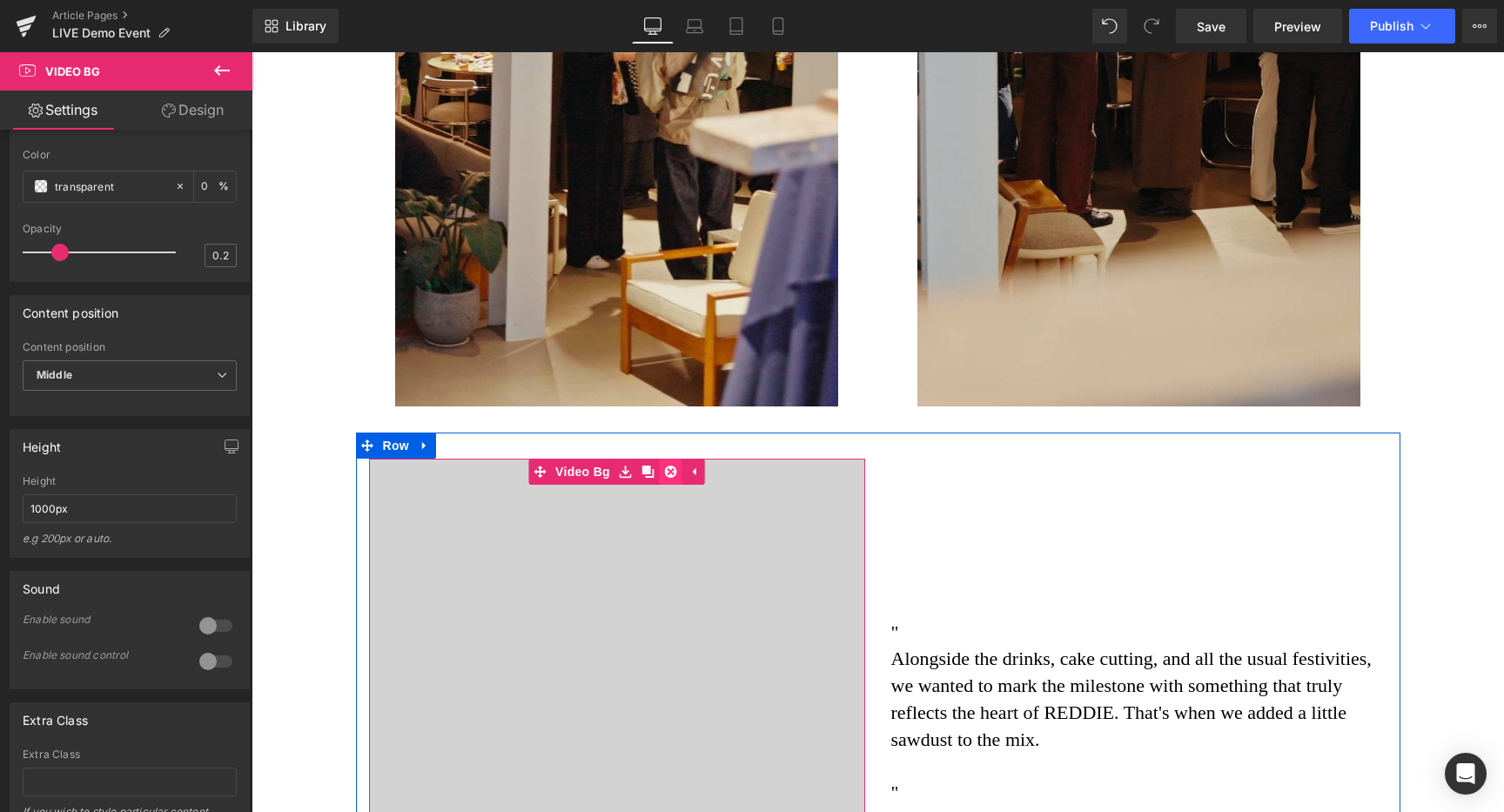
click at [667, 466] on icon at bounding box center [671, 471] width 12 height 12
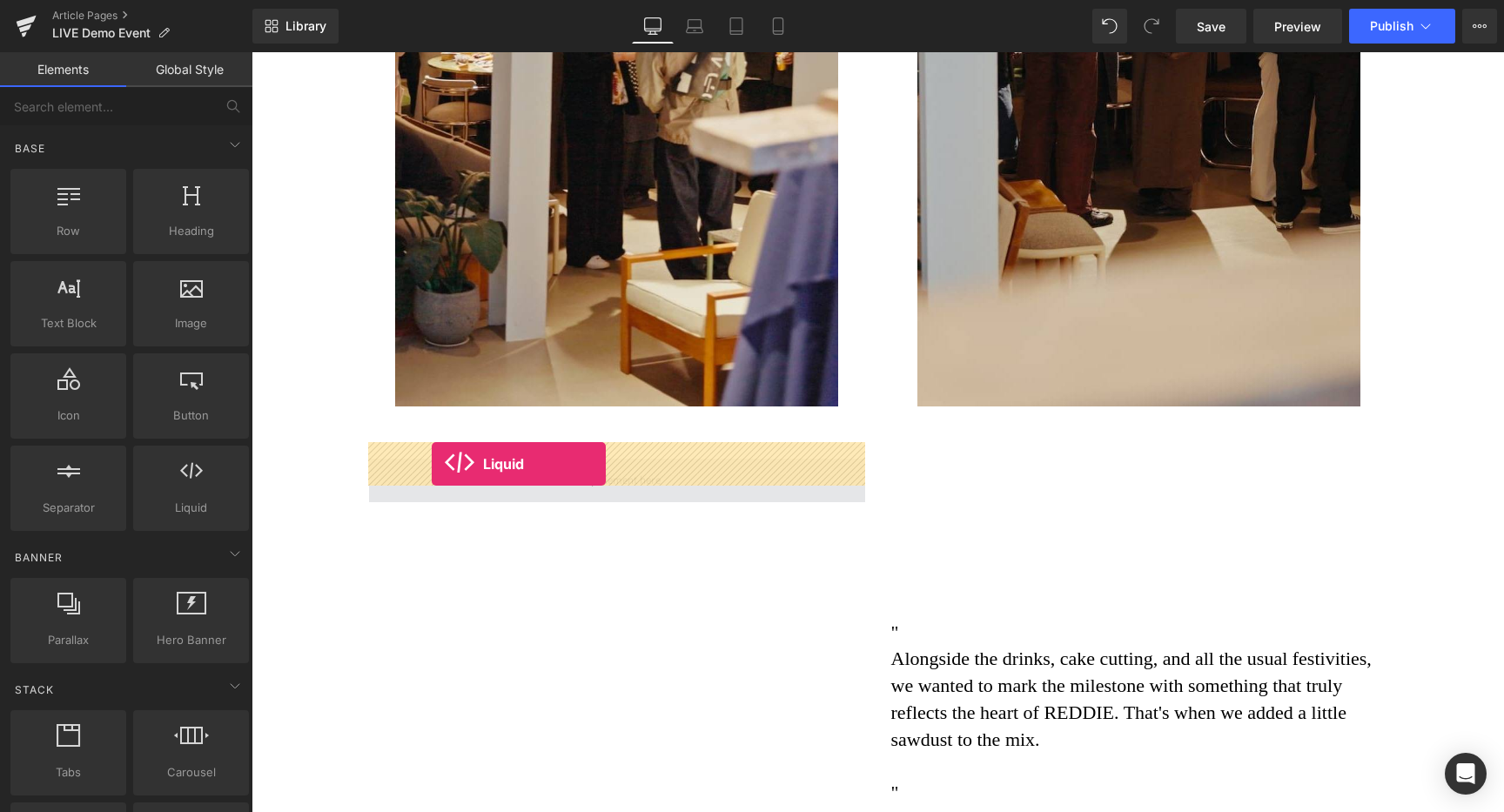
drag, startPoint x: 441, startPoint y: 530, endPoint x: 437, endPoint y: 462, distance: 68.1
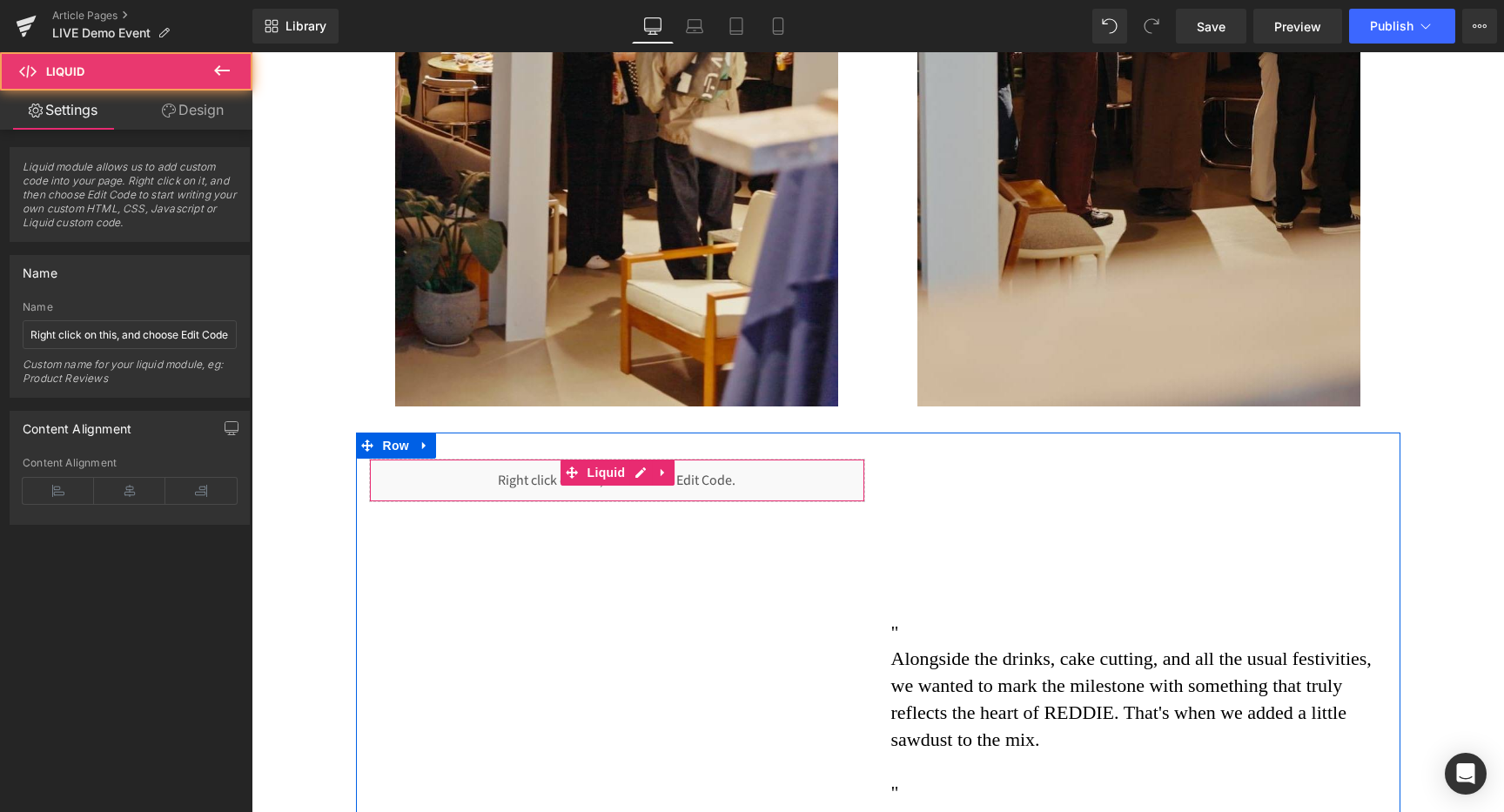
click at [639, 458] on div "Liquid" at bounding box center [617, 480] width 497 height 43
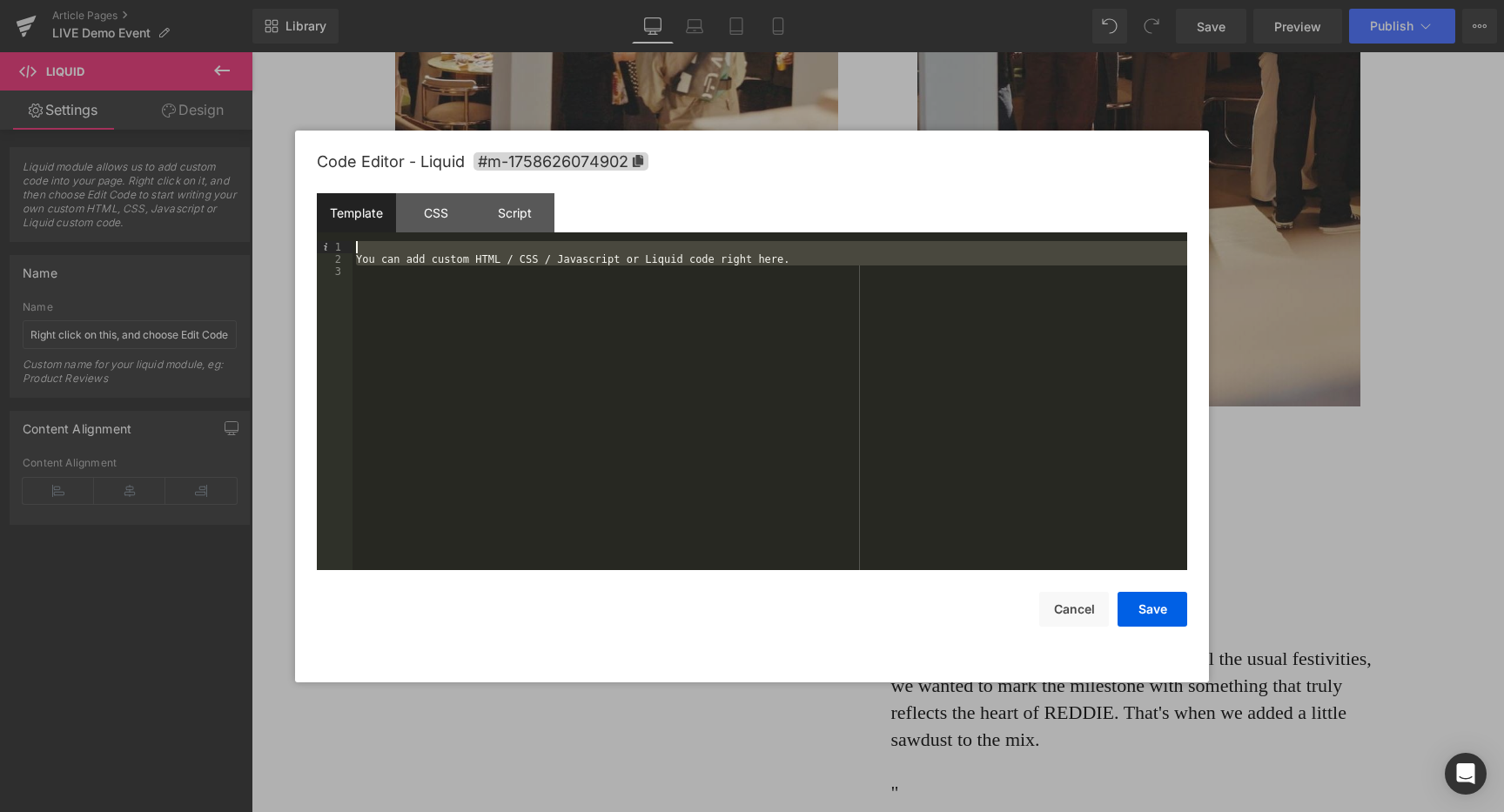
drag, startPoint x: 844, startPoint y: 268, endPoint x: 244, endPoint y: 114, distance: 619.4
click at [244, 114] on body "Liquid You are previewing how the will restyle your page. You can not edit Elem…" at bounding box center [752, 406] width 1504 height 812
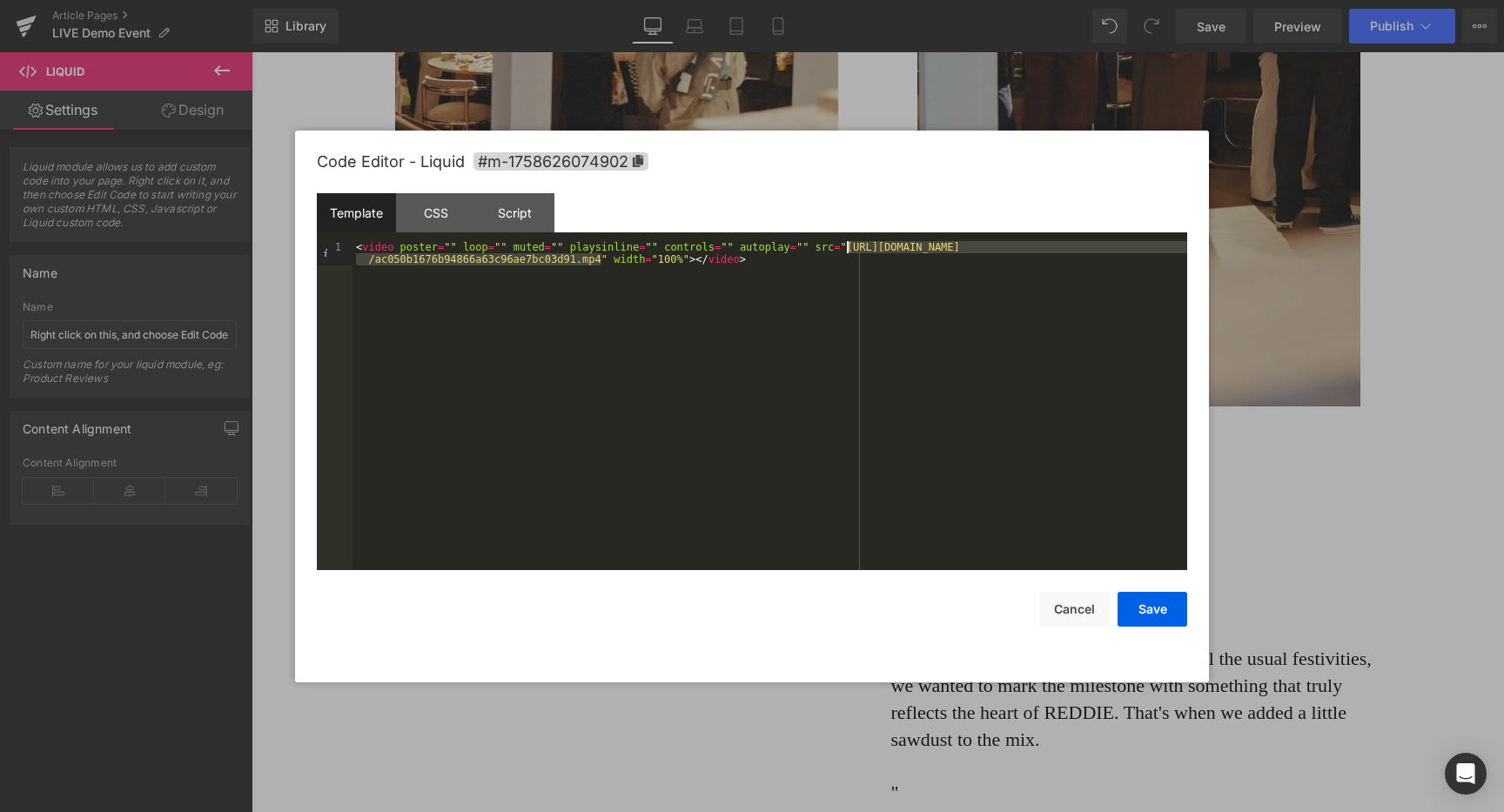
drag, startPoint x: 600, startPoint y: 258, endPoint x: 849, endPoint y: 248, distance: 249.2
click at [849, 248] on div "< video poster = "" loop = "" muted = "" playsinline = "" controls = "" autopla…" at bounding box center [769, 429] width 835 height 377
click at [1153, 621] on button "Save" at bounding box center [1152, 609] width 70 height 35
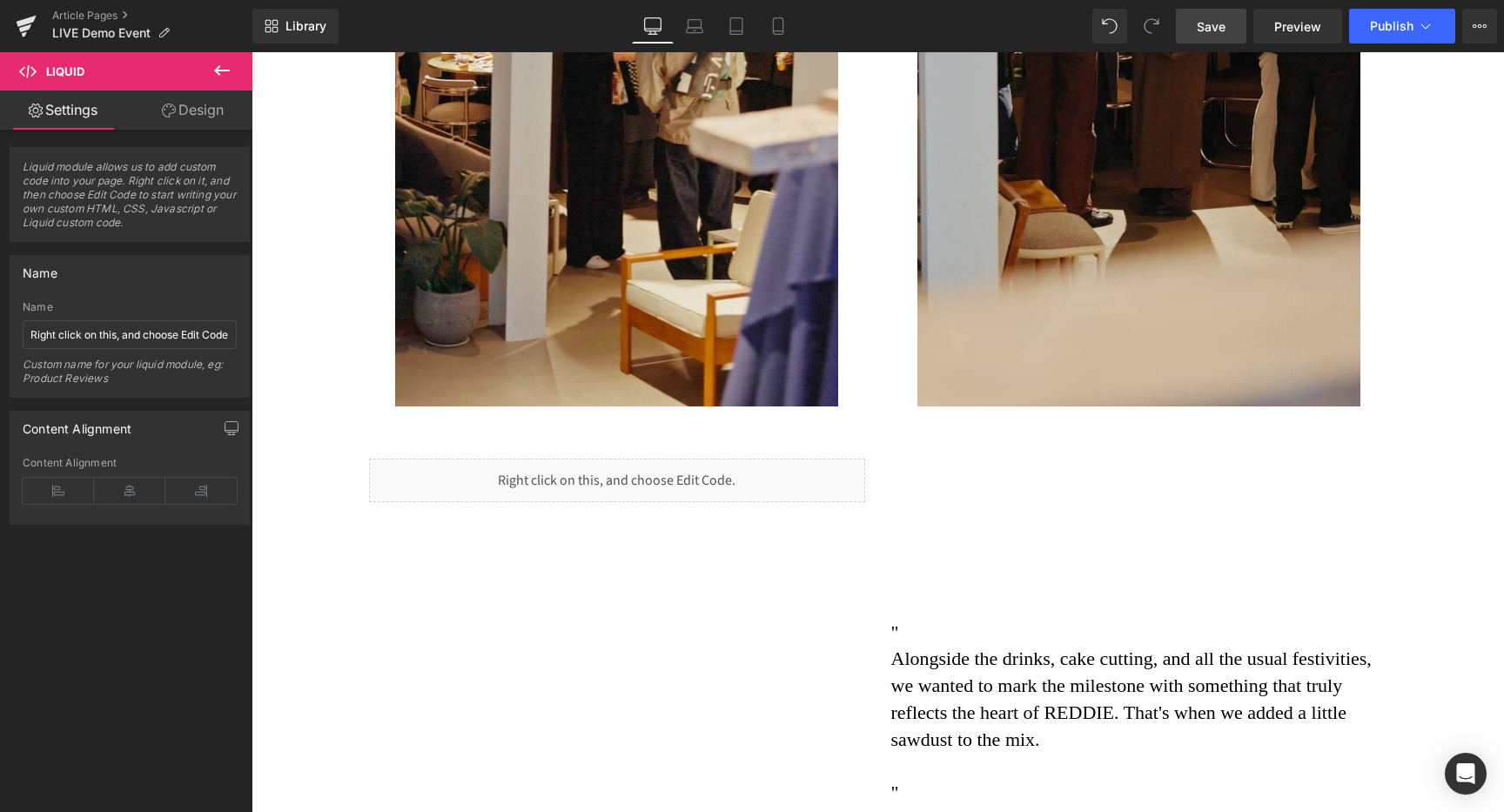
click at [1210, 30] on span "Save" at bounding box center [1212, 26] width 29 height 18
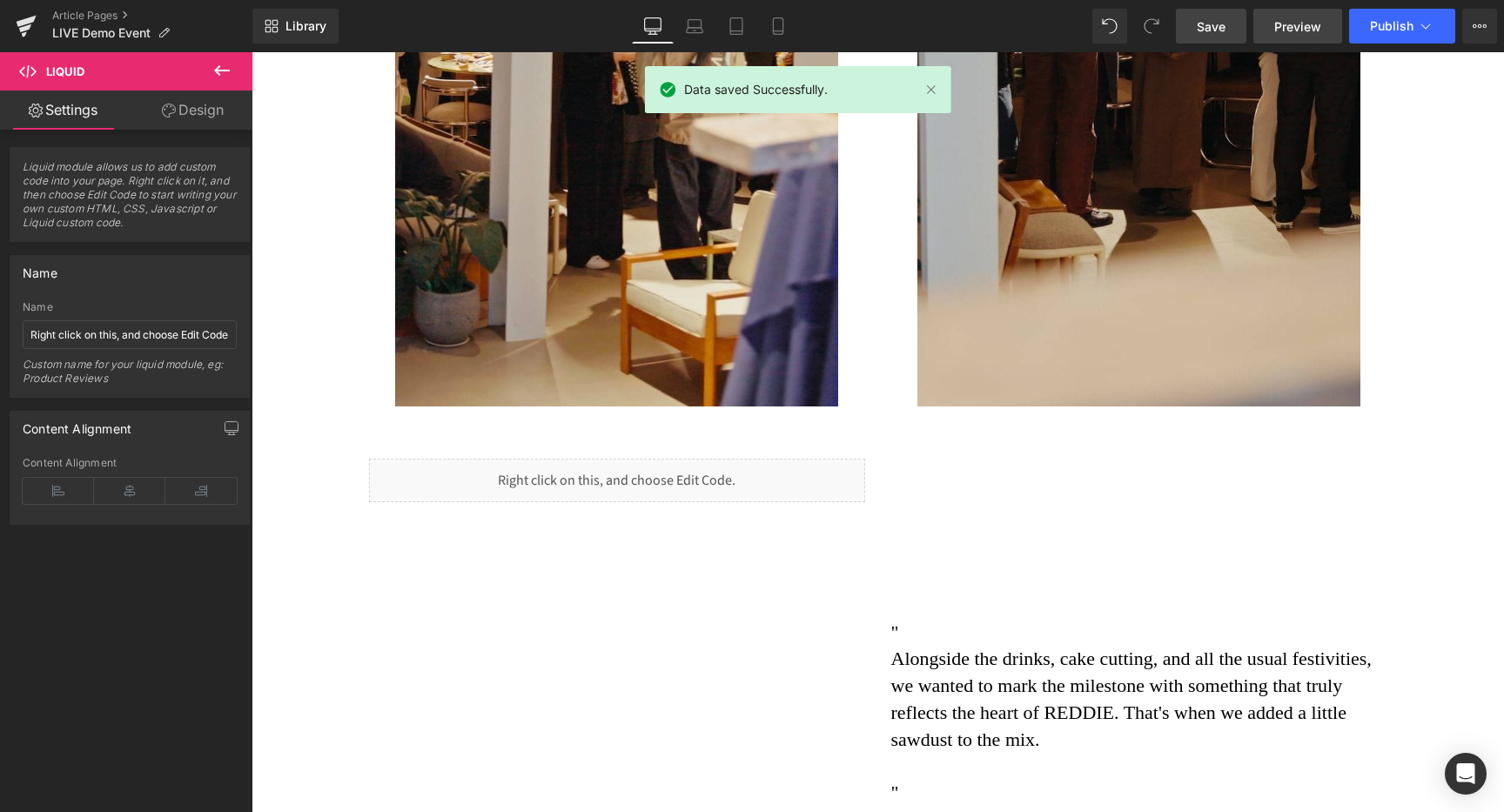
click at [1295, 29] on span "Preview" at bounding box center [1297, 26] width 47 height 18
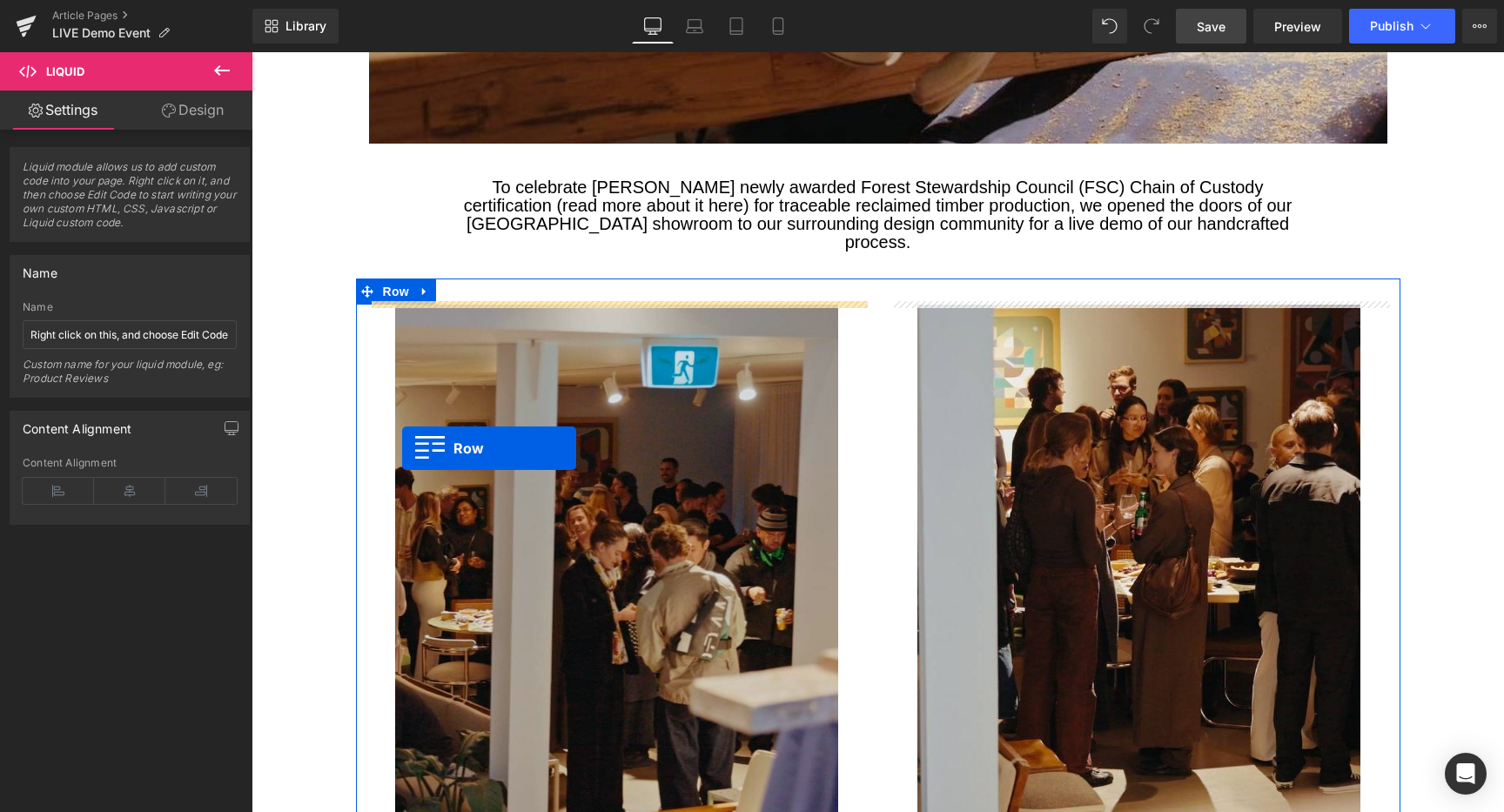
scroll to position [907, 0]
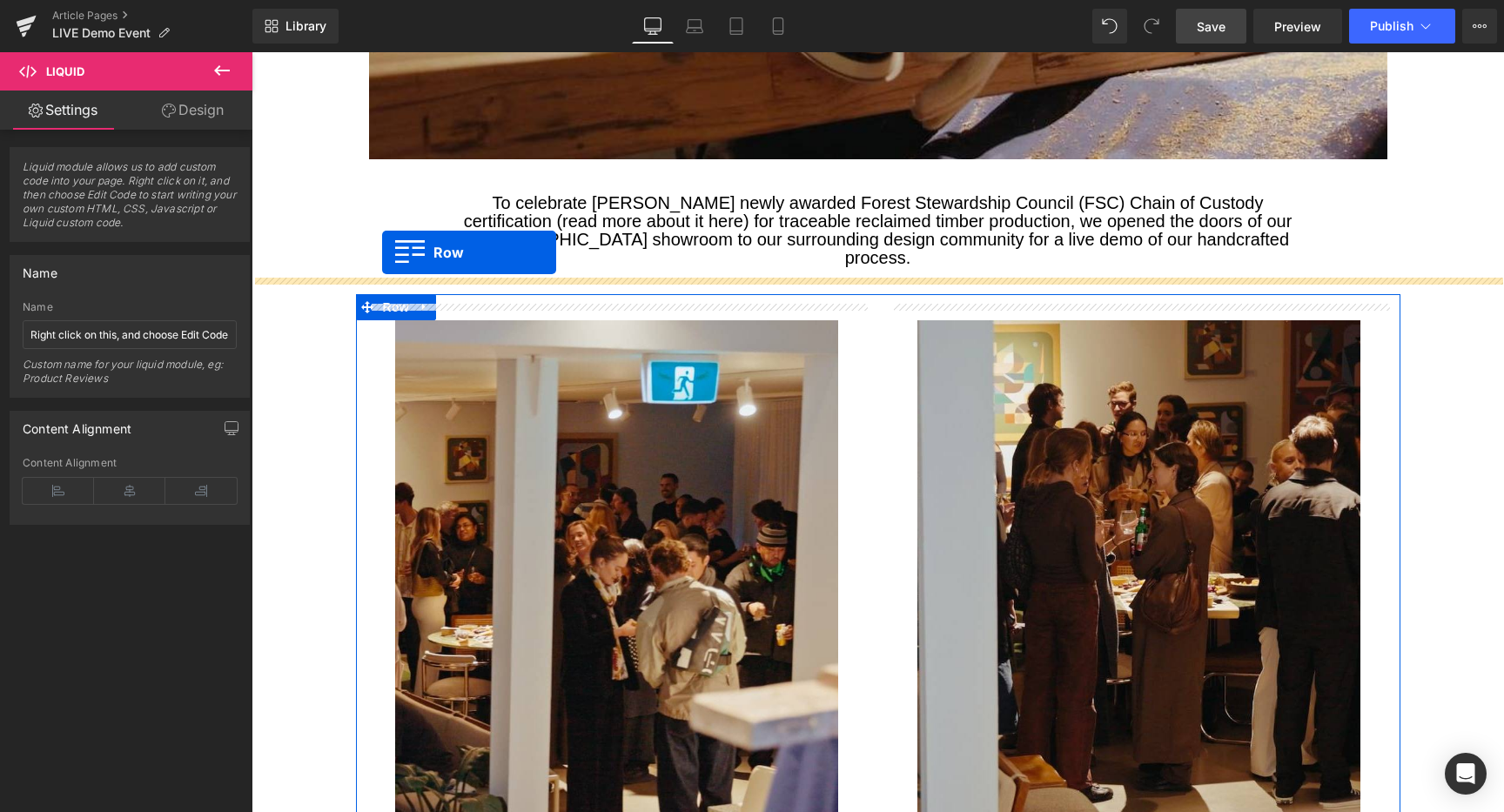
drag, startPoint x: 370, startPoint y: 429, endPoint x: 381, endPoint y: 253, distance: 176.3
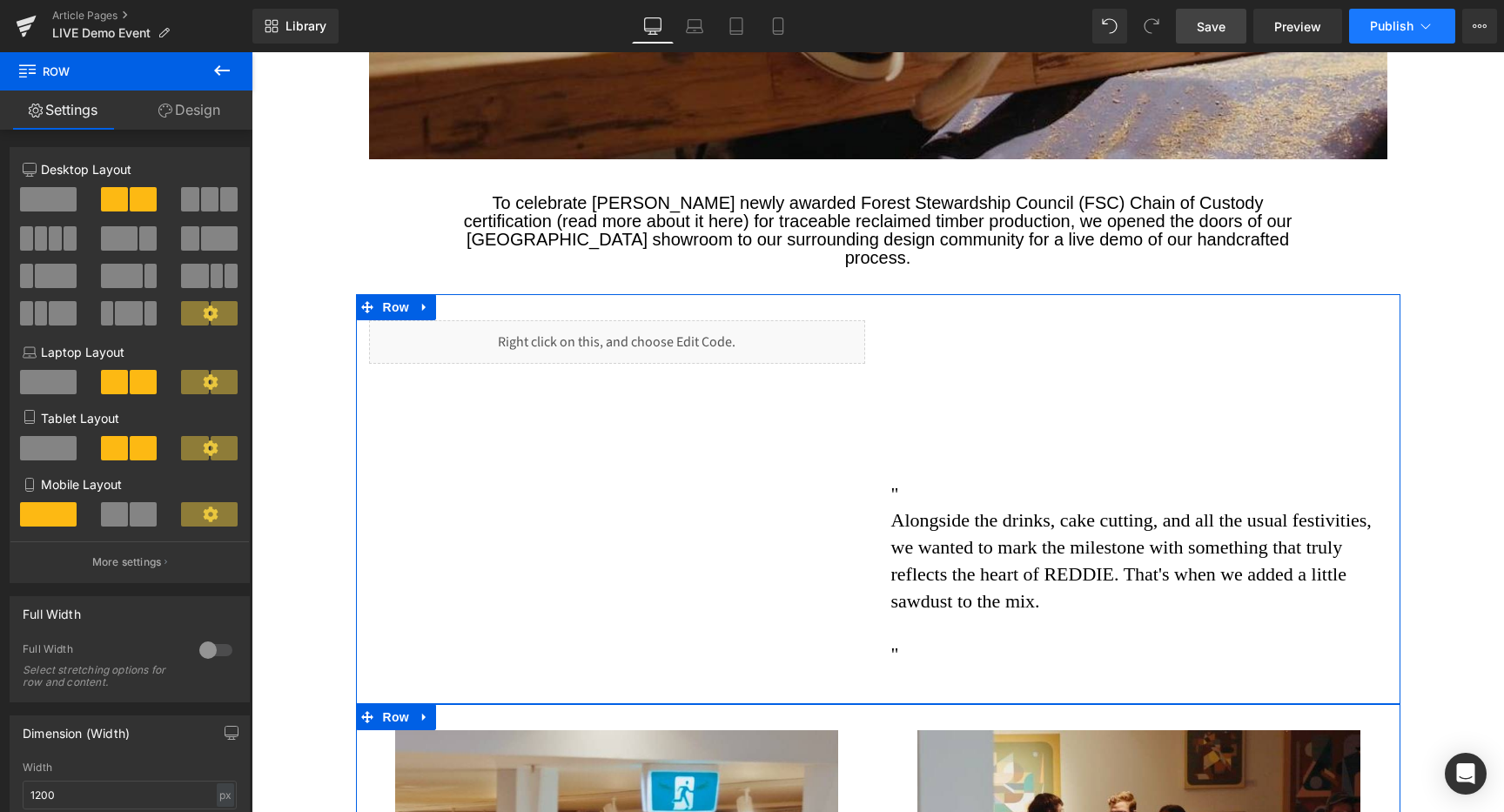
click at [1370, 19] on span "Publish" at bounding box center [1391, 25] width 43 height 14
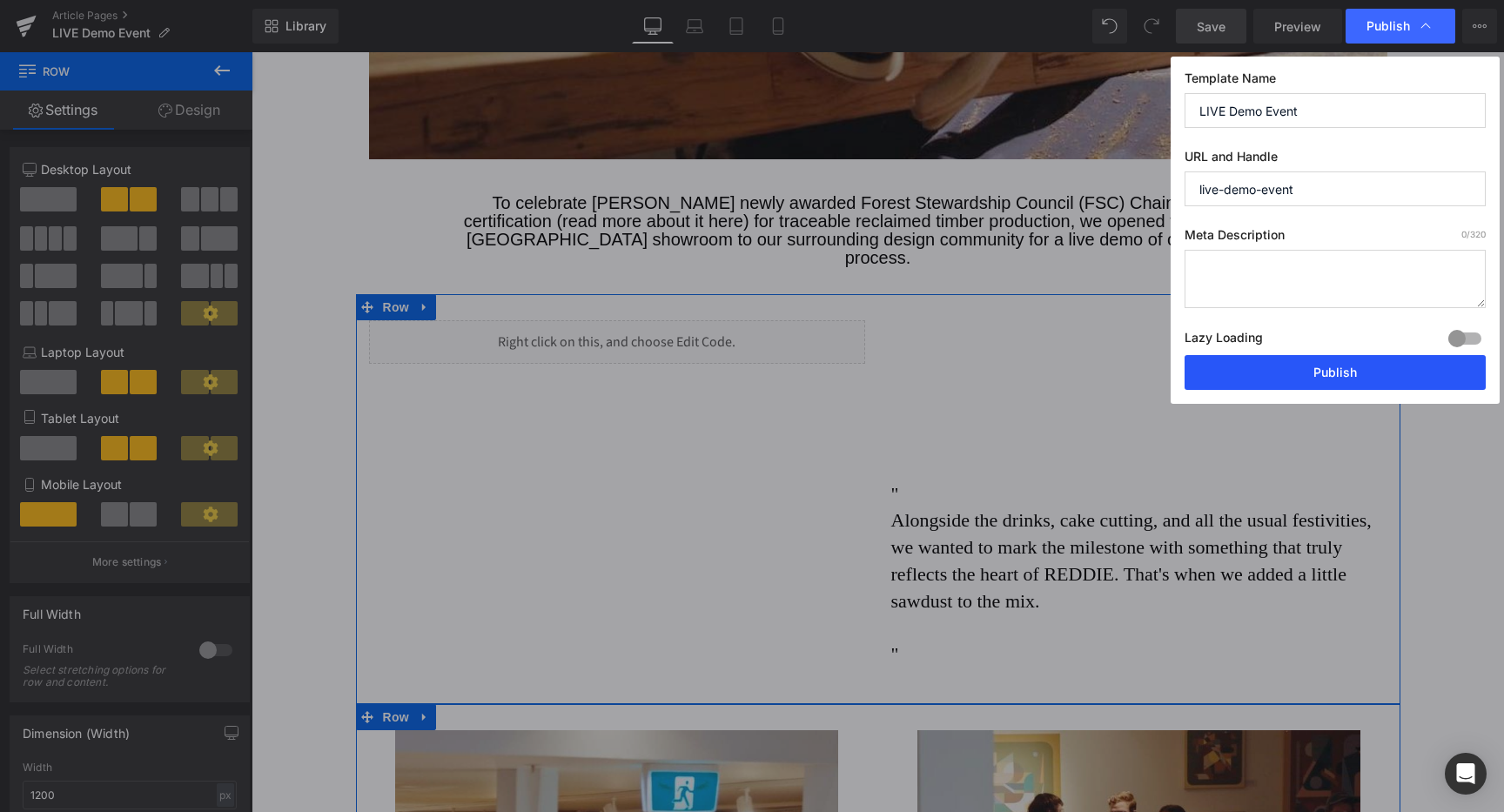
click at [1314, 369] on button "Publish" at bounding box center [1335, 372] width 302 height 35
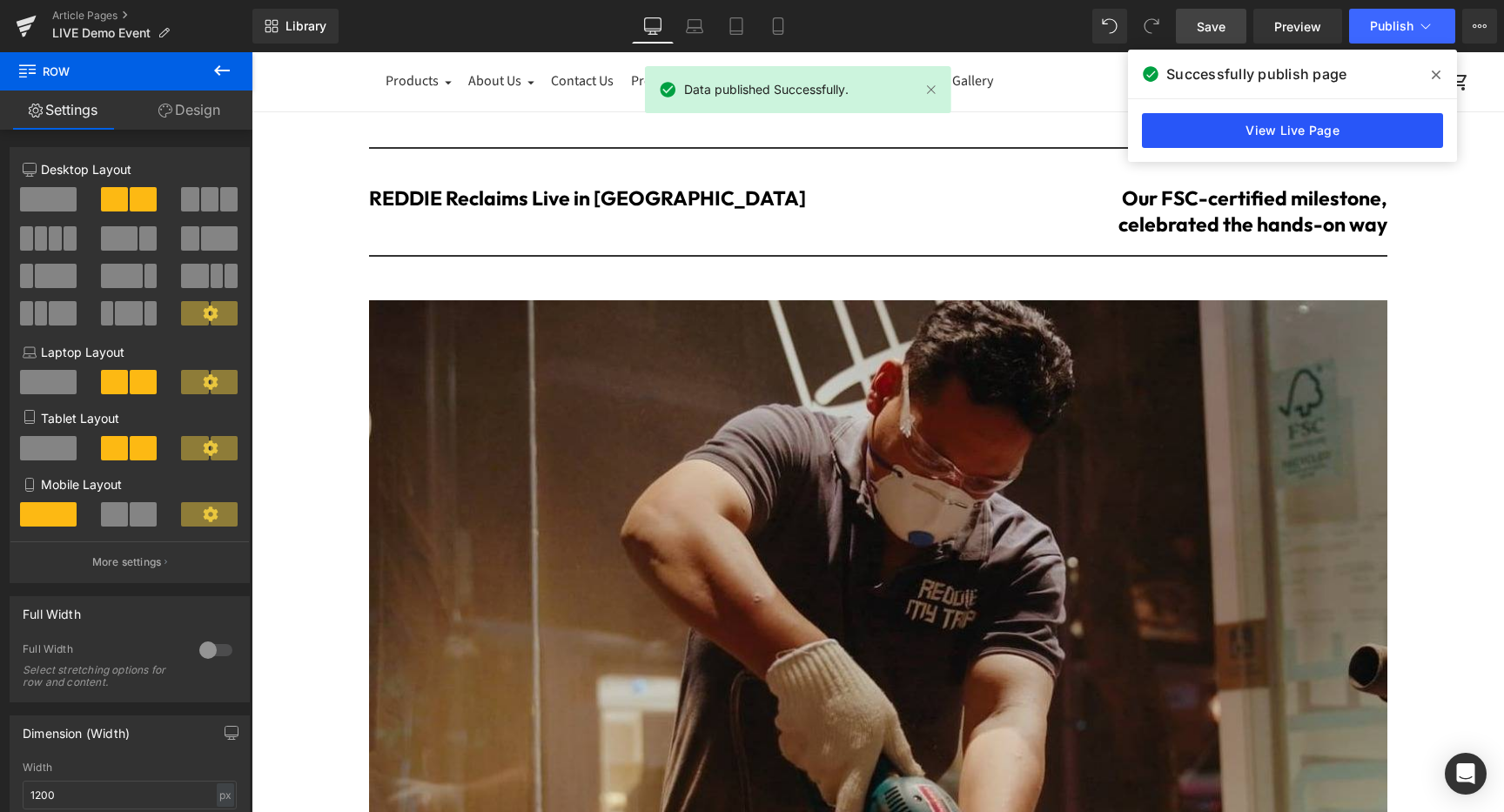
click at [1311, 130] on link "View Live Page" at bounding box center [1293, 130] width 302 height 35
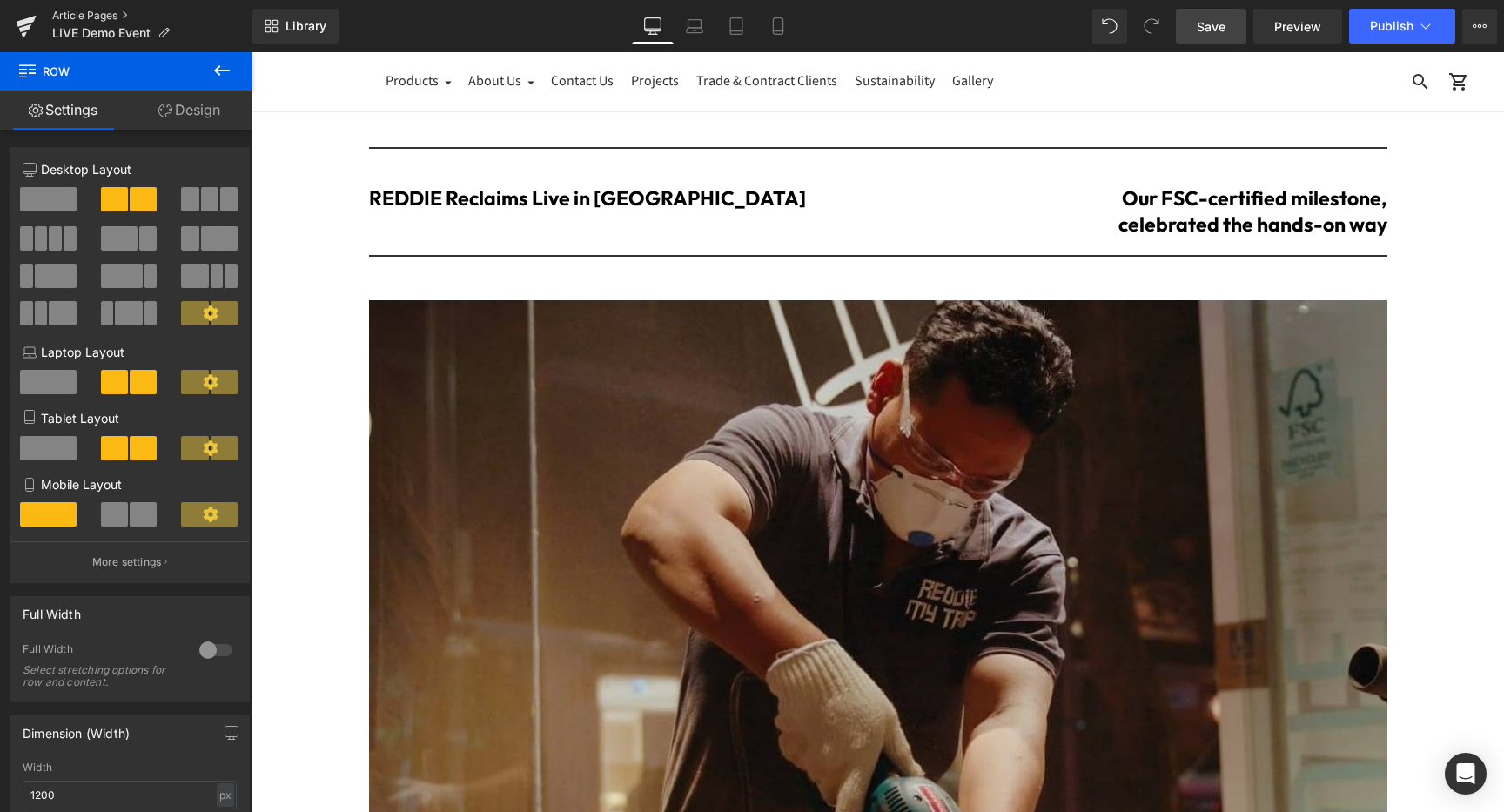
click at [81, 15] on link "Article Pages" at bounding box center [153, 15] width 200 height 14
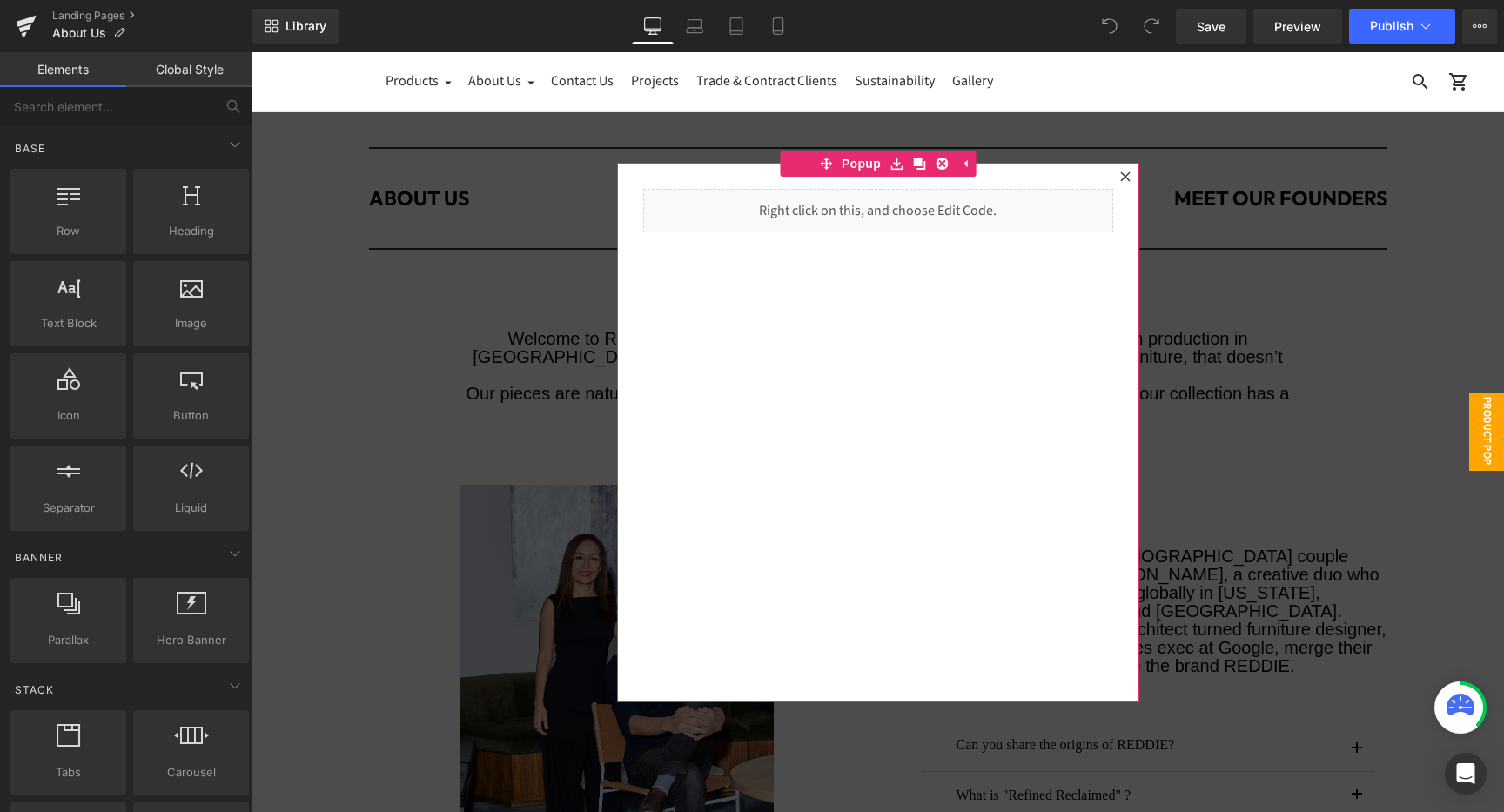
click at [1132, 172] on div at bounding box center [1125, 176] width 21 height 21
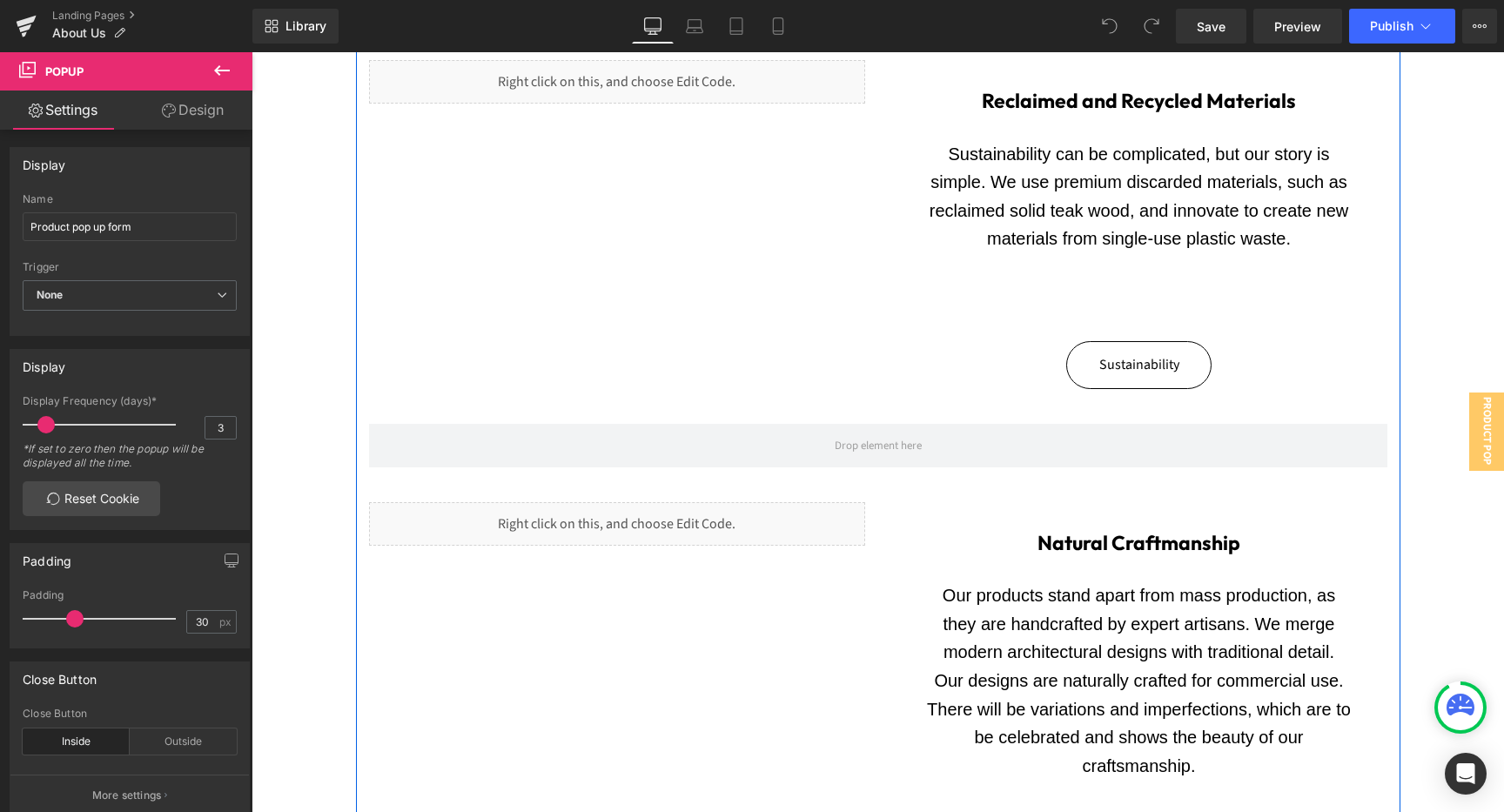
scroll to position [1790, 0]
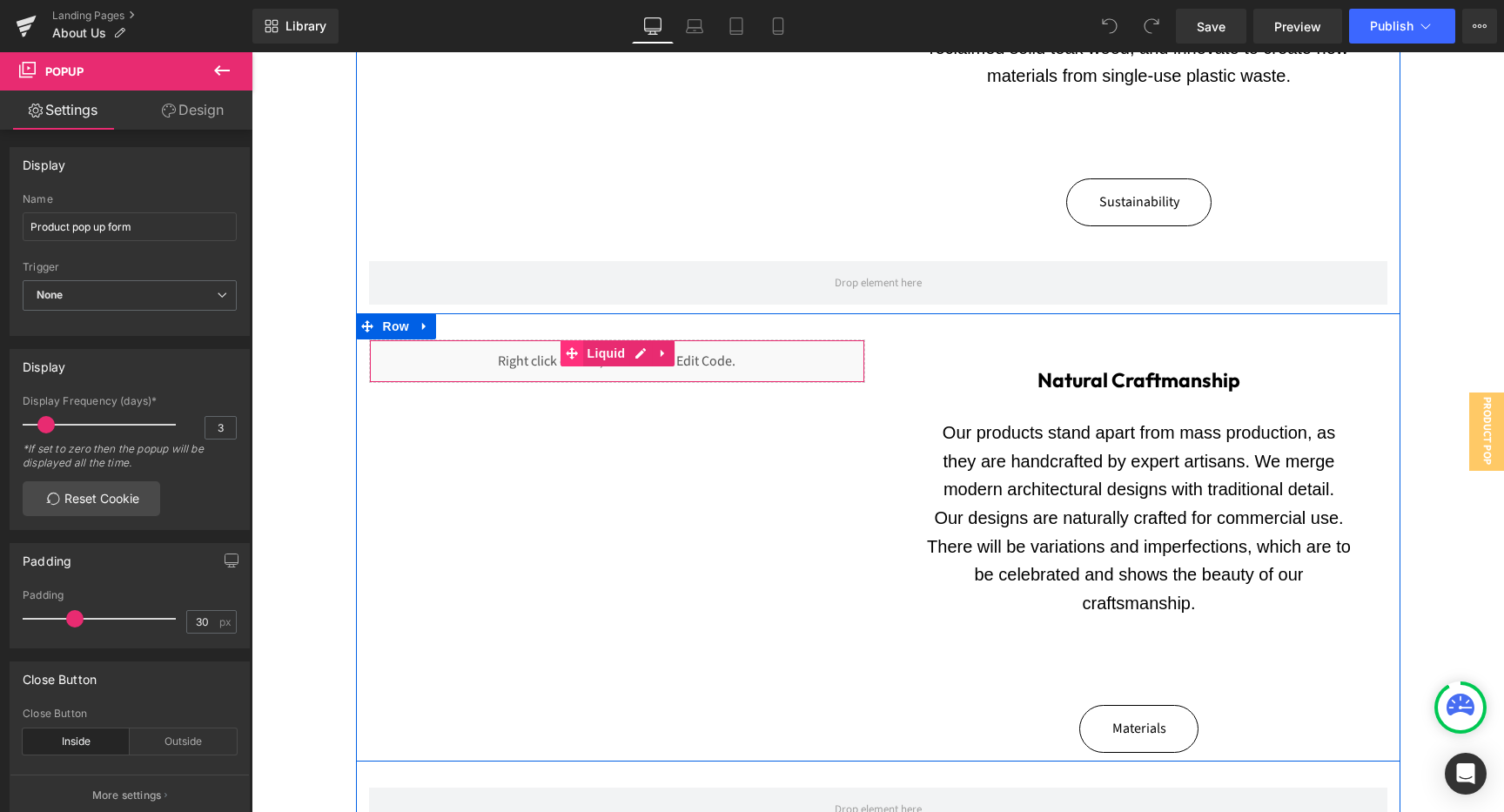
click at [571, 347] on icon at bounding box center [571, 353] width 12 height 12
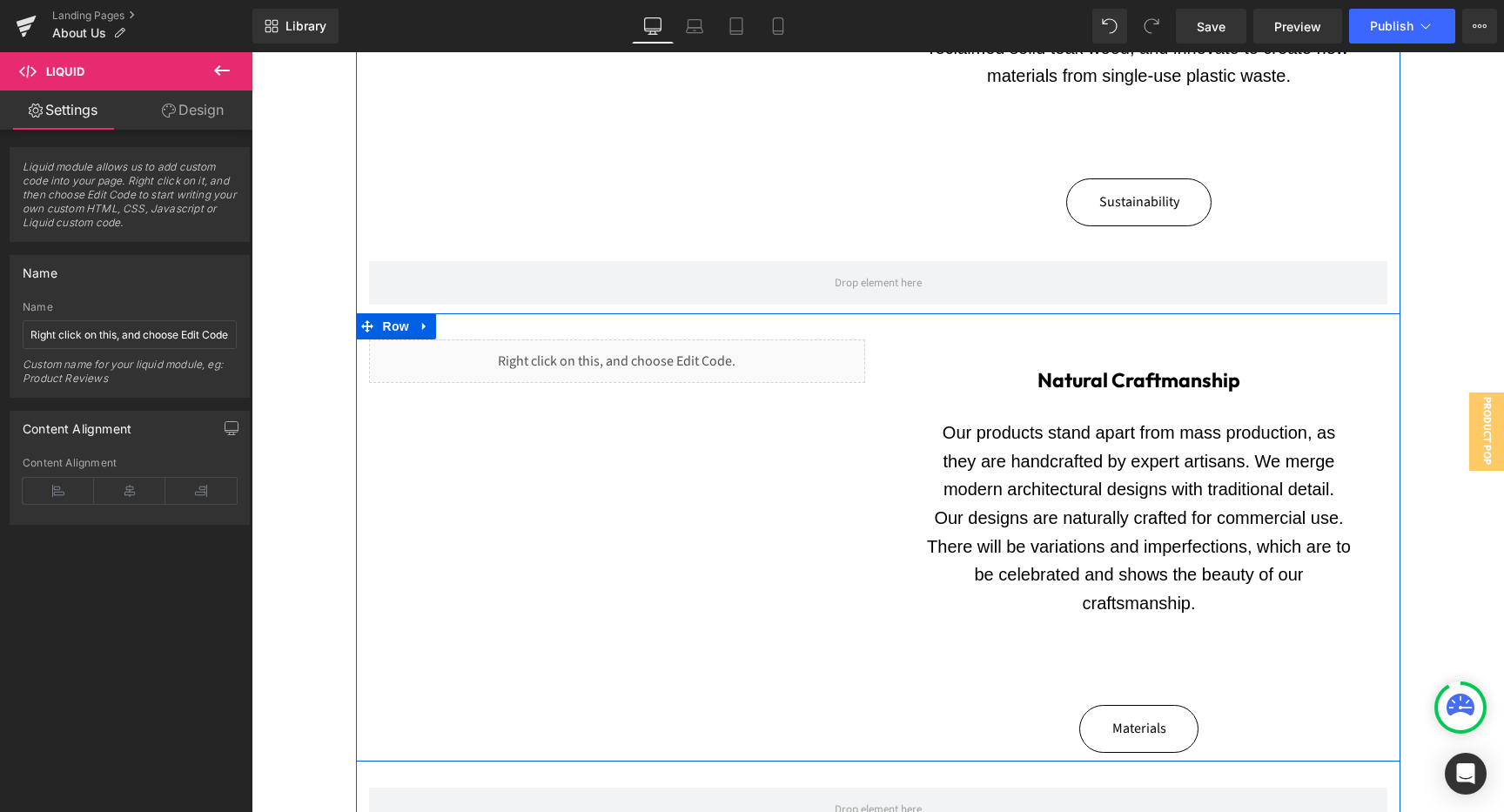
click at [640, 339] on div "Liquid" at bounding box center [617, 361] width 497 height 43
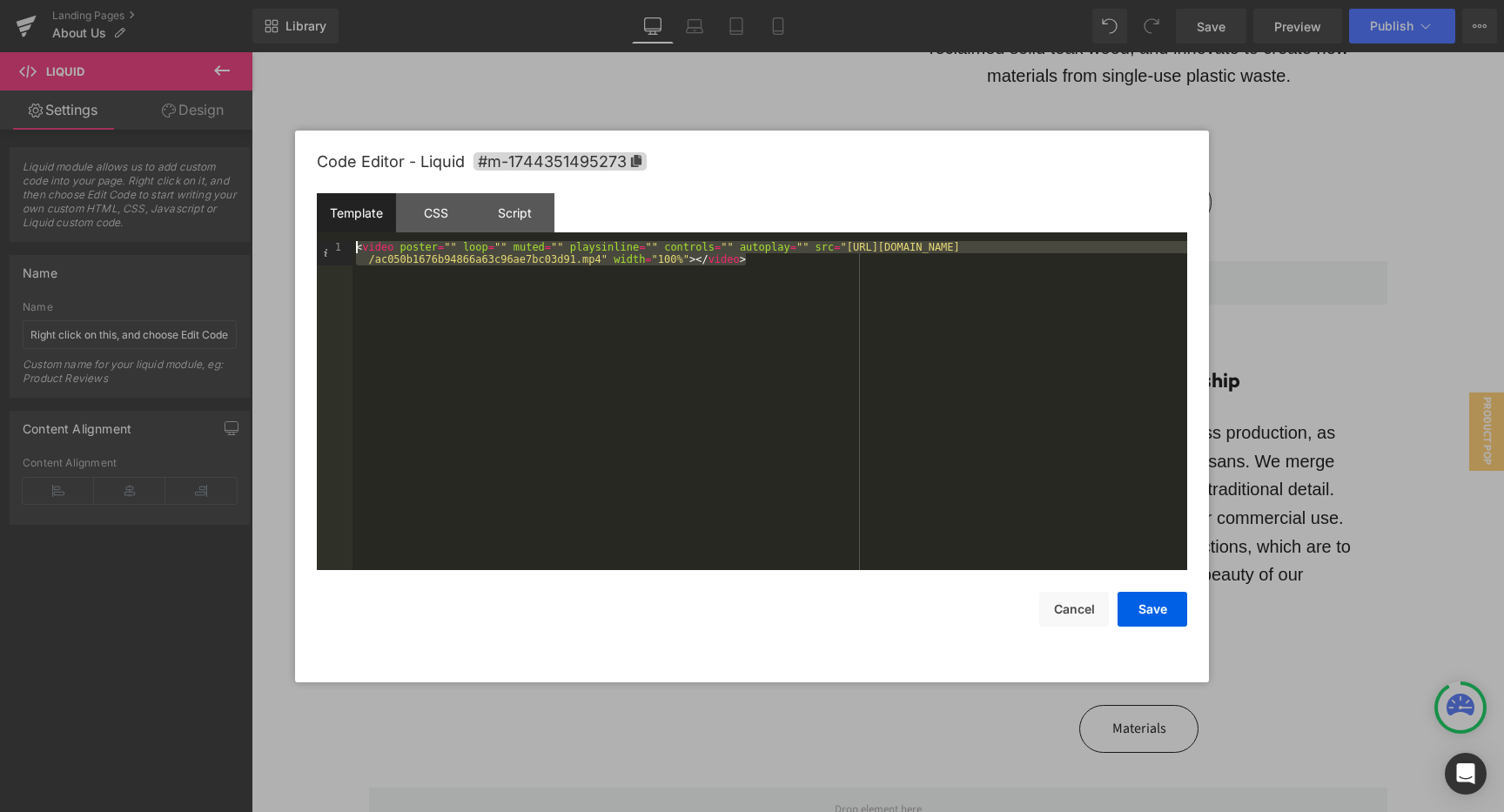
drag, startPoint x: 767, startPoint y: 263, endPoint x: 278, endPoint y: 115, distance: 510.9
click at [279, 116] on body "Liquid You are previewing how the will restyle your page. You can not edit Elem…" at bounding box center [752, 406] width 1504 height 812
click at [1079, 616] on button "Cancel" at bounding box center [1073, 609] width 70 height 35
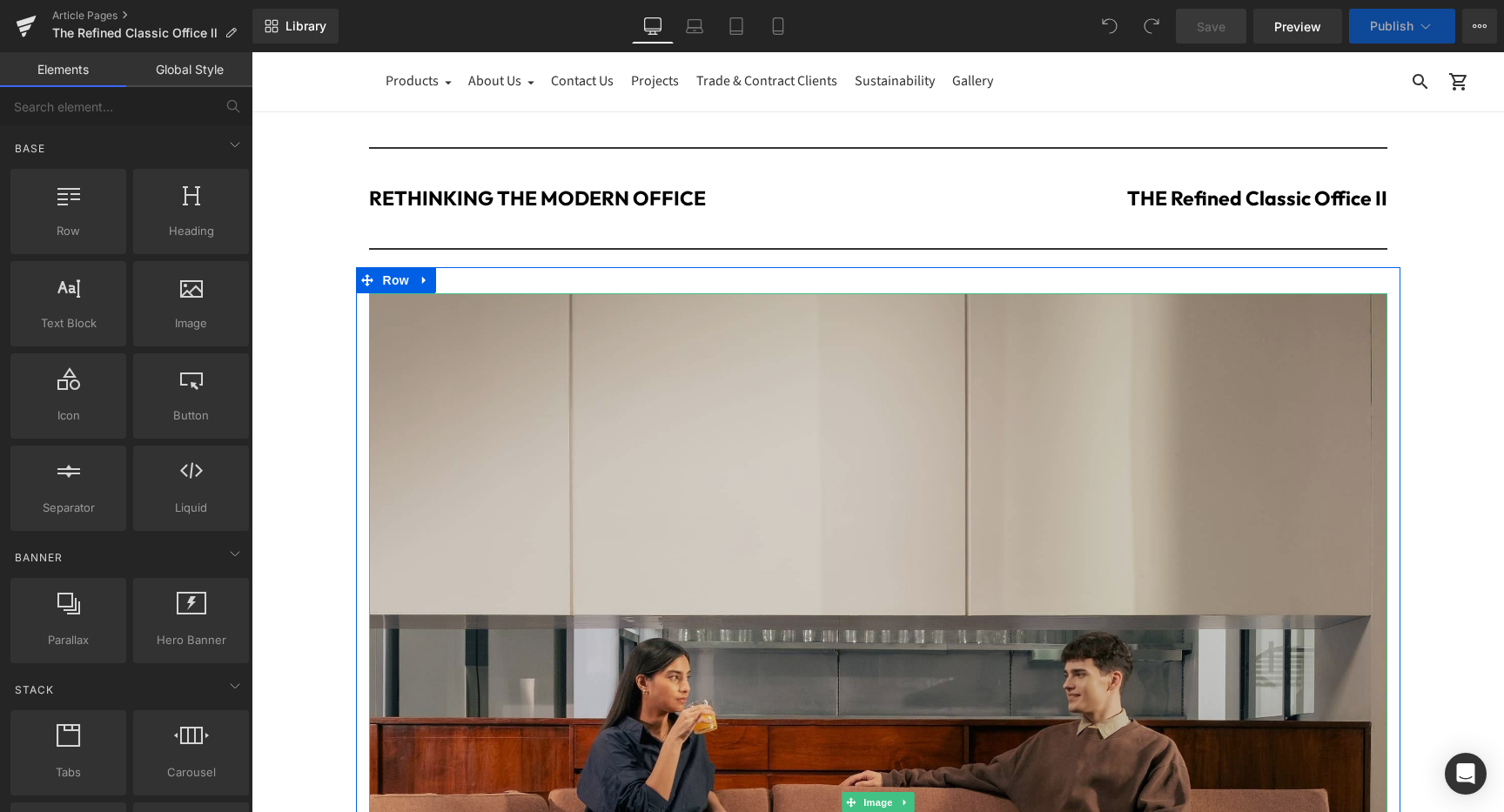
click at [620, 503] on img at bounding box center [878, 802] width 1018 height 1018
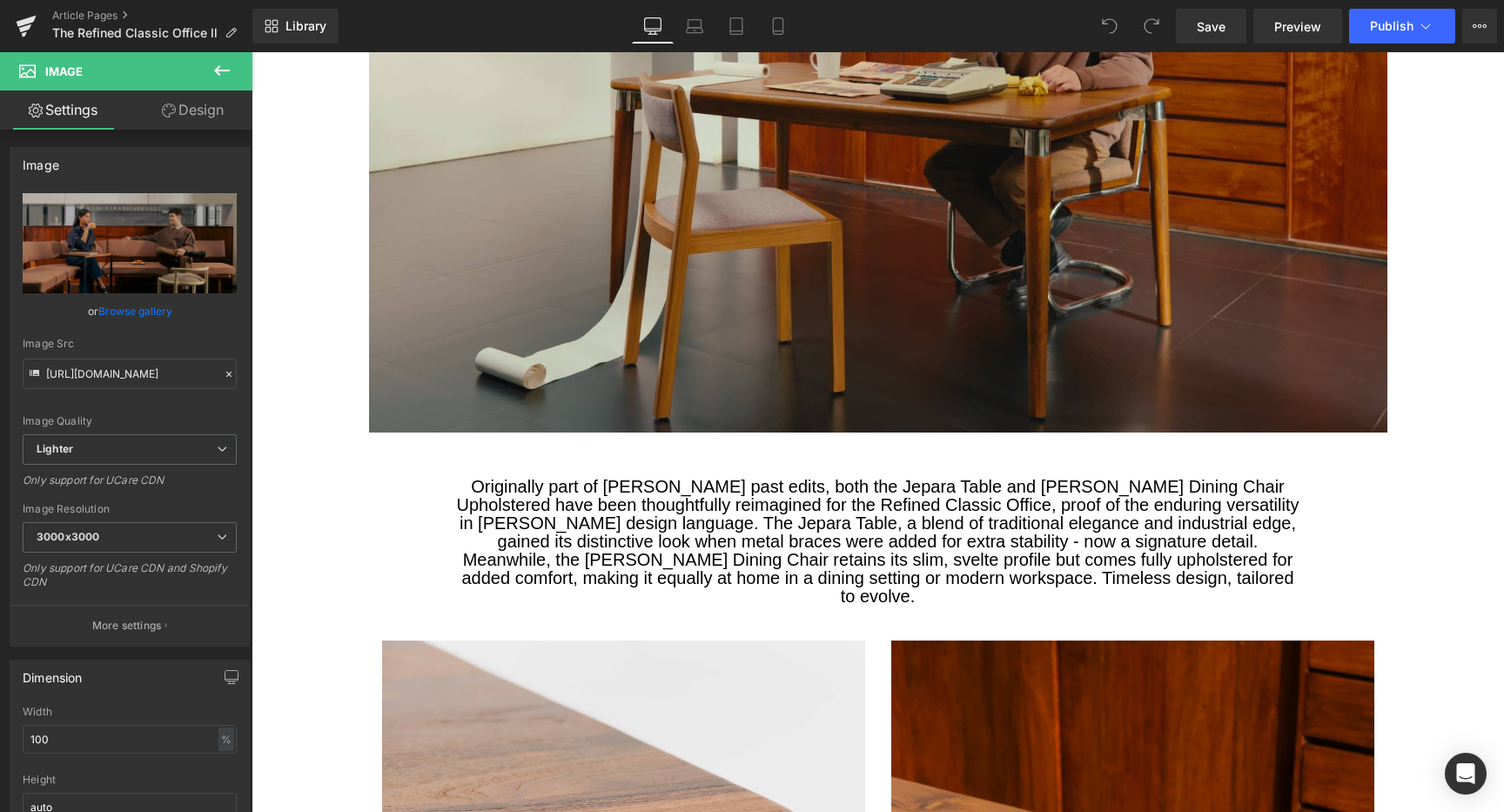
scroll to position [6328, 0]
